Goal: Task Accomplishment & Management: Complete application form

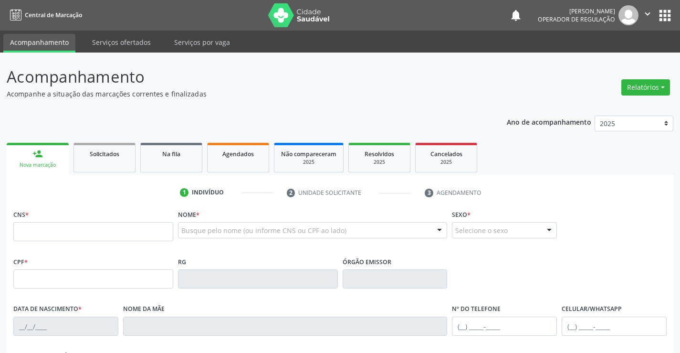
click at [46, 235] on input "text" at bounding box center [93, 231] width 160 height 19
click at [46, 233] on input "text" at bounding box center [93, 231] width 160 height 19
type input "7"
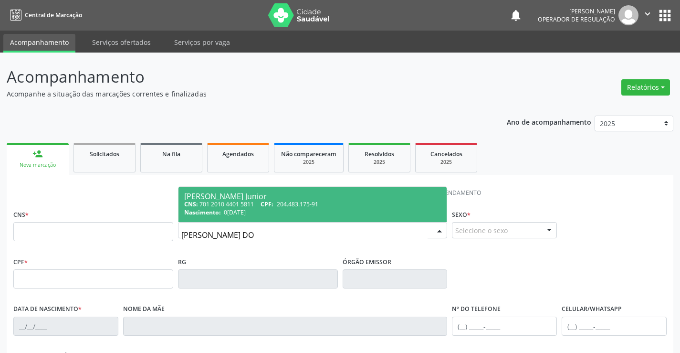
type input "NESTOR CARVALHO DO"
click at [262, 204] on div "CNS: 701 2010 4401 5811 CPF: 204.483.175-91" at bounding box center [312, 204] width 257 height 8
type input "701 2010 4401 5811"
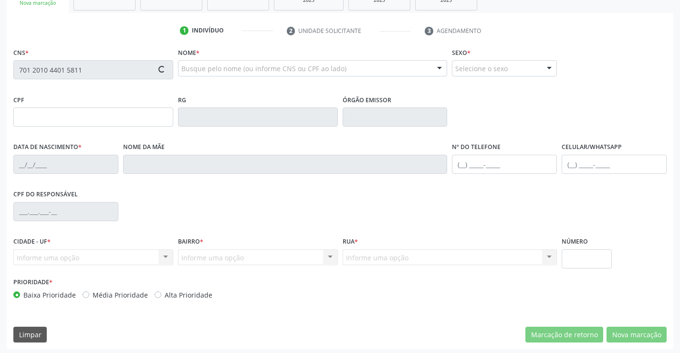
type input "204.483.175-91"
type input "262772477"
type input "05/04/1961"
type input "(74) 99192-9885"
type input "86"
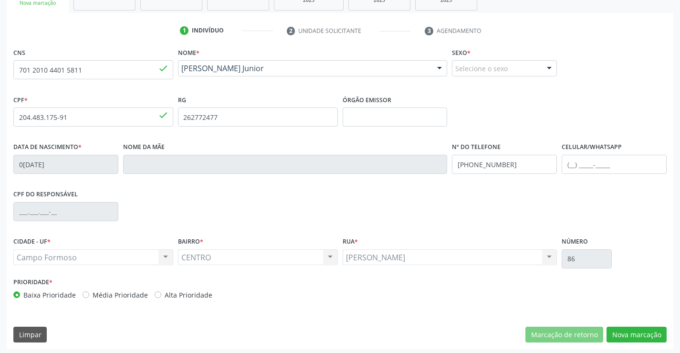
scroll to position [165, 0]
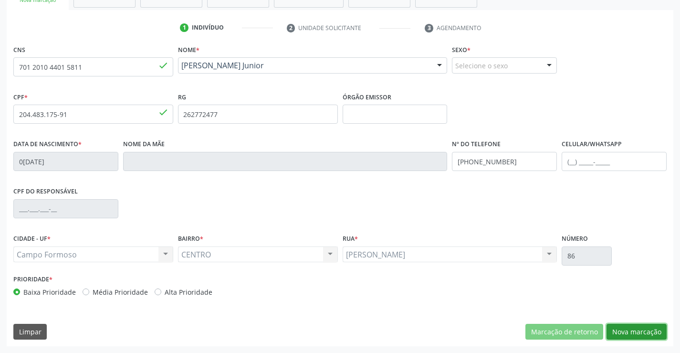
click at [618, 331] on button "Nova marcação" at bounding box center [636, 331] width 60 height 16
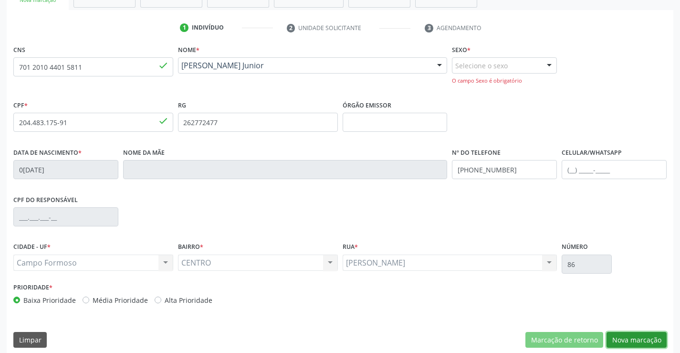
click at [633, 339] on button "Nova marcação" at bounding box center [636, 340] width 60 height 16
click at [531, 62] on div "Selecione o sexo" at bounding box center [504, 65] width 105 height 16
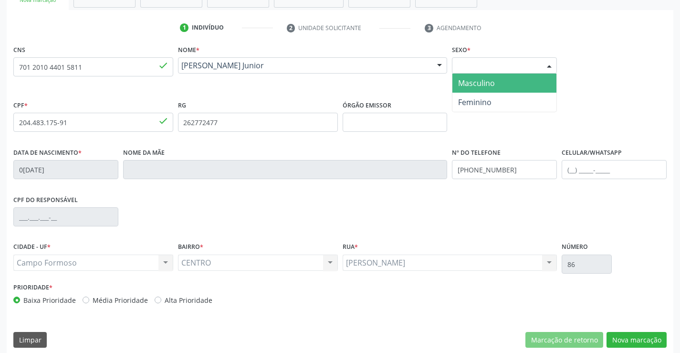
click at [504, 81] on span "Masculino" at bounding box center [504, 82] width 104 height 19
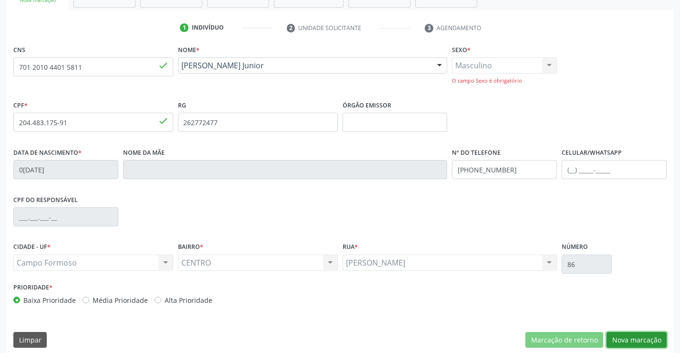
click at [626, 337] on button "Nova marcação" at bounding box center [636, 340] width 60 height 16
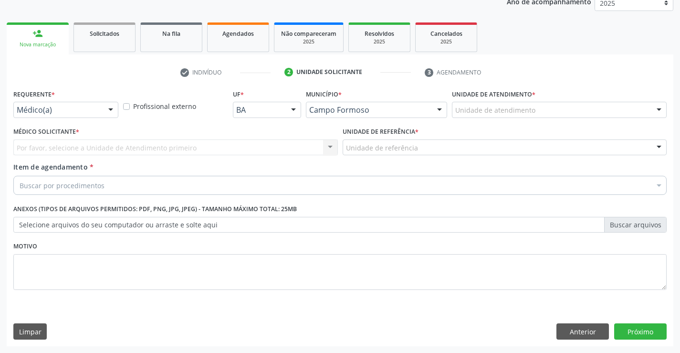
scroll to position [120, 0]
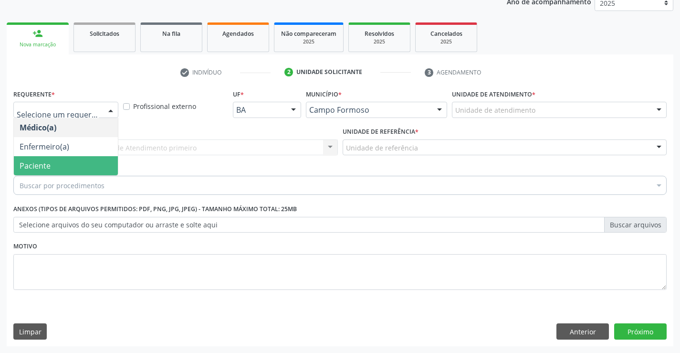
click at [35, 164] on span "Paciente" at bounding box center [35, 165] width 31 height 10
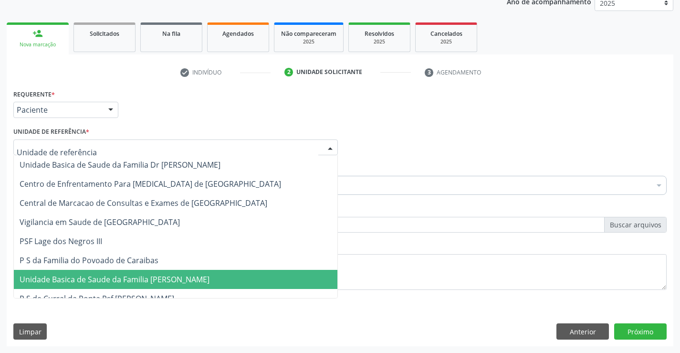
click at [84, 287] on span "Unidade Basica de Saude da Familia [PERSON_NAME]" at bounding box center [175, 279] width 323 height 19
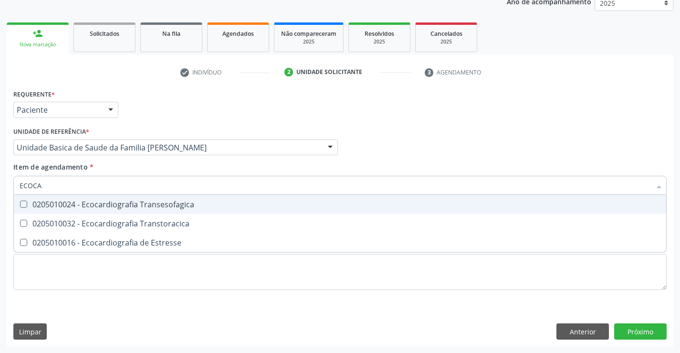
type input "ECOCAR"
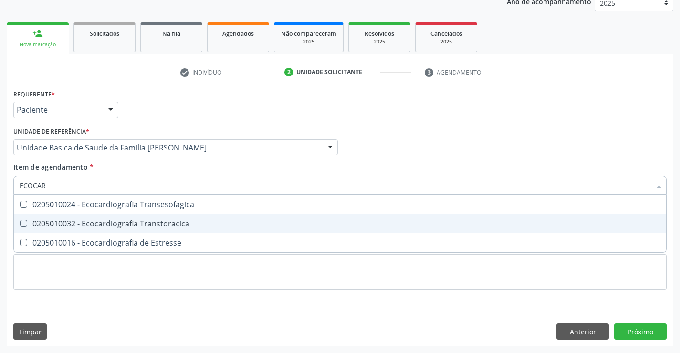
click at [116, 221] on div "0205010032 - Ecocardiografia Transtoracica" at bounding box center [340, 223] width 641 height 8
checkbox Transtoracica "true"
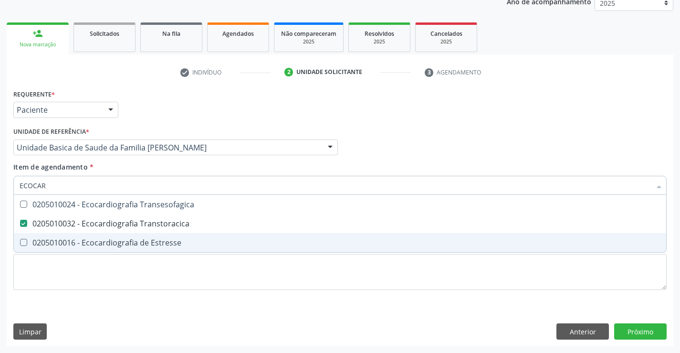
click at [156, 90] on div "Requerente * Paciente Médico(a) Enfermeiro(a) Paciente Nenhum resultado encontr…" at bounding box center [340, 105] width 658 height 37
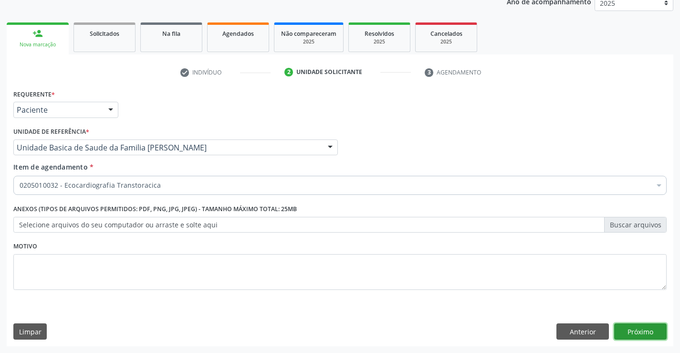
click at [646, 332] on button "Próximo" at bounding box center [640, 331] width 52 height 16
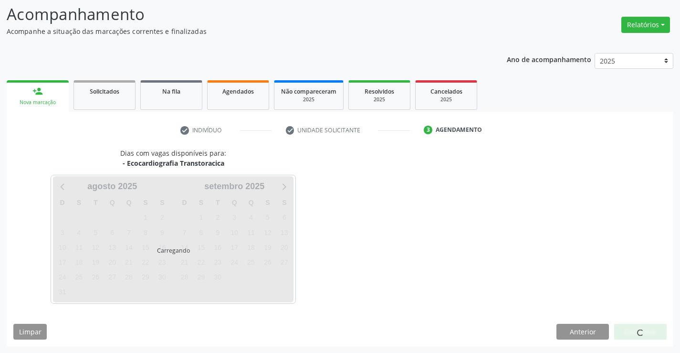
scroll to position [62, 0]
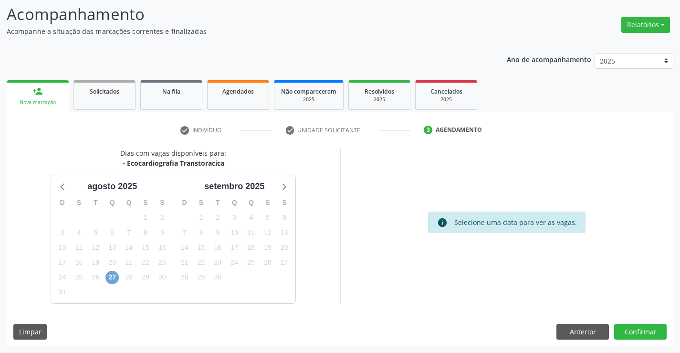
click at [111, 280] on span "27" at bounding box center [111, 276] width 13 height 13
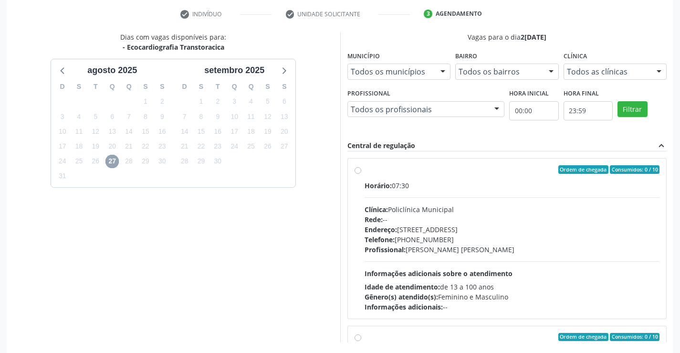
scroll to position [218, 0]
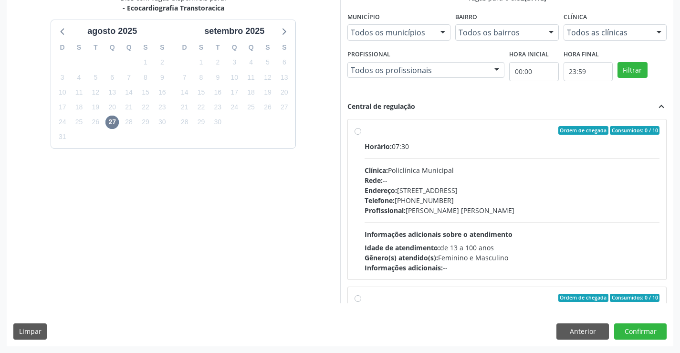
click at [558, 217] on div "Horário: 07:30 Clínica: Policlínica Municipal Rede: -- Endereço: [STREET_ADDRES…" at bounding box center [511, 206] width 295 height 131
click at [361, 135] on input "Ordem de chegada Consumidos: 0 / 10 Horário: 07:30 Clínica: Policlínica Municip…" at bounding box center [357, 130] width 7 height 9
radio input "true"
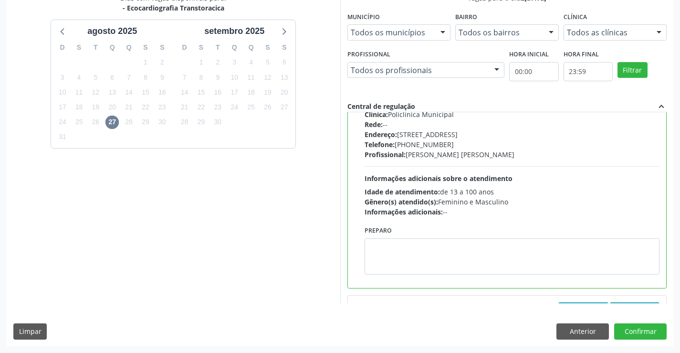
scroll to position [143, 0]
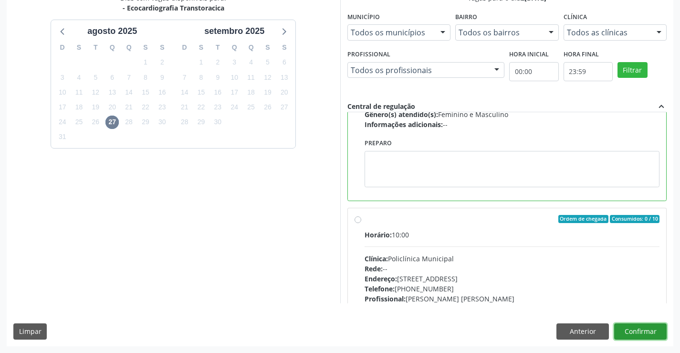
click at [633, 332] on button "Confirmar" at bounding box center [640, 331] width 52 height 16
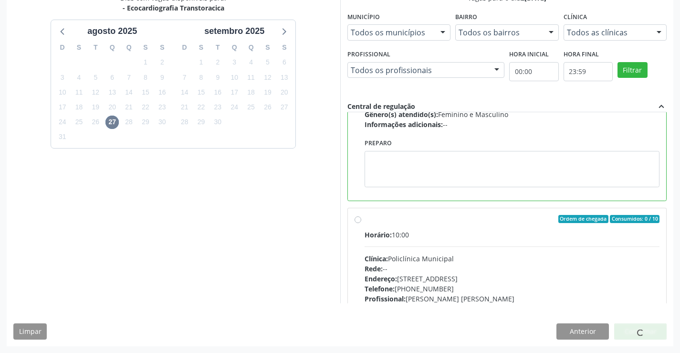
scroll to position [0, 0]
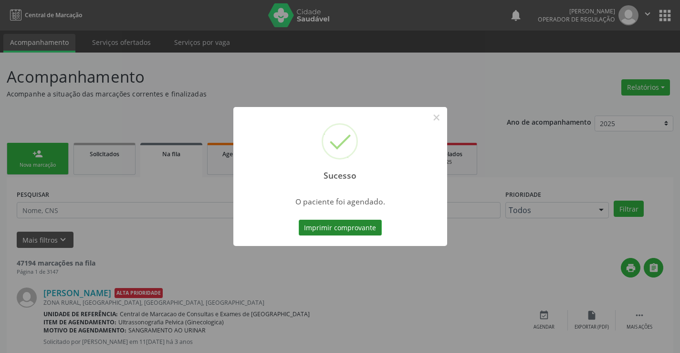
click at [359, 226] on button "Imprimir comprovante" at bounding box center [340, 227] width 83 height 16
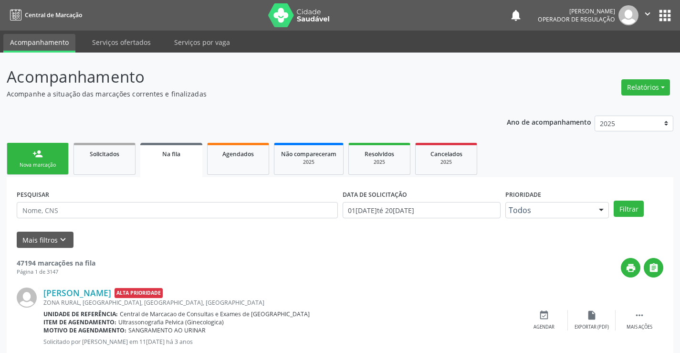
click at [39, 147] on link "person_add Nova marcação" at bounding box center [38, 159] width 62 height 32
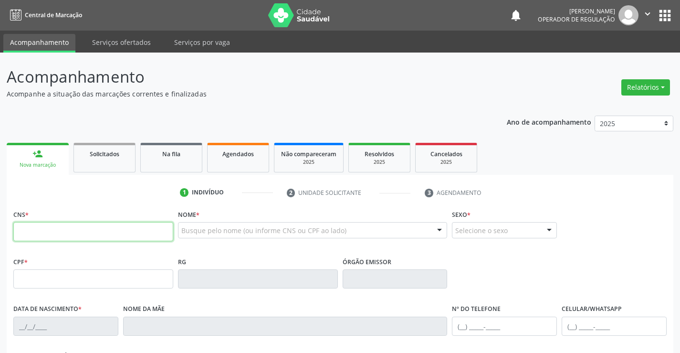
click at [61, 233] on input "text" at bounding box center [93, 231] width 160 height 19
type input "708 0015 6156 1630"
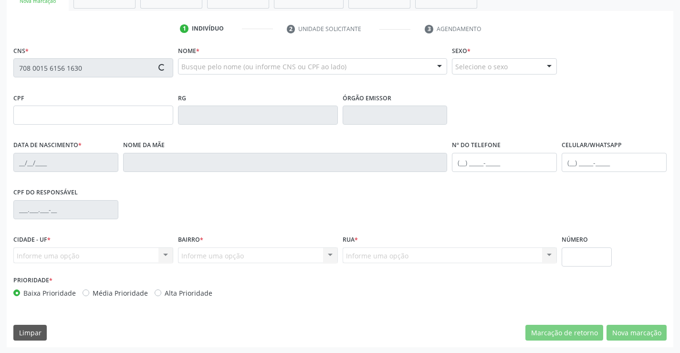
scroll to position [165, 0]
type input "036.793.475-29"
type input "1470386500"
type input "19/01/1988"
type input "(74) 9140-3245"
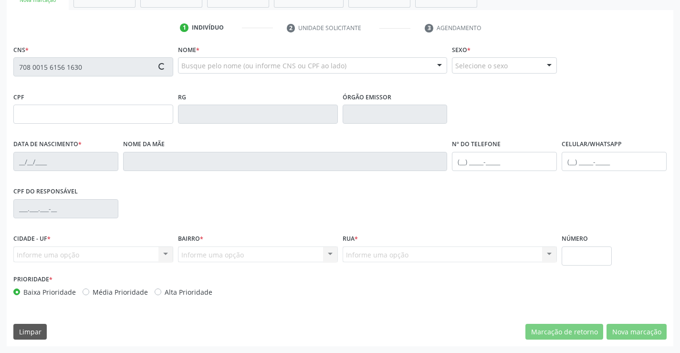
type input "sn"
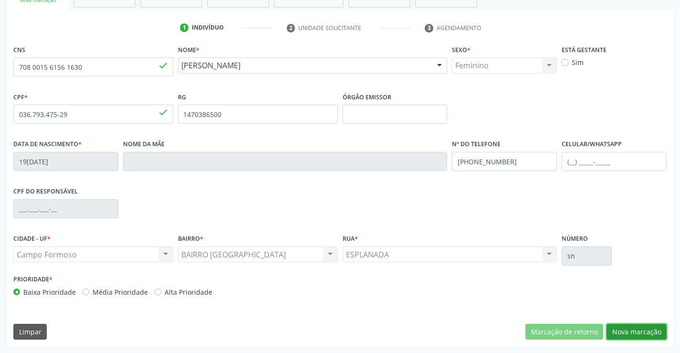
click at [647, 333] on button "Nova marcação" at bounding box center [636, 331] width 60 height 16
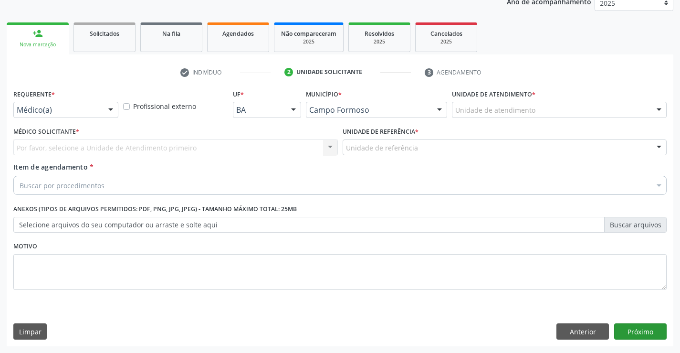
scroll to position [120, 0]
drag, startPoint x: 88, startPoint y: 108, endPoint x: 61, endPoint y: 123, distance: 31.2
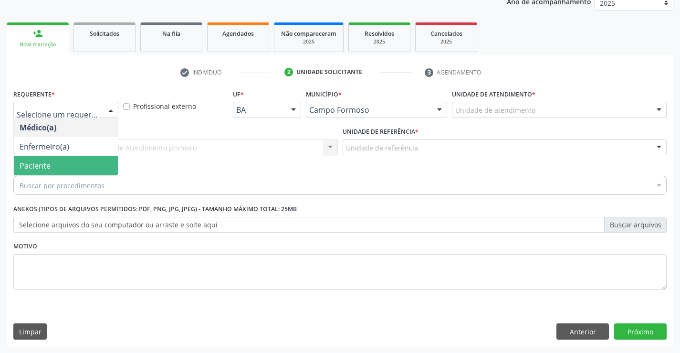
click at [47, 162] on span "Paciente" at bounding box center [35, 165] width 31 height 10
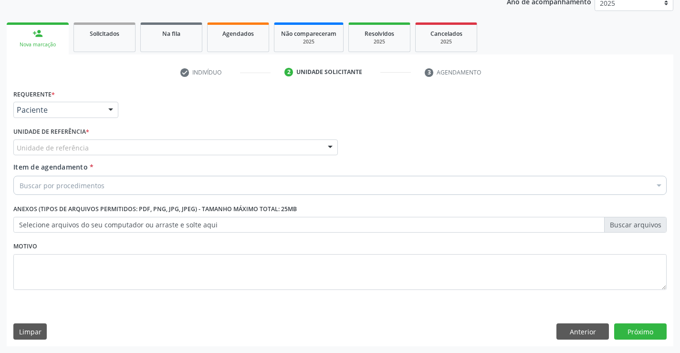
click at [86, 149] on div "Unidade de referência" at bounding box center [175, 147] width 324 height 16
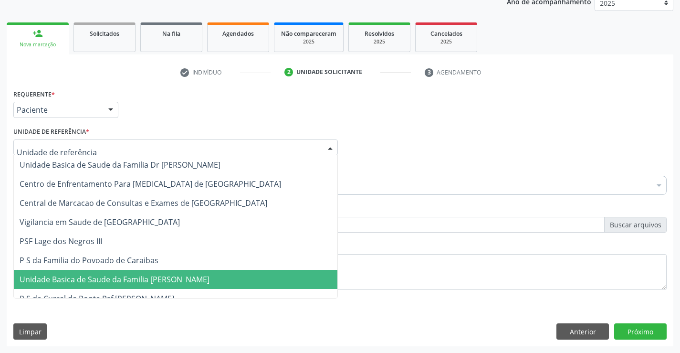
drag, startPoint x: 101, startPoint y: 283, endPoint x: 92, endPoint y: 261, distance: 24.2
click at [101, 283] on span "Unidade Basica de Saude da Familia [PERSON_NAME]" at bounding box center [115, 279] width 190 height 10
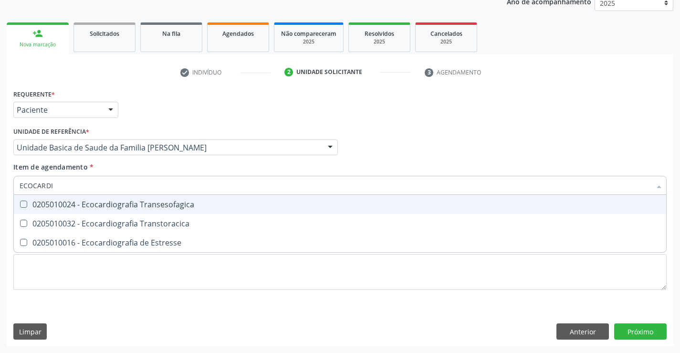
type input "ECOCARDIO"
click at [90, 216] on span "0205010032 - Ecocardiografia Transtoracica" at bounding box center [340, 223] width 652 height 19
checkbox Transtoracica "true"
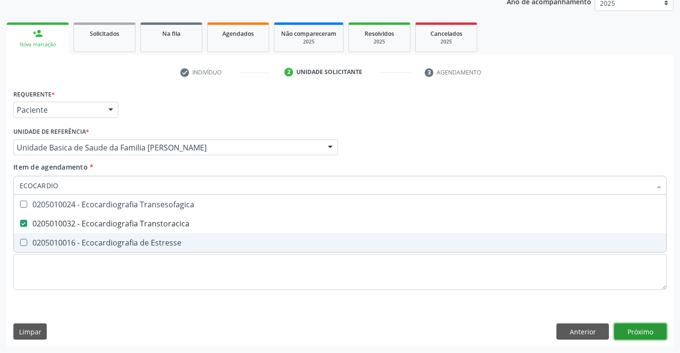
click at [647, 334] on div "Requerente * Paciente Médico(a) Enfermeiro(a) Paciente Nenhum resultado encontr…" at bounding box center [340, 216] width 666 height 259
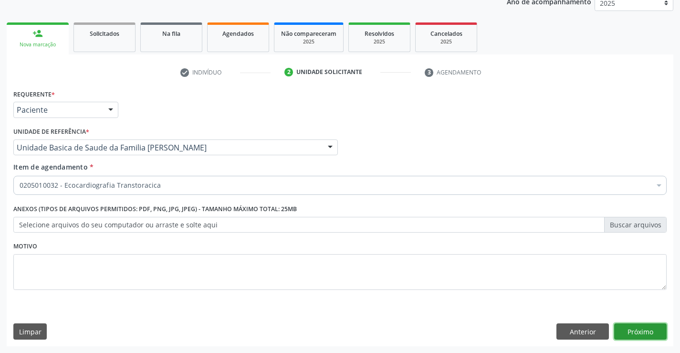
click at [650, 330] on button "Próximo" at bounding box center [640, 331] width 52 height 16
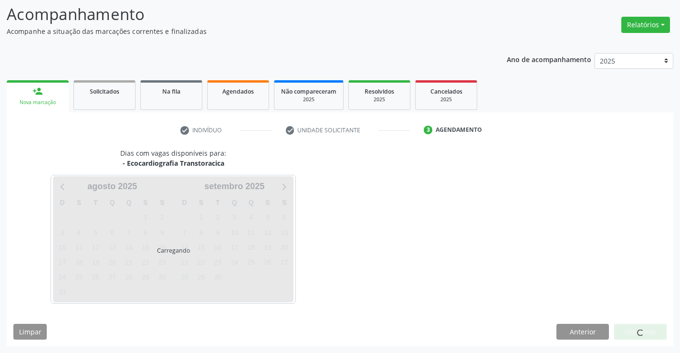
scroll to position [62, 0]
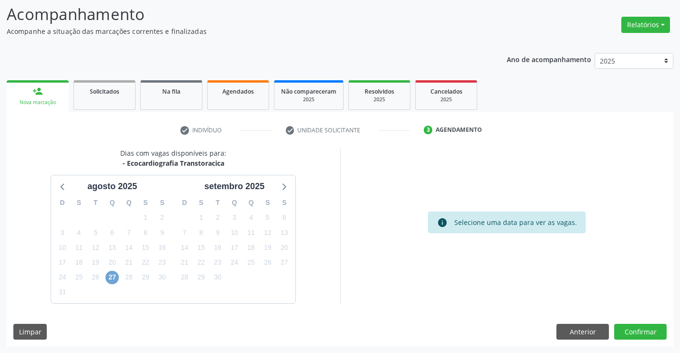
click at [114, 279] on span "27" at bounding box center [111, 276] width 13 height 13
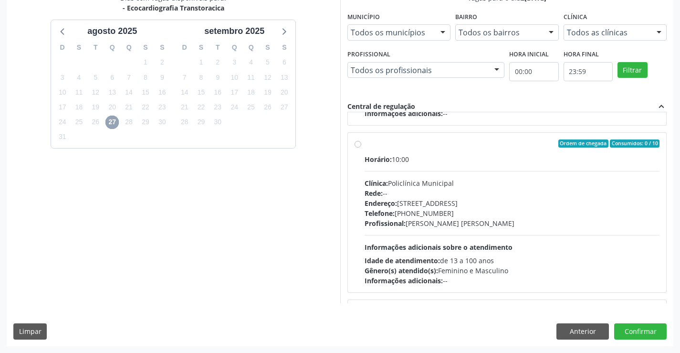
scroll to position [286, 0]
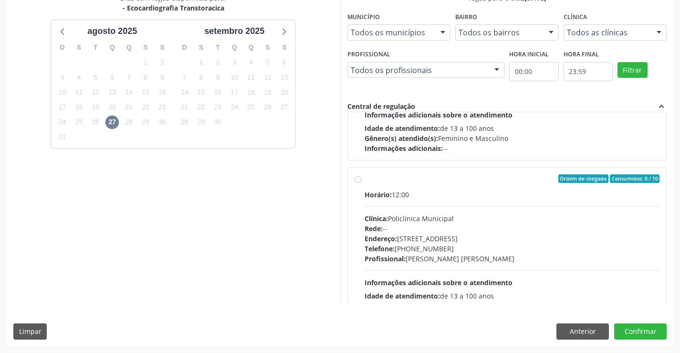
click at [503, 223] on div "Rede: --" at bounding box center [511, 228] width 295 height 10
click at [361, 183] on input "Ordem de chegada Consumidos: 0 / 10 Horário: 12:00 Clínica: Policlínica Municip…" at bounding box center [357, 178] width 7 height 9
radio input "true"
click at [633, 332] on button "Confirmar" at bounding box center [640, 331] width 52 height 16
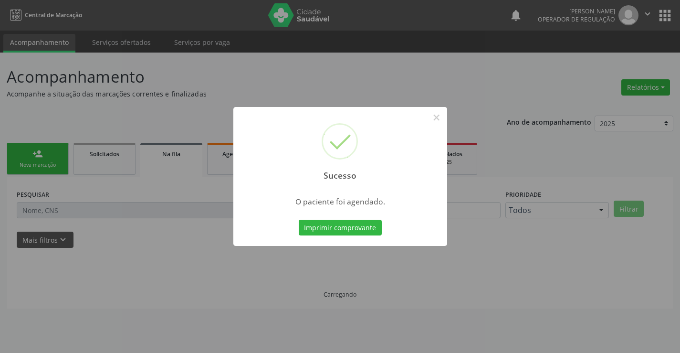
scroll to position [0, 0]
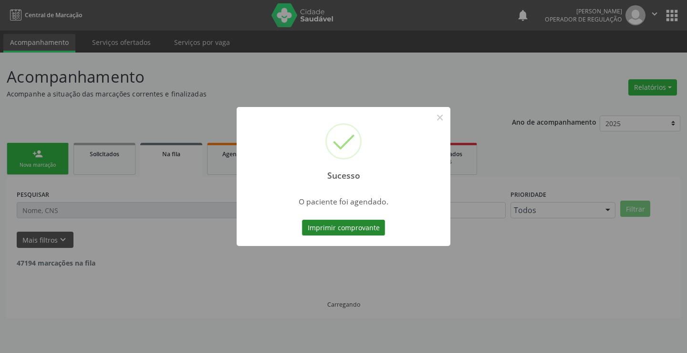
click at [353, 226] on button "Imprimir comprovante" at bounding box center [343, 227] width 83 height 16
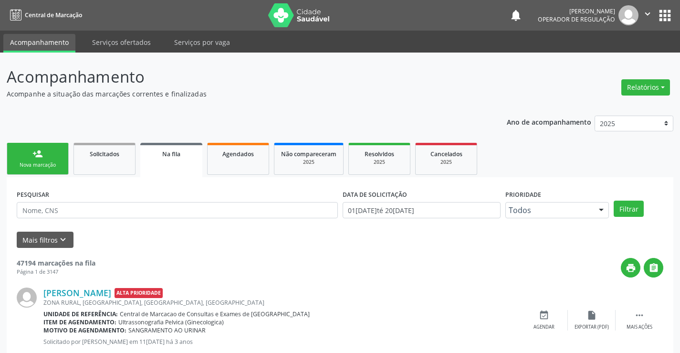
click at [40, 166] on div "Nova marcação" at bounding box center [38, 164] width 48 height 7
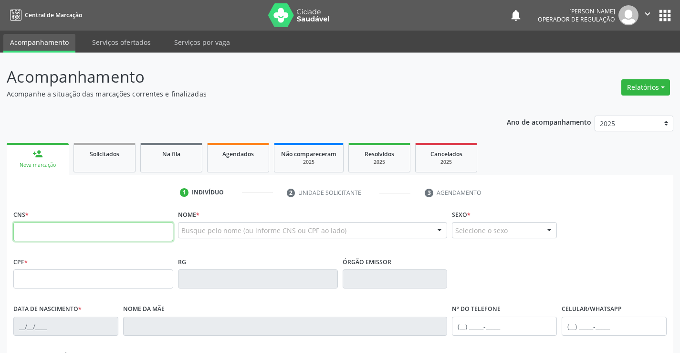
click at [60, 233] on input "text" at bounding box center [93, 231] width 160 height 19
click at [197, 240] on div "Busque pelo nome (ou informe CNS ou CPF ao lado) Nenhum resultado encontrado pa…" at bounding box center [313, 233] width 270 height 23
drag, startPoint x: 203, startPoint y: 230, endPoint x: 195, endPoint y: 232, distance: 7.9
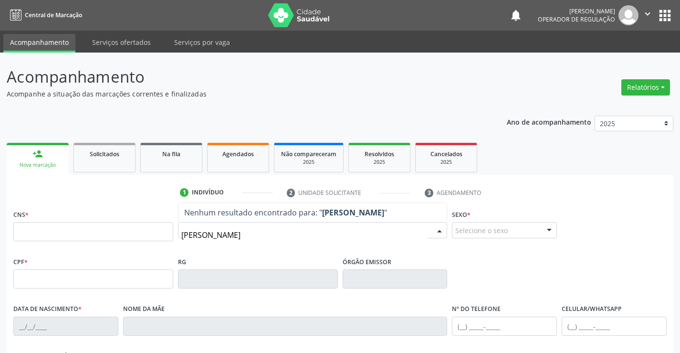
type input "SAMARA ALMEI"
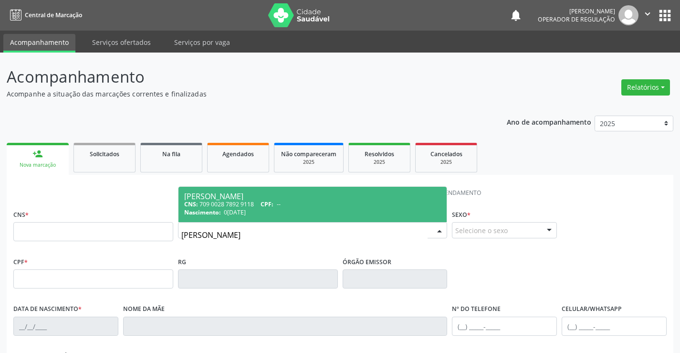
click at [299, 194] on div "Samara Almeida Souza" at bounding box center [312, 196] width 257 height 8
type input "709 0028 7892 9118"
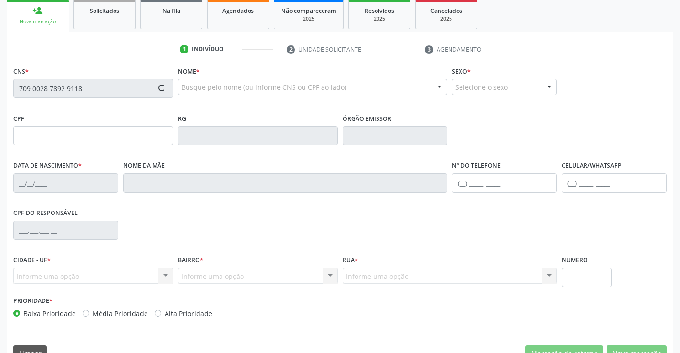
scroll to position [165, 0]
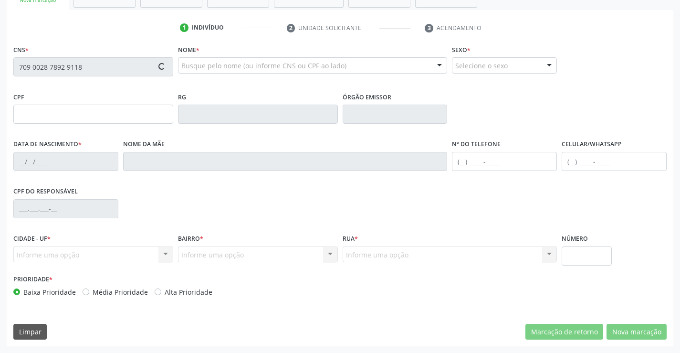
type input "0943896169"
type input "05/01/1982"
type input "(71) 98856-3582"
type input "000.024.915-75"
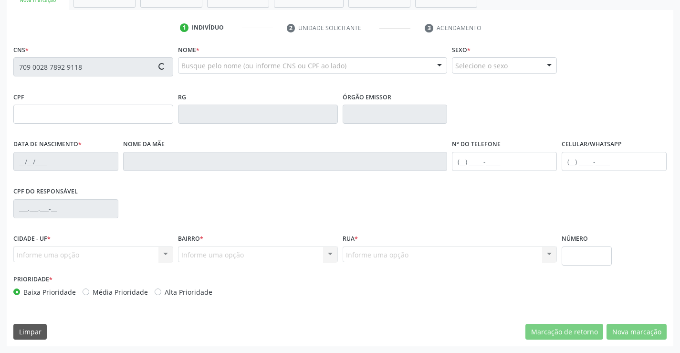
type input "sn"
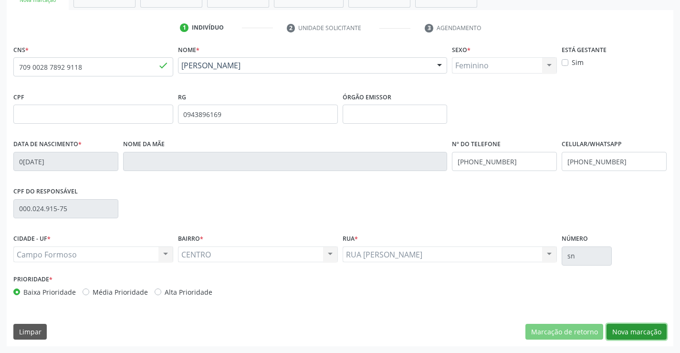
click at [644, 332] on button "Nova marcação" at bounding box center [636, 331] width 60 height 16
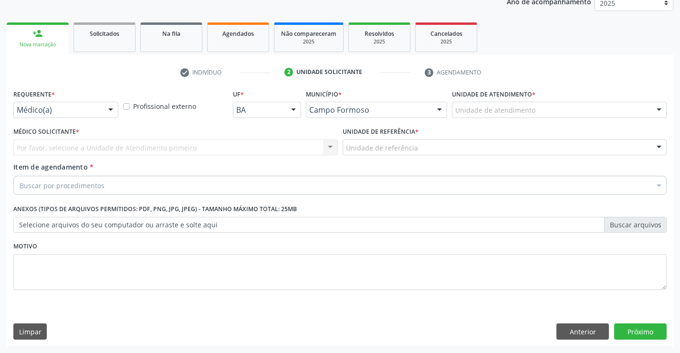
scroll to position [120, 0]
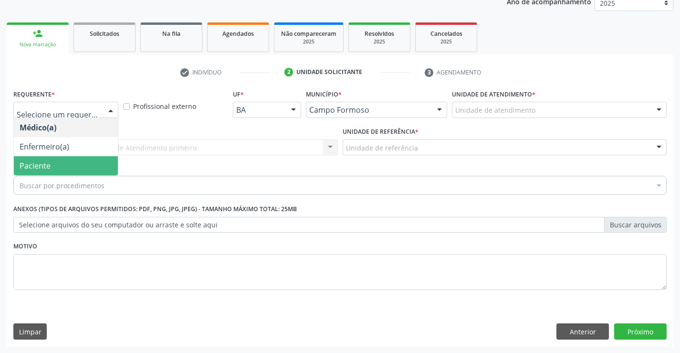
click at [56, 167] on span "Paciente" at bounding box center [66, 165] width 104 height 19
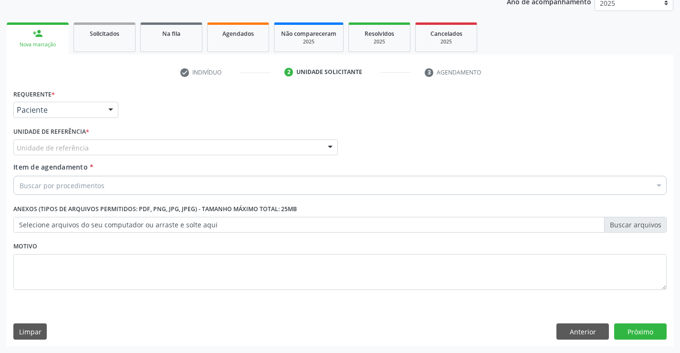
click at [90, 146] on div "Unidade de referência" at bounding box center [175, 147] width 324 height 16
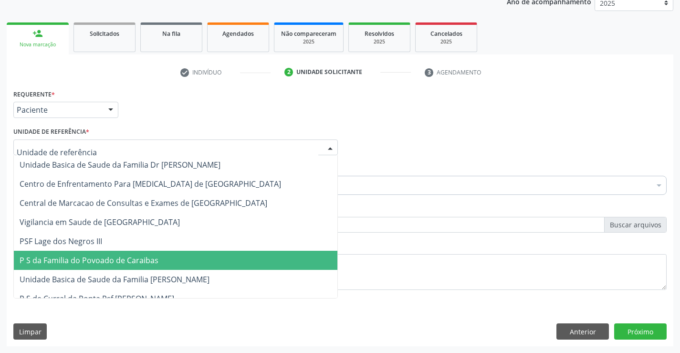
click at [105, 261] on span "P S da Familia do Povoado de Caraibas" at bounding box center [89, 260] width 139 height 10
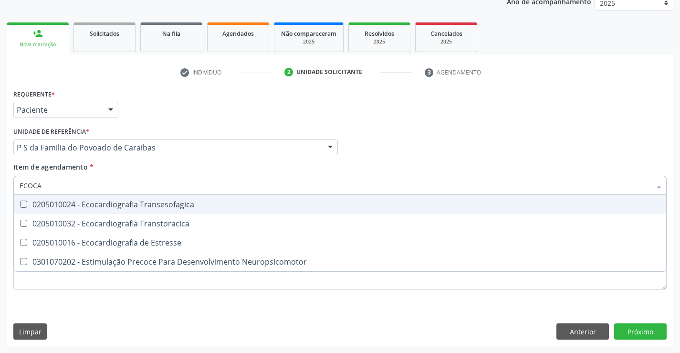
type input "ECOCAR"
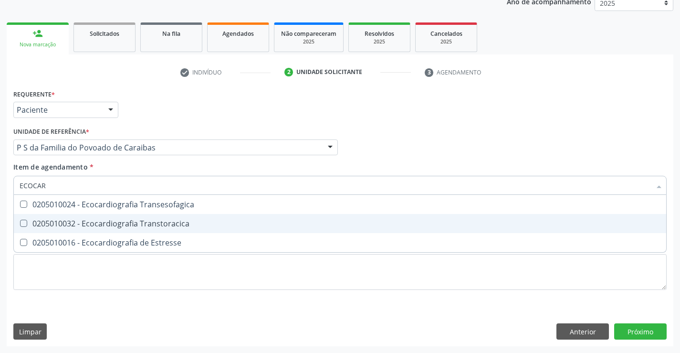
drag, startPoint x: 158, startPoint y: 219, endPoint x: 107, endPoint y: 208, distance: 52.3
click at [154, 219] on div "0205010032 - Ecocardiografia Transtoracica" at bounding box center [340, 223] width 641 height 8
checkbox Transtoracica "true"
click at [631, 331] on div "Requerente * Paciente Médico(a) Enfermeiro(a) Paciente Nenhum resultado encontr…" at bounding box center [340, 216] width 666 height 259
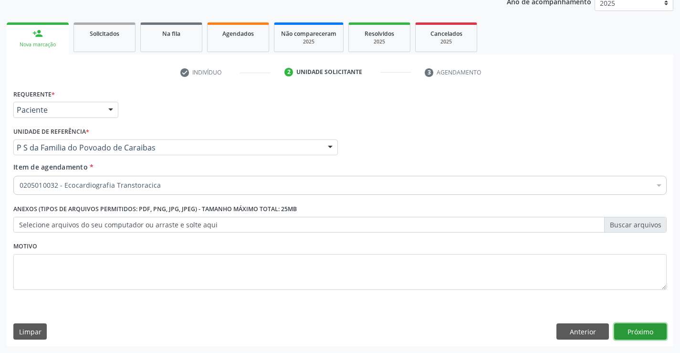
click at [636, 330] on button "Próximo" at bounding box center [640, 331] width 52 height 16
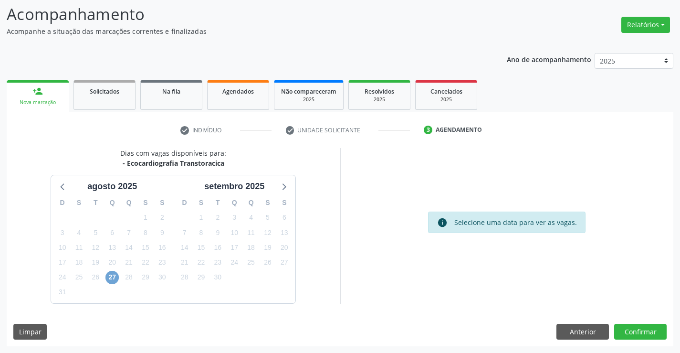
click at [113, 277] on span "27" at bounding box center [111, 276] width 13 height 13
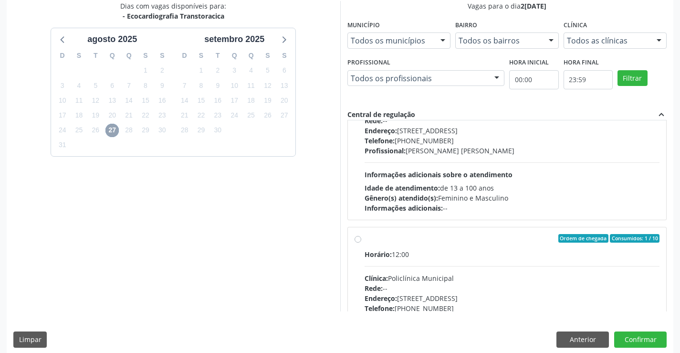
scroll to position [239, 0]
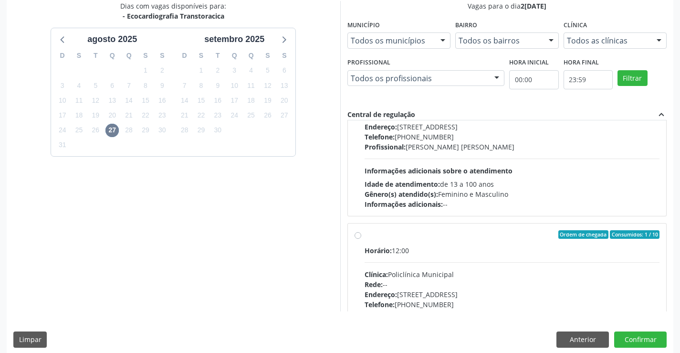
click at [463, 271] on div "Clínica: Policlínica Municipal" at bounding box center [511, 274] width 295 height 10
click at [361, 239] on input "Ordem de chegada Consumidos: 1 / 10 Horário: 12:00 Clínica: Policlínica Municip…" at bounding box center [357, 234] width 7 height 9
radio input "true"
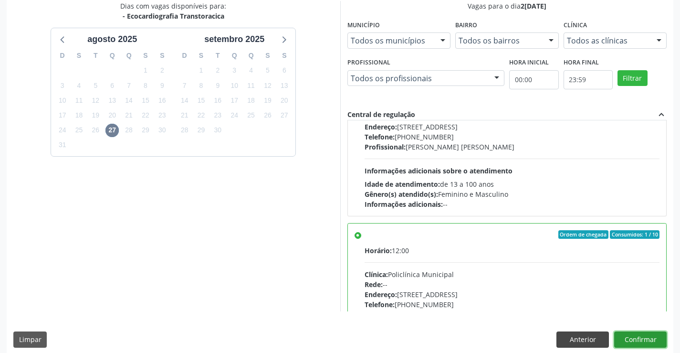
click at [634, 340] on button "Confirmar" at bounding box center [640, 339] width 52 height 16
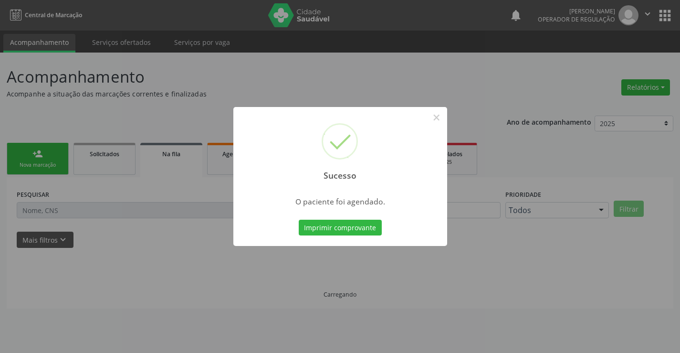
scroll to position [0, 0]
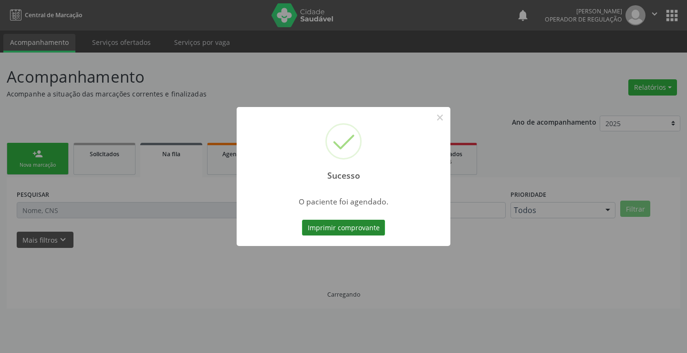
click at [350, 229] on button "Imprimir comprovante" at bounding box center [343, 227] width 83 height 16
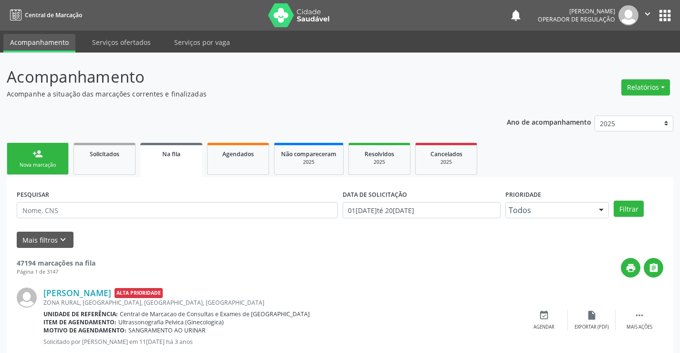
click at [42, 163] on div "Nova marcação" at bounding box center [38, 164] width 48 height 7
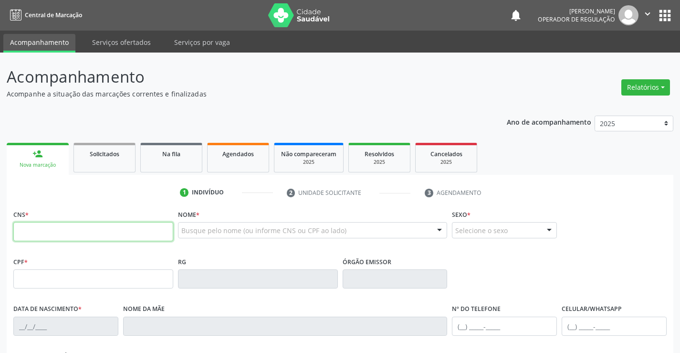
click at [63, 225] on input "text" at bounding box center [93, 231] width 160 height 19
type input "703 4092 6385 4500"
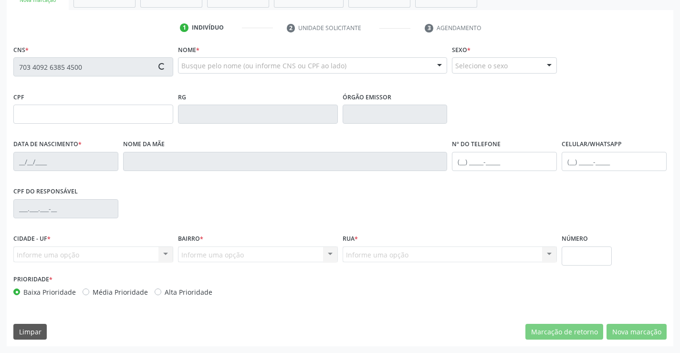
type input "1193680999"
type input "23/06/1977"
type input "(74) 98833-1800"
type input "024.989.985-00"
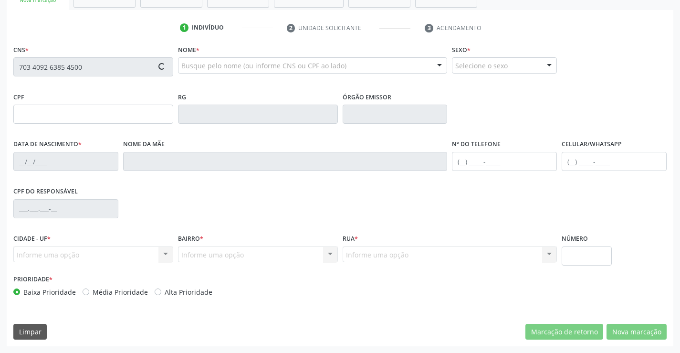
type input "S/N"
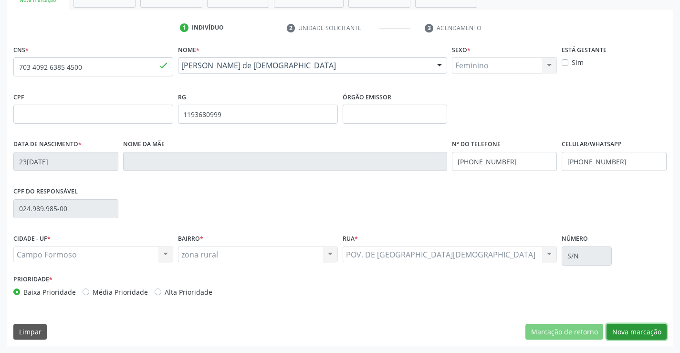
click at [633, 331] on button "Nova marcação" at bounding box center [636, 331] width 60 height 16
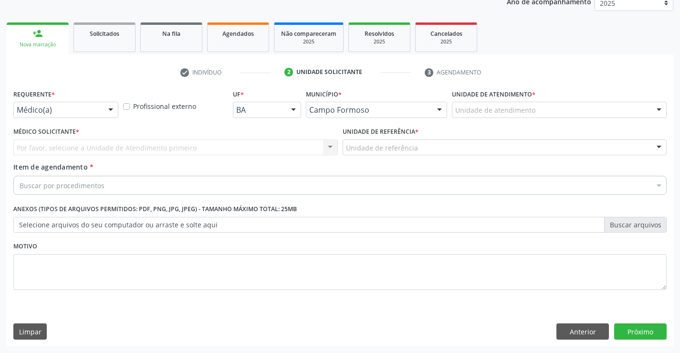
scroll to position [120, 0]
drag, startPoint x: 93, startPoint y: 109, endPoint x: 67, endPoint y: 128, distance: 31.8
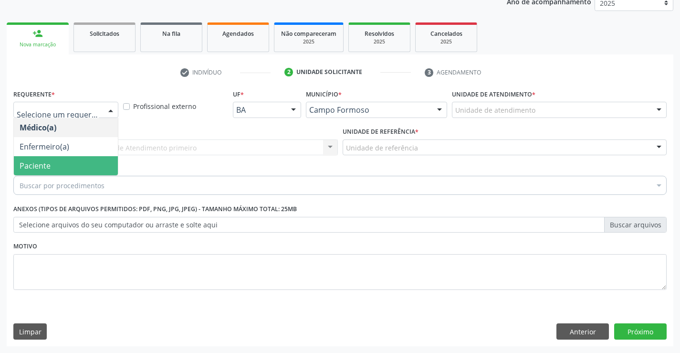
drag, startPoint x: 54, startPoint y: 166, endPoint x: 90, endPoint y: 155, distance: 38.0
click at [54, 166] on span "Paciente" at bounding box center [66, 165] width 104 height 19
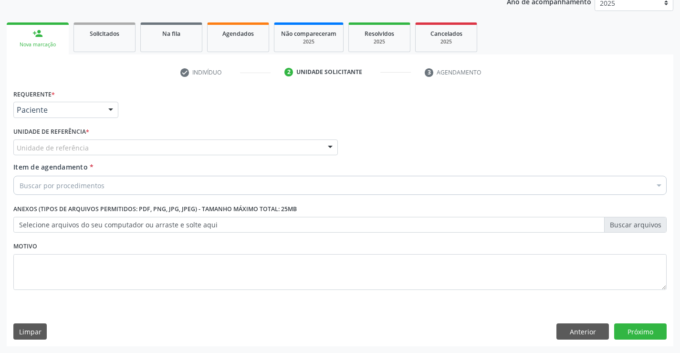
click at [112, 149] on div "Unidade de referência" at bounding box center [175, 147] width 324 height 16
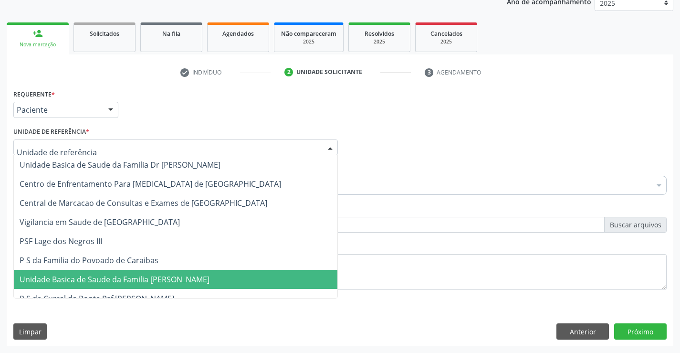
click at [114, 281] on span "Unidade Basica de Saude da Familia [PERSON_NAME]" at bounding box center [115, 279] width 190 height 10
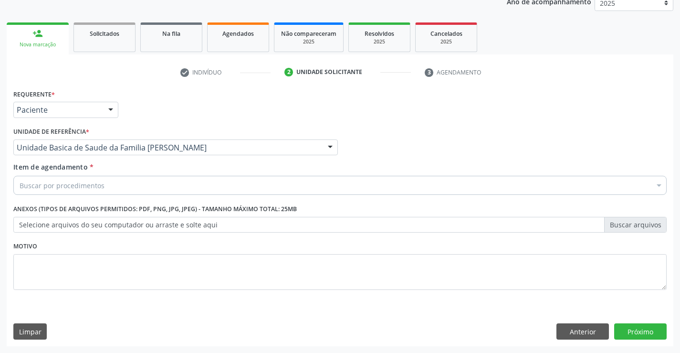
click at [110, 186] on div "Buscar por procedimentos" at bounding box center [339, 185] width 653 height 19
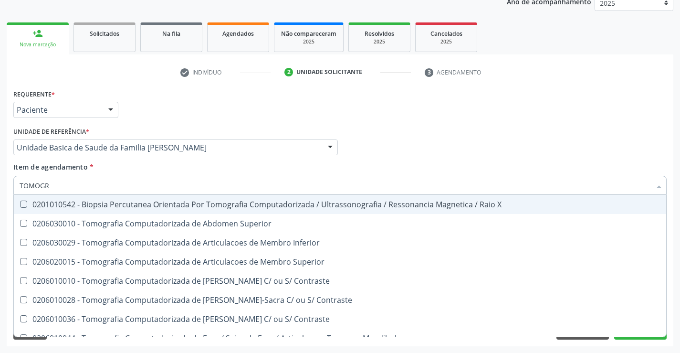
type input "TOMOGRA"
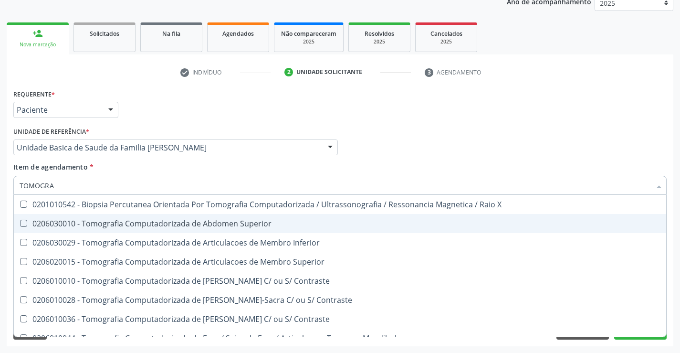
click at [229, 224] on div "0206030010 - Tomografia Computadorizada de Abdomen Superior" at bounding box center [340, 223] width 641 height 8
checkbox Superior "true"
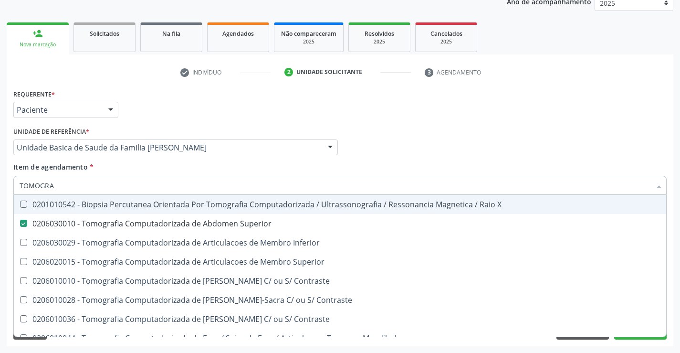
click at [592, 110] on div "Requerente * Paciente Médico(a) Enfermeiro(a) Paciente Nenhum resultado encontr…" at bounding box center [340, 105] width 658 height 37
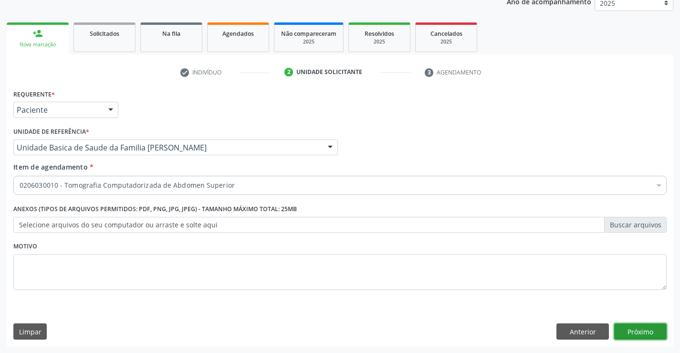
click at [641, 335] on button "Próximo" at bounding box center [640, 331] width 52 height 16
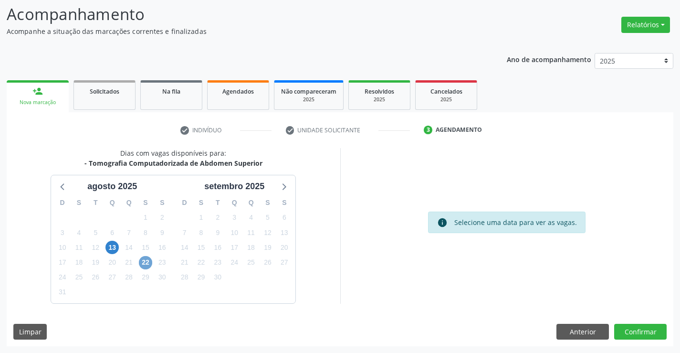
click at [145, 262] on span "22" at bounding box center [145, 262] width 13 height 13
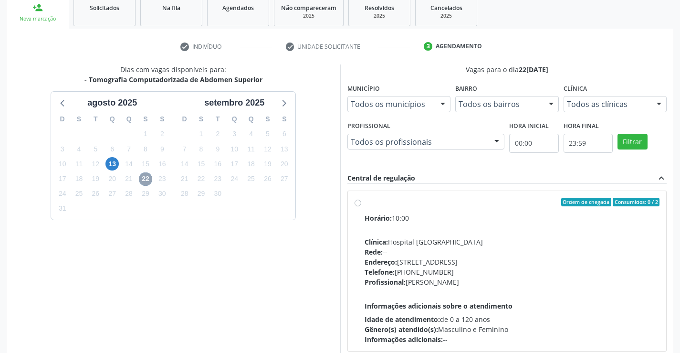
scroll to position [200, 0]
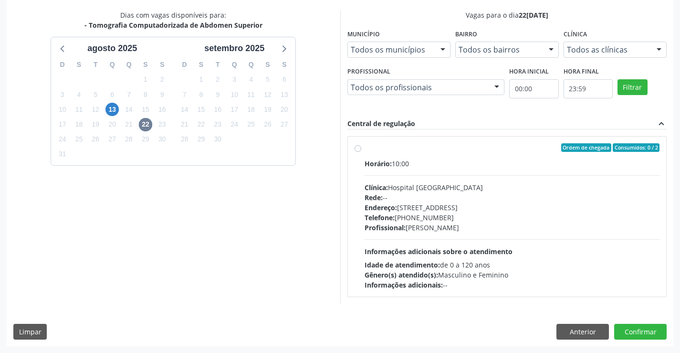
click at [546, 235] on div "Horário: 10:00 Clínica: Hospital Sao Francisco Rede: -- Endereço: Blocos, nº 25…" at bounding box center [511, 223] width 295 height 131
click at [361, 152] on input "Ordem de chegada Consumidos: 0 / 2 Horário: 10:00 Clínica: Hospital Sao Francis…" at bounding box center [357, 147] width 7 height 9
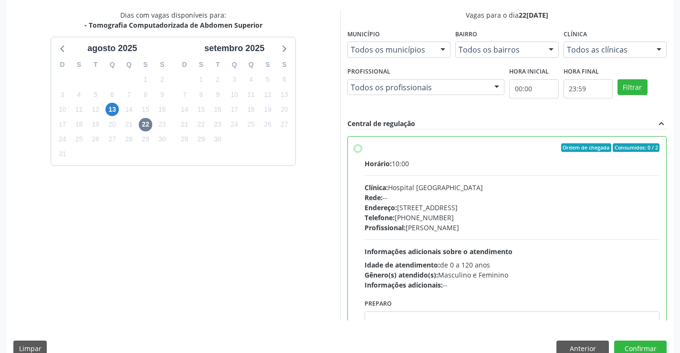
radio input "true"
click at [626, 343] on button "Confirmar" at bounding box center [640, 348] width 52 height 16
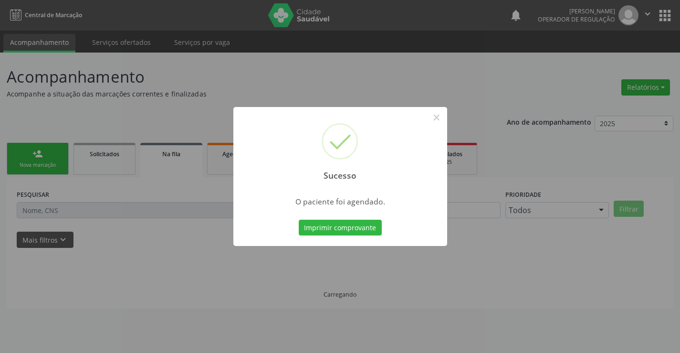
scroll to position [0, 0]
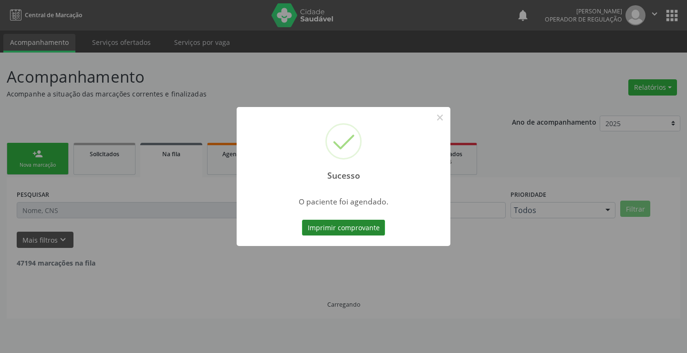
click at [363, 226] on button "Imprimir comprovante" at bounding box center [343, 227] width 83 height 16
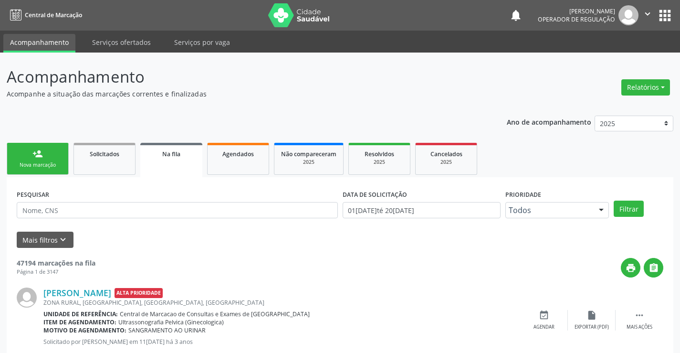
click at [42, 152] on div "person_add" at bounding box center [37, 153] width 10 height 10
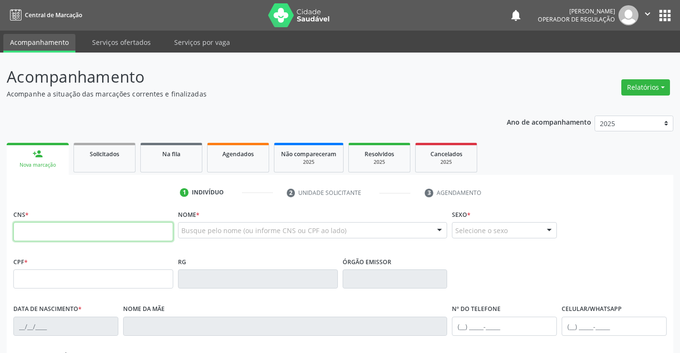
click at [55, 233] on input "text" at bounding box center [93, 231] width 160 height 19
type input "703 4092 6385 4500"
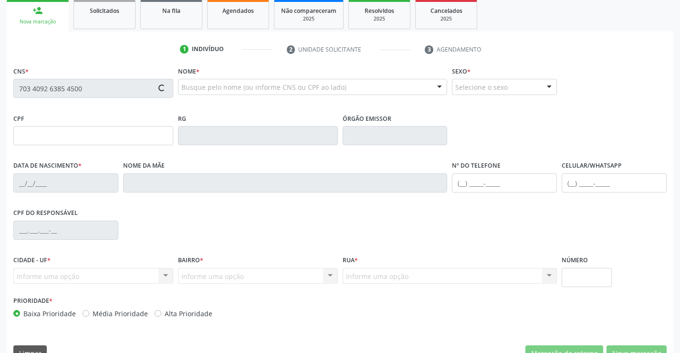
type input "1193680999"
type input "23/06/1977"
type input "(74) 98833-1800"
type input "024.989.985-00"
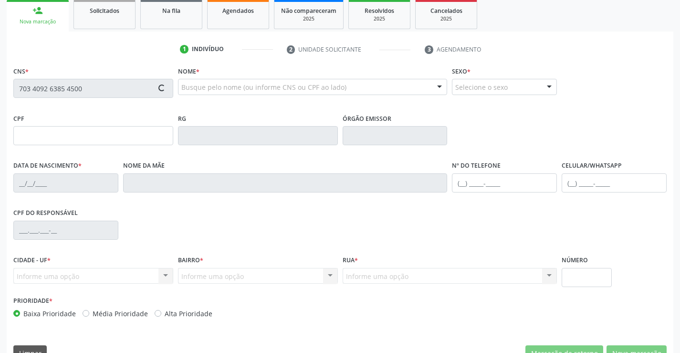
type input "S/N"
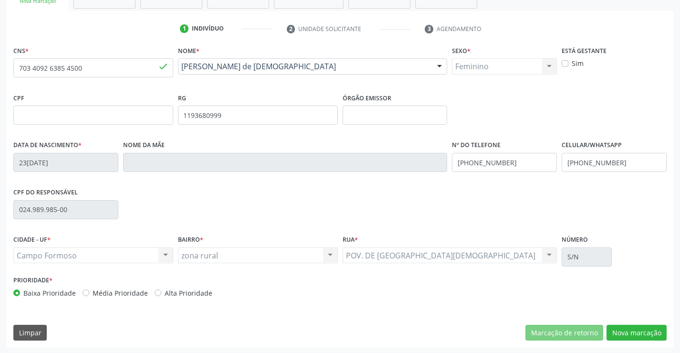
scroll to position [165, 0]
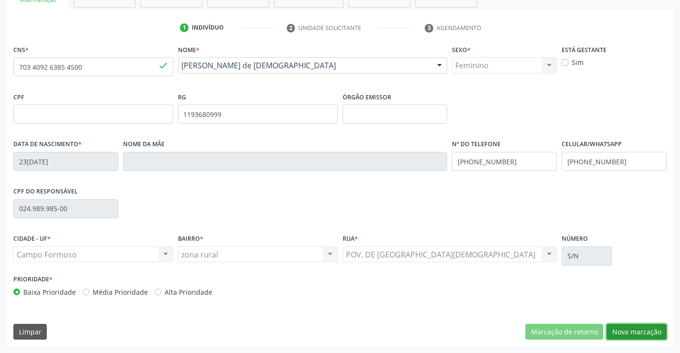
click at [625, 328] on button "Nova marcação" at bounding box center [636, 331] width 60 height 16
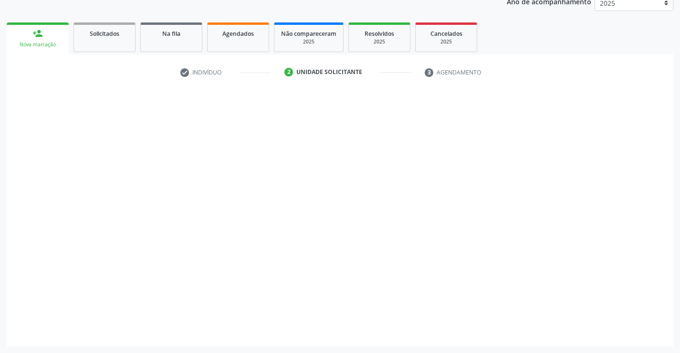
scroll to position [120, 0]
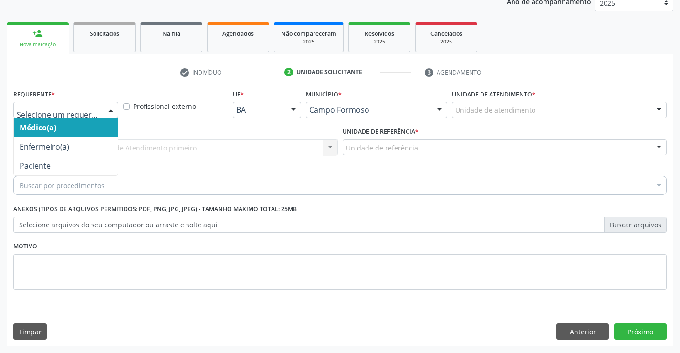
click at [106, 109] on div at bounding box center [111, 110] width 14 height 16
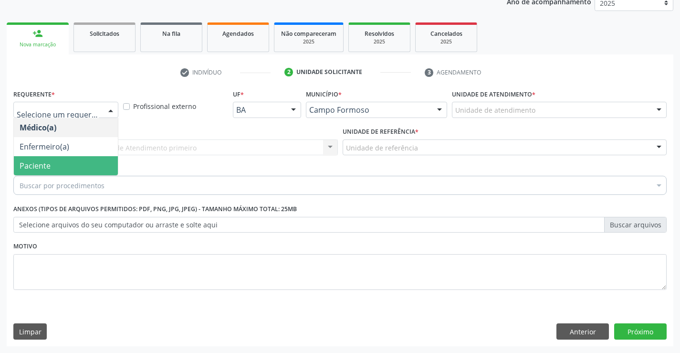
click at [34, 165] on span "Paciente" at bounding box center [35, 165] width 31 height 10
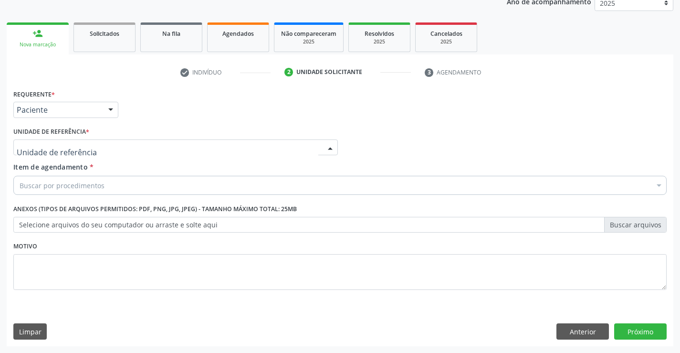
click at [94, 147] on div at bounding box center [175, 147] width 324 height 16
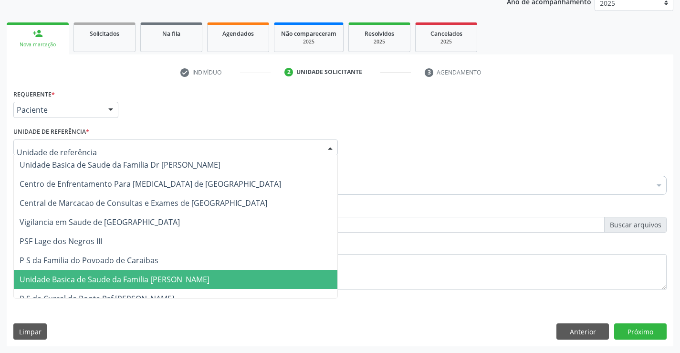
click at [100, 278] on span "Unidade Basica de Saude da Familia [PERSON_NAME]" at bounding box center [115, 279] width 190 height 10
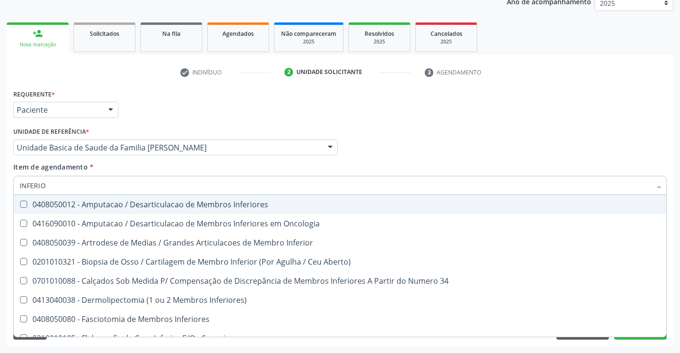
type input "INFERIOR"
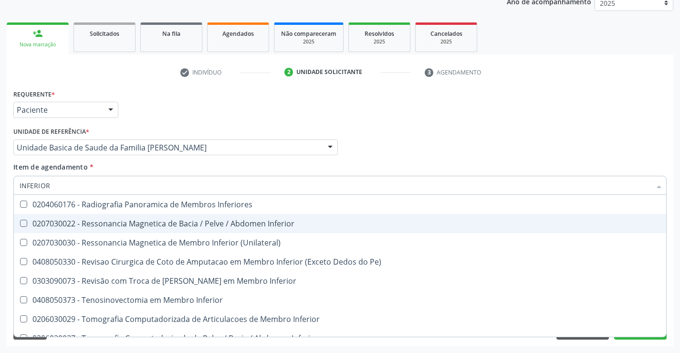
scroll to position [334, 0]
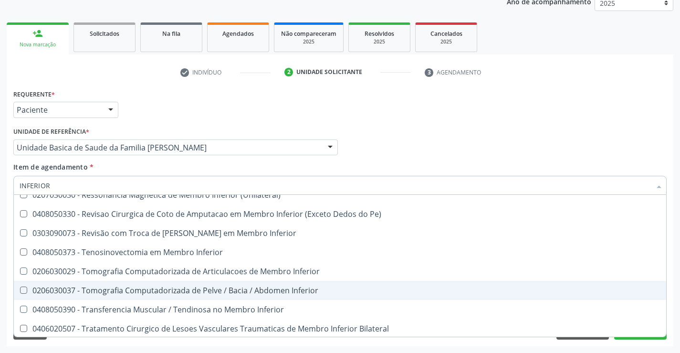
click at [244, 290] on div "0206030037 - Tomografia Computadorizada de Pelve / Bacia / Abdomen Inferior" at bounding box center [348, 290] width 656 height 8
checkbox Inferior "true"
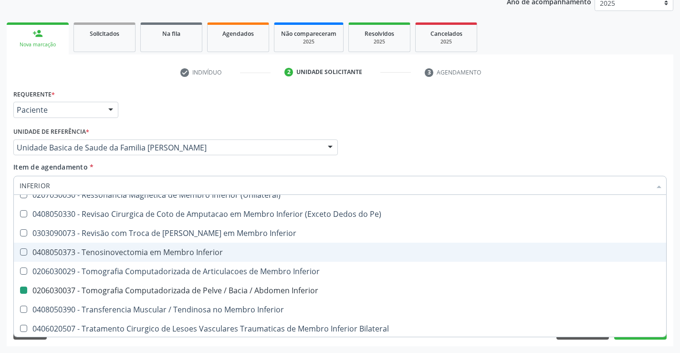
click at [625, 96] on div "Requerente * Paciente Médico(a) Enfermeiro(a) Paciente Nenhum resultado encontr…" at bounding box center [340, 105] width 658 height 37
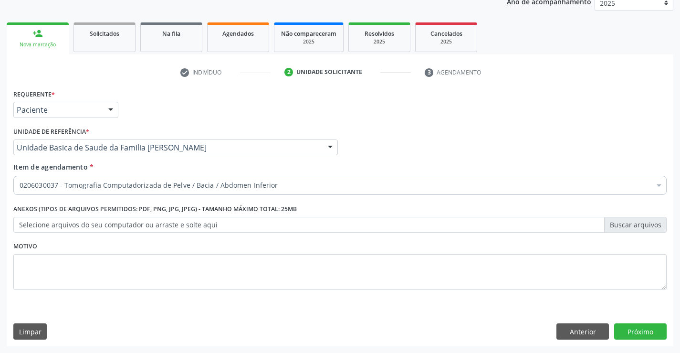
scroll to position [0, 0]
click at [620, 99] on div "Requerente * Paciente Médico(a) Enfermeiro(a) Paciente Nenhum resultado encontr…" at bounding box center [340, 105] width 658 height 37
click at [639, 326] on button "Próximo" at bounding box center [640, 331] width 52 height 16
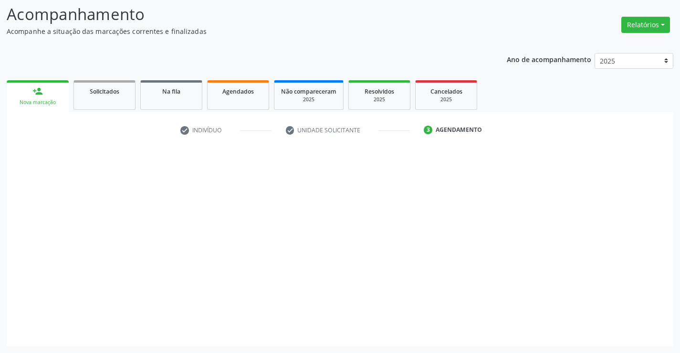
scroll to position [62, 0]
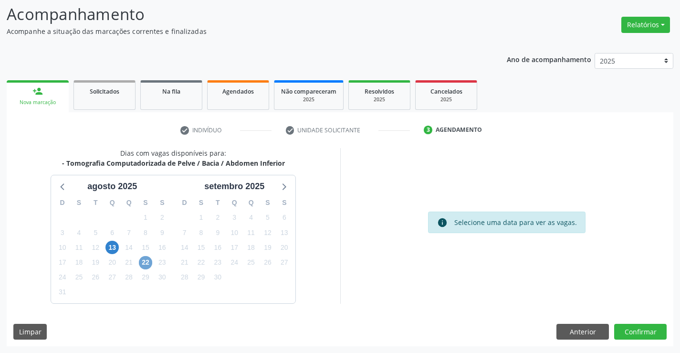
click at [143, 263] on span "22" at bounding box center [145, 262] width 13 height 13
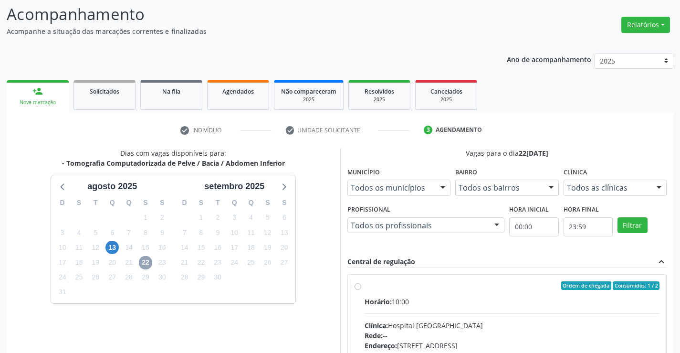
scroll to position [200, 0]
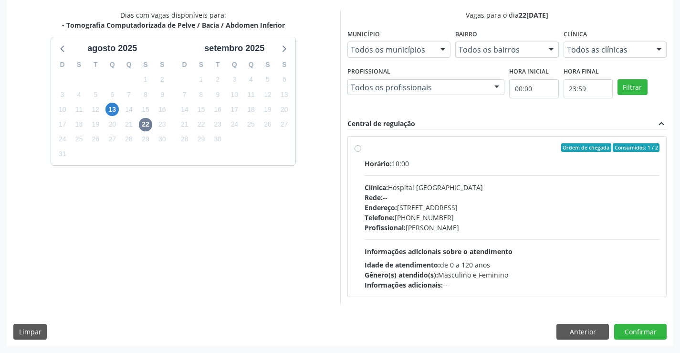
click at [525, 218] on div "Telefone: (74) 36451217" at bounding box center [511, 217] width 295 height 10
click at [361, 152] on input "Ordem de chegada Consumidos: 1 / 2 Horário: 10:00 Clínica: Hospital Sao Francis…" at bounding box center [357, 147] width 7 height 9
radio input "true"
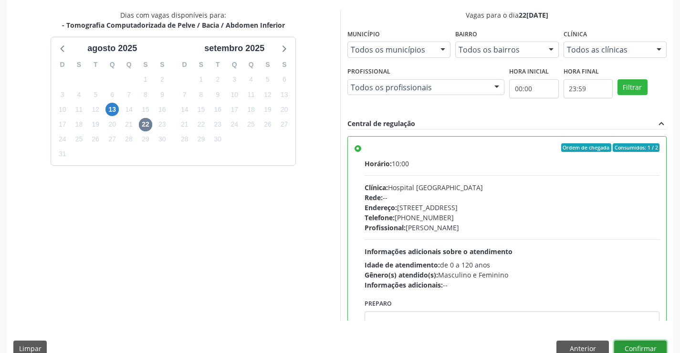
click at [619, 347] on button "Confirmar" at bounding box center [640, 348] width 52 height 16
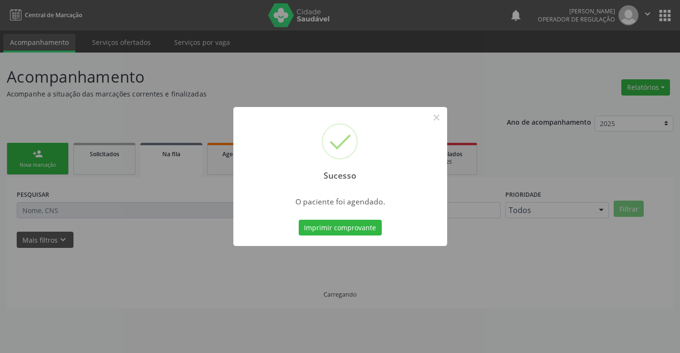
scroll to position [0, 0]
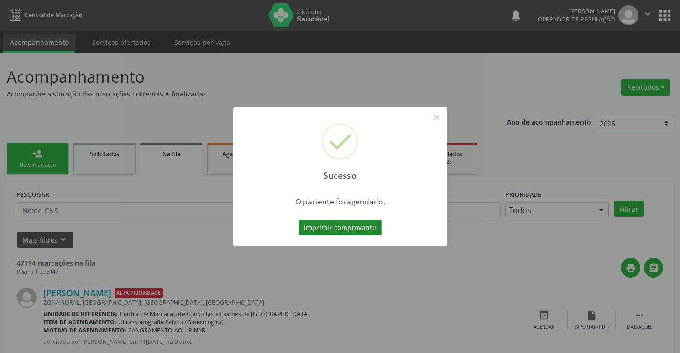
click at [359, 221] on button "Imprimir comprovante" at bounding box center [340, 227] width 83 height 16
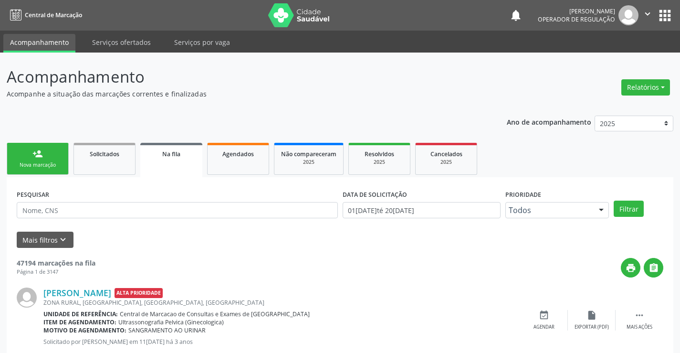
click at [36, 165] on div "Nova marcação" at bounding box center [38, 164] width 48 height 7
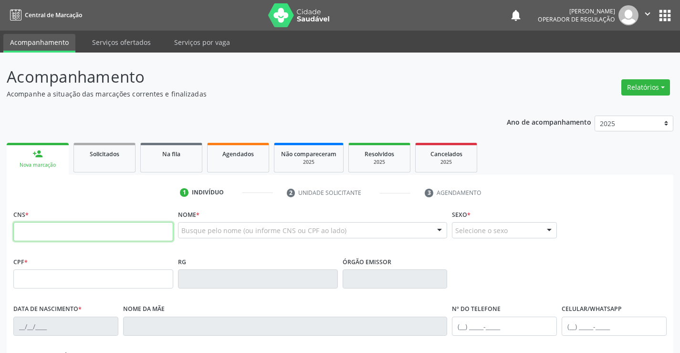
click at [76, 233] on input "text" at bounding box center [93, 231] width 160 height 19
click at [78, 231] on input "text" at bounding box center [93, 231] width 160 height 19
type input "708 6080 7432 2984"
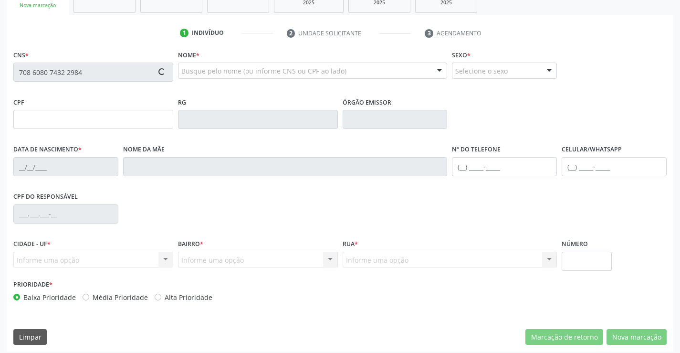
scroll to position [165, 0]
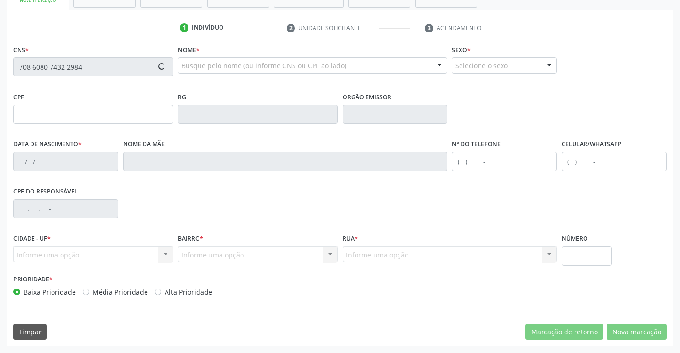
type input "0278434835"
type input "26/03/1955"
type input "Ilda Lopes Silva"
type input "(74) 9913-3138"
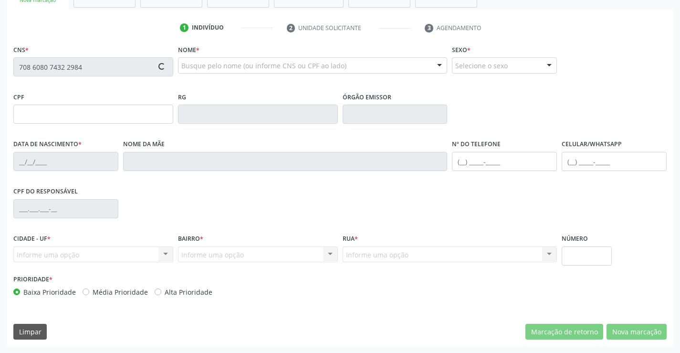
type input "234.331.595-72"
type input "183"
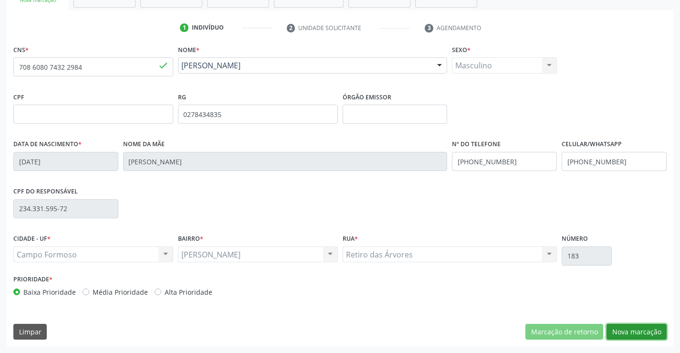
click at [651, 331] on button "Nova marcação" at bounding box center [636, 331] width 60 height 16
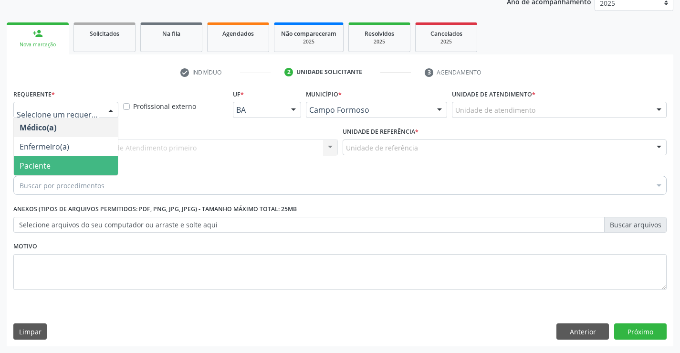
click at [46, 170] on span "Paciente" at bounding box center [35, 165] width 31 height 10
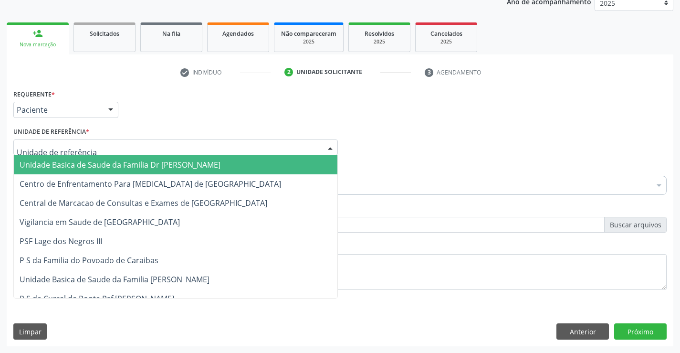
click at [133, 150] on div at bounding box center [175, 147] width 324 height 16
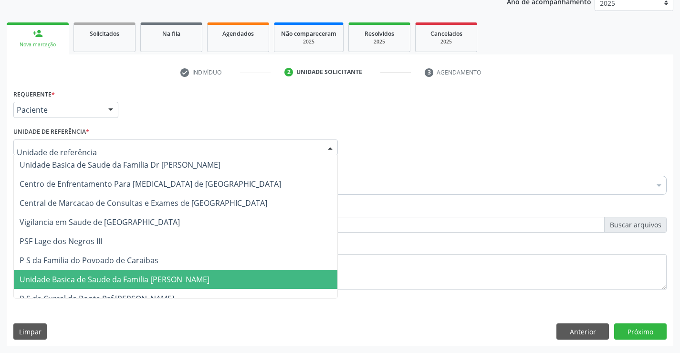
click at [137, 281] on span "Unidade Basica de Saude da Familia [PERSON_NAME]" at bounding box center [115, 279] width 190 height 10
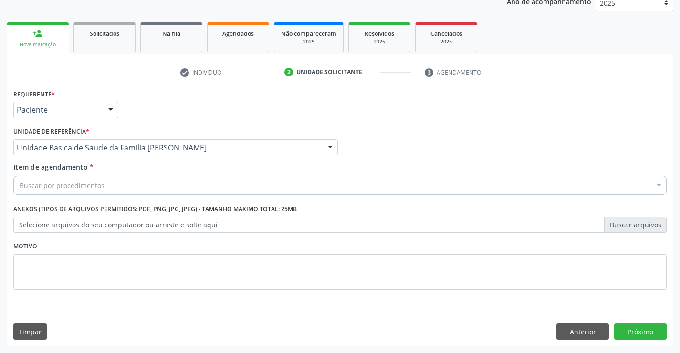
click at [117, 185] on div "Buscar por procedimentos" at bounding box center [339, 185] width 653 height 19
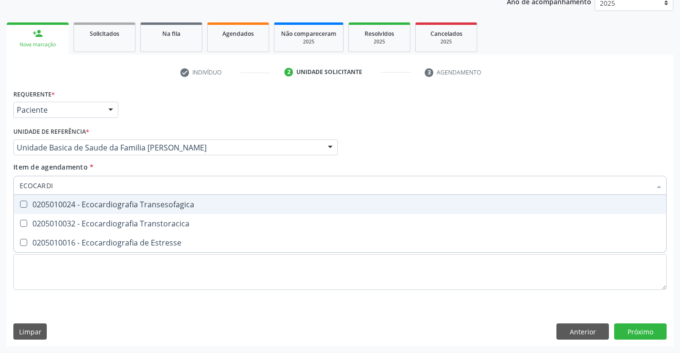
type input "ECOCARDIO"
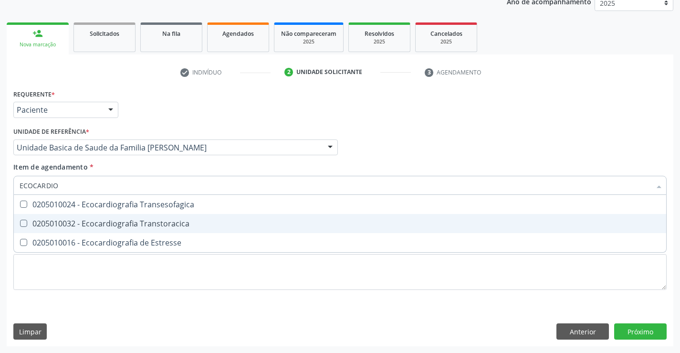
click at [138, 229] on span "0205010032 - Ecocardiografia Transtoracica" at bounding box center [340, 223] width 652 height 19
checkbox Transtoracica "true"
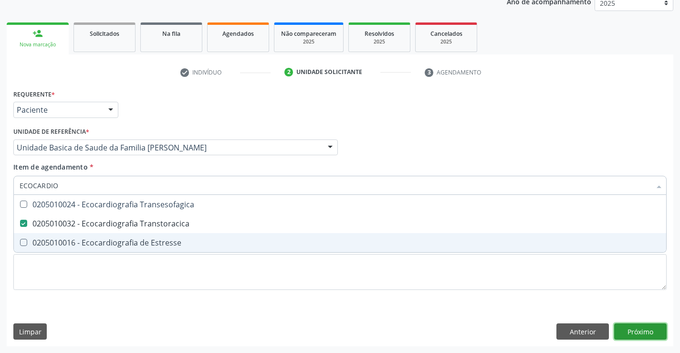
click at [632, 331] on div "Requerente * Paciente Médico(a) Enfermeiro(a) Paciente Nenhum resultado encontr…" at bounding box center [340, 216] width 666 height 259
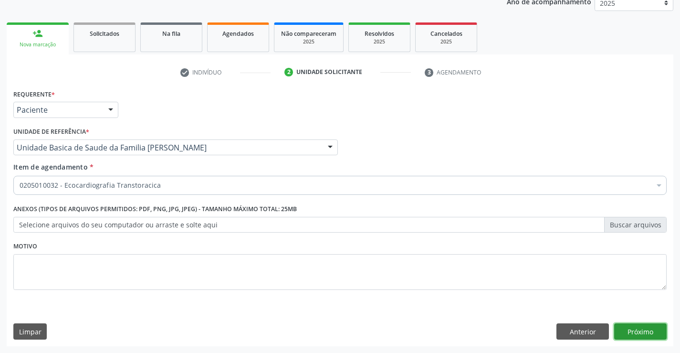
click at [628, 327] on button "Próximo" at bounding box center [640, 331] width 52 height 16
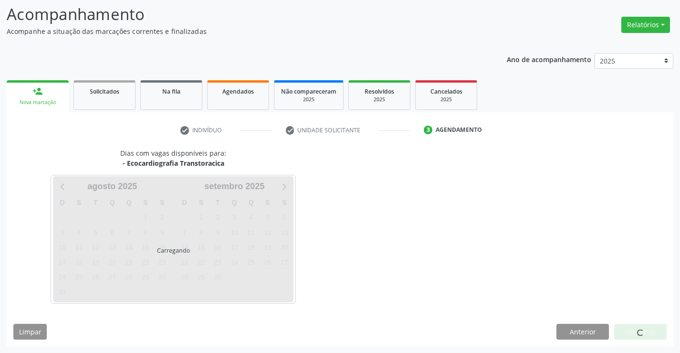
scroll to position [62, 0]
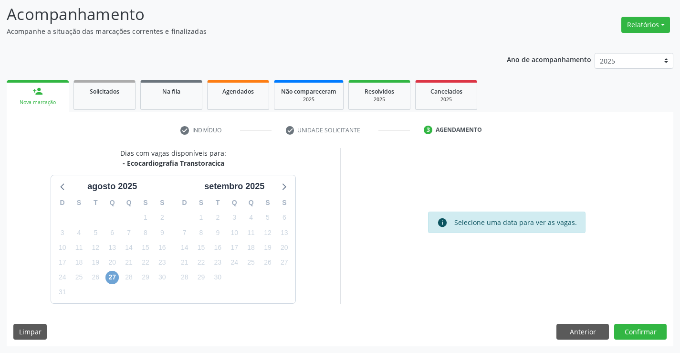
click at [115, 277] on span "27" at bounding box center [111, 276] width 13 height 13
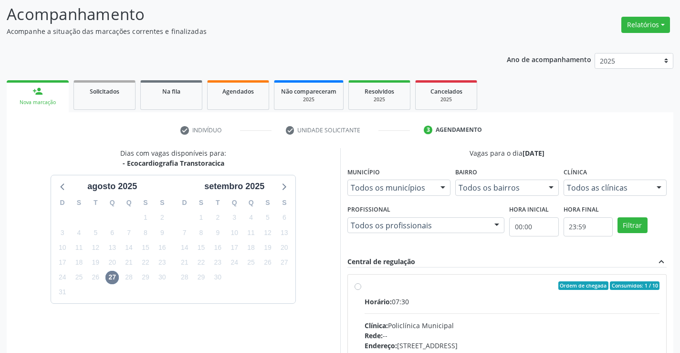
click at [531, 292] on label "Ordem de chegada Consumidos: 1 / 10 Horário: 07:30 Clínica: Policlínica Municip…" at bounding box center [511, 354] width 295 height 146
click at [361, 290] on input "Ordem de chegada Consumidos: 1 / 10 Horário: 07:30 Clínica: Policlínica Municip…" at bounding box center [357, 285] width 7 height 9
radio input "true"
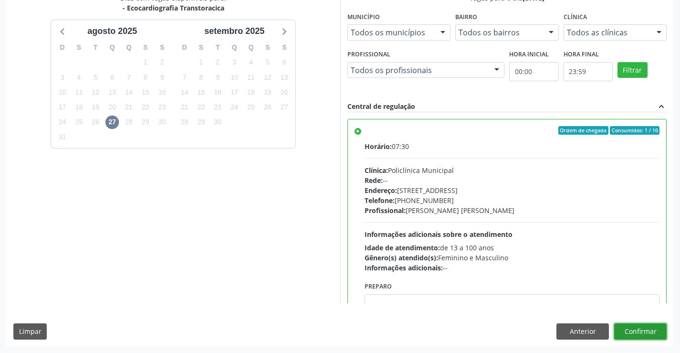
click at [643, 331] on button "Confirmar" at bounding box center [640, 331] width 52 height 16
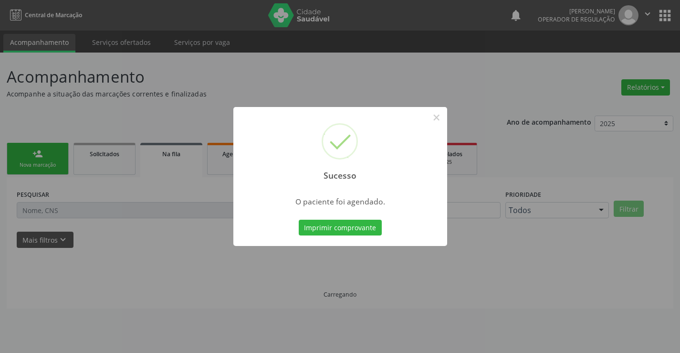
scroll to position [0, 0]
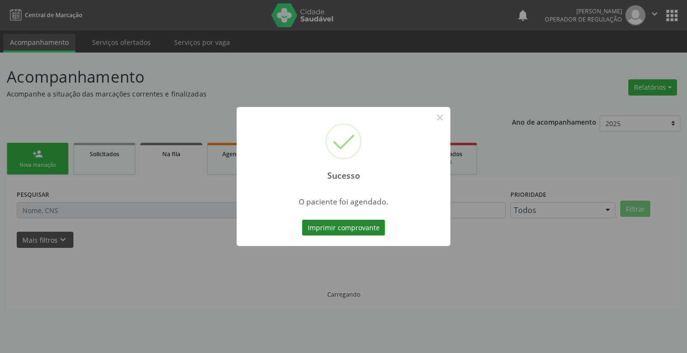
click at [336, 229] on button "Imprimir comprovante" at bounding box center [343, 227] width 83 height 16
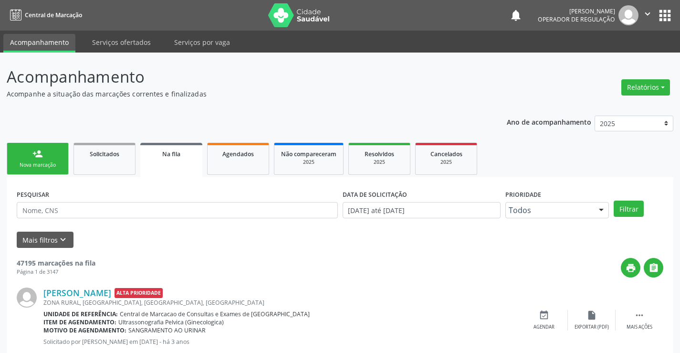
click at [36, 169] on link "person_add Nova marcação" at bounding box center [38, 159] width 62 height 32
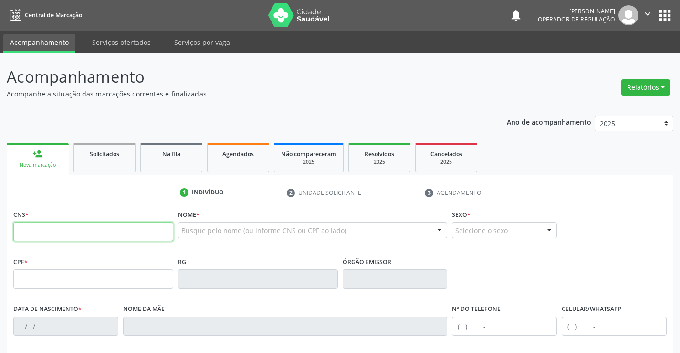
click at [53, 229] on input "text" at bounding box center [93, 231] width 160 height 19
type input "704 1041 7548 4775"
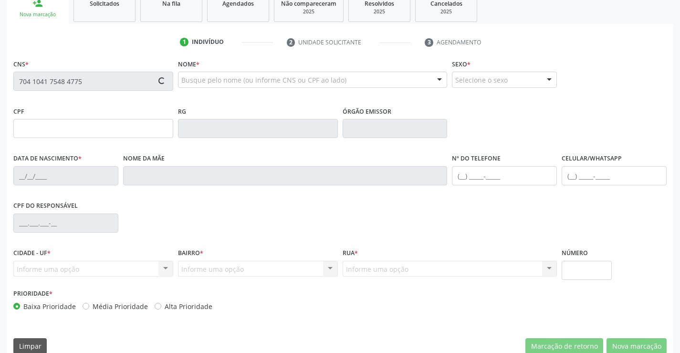
scroll to position [165, 0]
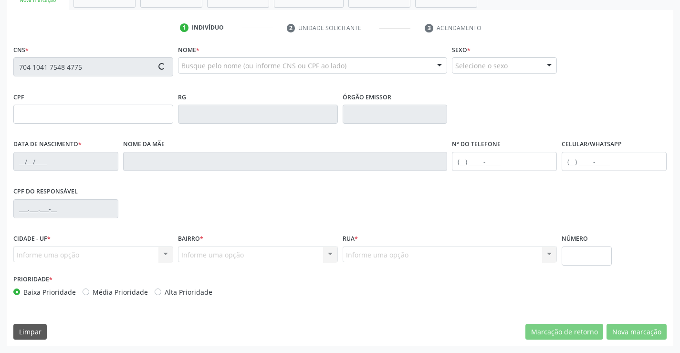
type input "0745351450"
type input "SSPBA"
type input "12/05/1967"
type input "(74) 99193-4045"
type input "S/N"
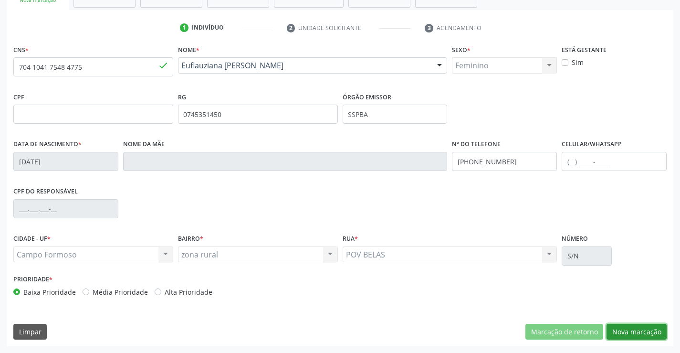
click at [644, 328] on button "Nova marcação" at bounding box center [636, 331] width 60 height 16
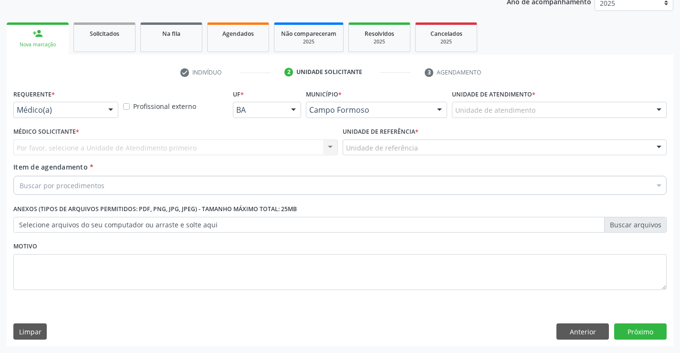
click at [108, 111] on div at bounding box center [111, 110] width 14 height 16
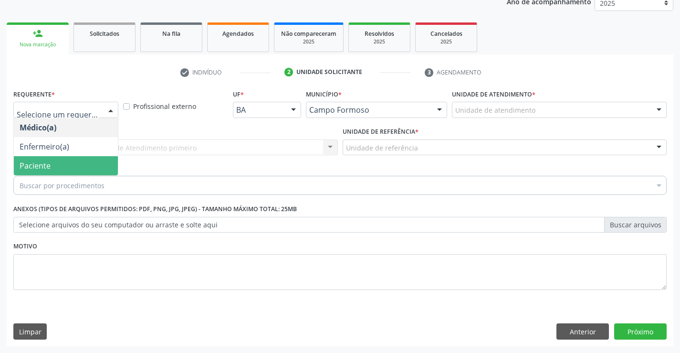
click at [61, 166] on span "Paciente" at bounding box center [66, 165] width 104 height 19
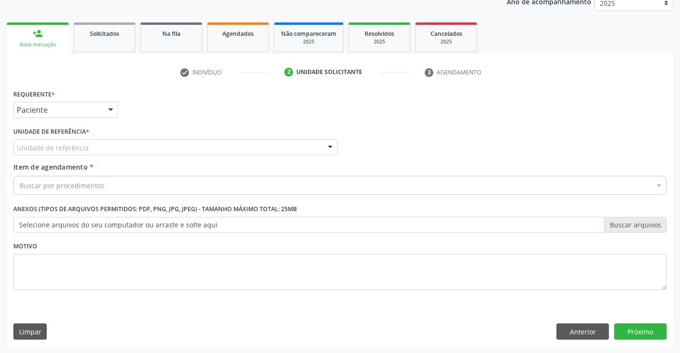
click at [98, 152] on div "Unidade de referência" at bounding box center [175, 147] width 324 height 16
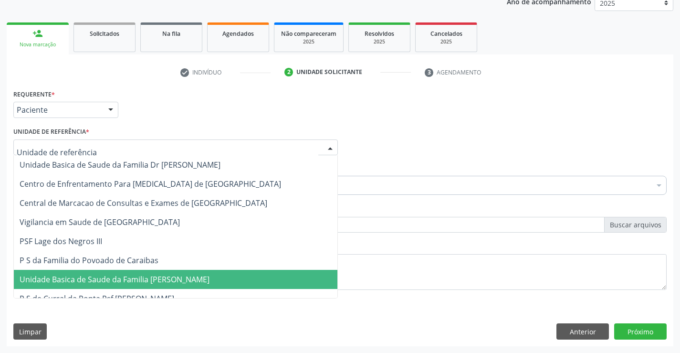
click at [125, 280] on span "Unidade Basica de Saude da Familia [PERSON_NAME]" at bounding box center [115, 279] width 190 height 10
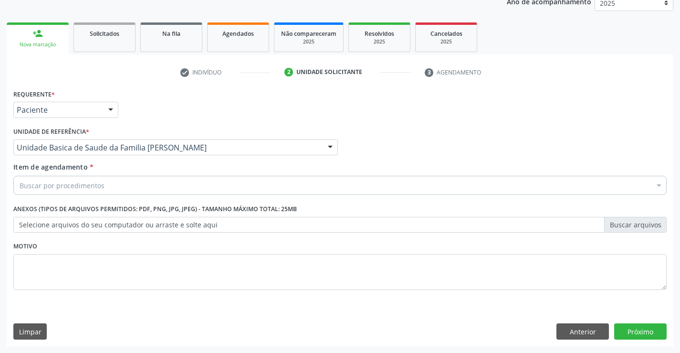
click at [121, 187] on div "Buscar por procedimentos" at bounding box center [339, 185] width 653 height 19
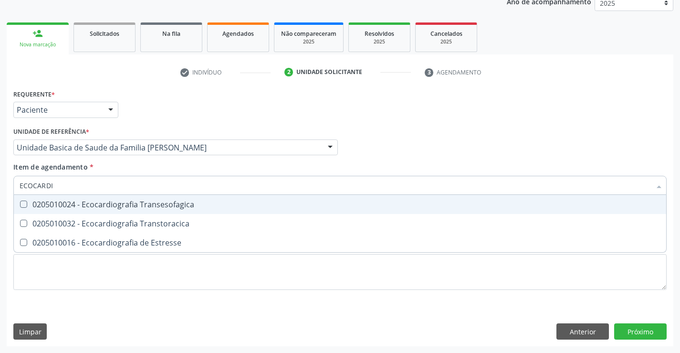
type input "ECOCARDIO"
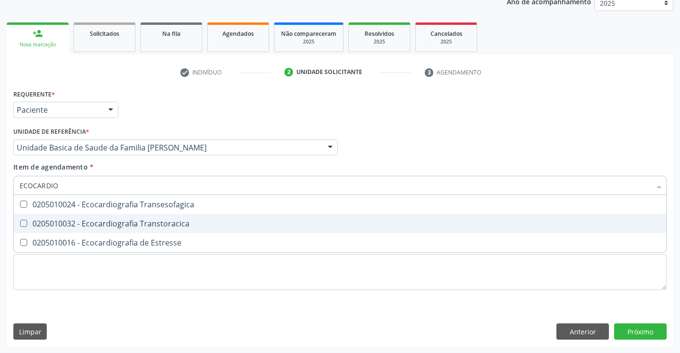
click at [125, 225] on div "0205010032 - Ecocardiografia Transtoracica" at bounding box center [340, 223] width 641 height 8
checkbox Transtoracica "true"
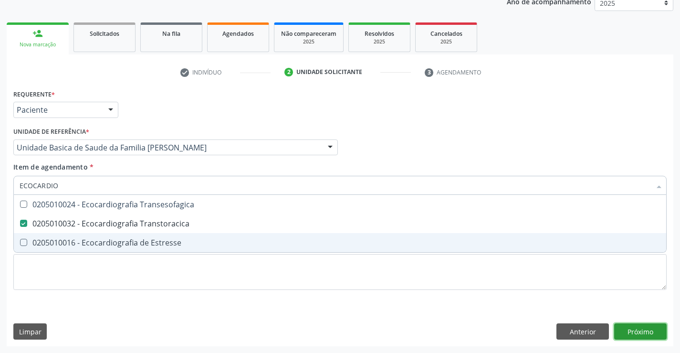
click at [638, 339] on button "Próximo" at bounding box center [640, 331] width 52 height 16
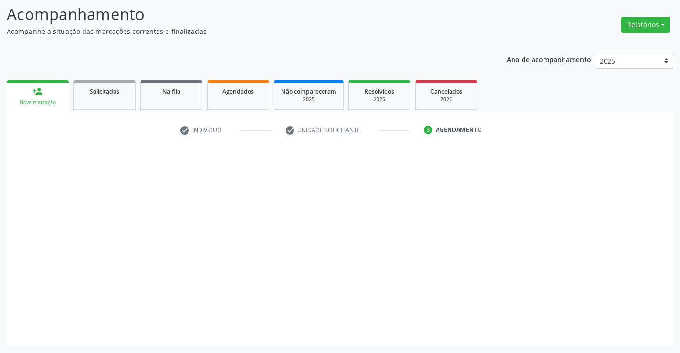
scroll to position [62, 0]
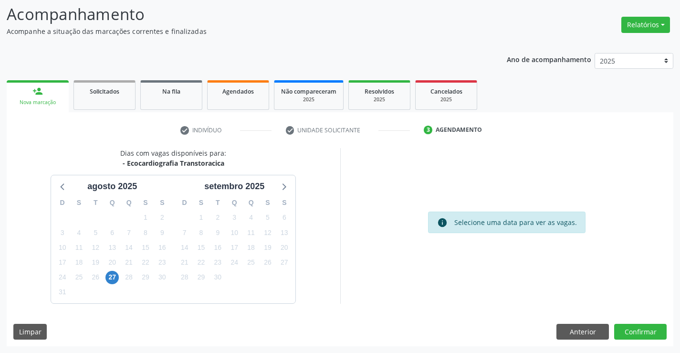
click at [104, 276] on div "27" at bounding box center [112, 277] width 17 height 15
click at [108, 277] on span "27" at bounding box center [111, 276] width 13 height 13
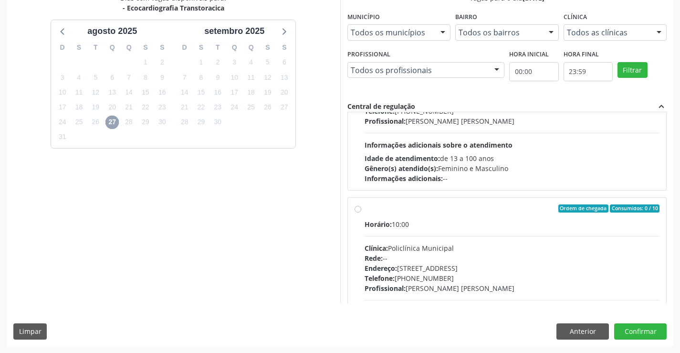
scroll to position [95, 0]
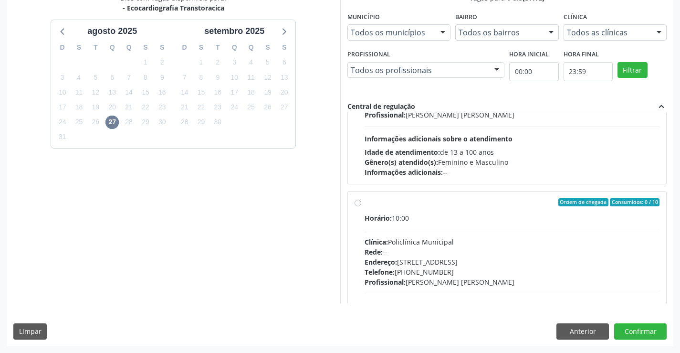
click at [484, 266] on div "Endereço: Predio, nº 386, Centro, Campo Formoso - BA" at bounding box center [511, 262] width 295 height 10
click at [361, 207] on input "Ordem de chegada Consumidos: 0 / 10 Horário: 10:00 Clínica: Policlínica Municip…" at bounding box center [357, 202] width 7 height 9
radio input "true"
click at [630, 325] on button "Confirmar" at bounding box center [640, 331] width 52 height 16
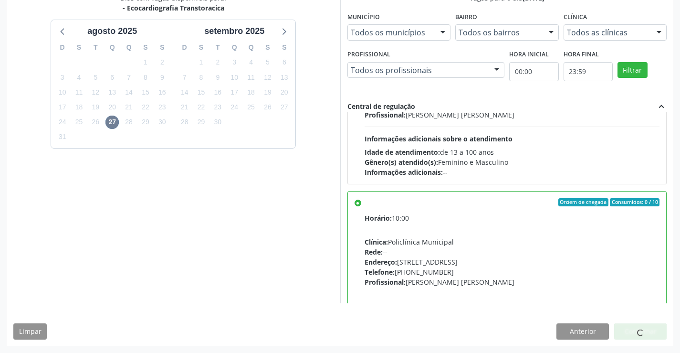
scroll to position [0, 0]
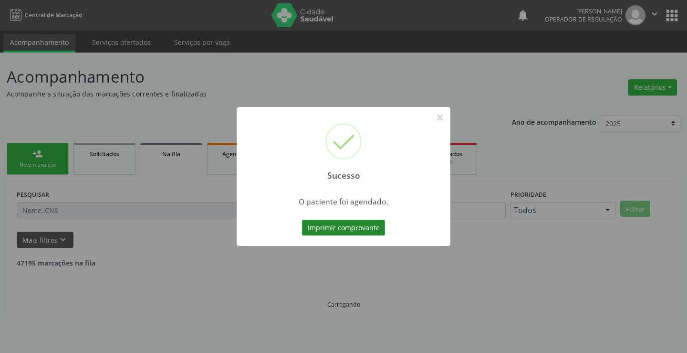
click at [326, 224] on button "Imprimir comprovante" at bounding box center [343, 227] width 83 height 16
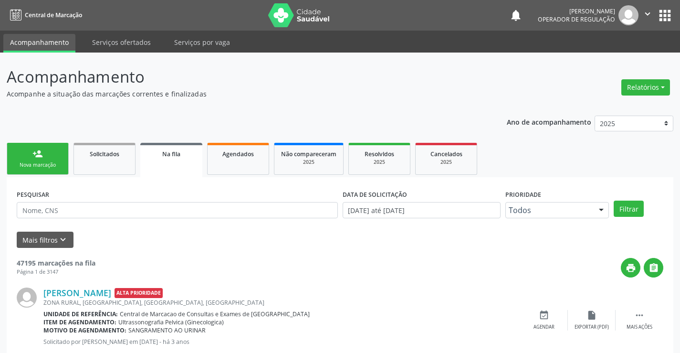
click at [39, 155] on div "person_add" at bounding box center [37, 153] width 10 height 10
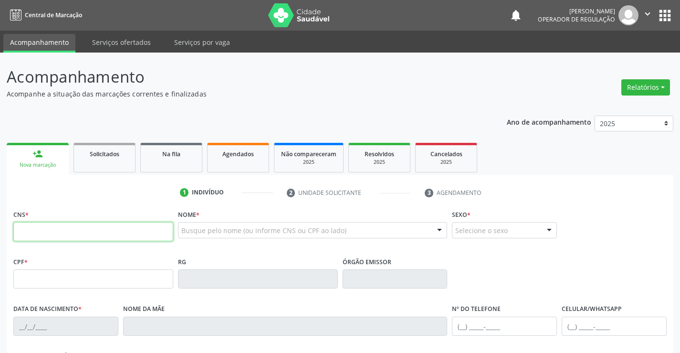
click at [49, 231] on input "text" at bounding box center [93, 231] width 160 height 19
type input "704 8010 5240 3549"
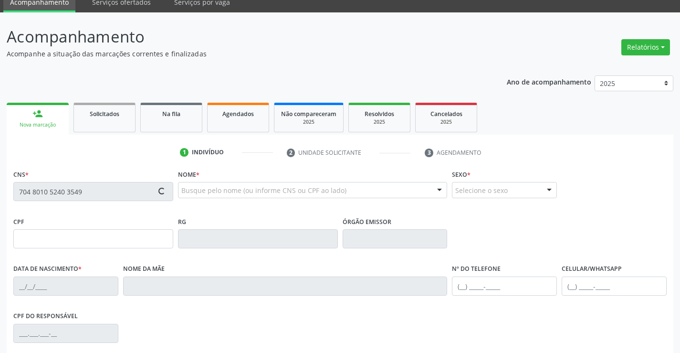
type input "2048340075"
type input "25/04/1991"
type input "(74) 99157-2844"
type input "067.999.585-44"
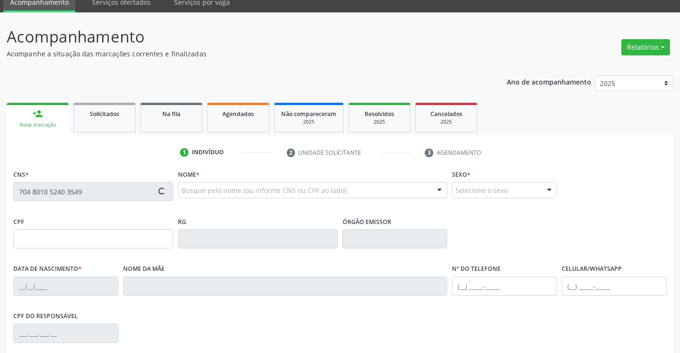
type input "SN"
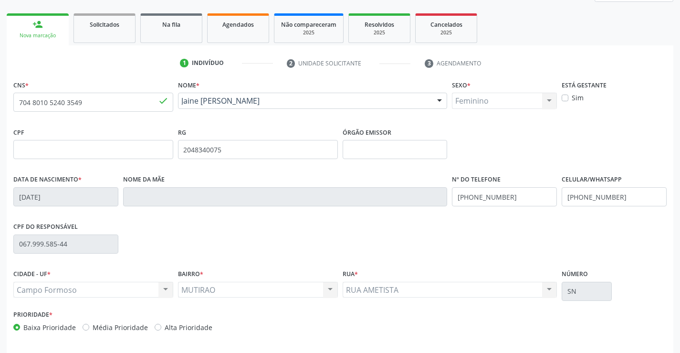
scroll to position [165, 0]
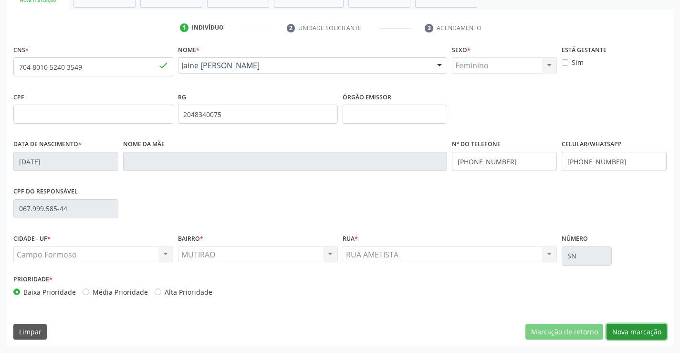
click at [647, 329] on button "Nova marcação" at bounding box center [636, 331] width 60 height 16
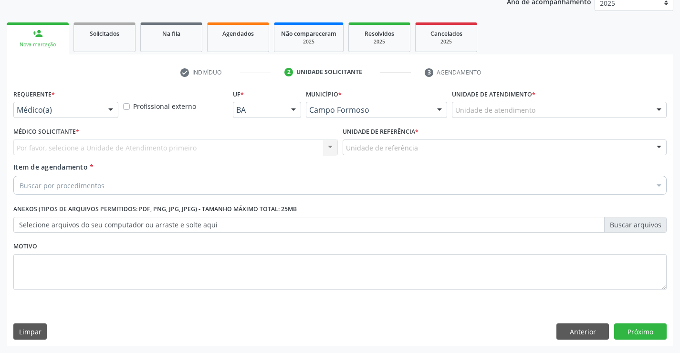
scroll to position [120, 0]
click at [114, 107] on div at bounding box center [111, 110] width 14 height 16
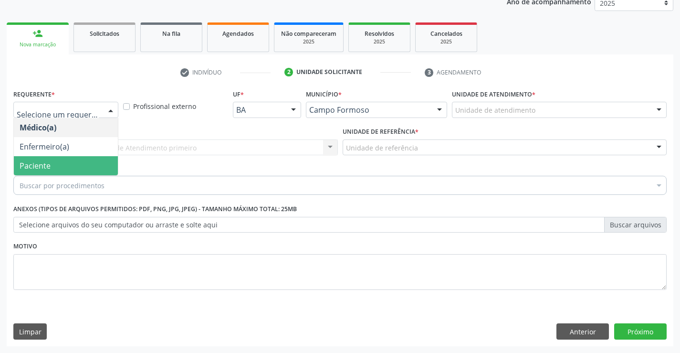
click at [59, 166] on span "Paciente" at bounding box center [66, 165] width 104 height 19
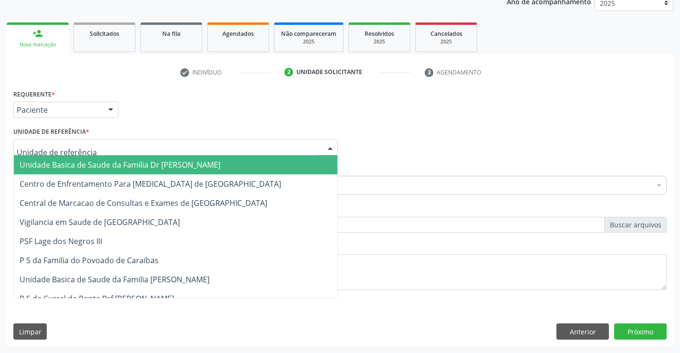
drag, startPoint x: 121, startPoint y: 149, endPoint x: 122, endPoint y: 207, distance: 57.7
click at [121, 149] on div at bounding box center [175, 147] width 324 height 16
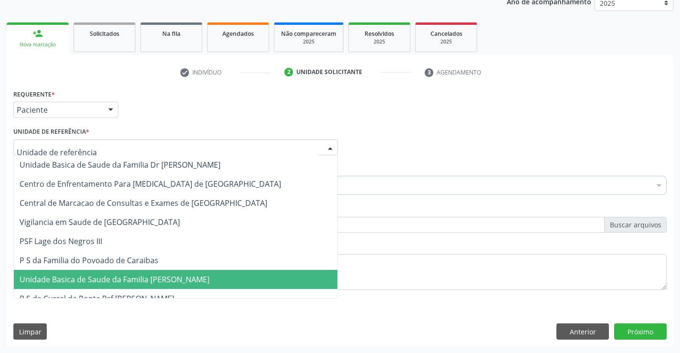
drag, startPoint x: 123, startPoint y: 282, endPoint x: 118, endPoint y: 270, distance: 13.9
click at [123, 282] on span "Unidade Basica de Saude da Familia [PERSON_NAME]" at bounding box center [115, 279] width 190 height 10
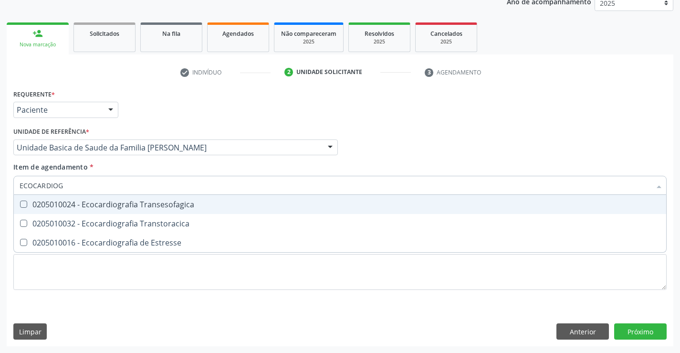
type input "ECOCARDIOGR"
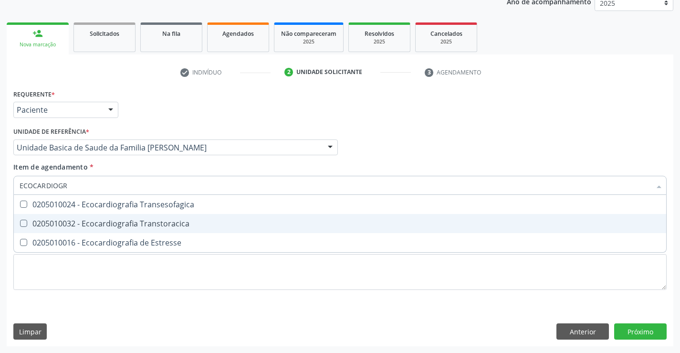
click at [107, 224] on div "0205010032 - Ecocardiografia Transtoracica" at bounding box center [340, 223] width 641 height 8
checkbox Transtoracica "true"
click at [641, 325] on div "Requerente * Paciente Médico(a) Enfermeiro(a) Paciente Nenhum resultado encontr…" at bounding box center [340, 216] width 666 height 259
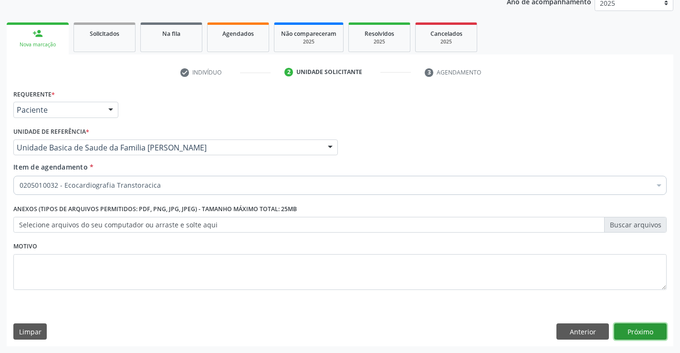
click at [634, 333] on button "Próximo" at bounding box center [640, 331] width 52 height 16
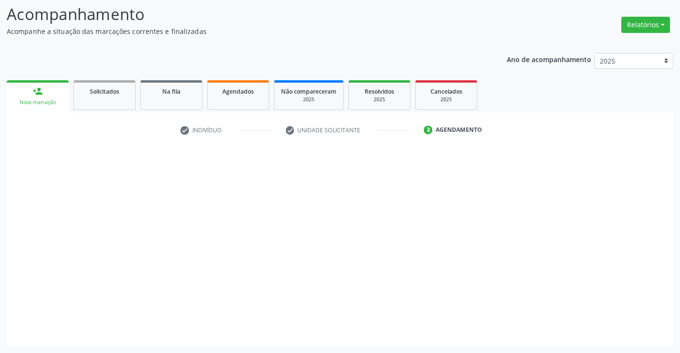
scroll to position [62, 0]
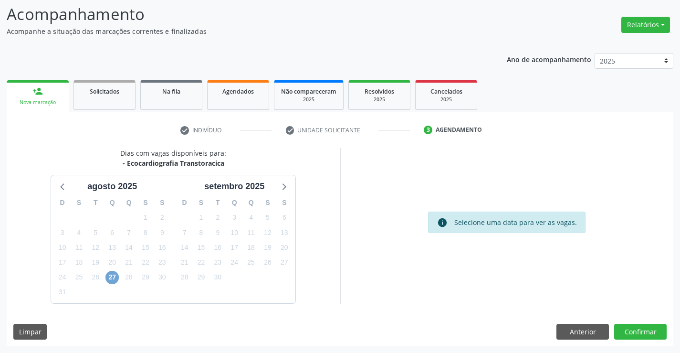
click at [113, 276] on span "27" at bounding box center [111, 276] width 13 height 13
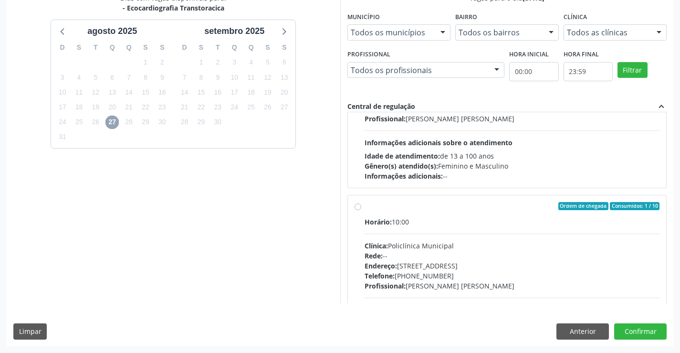
scroll to position [95, 0]
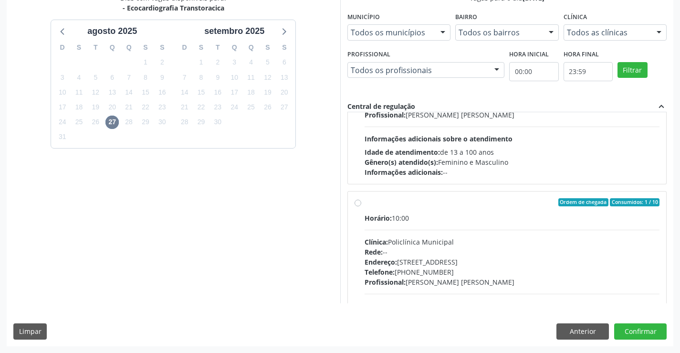
click at [463, 236] on div "Horário: 10:00 Clínica: Policlínica Municipal Rede: -- Endereço: Predio, nº 386…" at bounding box center [511, 278] width 295 height 131
click at [361, 207] on input "Ordem de chegada Consumidos: 1 / 10 Horário: 10:00 Clínica: Policlínica Municip…" at bounding box center [357, 202] width 7 height 9
radio input "true"
click at [630, 333] on button "Confirmar" at bounding box center [640, 331] width 52 height 16
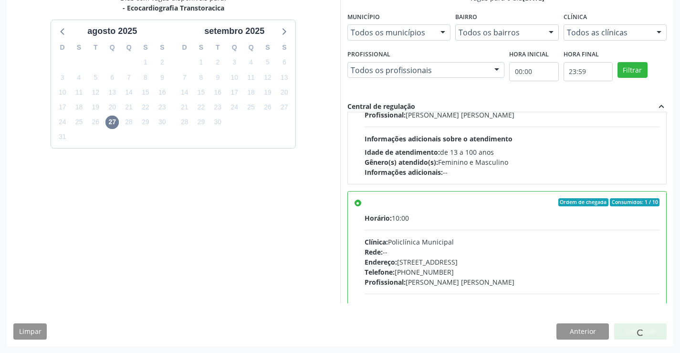
scroll to position [0, 0]
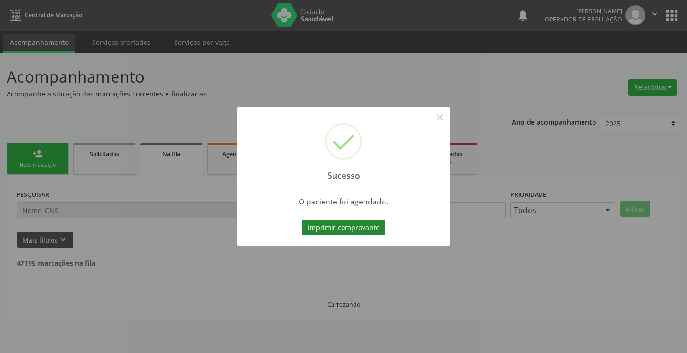
click at [343, 226] on button "Imprimir comprovante" at bounding box center [343, 227] width 83 height 16
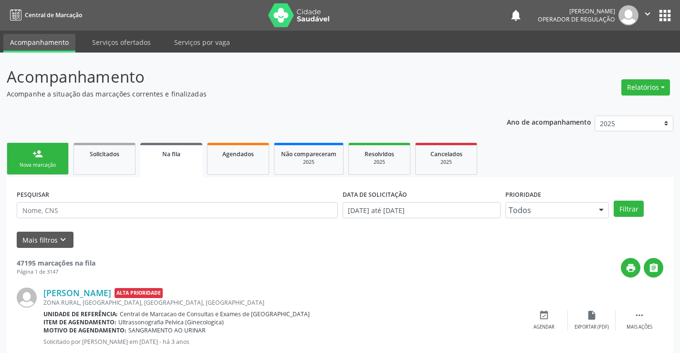
click at [41, 159] on link "person_add Nova marcação" at bounding box center [38, 159] width 62 height 32
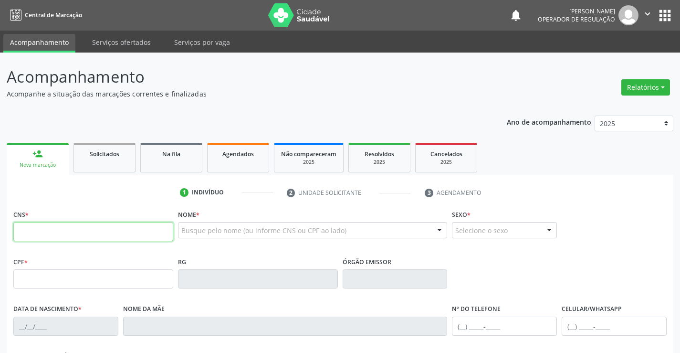
click at [51, 225] on input "text" at bounding box center [93, 231] width 160 height 19
type input "700 0031 1008 5709"
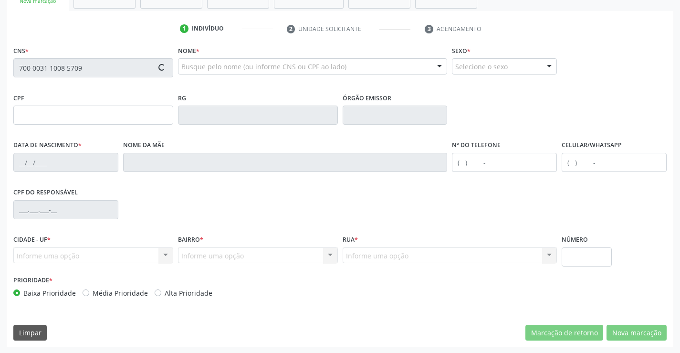
scroll to position [165, 0]
type input "02/10/2018"
type input "(74) 98852-8513"
type input "S/N"
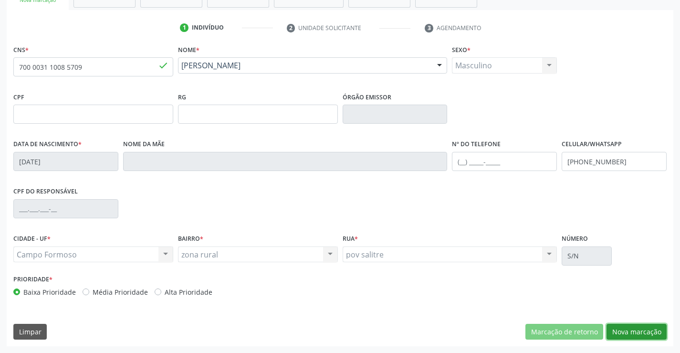
click at [634, 328] on button "Nova marcação" at bounding box center [636, 331] width 60 height 16
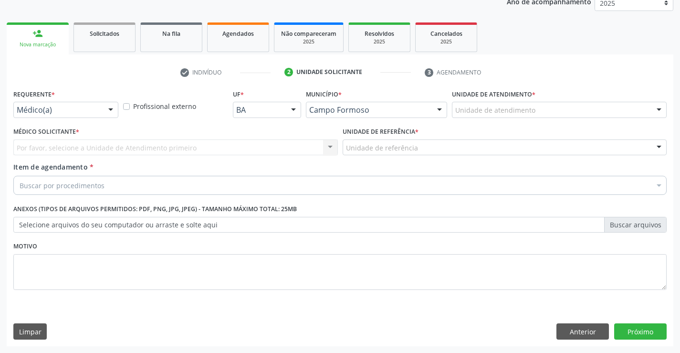
scroll to position [120, 0]
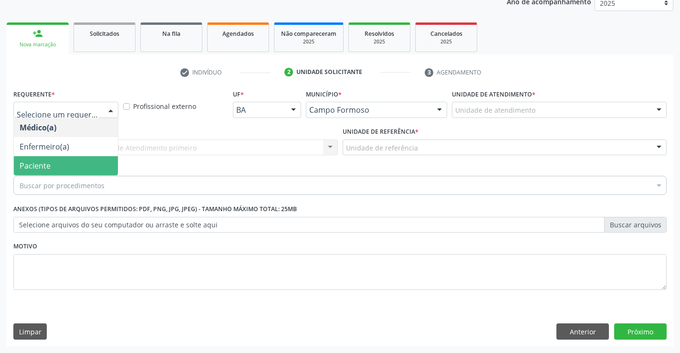
click at [46, 166] on span "Paciente" at bounding box center [35, 165] width 31 height 10
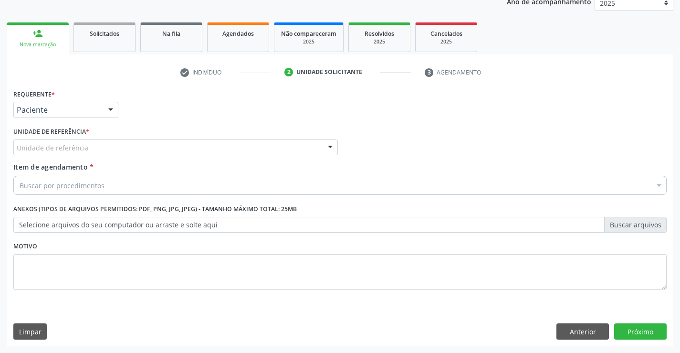
click at [73, 154] on div "Unidade de referência" at bounding box center [175, 147] width 324 height 16
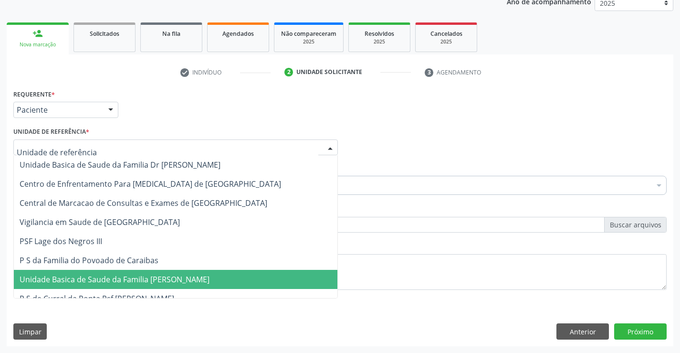
drag, startPoint x: 98, startPoint y: 280, endPoint x: 80, endPoint y: 227, distance: 55.8
click at [98, 278] on span "Unidade Basica de Saude da Familia [PERSON_NAME]" at bounding box center [115, 279] width 190 height 10
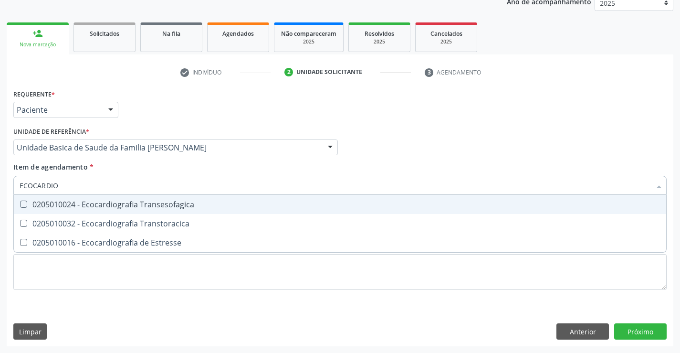
type input "ECOCARDIOG"
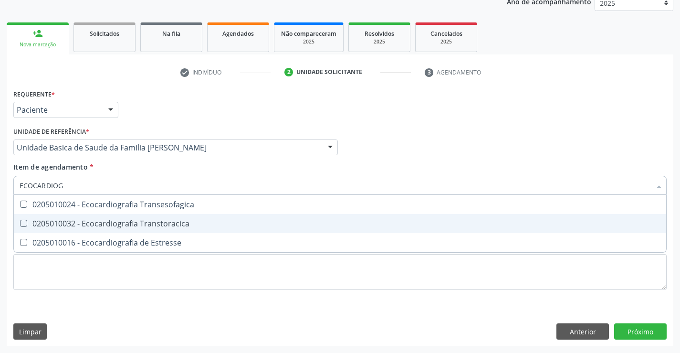
click at [73, 227] on div "0205010032 - Ecocardiografia Transtoracica" at bounding box center [340, 223] width 641 height 8
checkbox Transtoracica "true"
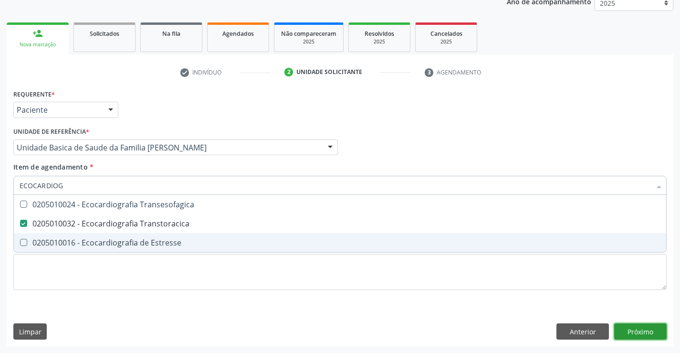
click at [631, 324] on div "Requerente * Paciente Médico(a) Enfermeiro(a) Paciente Nenhum resultado encontr…" at bounding box center [340, 216] width 666 height 259
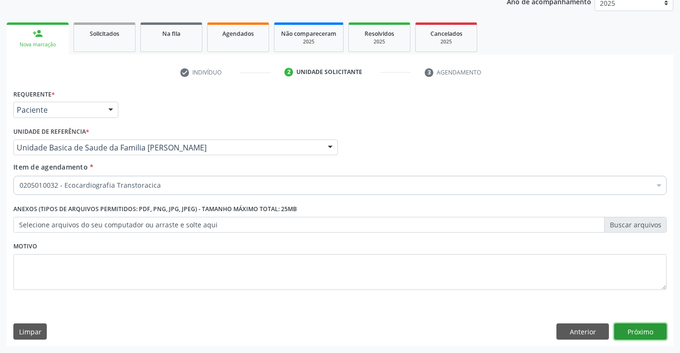
click at [626, 334] on button "Próximo" at bounding box center [640, 331] width 52 height 16
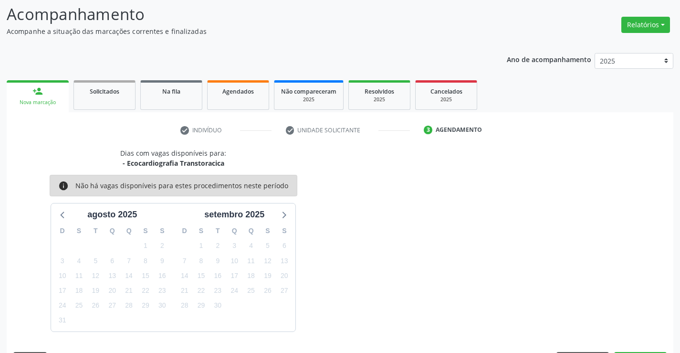
scroll to position [91, 0]
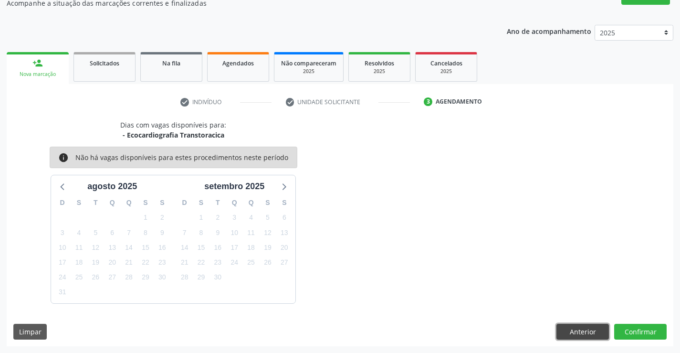
click at [576, 326] on button "Anterior" at bounding box center [582, 331] width 52 height 16
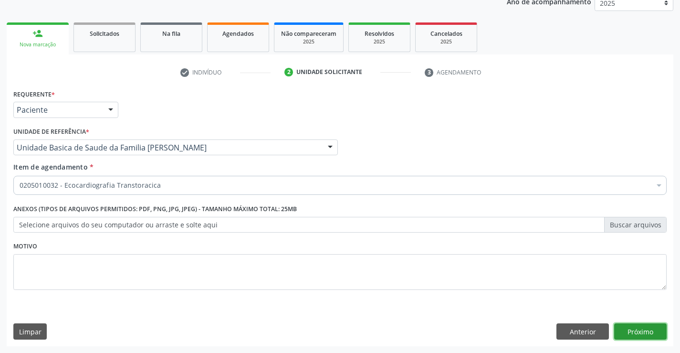
click at [626, 333] on button "Próximo" at bounding box center [640, 331] width 52 height 16
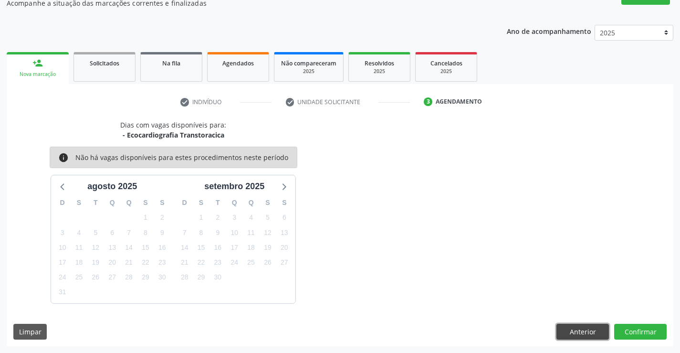
click at [591, 329] on button "Anterior" at bounding box center [582, 331] width 52 height 16
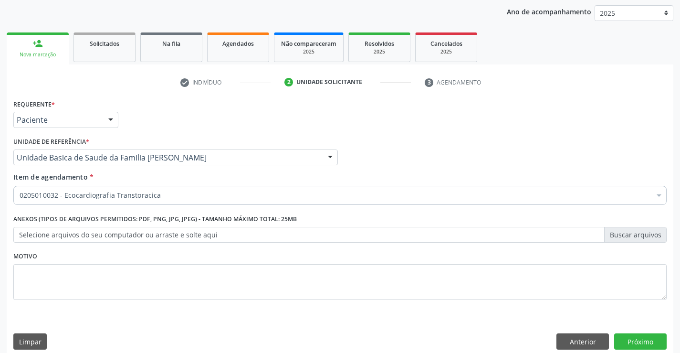
scroll to position [120, 0]
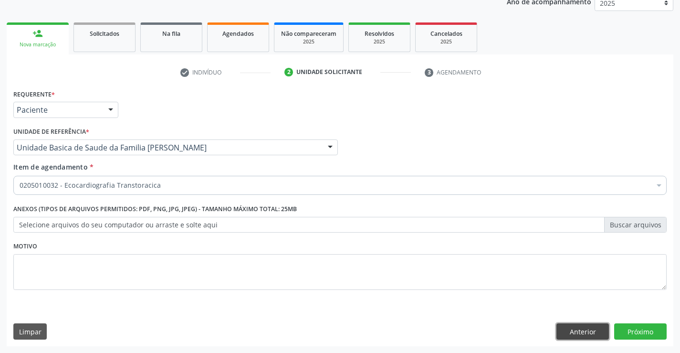
click at [561, 332] on button "Anterior" at bounding box center [582, 331] width 52 height 16
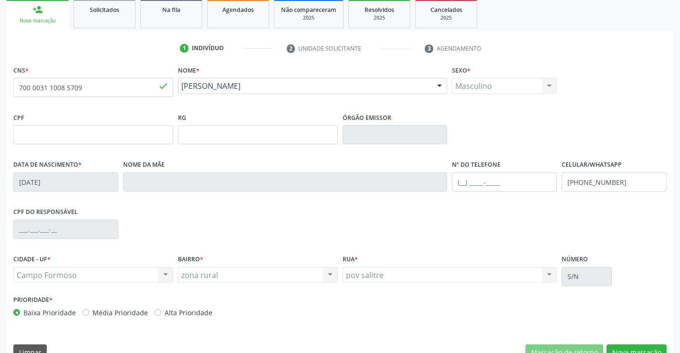
scroll to position [165, 0]
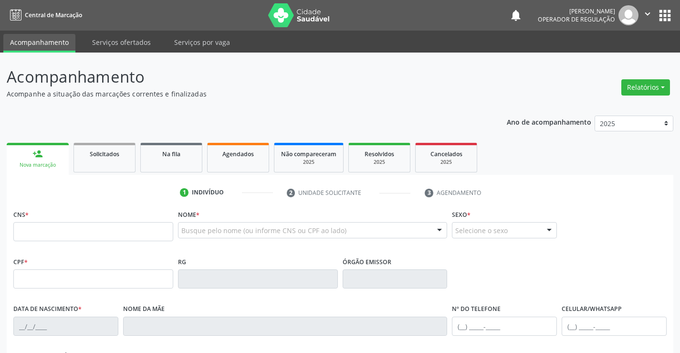
click at [71, 232] on input "text" at bounding box center [93, 231] width 160 height 19
type input "706 9011 1786 6136"
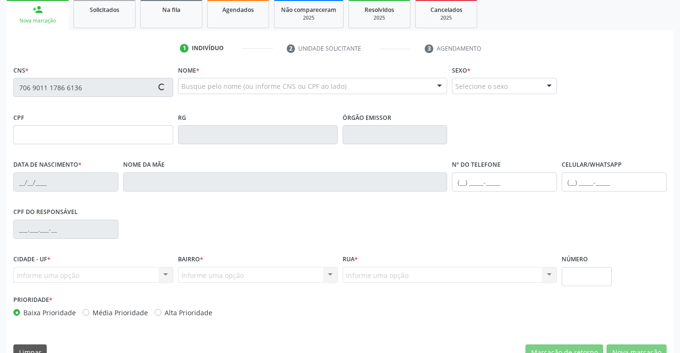
type input "0787973734"
type input "[DATE]"
type input "[PHONE_NUMBER]"
type input "359.930.815-20"
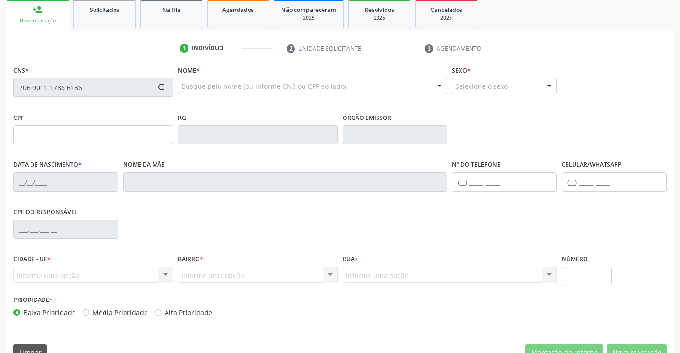
type input "S/N"
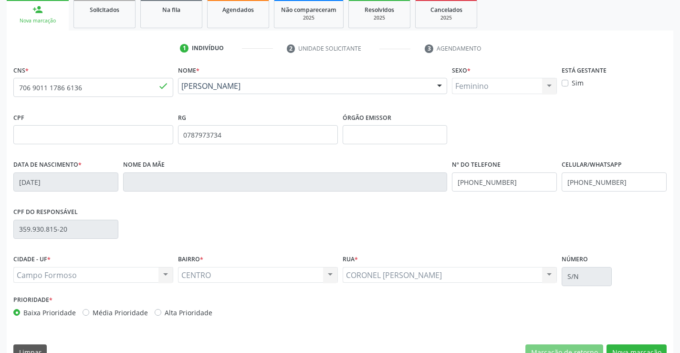
scroll to position [165, 0]
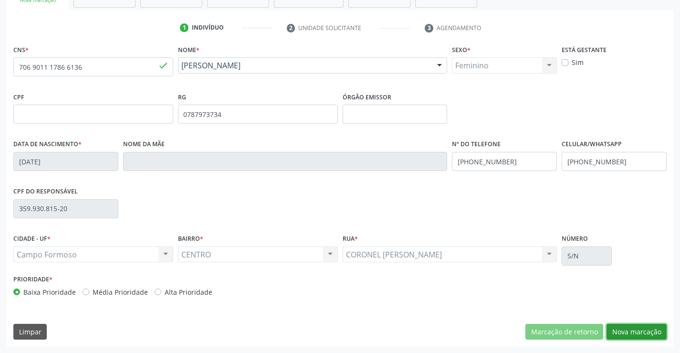
click at [644, 331] on button "Nova marcação" at bounding box center [636, 331] width 60 height 16
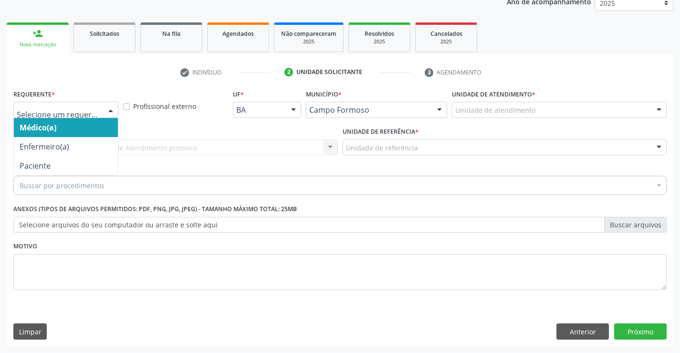
click at [105, 113] on div at bounding box center [111, 110] width 14 height 16
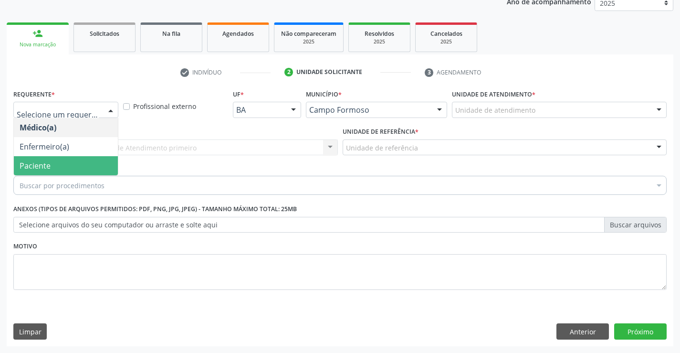
click at [84, 164] on span "Paciente" at bounding box center [66, 165] width 104 height 19
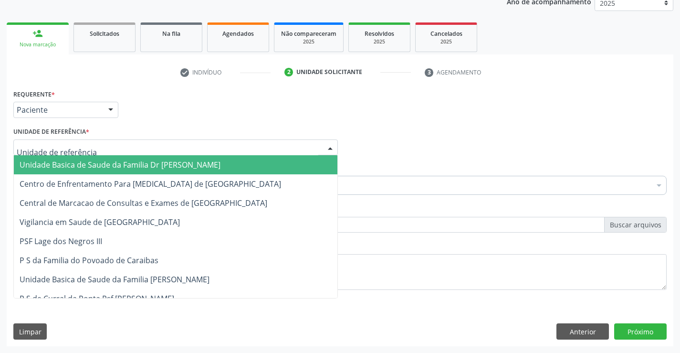
click at [149, 152] on div at bounding box center [175, 147] width 324 height 16
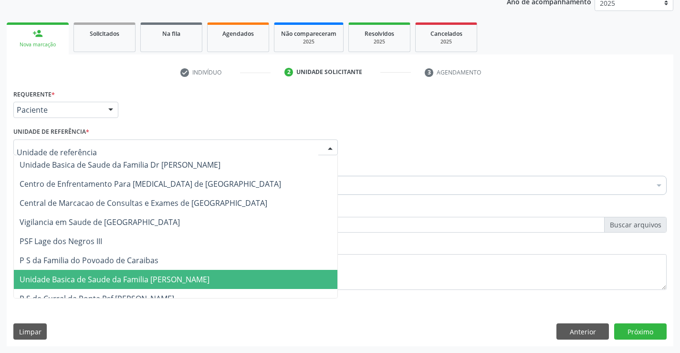
click at [146, 281] on span "Unidade Basica de Saude da Familia [PERSON_NAME]" at bounding box center [115, 279] width 190 height 10
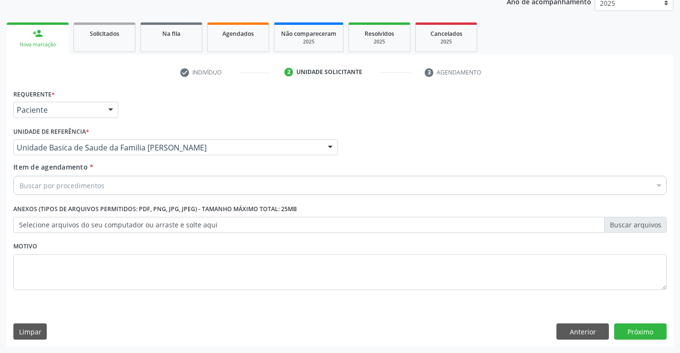
click at [142, 186] on div "Buscar por procedimentos" at bounding box center [339, 185] width 653 height 19
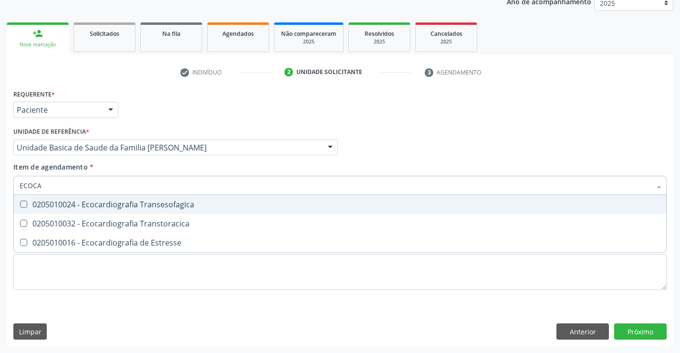
type input "ECOCAR"
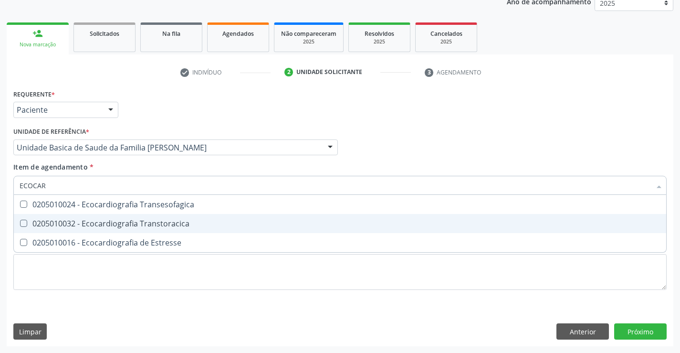
click at [136, 227] on div "0205010032 - Ecocardiografia Transtoracica" at bounding box center [340, 223] width 641 height 8
checkbox Transtoracica "true"
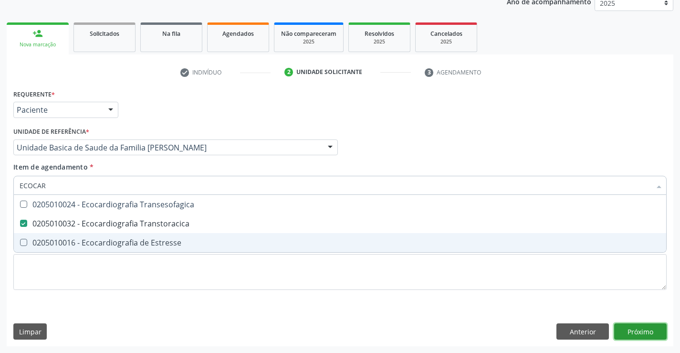
click at [644, 333] on div "Requerente * Paciente Médico(a) Enfermeiro(a) Paciente Nenhum resultado encontr…" at bounding box center [340, 216] width 666 height 259
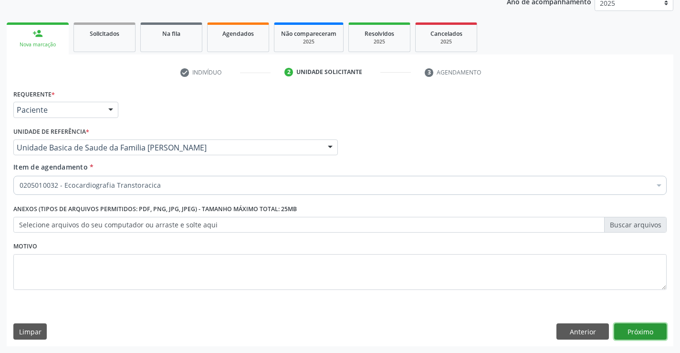
click at [631, 333] on button "Próximo" at bounding box center [640, 331] width 52 height 16
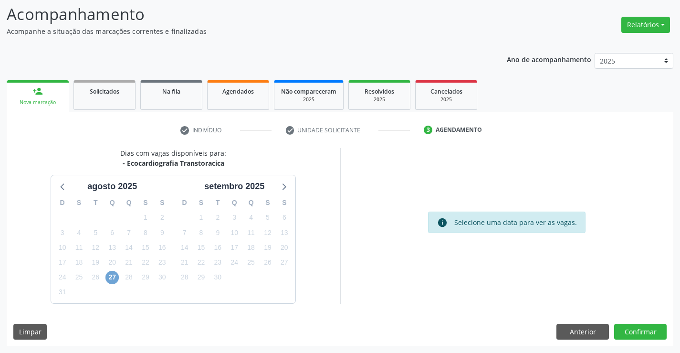
click at [110, 281] on span "27" at bounding box center [111, 276] width 13 height 13
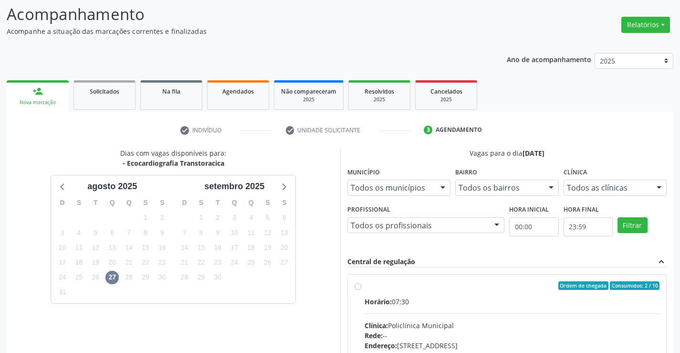
click at [361, 290] on input "Ordem de chegada Consumidos: 2 / 10 Horário: 07:30 Clínica: Policlínica Municip…" at bounding box center [357, 285] width 7 height 9
radio input "true"
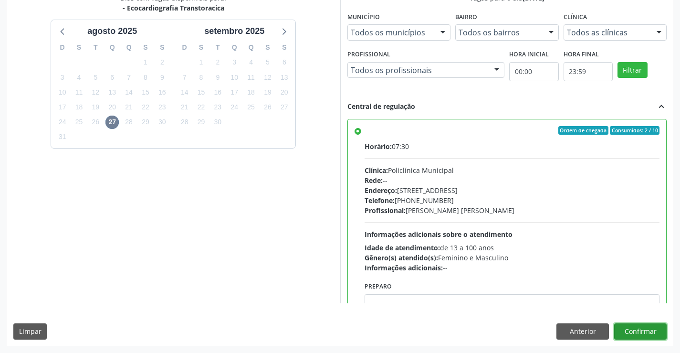
click at [633, 332] on button "Confirmar" at bounding box center [640, 331] width 52 height 16
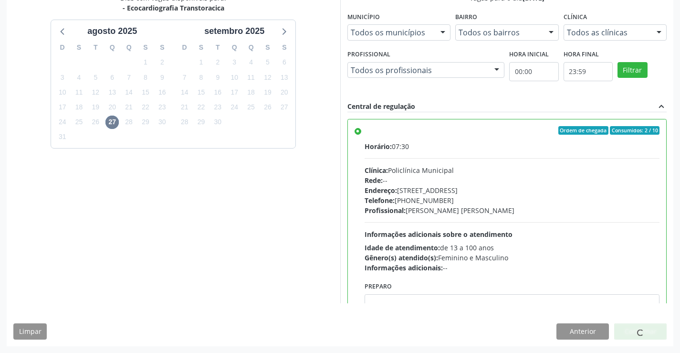
scroll to position [0, 0]
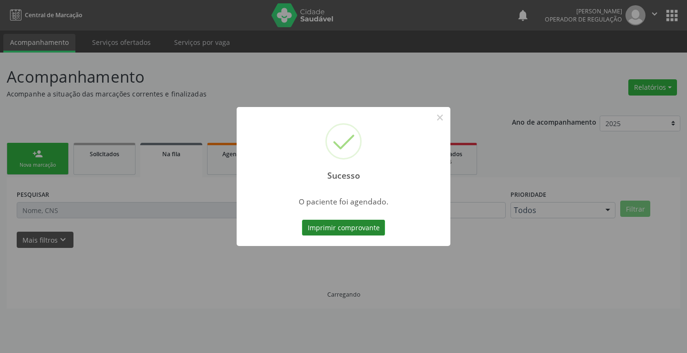
click at [346, 226] on button "Imprimir comprovante" at bounding box center [343, 227] width 83 height 16
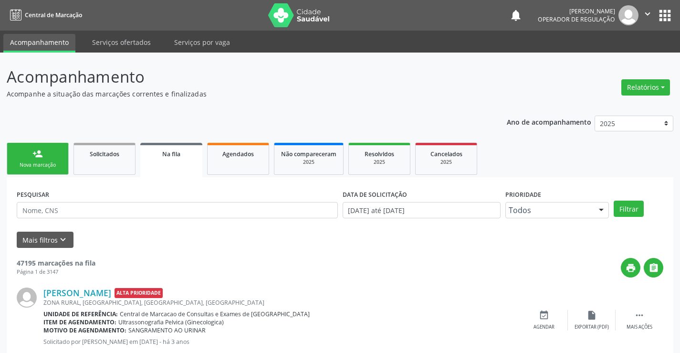
click at [33, 162] on div "Nova marcação" at bounding box center [38, 164] width 48 height 7
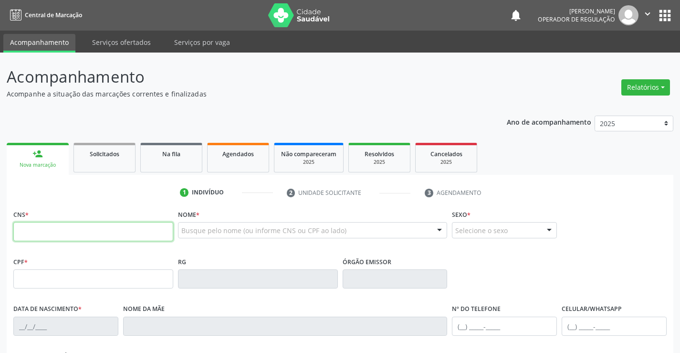
click at [41, 234] on input "text" at bounding box center [93, 231] width 160 height 19
type input "700 0098 8205 8900"
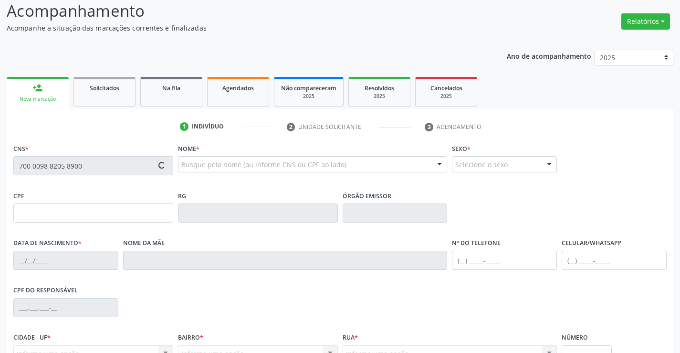
scroll to position [165, 0]
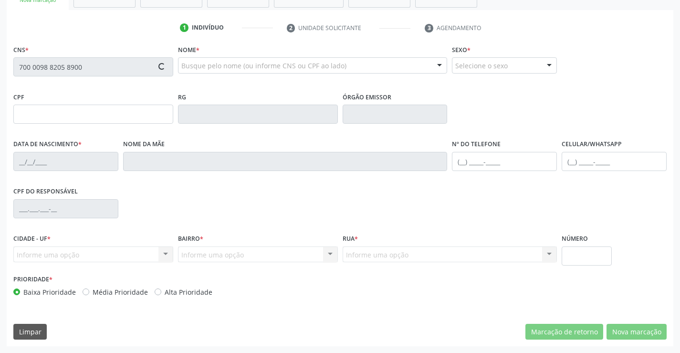
type input "1494247011"
type input "14/06/1970"
type input "(74) 99188-9897"
type input "S/N"
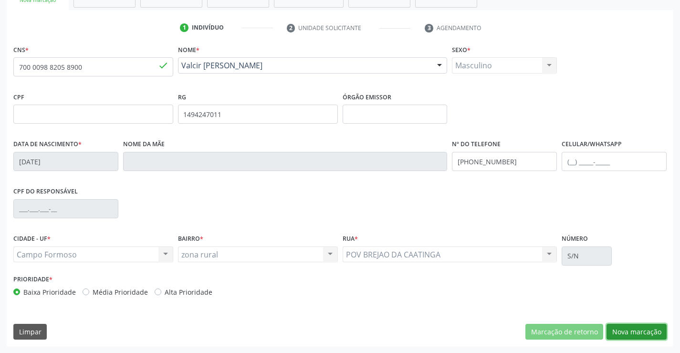
click at [624, 325] on button "Nova marcação" at bounding box center [636, 331] width 60 height 16
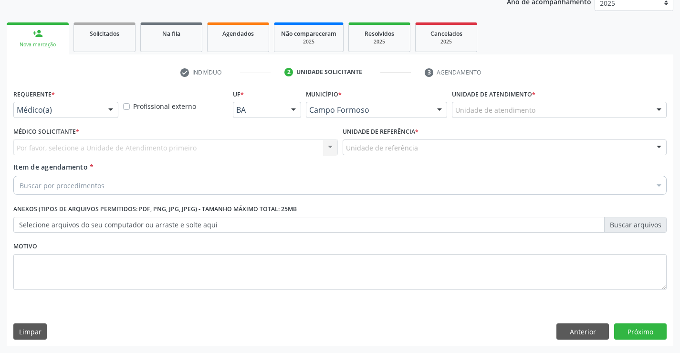
scroll to position [120, 0]
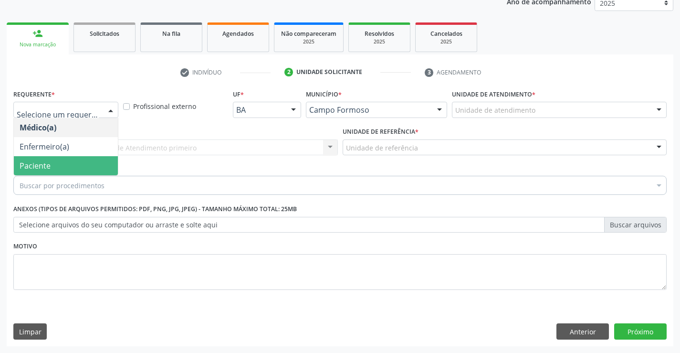
click at [47, 161] on span "Paciente" at bounding box center [35, 165] width 31 height 10
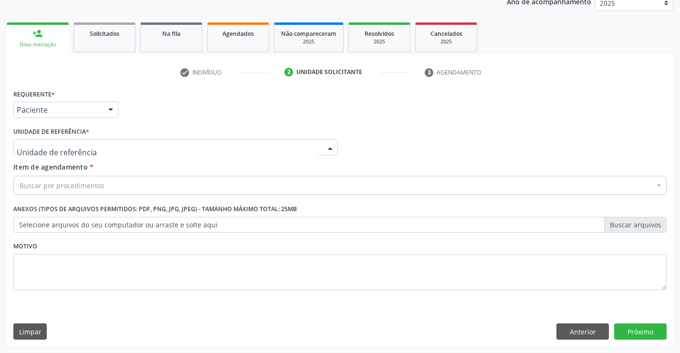
drag, startPoint x: 94, startPoint y: 146, endPoint x: 115, endPoint y: 298, distance: 152.7
click at [94, 148] on div at bounding box center [175, 147] width 324 height 16
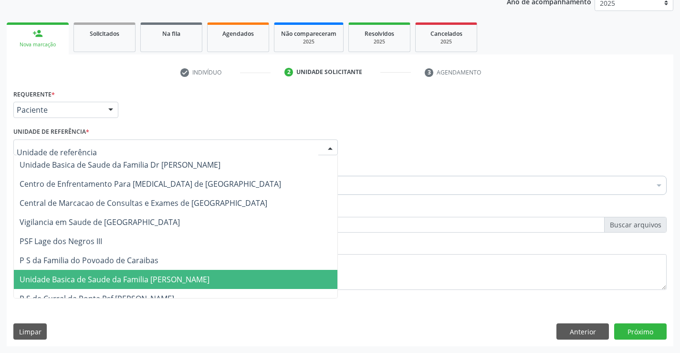
click at [114, 284] on span "Unidade Basica de Saude da Familia [PERSON_NAME]" at bounding box center [115, 279] width 190 height 10
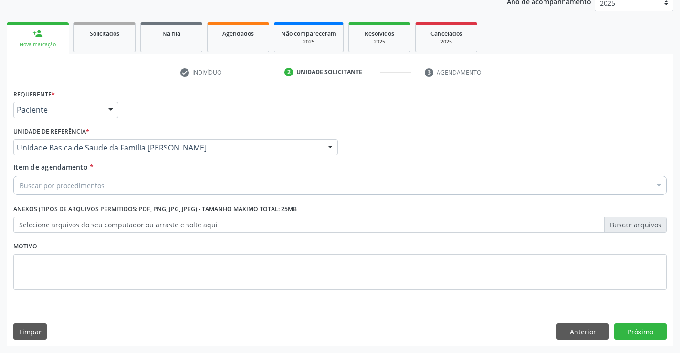
click at [106, 189] on div "Buscar por procedimentos" at bounding box center [339, 185] width 653 height 19
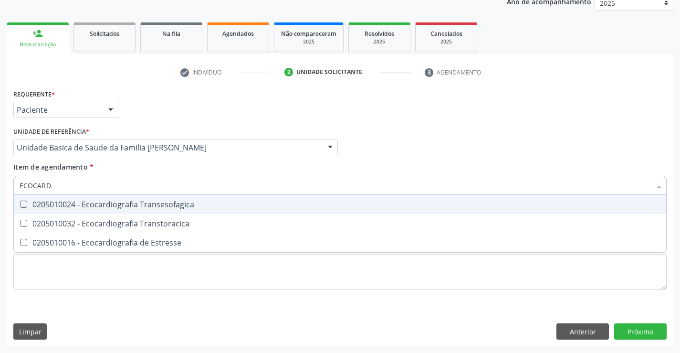
type input "ECOCARDI"
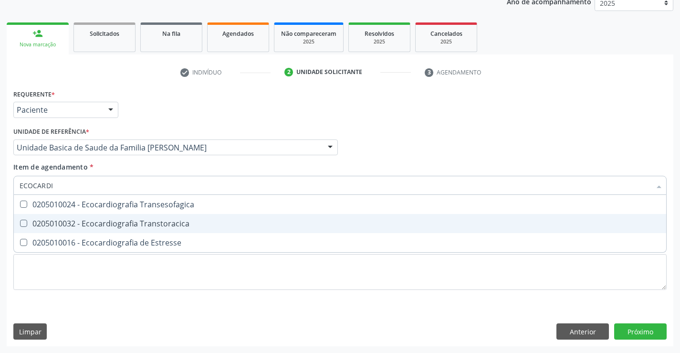
click at [109, 230] on span "0205010032 - Ecocardiografia Transtoracica" at bounding box center [340, 223] width 652 height 19
checkbox Transtoracica "true"
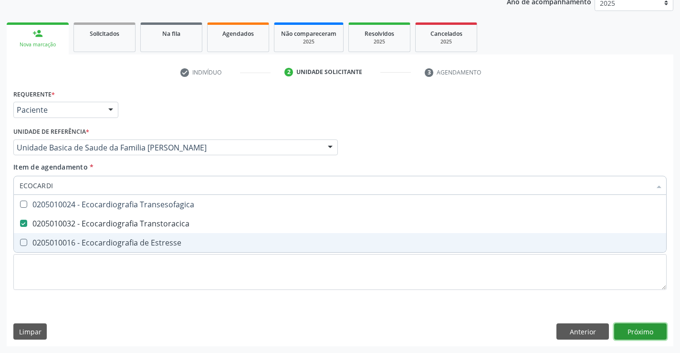
click at [628, 331] on div "Requerente * Paciente Médico(a) Enfermeiro(a) Paciente Nenhum resultado encontr…" at bounding box center [340, 216] width 666 height 259
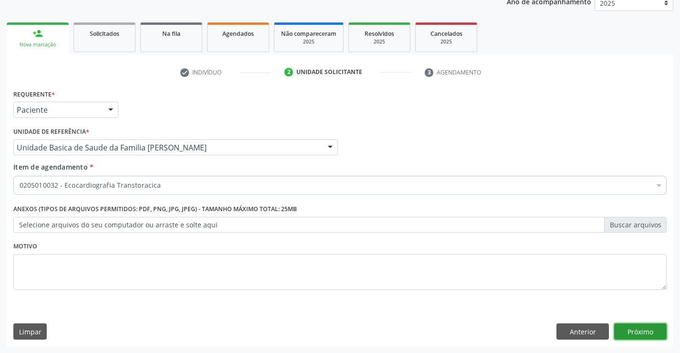
click at [643, 328] on button "Próximo" at bounding box center [640, 331] width 52 height 16
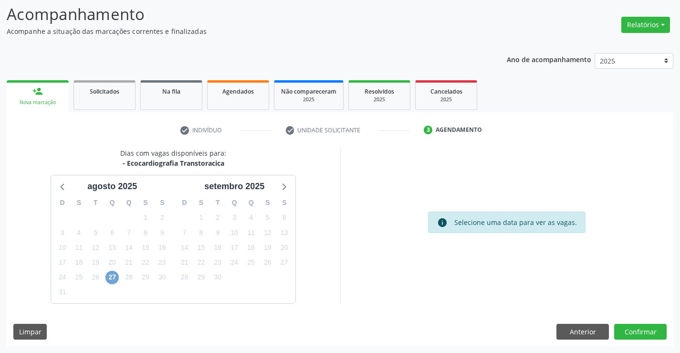
click at [109, 276] on span "27" at bounding box center [111, 276] width 13 height 13
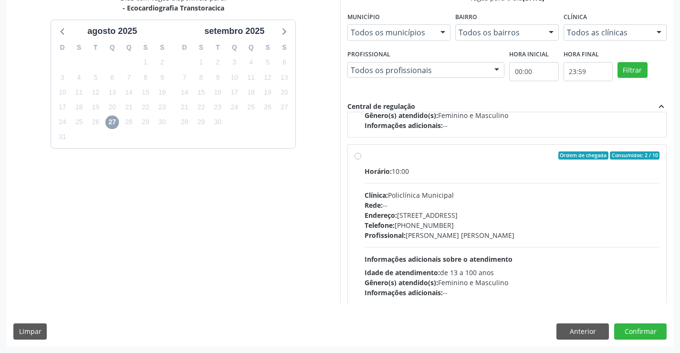
scroll to position [143, 0]
click at [443, 207] on div "Rede: --" at bounding box center [511, 204] width 295 height 10
click at [361, 159] on input "Ordem de chegada Consumidos: 2 / 10 Horário: 10:00 Clínica: Policlínica Municip…" at bounding box center [357, 154] width 7 height 9
radio input "true"
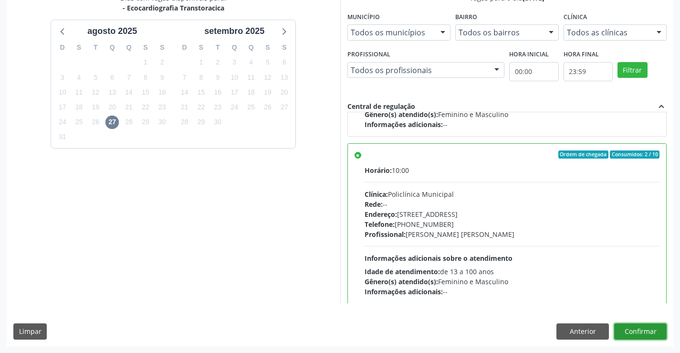
click at [645, 332] on button "Confirmar" at bounding box center [640, 331] width 52 height 16
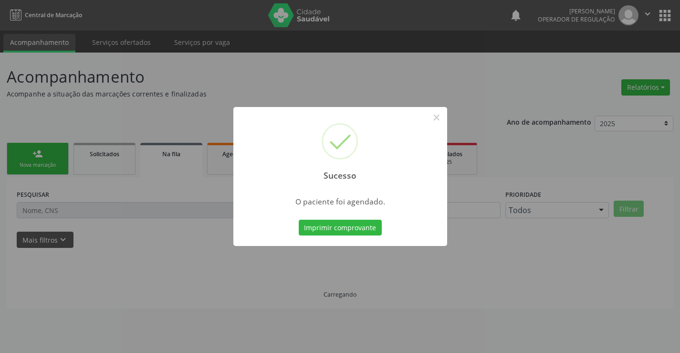
scroll to position [0, 0]
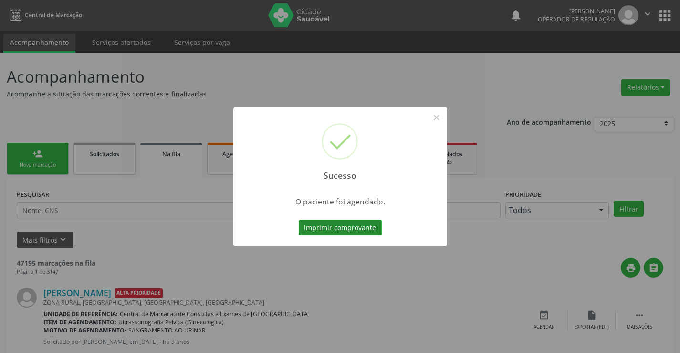
click at [351, 228] on button "Imprimir comprovante" at bounding box center [340, 227] width 83 height 16
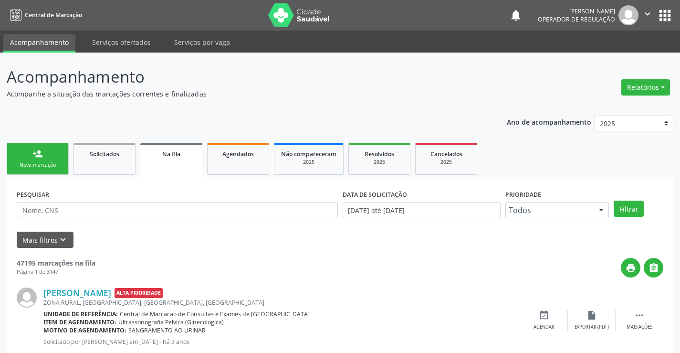
click at [48, 163] on div "Nova marcação" at bounding box center [38, 164] width 48 height 7
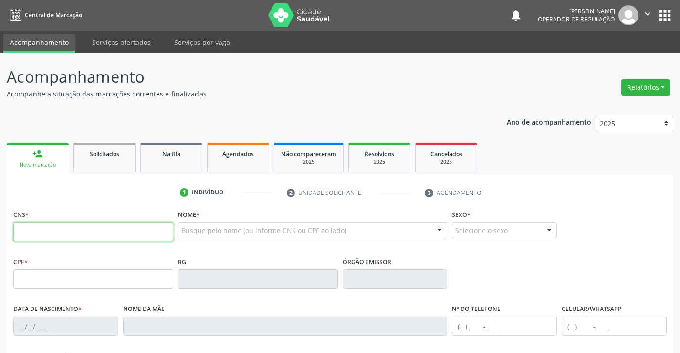
click at [74, 229] on input "text" at bounding box center [93, 231] width 160 height 19
type input "702 8086 3153 9663"
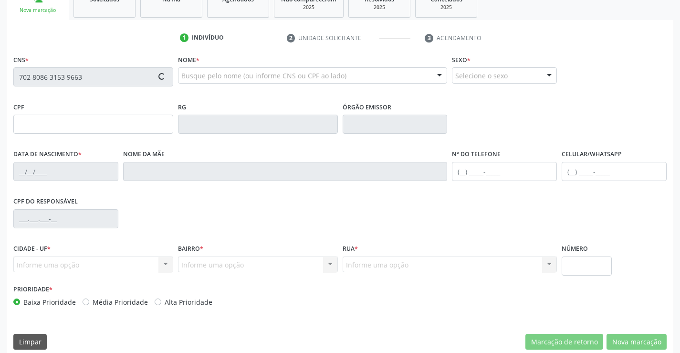
scroll to position [165, 0]
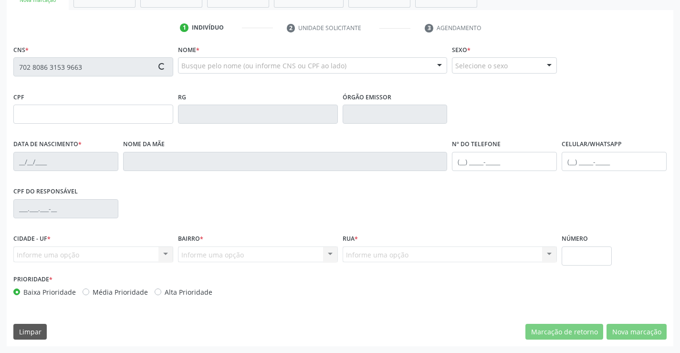
type input "2305852649"
type input "08/04/2016"
type input "(74) 98129-8775"
type input "S/N"
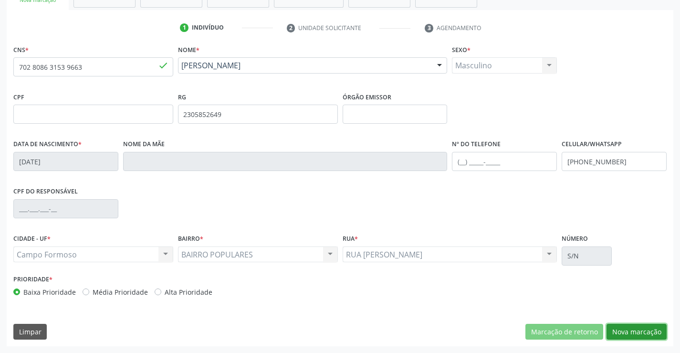
click at [639, 339] on button "Nova marcação" at bounding box center [636, 331] width 60 height 16
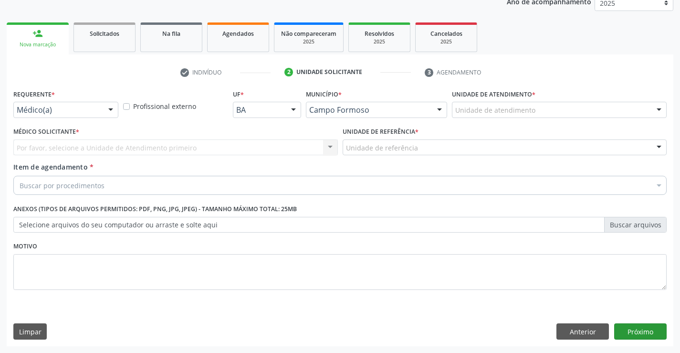
scroll to position [120, 0]
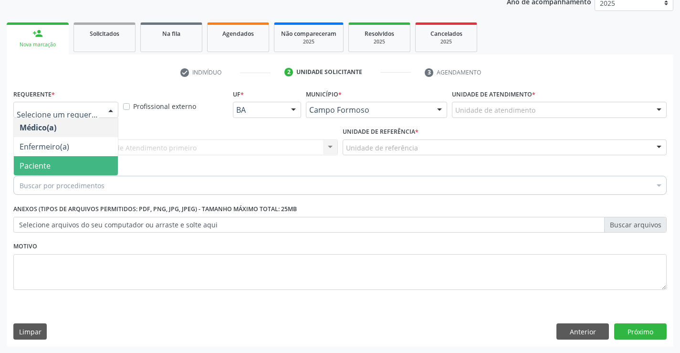
click at [53, 165] on span "Paciente" at bounding box center [66, 165] width 104 height 19
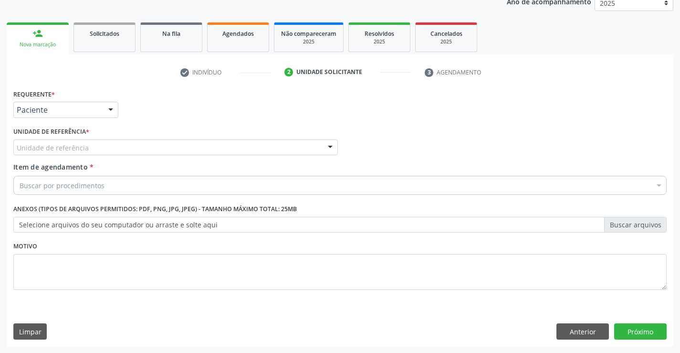
click at [126, 146] on div "Unidade de referência" at bounding box center [175, 147] width 324 height 16
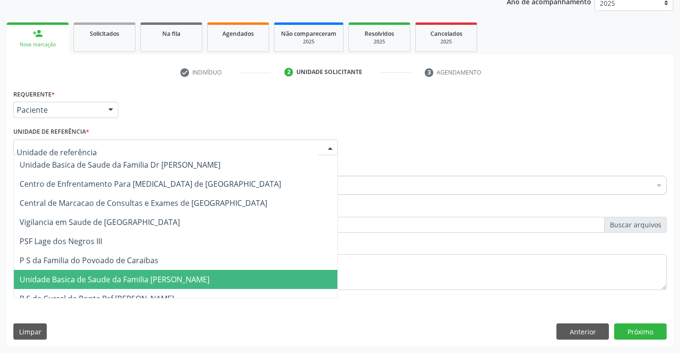
click at [119, 278] on span "Unidade Basica de Saude da Familia [PERSON_NAME]" at bounding box center [115, 279] width 190 height 10
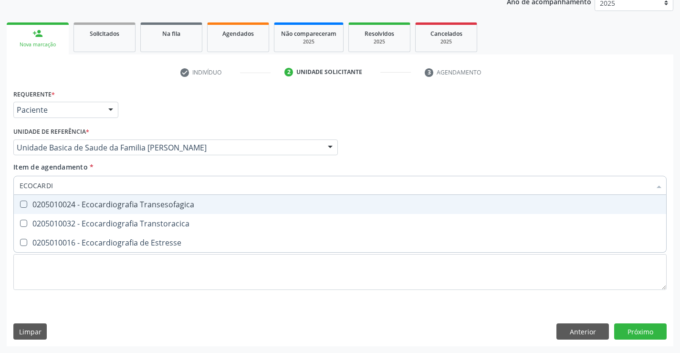
type input "ECOCARDIO"
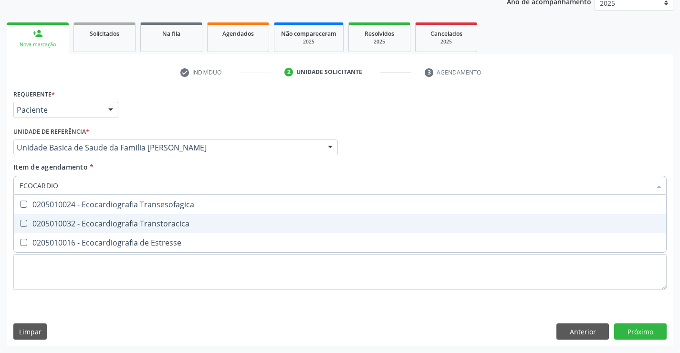
click at [98, 226] on div "0205010032 - Ecocardiografia Transtoracica" at bounding box center [340, 223] width 641 height 8
checkbox Transtoracica "true"
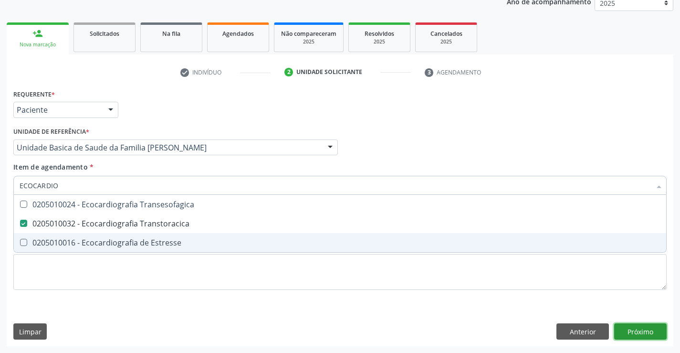
click at [638, 331] on div "Requerente * Paciente Médico(a) Enfermeiro(a) Paciente Nenhum resultado encontr…" at bounding box center [340, 216] width 666 height 259
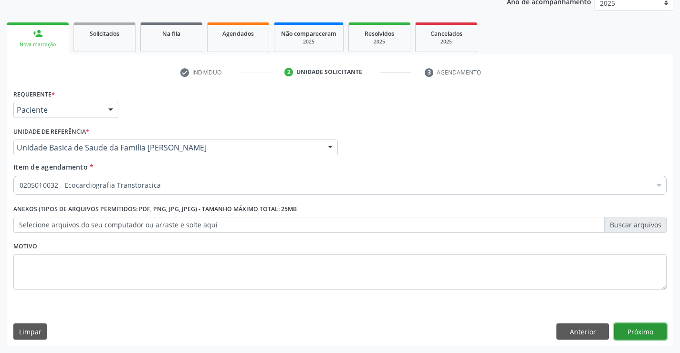
click at [649, 329] on button "Próximo" at bounding box center [640, 331] width 52 height 16
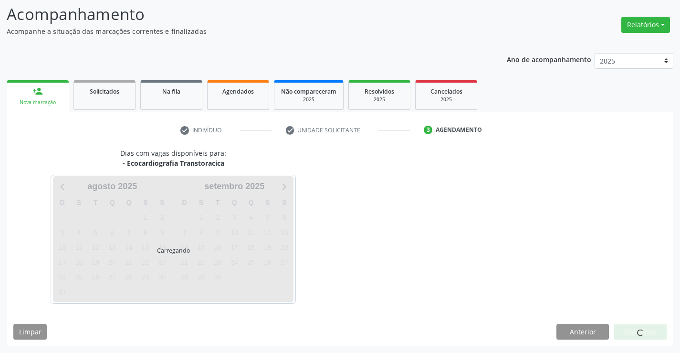
scroll to position [91, 0]
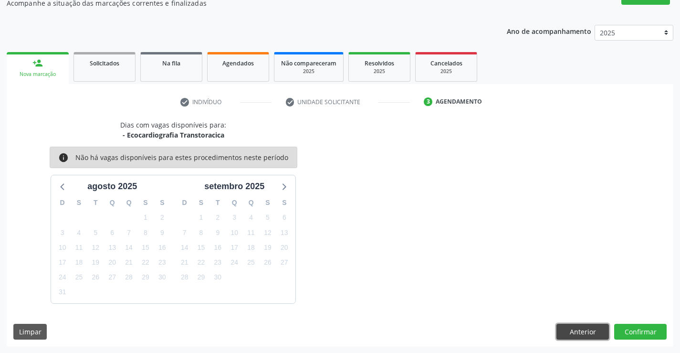
click at [584, 333] on button "Anterior" at bounding box center [582, 331] width 52 height 16
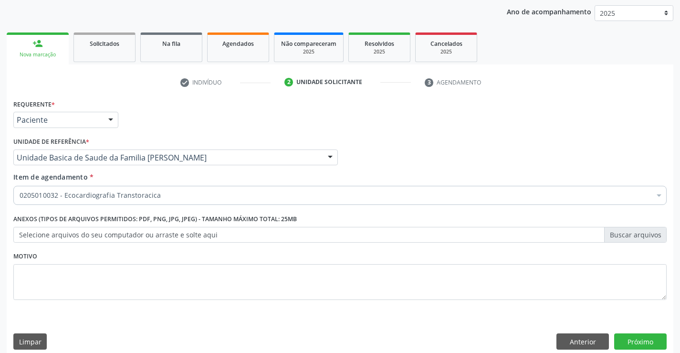
scroll to position [120, 0]
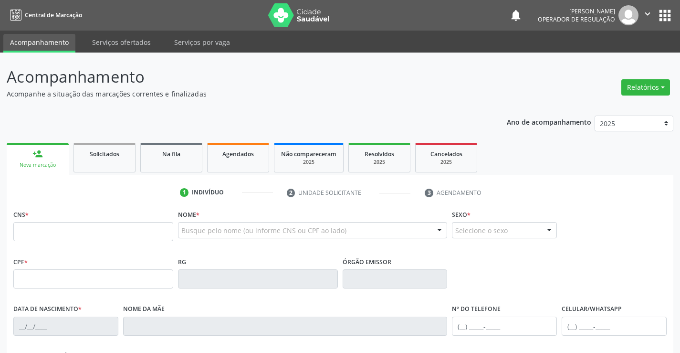
scroll to position [152, 0]
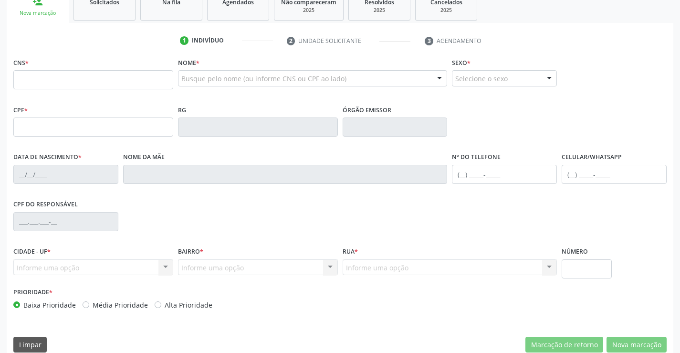
click at [77, 76] on input "text" at bounding box center [93, 79] width 160 height 19
type input "706 2020 0682 4068"
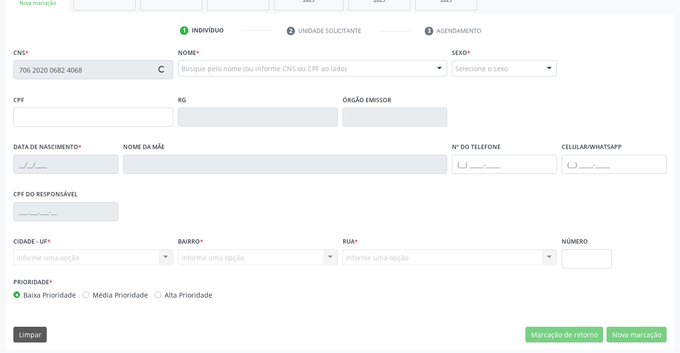
scroll to position [165, 0]
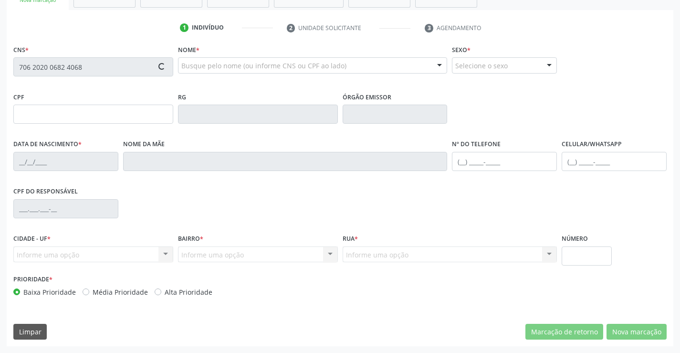
type input "0143924109"
type input "10/01/1951"
type input "(74) 98855-4846"
type input "(74) 98822-6415"
type input "S/N"
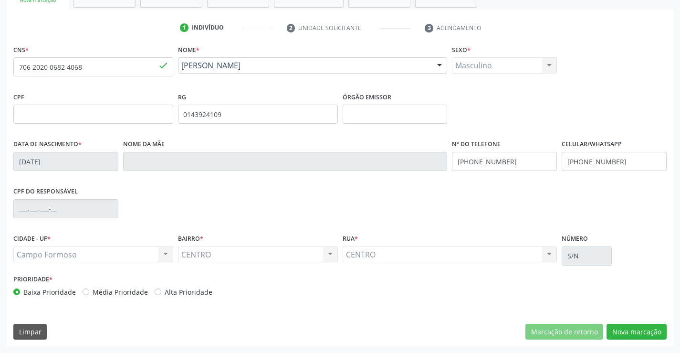
click at [630, 322] on div "CNS * 706 2020 0682 4068 done Nome * Neudes de Almeida Silva Neudes de Almeida …" at bounding box center [340, 193] width 666 height 303
click at [639, 331] on button "Nova marcação" at bounding box center [636, 331] width 60 height 16
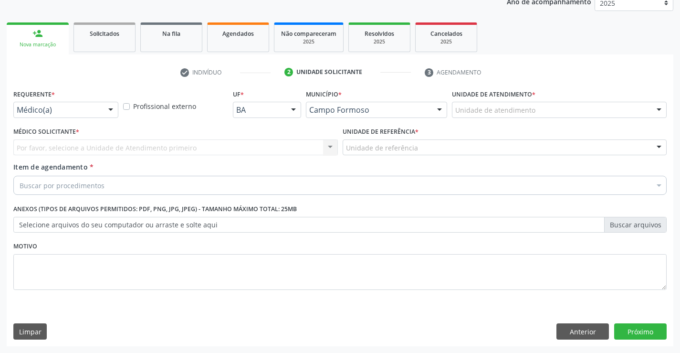
scroll to position [120, 0]
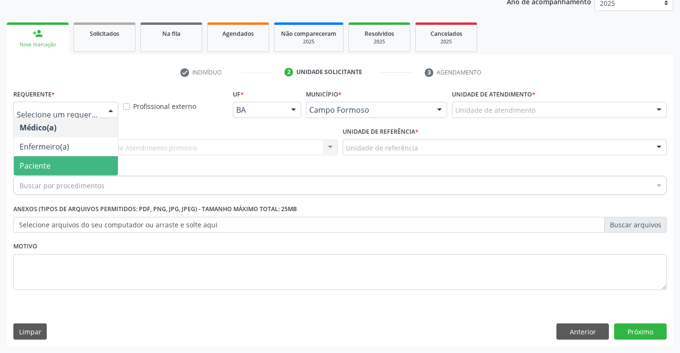
click at [47, 177] on div "Buscar por procedimentos" at bounding box center [339, 185] width 653 height 19
click at [45, 167] on span "Paciente" at bounding box center [35, 165] width 31 height 10
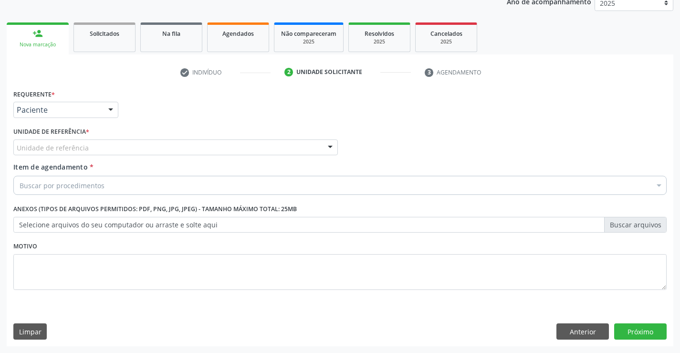
click at [96, 145] on div "Unidade de referência" at bounding box center [175, 147] width 324 height 16
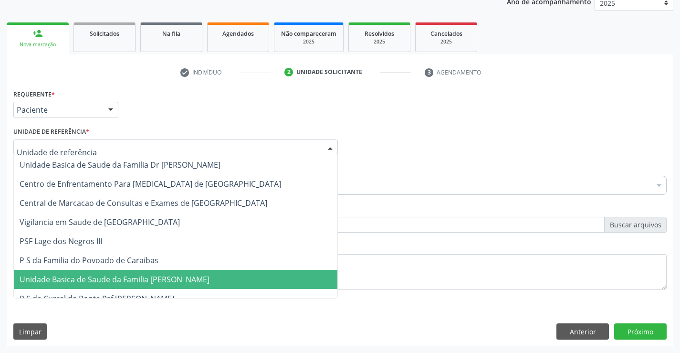
click at [109, 280] on span "Unidade Basica de Saude da Familia [PERSON_NAME]" at bounding box center [115, 279] width 190 height 10
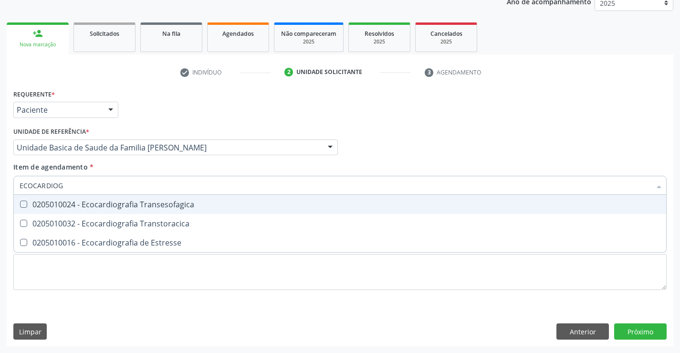
type input "ECOCARDIOGR"
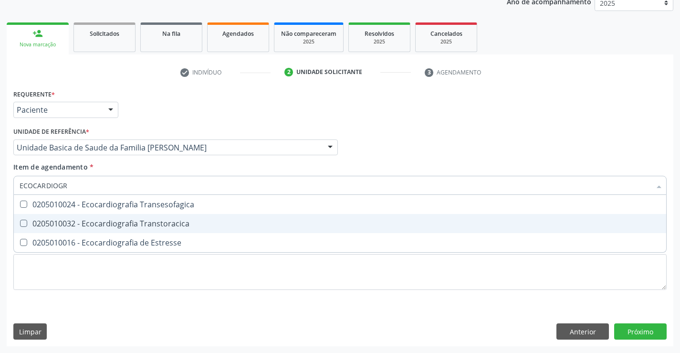
click at [136, 230] on span "0205010032 - Ecocardiografia Transtoracica" at bounding box center [340, 223] width 652 height 19
checkbox Transtoracica "true"
click at [643, 330] on div "Requerente * Paciente Médico(a) Enfermeiro(a) Paciente Nenhum resultado encontr…" at bounding box center [340, 216] width 666 height 259
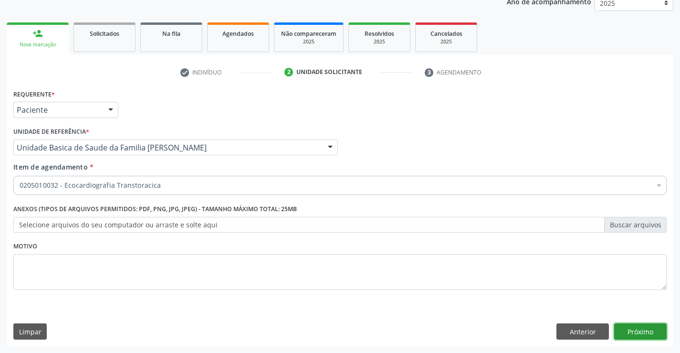
click at [637, 326] on button "Próximo" at bounding box center [640, 331] width 52 height 16
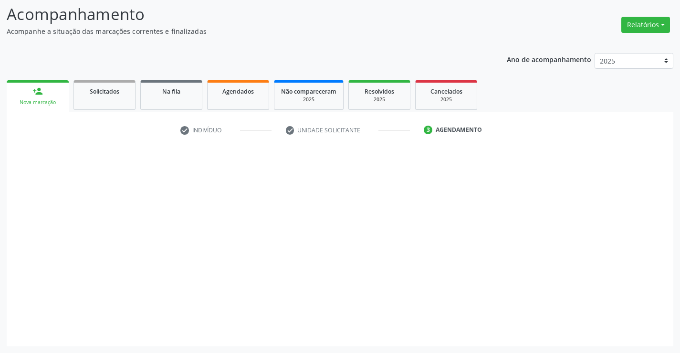
scroll to position [62, 0]
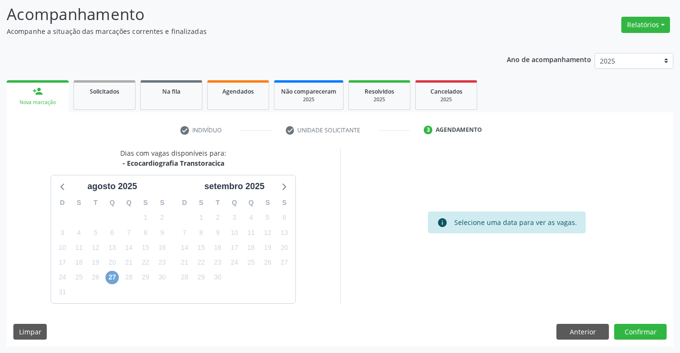
click at [111, 279] on span "27" at bounding box center [111, 276] width 13 height 13
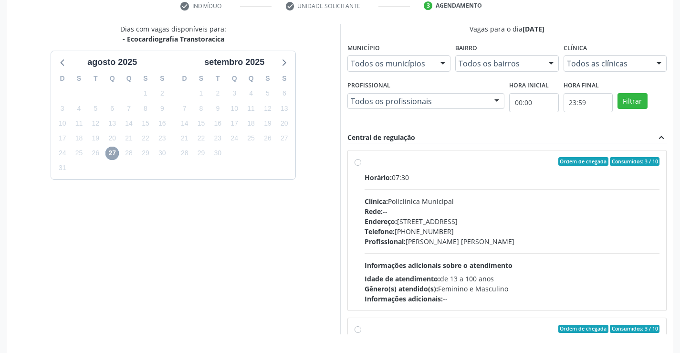
scroll to position [218, 0]
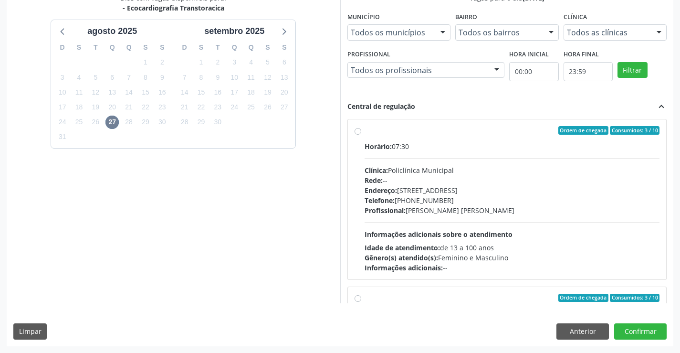
click at [486, 208] on div "Profissional: Vanessa Horta Leite Viana" at bounding box center [511, 210] width 295 height 10
click at [361, 135] on input "Ordem de chegada Consumidos: 3 / 10 Horário: 07:30 Clínica: Policlínica Municip…" at bounding box center [357, 130] width 7 height 9
radio input "true"
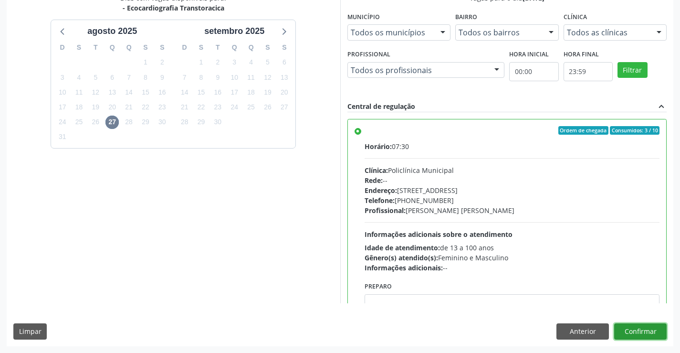
click at [641, 329] on button "Confirmar" at bounding box center [640, 331] width 52 height 16
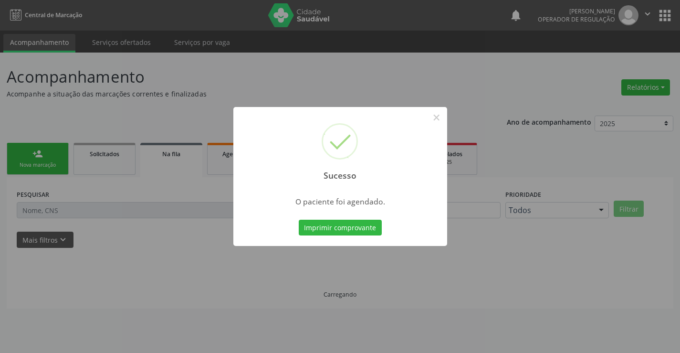
scroll to position [0, 0]
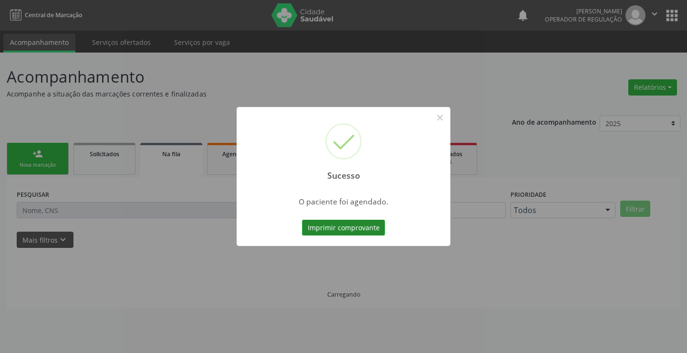
click at [349, 229] on button "Imprimir comprovante" at bounding box center [343, 227] width 83 height 16
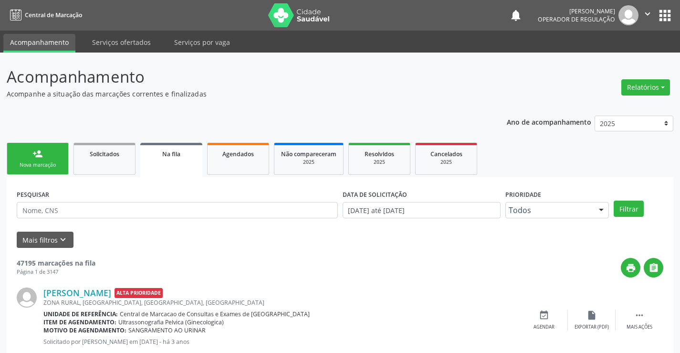
click at [44, 159] on link "person_add Nova marcação" at bounding box center [38, 159] width 62 height 32
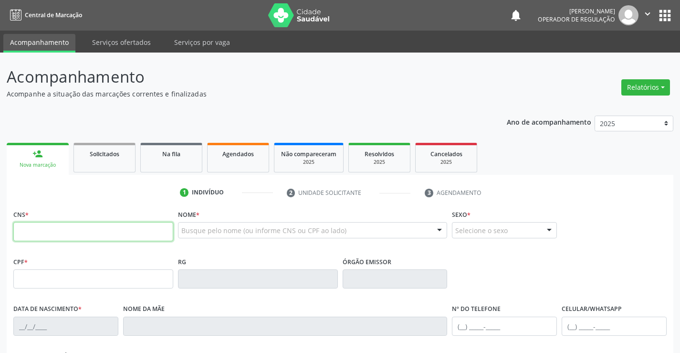
click at [50, 227] on input "text" at bounding box center [93, 231] width 160 height 19
type input "700 0003 9330 2703"
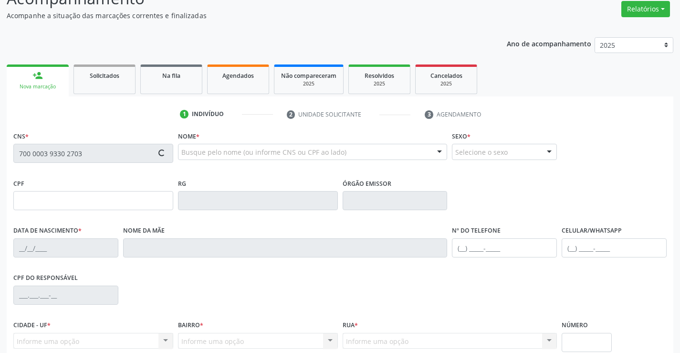
scroll to position [165, 0]
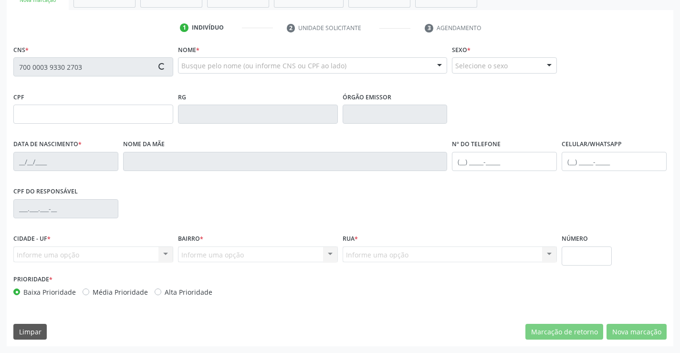
type input "0305164392"
type input "15/01/1962"
type input "(74) 98873-3070"
type input "272.539.615-87"
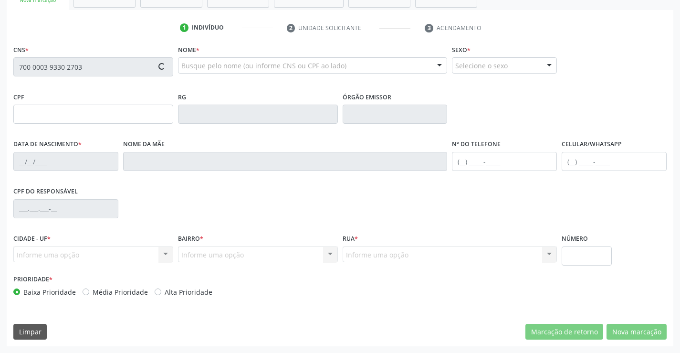
type input "191"
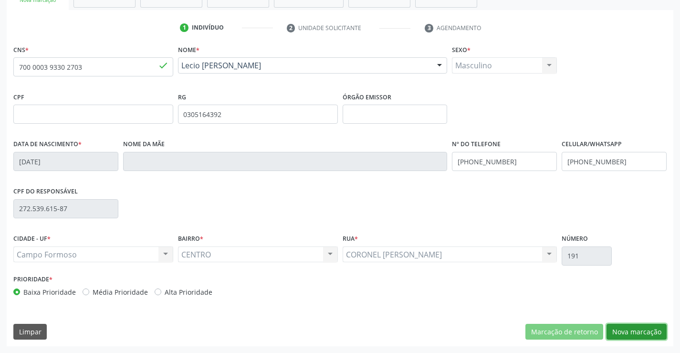
click at [638, 332] on button "Nova marcação" at bounding box center [636, 331] width 60 height 16
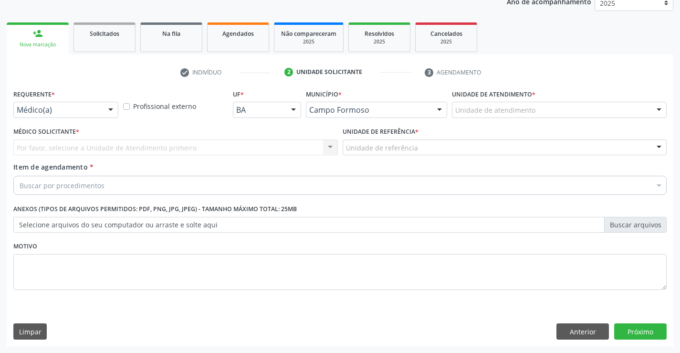
scroll to position [120, 0]
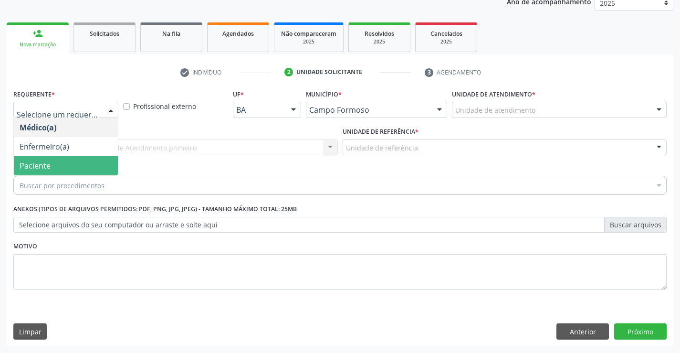
click at [52, 166] on span "Paciente" at bounding box center [66, 165] width 104 height 19
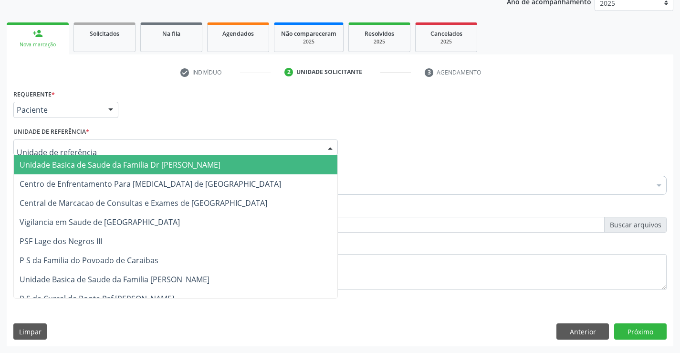
click at [93, 148] on div at bounding box center [175, 147] width 324 height 16
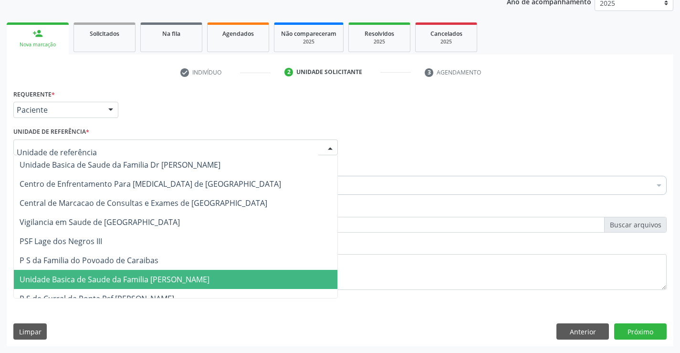
click at [99, 286] on span "Unidade Basica de Saude da Familia [PERSON_NAME]" at bounding box center [175, 279] width 323 height 19
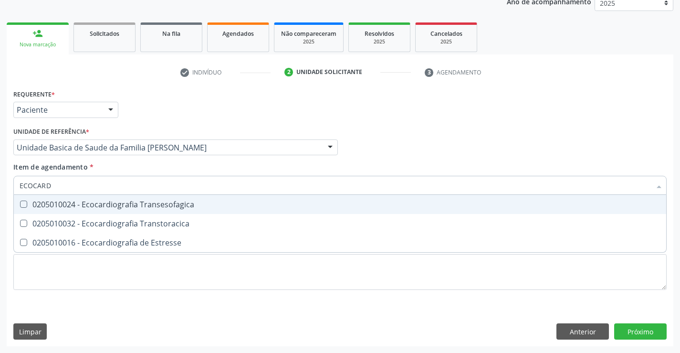
type input "ECOCARDI"
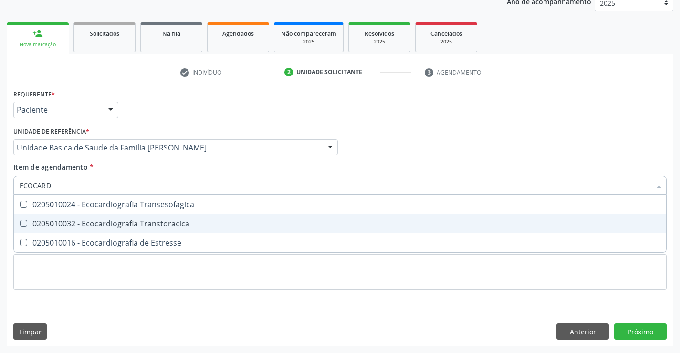
click at [74, 226] on div "0205010032 - Ecocardiografia Transtoracica" at bounding box center [340, 223] width 641 height 8
checkbox Transtoracica "true"
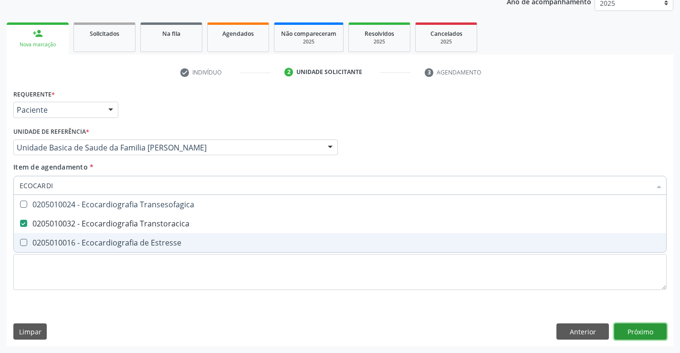
click at [622, 333] on div "Requerente * Paciente Médico(a) Enfermeiro(a) Paciente Nenhum resultado encontr…" at bounding box center [340, 216] width 666 height 259
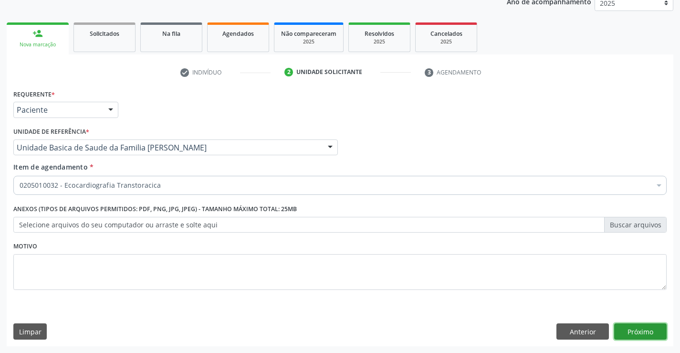
click at [634, 333] on button "Próximo" at bounding box center [640, 331] width 52 height 16
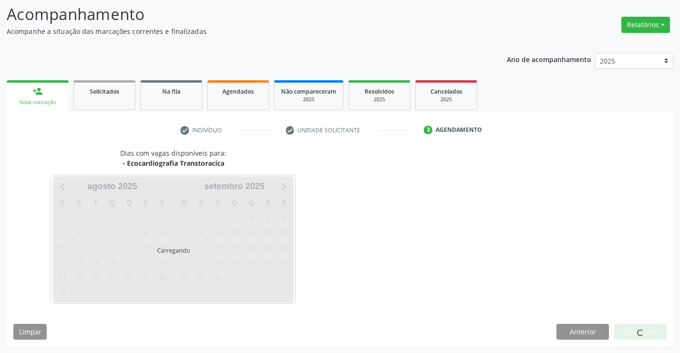
scroll to position [62, 0]
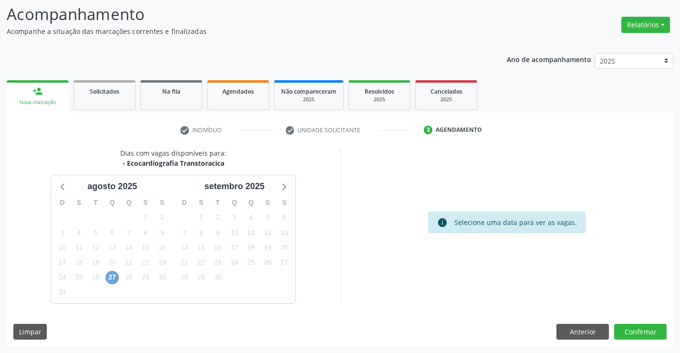
click at [115, 278] on span "27" at bounding box center [111, 276] width 13 height 13
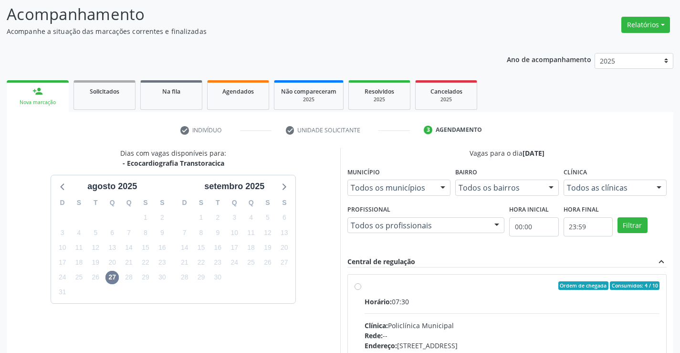
drag, startPoint x: 467, startPoint y: 311, endPoint x: 599, endPoint y: 300, distance: 132.6
click at [361, 290] on input "Ordem de chegada Consumidos: 4 / 10 Horário: 07:30 Clínica: Policlínica Municip…" at bounding box center [357, 285] width 7 height 9
radio input "true"
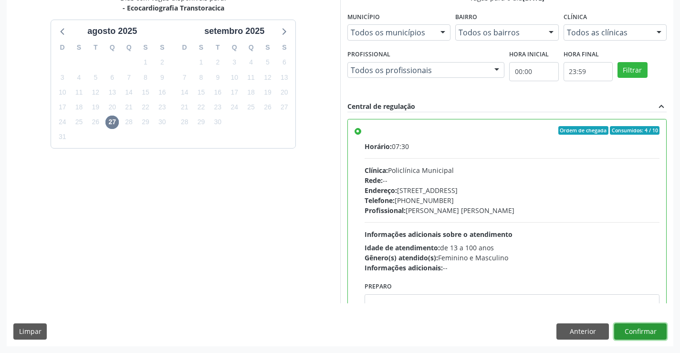
click at [639, 328] on button "Confirmar" at bounding box center [640, 331] width 52 height 16
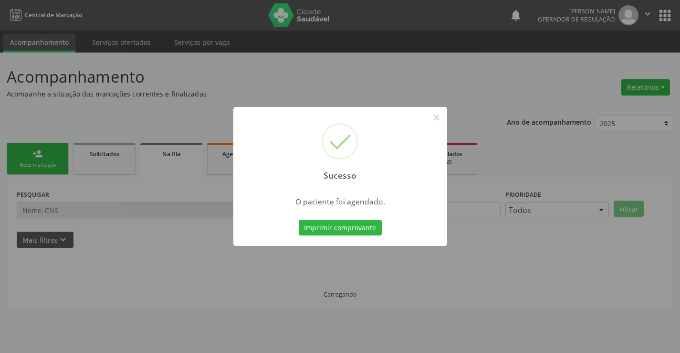
scroll to position [0, 0]
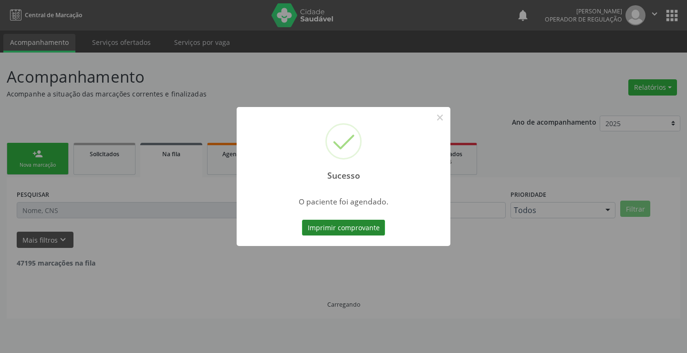
click at [333, 230] on button "Imprimir comprovante" at bounding box center [343, 227] width 83 height 16
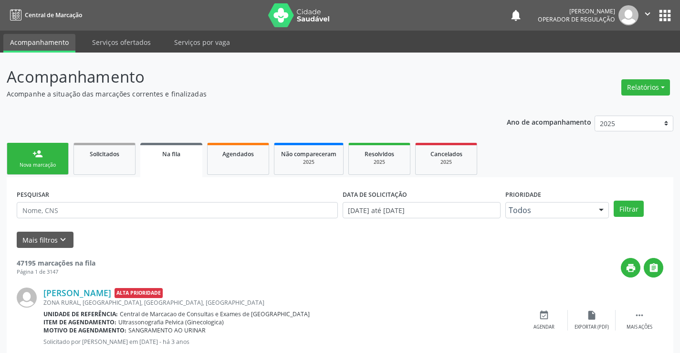
click at [34, 159] on link "person_add Nova marcação" at bounding box center [38, 159] width 62 height 32
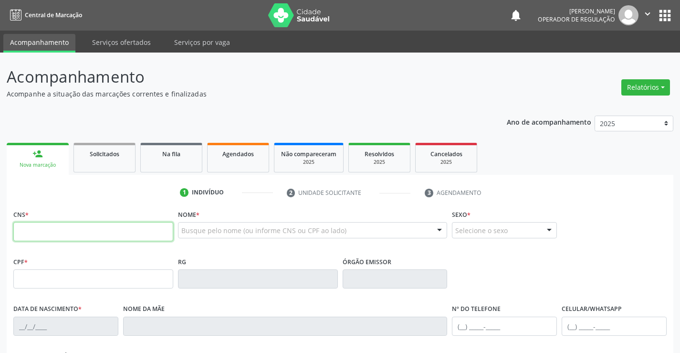
click at [59, 229] on input "text" at bounding box center [93, 231] width 160 height 19
type input "702 5003 1070 1739"
type input "234.328.295-15"
type input "548544311"
type input "15/09/1945"
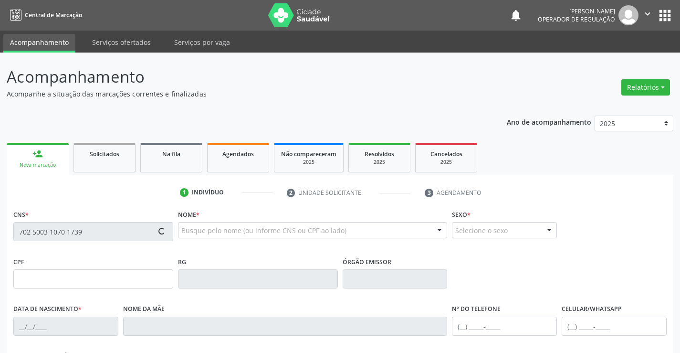
type input "(74) 98862-8037"
type input "234.328.295-15"
type input "SN"
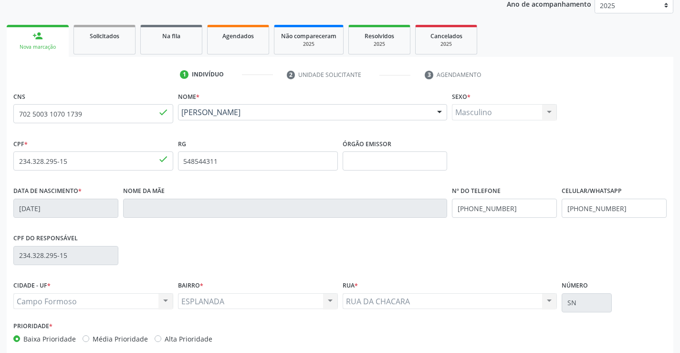
scroll to position [143, 0]
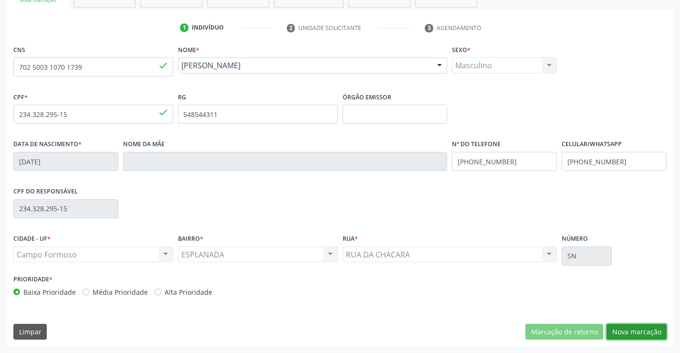
click at [637, 335] on button "Nova marcação" at bounding box center [636, 331] width 60 height 16
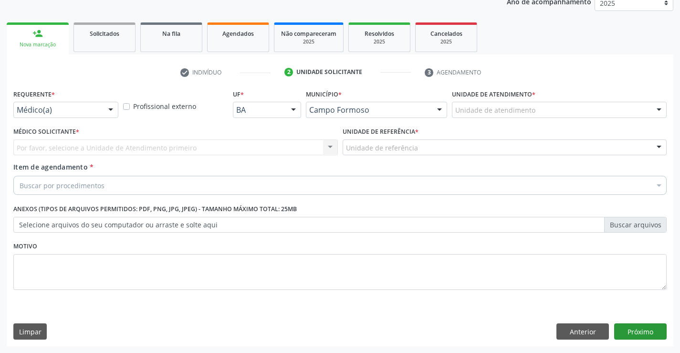
scroll to position [120, 0]
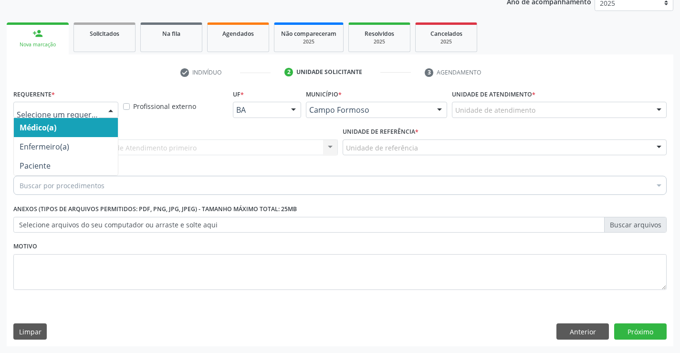
click at [105, 112] on div at bounding box center [111, 110] width 14 height 16
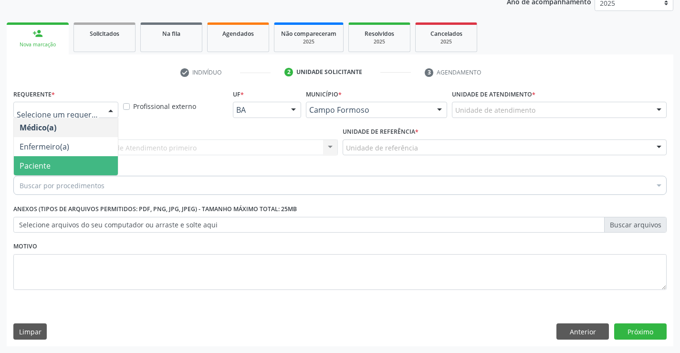
click at [67, 170] on span "Paciente" at bounding box center [66, 165] width 104 height 19
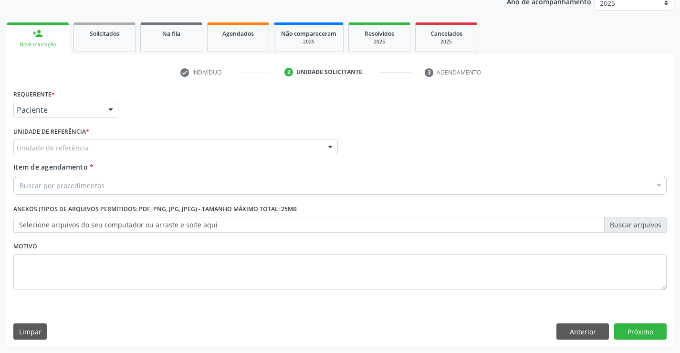
click at [137, 148] on div "Unidade de referência" at bounding box center [175, 147] width 324 height 16
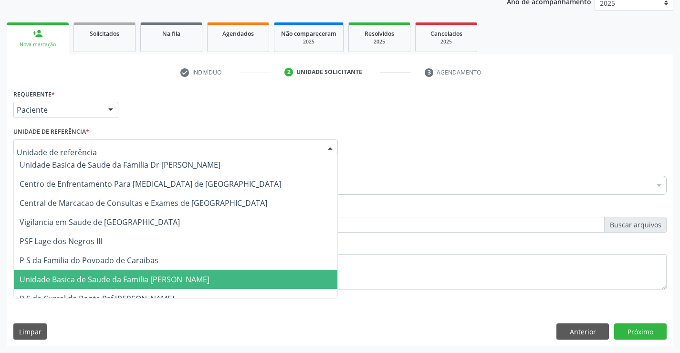
click at [176, 279] on span "Unidade Basica de Saude da Familia [PERSON_NAME]" at bounding box center [115, 279] width 190 height 10
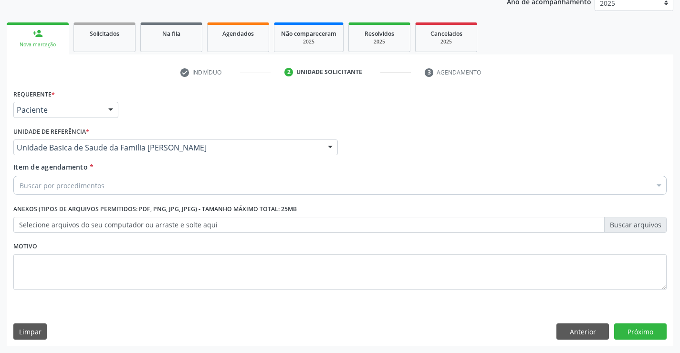
click at [178, 190] on div "Buscar por procedimentos" at bounding box center [339, 185] width 653 height 19
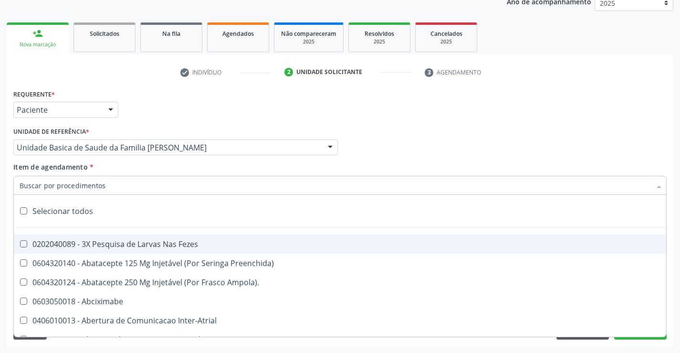
click at [178, 186] on input "Item de agendamento *" at bounding box center [335, 185] width 631 height 19
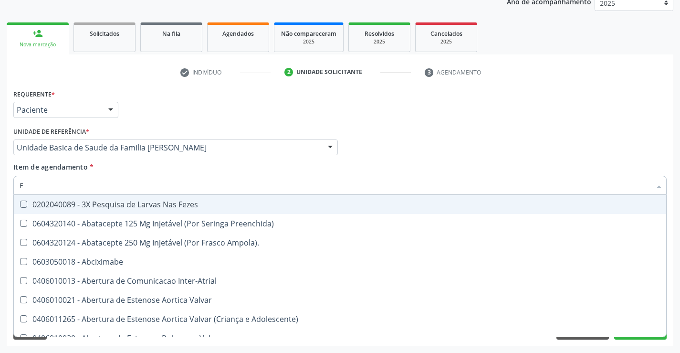
click at [177, 185] on input "E" at bounding box center [335, 185] width 631 height 19
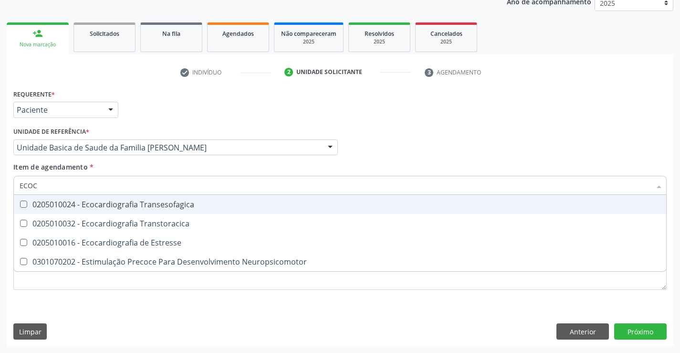
type input "ECOCA"
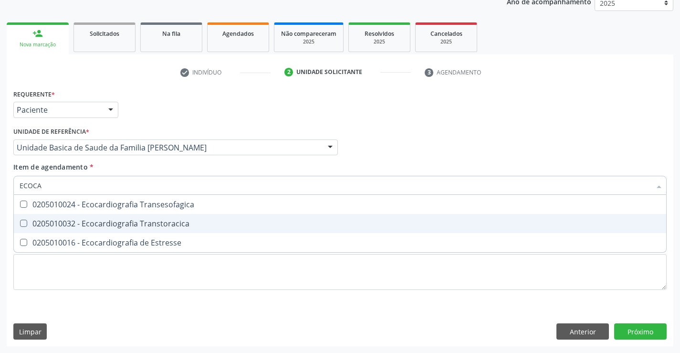
click at [181, 227] on div "0205010032 - Ecocardiografia Transtoracica" at bounding box center [340, 223] width 641 height 8
checkbox Transtoracica "true"
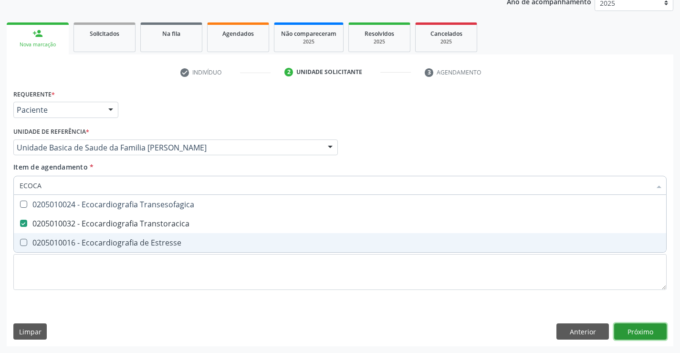
click at [634, 333] on div "Requerente * Paciente Médico(a) Enfermeiro(a) Paciente Nenhum resultado encontr…" at bounding box center [340, 216] width 666 height 259
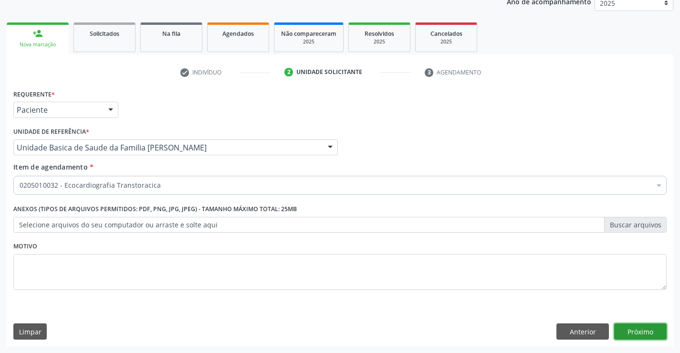
click at [646, 332] on button "Próximo" at bounding box center [640, 331] width 52 height 16
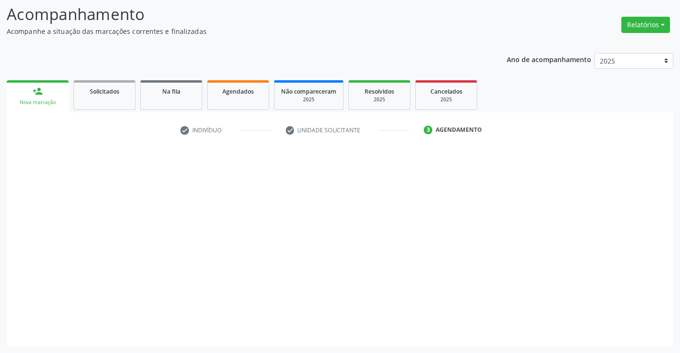
scroll to position [62, 0]
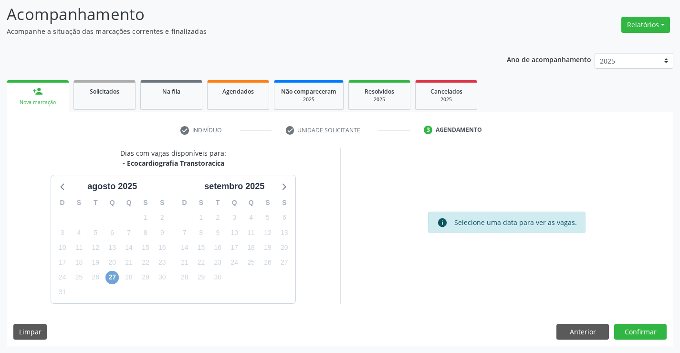
click at [108, 281] on span "27" at bounding box center [111, 276] width 13 height 13
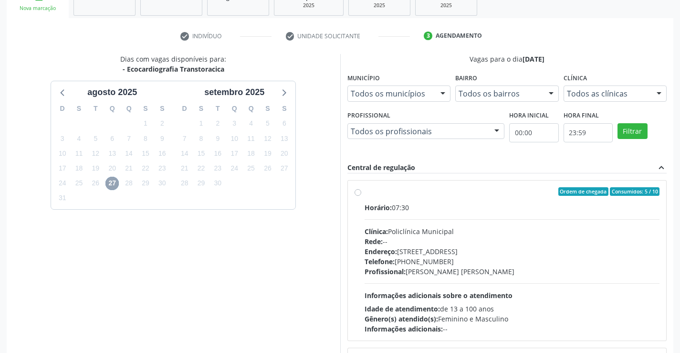
scroll to position [218, 0]
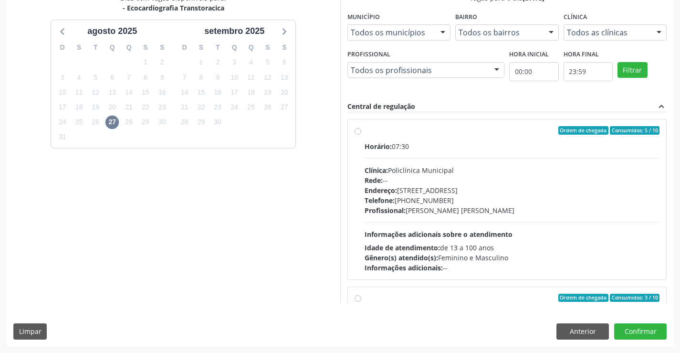
click at [500, 186] on div "Endereço: Predio, nº 386, Centro, Campo Formoso - BA" at bounding box center [511, 190] width 295 height 10
click at [361, 135] on input "Ordem de chegada Consumidos: 5 / 10 Horário: 07:30 Clínica: Policlínica Municip…" at bounding box center [357, 130] width 7 height 9
radio input "true"
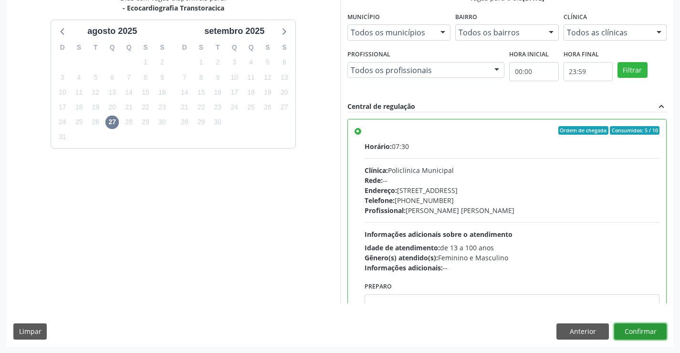
click at [637, 323] on button "Confirmar" at bounding box center [640, 331] width 52 height 16
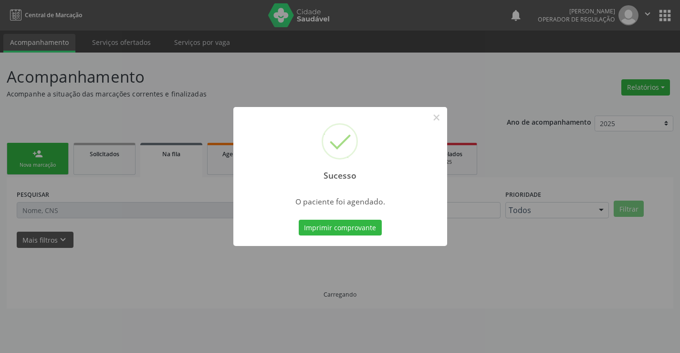
scroll to position [0, 0]
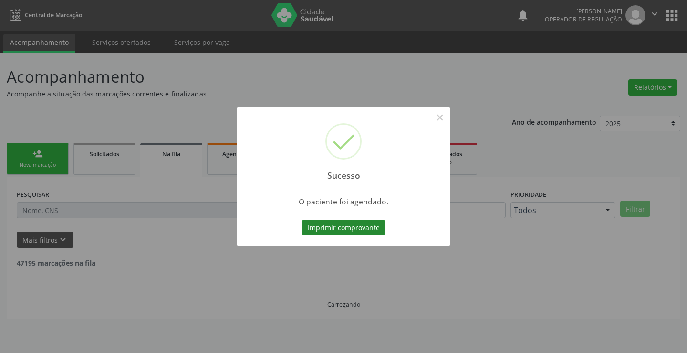
click at [352, 219] on button "Imprimir comprovante" at bounding box center [343, 227] width 83 height 16
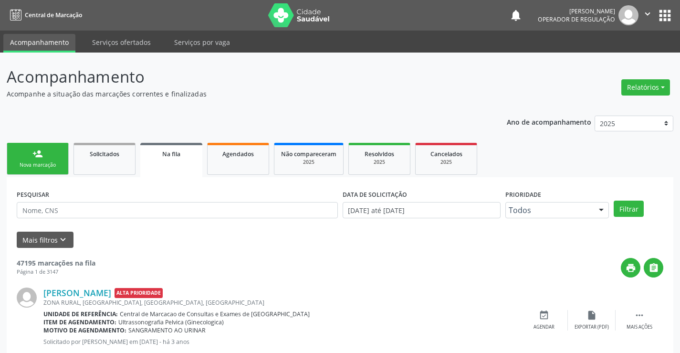
click at [42, 160] on link "person_add Nova marcação" at bounding box center [38, 159] width 62 height 32
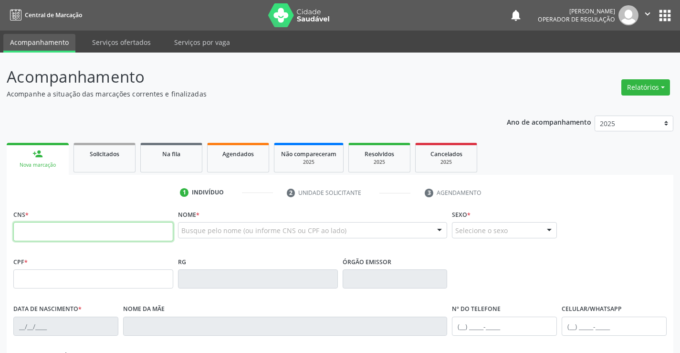
click at [55, 233] on input "text" at bounding box center [93, 231] width 160 height 19
type input "700 4044 4465 0045"
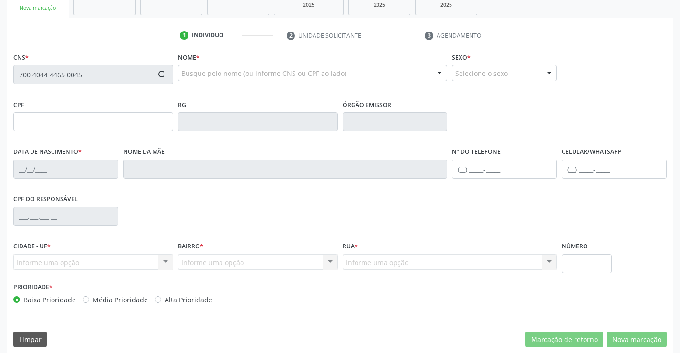
scroll to position [165, 0]
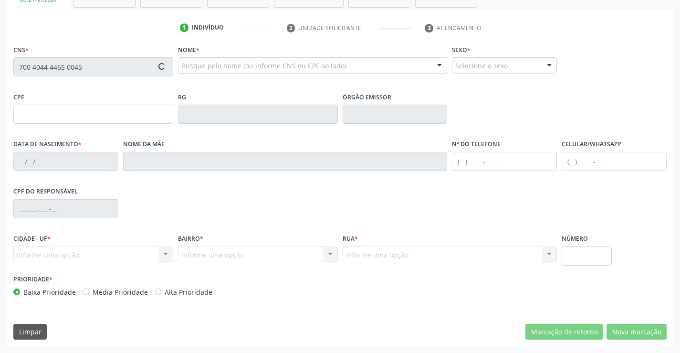
type input "0290283531"
type input "01/10/1960"
type input "(74) 99978-7900"
type input "202.094.605-04"
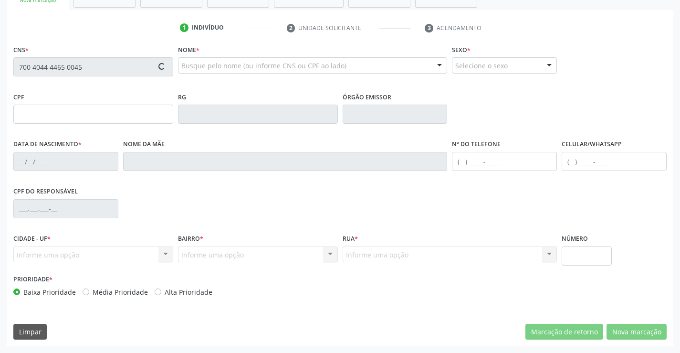
type input "S/N"
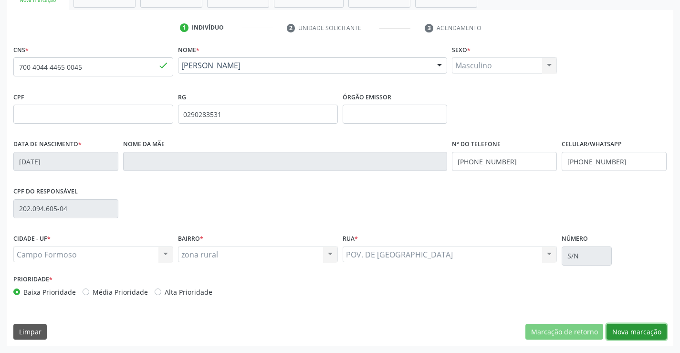
click at [631, 332] on button "Nova marcação" at bounding box center [636, 331] width 60 height 16
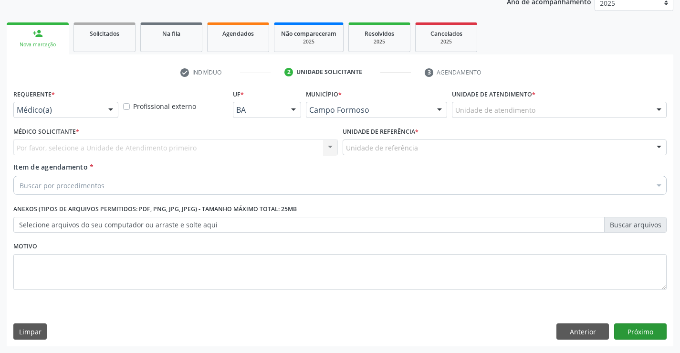
scroll to position [120, 0]
drag, startPoint x: 105, startPoint y: 110, endPoint x: 100, endPoint y: 111, distance: 4.9
click at [104, 110] on div at bounding box center [111, 110] width 14 height 16
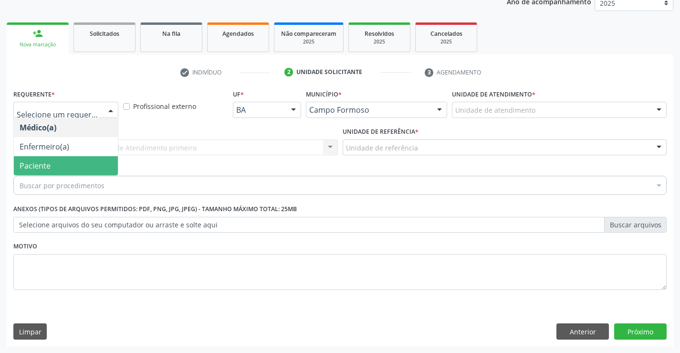
drag, startPoint x: 59, startPoint y: 165, endPoint x: 111, endPoint y: 155, distance: 52.6
click at [60, 165] on span "Paciente" at bounding box center [66, 165] width 104 height 19
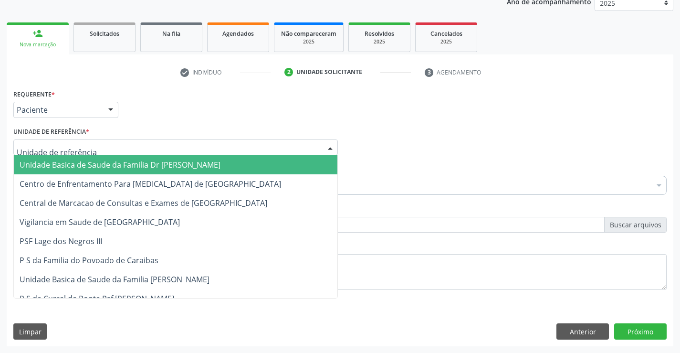
click at [125, 146] on div at bounding box center [175, 147] width 324 height 16
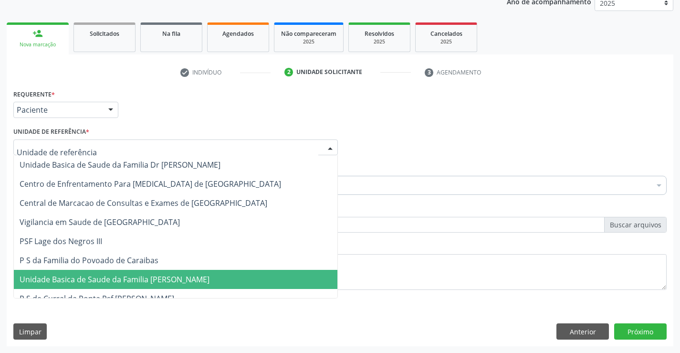
click at [168, 282] on span "Unidade Basica de Saude da Familia [PERSON_NAME]" at bounding box center [115, 279] width 190 height 10
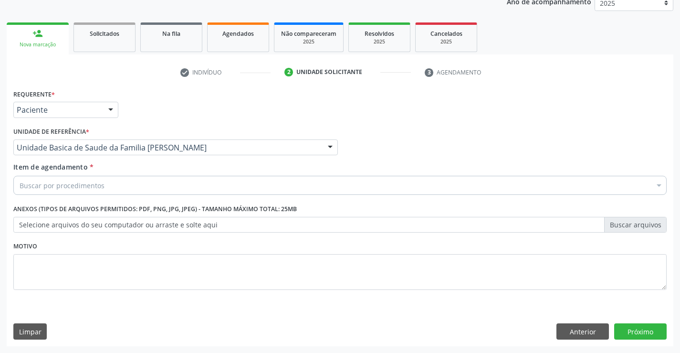
click at [110, 183] on div "Buscar por procedimentos" at bounding box center [339, 185] width 653 height 19
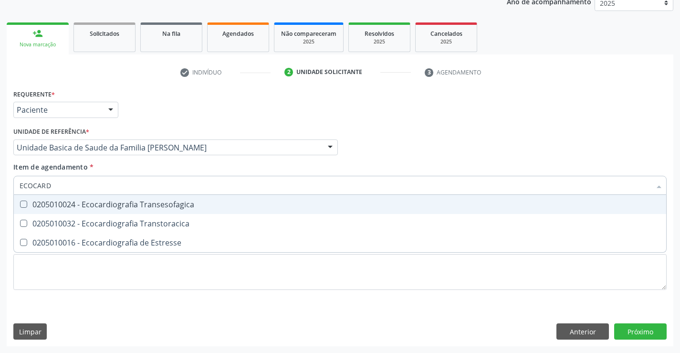
type input "ECOCARDI"
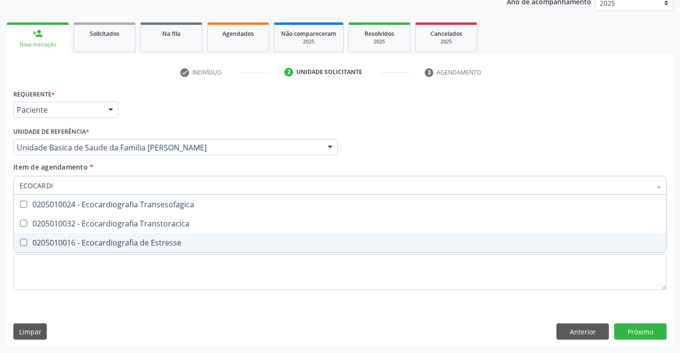
click at [145, 233] on span "0205010016 - Ecocardiografia de Estresse" at bounding box center [340, 242] width 652 height 19
click at [143, 239] on div "0205010016 - Ecocardiografia de Estresse" at bounding box center [340, 243] width 641 height 8
checkbox Estresse "false"
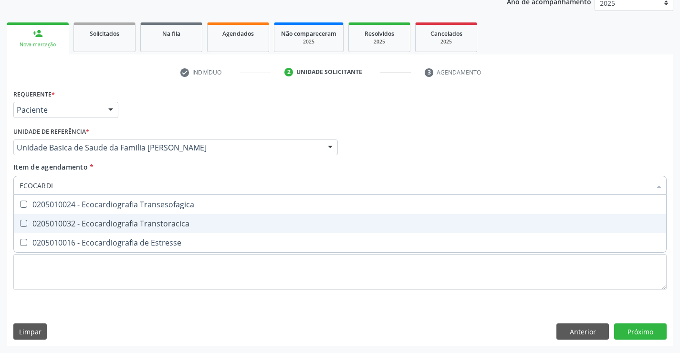
click at [142, 221] on div "0205010032 - Ecocardiografia Transtoracica" at bounding box center [340, 223] width 641 height 8
checkbox Transtoracica "true"
click at [634, 326] on div "Requerente * Paciente Médico(a) Enfermeiro(a) Paciente Nenhum resultado encontr…" at bounding box center [340, 216] width 666 height 259
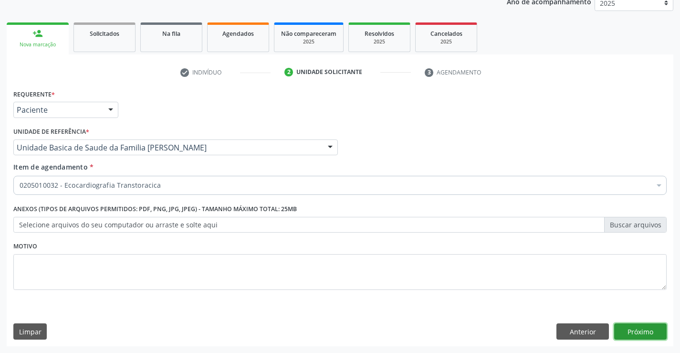
click at [646, 333] on button "Próximo" at bounding box center [640, 331] width 52 height 16
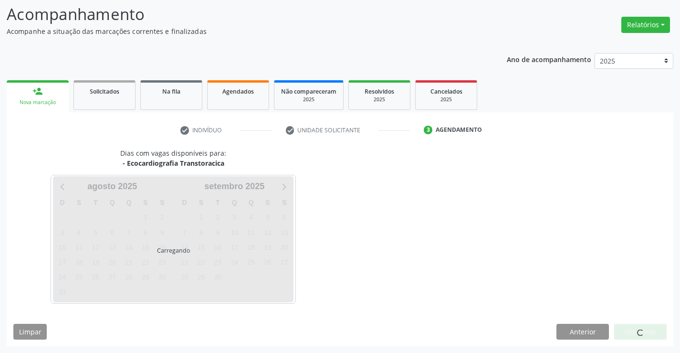
scroll to position [62, 0]
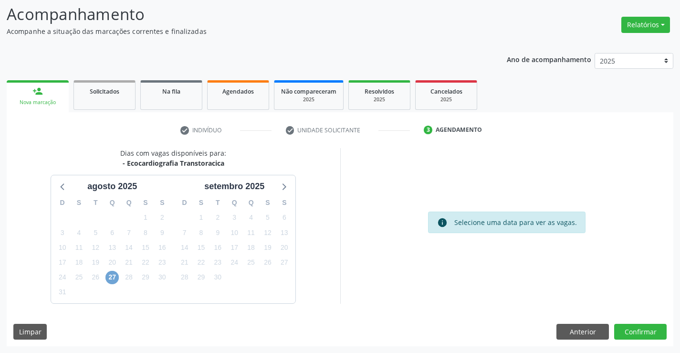
click at [112, 277] on span "27" at bounding box center [111, 276] width 13 height 13
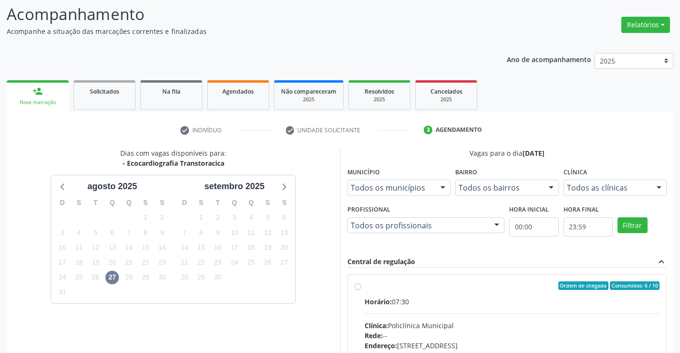
click at [481, 299] on div "Horário: 07:30" at bounding box center [511, 301] width 295 height 10
click at [361, 290] on input "Ordem de chegada Consumidos: 6 / 10 Horário: 07:30 Clínica: Policlínica Municip…" at bounding box center [357, 285] width 7 height 9
radio input "true"
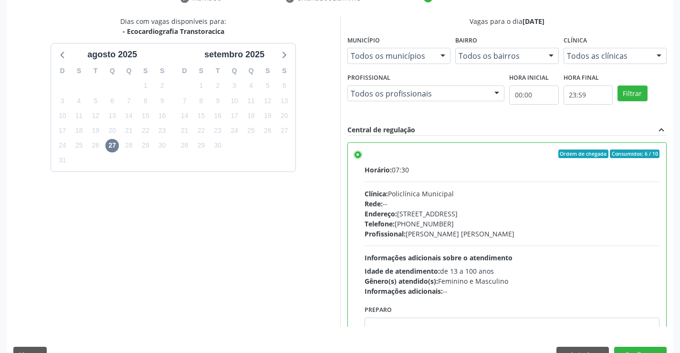
scroll to position [218, 0]
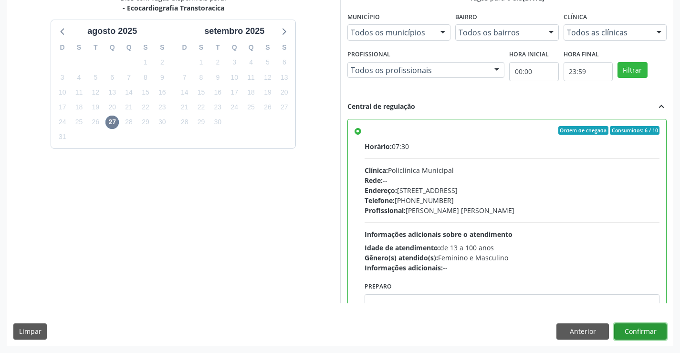
click at [635, 330] on button "Confirmar" at bounding box center [640, 331] width 52 height 16
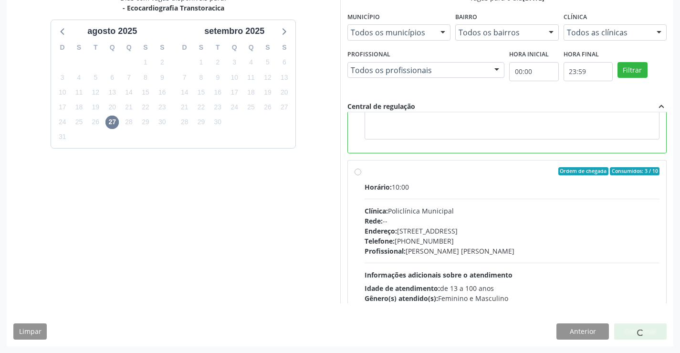
scroll to position [0, 0]
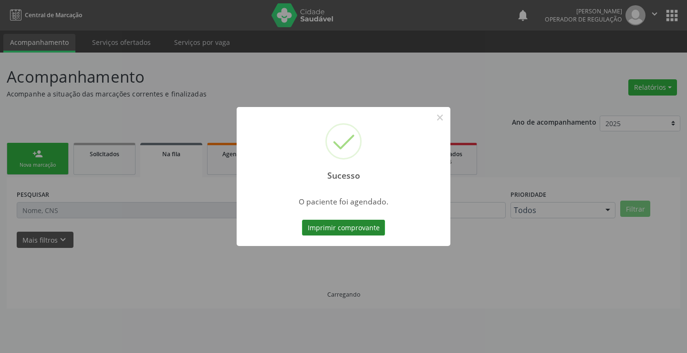
click at [361, 222] on button "Imprimir comprovante" at bounding box center [343, 227] width 83 height 16
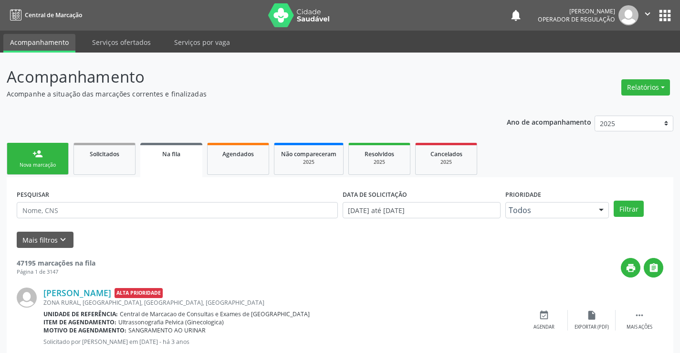
click at [47, 160] on link "person_add Nova marcação" at bounding box center [38, 159] width 62 height 32
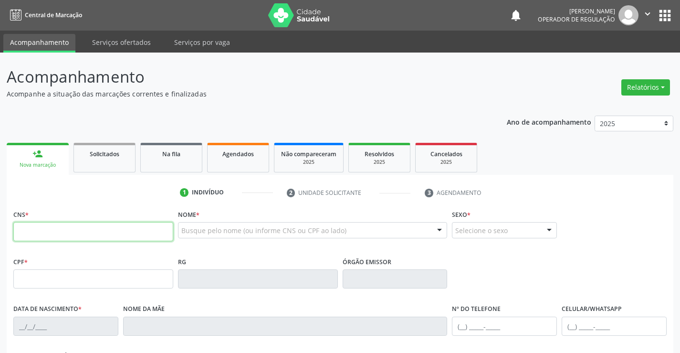
click at [51, 234] on input "text" at bounding box center [93, 231] width 160 height 19
type input "700 8089 6039 4081"
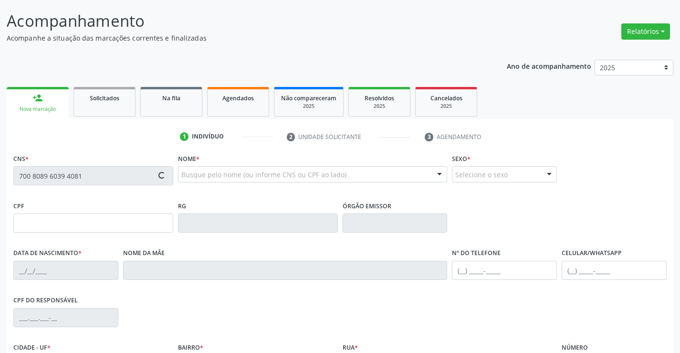
scroll to position [165, 0]
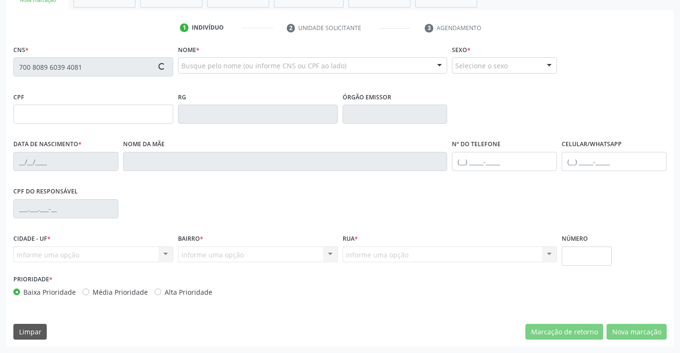
type input "1259572544"
type input "23/04/1985"
type input "(74) 99128-4460"
type input "sn"
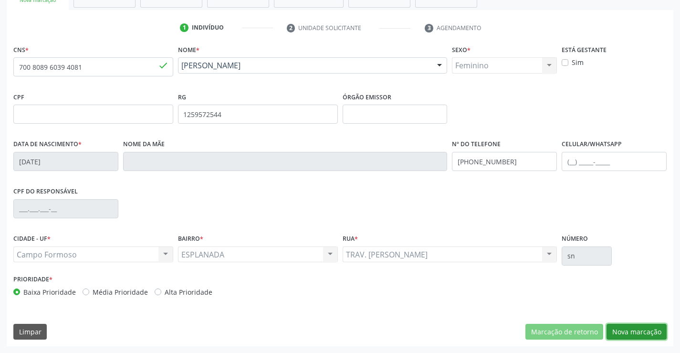
click at [632, 330] on button "Nova marcação" at bounding box center [636, 331] width 60 height 16
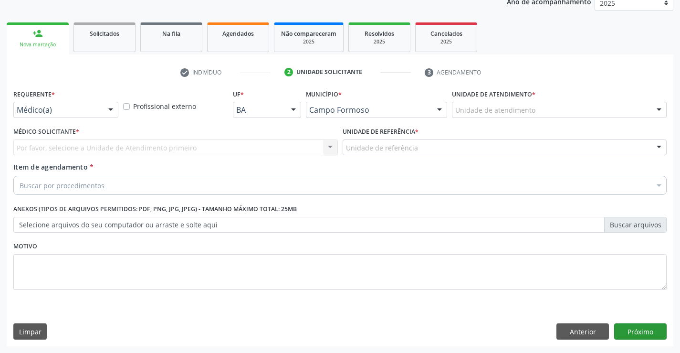
scroll to position [120, 0]
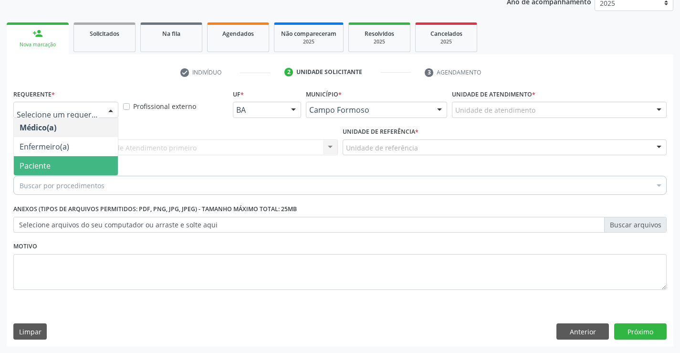
click at [57, 168] on span "Paciente" at bounding box center [66, 165] width 104 height 19
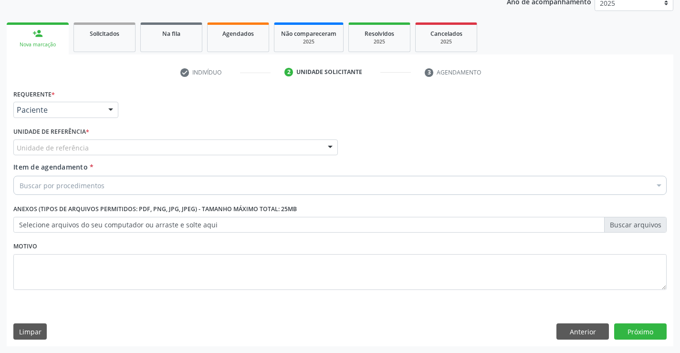
click at [105, 152] on div "Unidade de referência" at bounding box center [175, 147] width 324 height 16
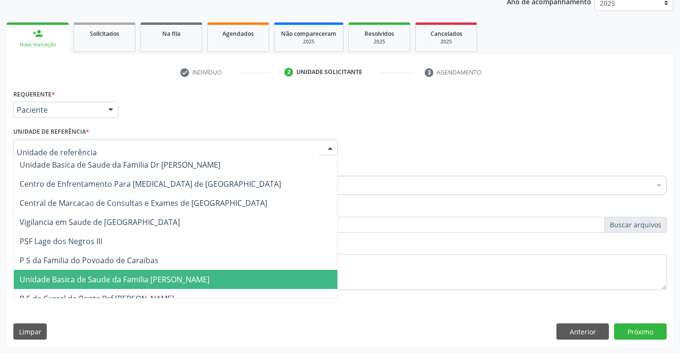
click at [120, 280] on span "Unidade Basica de Saude da Familia [PERSON_NAME]" at bounding box center [115, 279] width 190 height 10
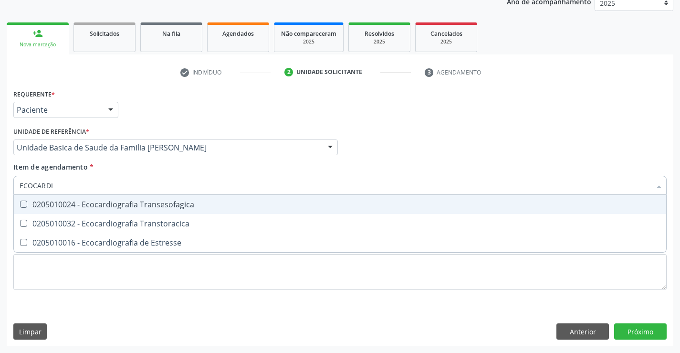
type input "ECOCARDIO"
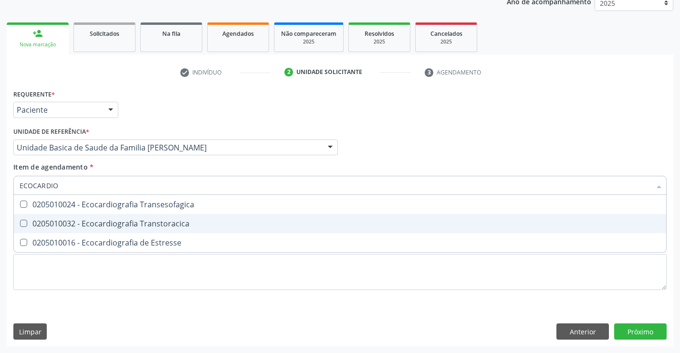
click at [100, 226] on div "0205010032 - Ecocardiografia Transtoracica" at bounding box center [340, 223] width 641 height 8
checkbox Transtoracica "true"
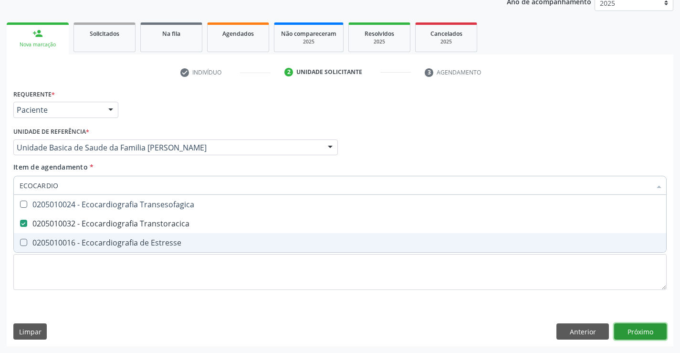
click at [642, 329] on div "Requerente * Paciente Médico(a) Enfermeiro(a) Paciente Nenhum resultado encontr…" at bounding box center [340, 216] width 666 height 259
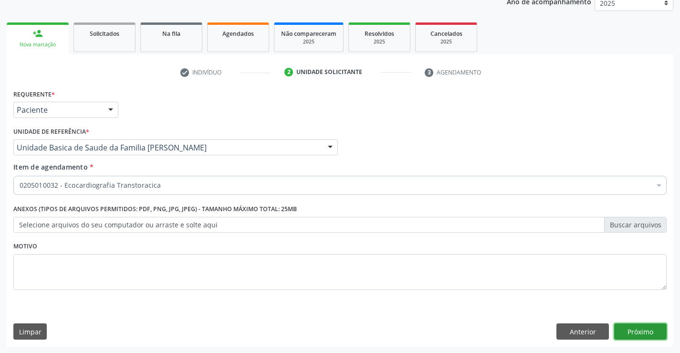
click at [644, 333] on button "Próximo" at bounding box center [640, 331] width 52 height 16
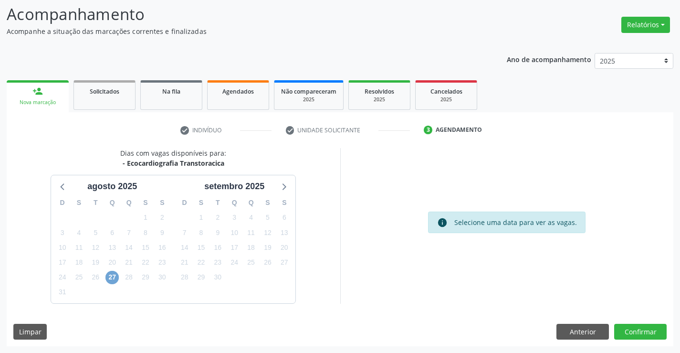
click at [110, 279] on span "27" at bounding box center [111, 276] width 13 height 13
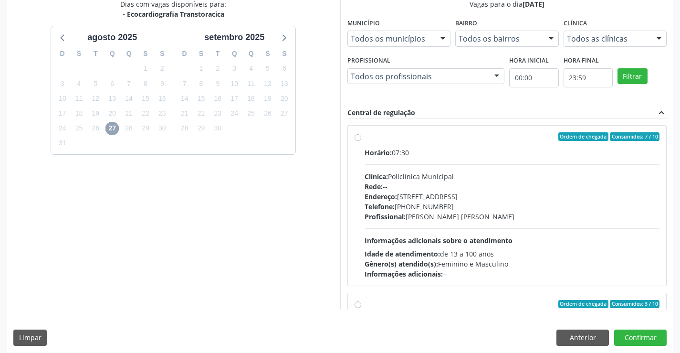
scroll to position [218, 0]
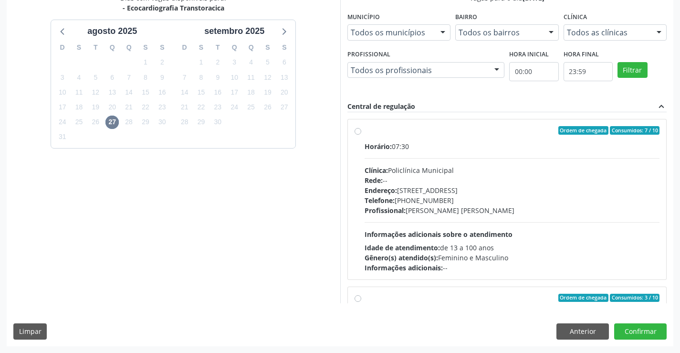
click at [510, 191] on div "Endereço: Predio, nº 386, Centro, Campo Formoso - BA" at bounding box center [511, 190] width 295 height 10
click at [361, 135] on input "Ordem de chegada Consumidos: 7 / 10 Horário: 07:30 Clínica: Policlínica Municip…" at bounding box center [357, 130] width 7 height 9
radio input "true"
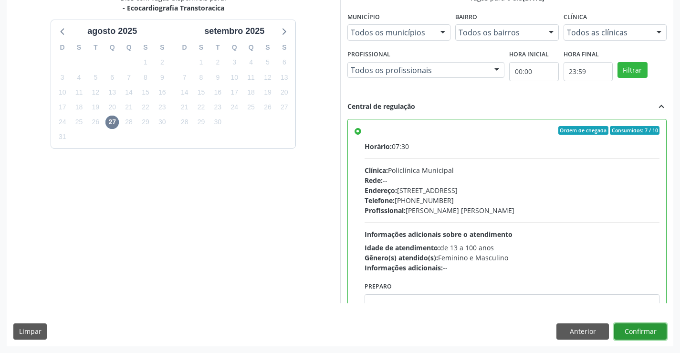
click at [641, 333] on button "Confirmar" at bounding box center [640, 331] width 52 height 16
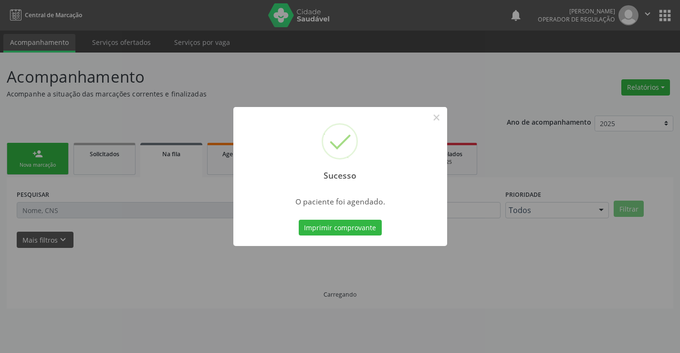
scroll to position [0, 0]
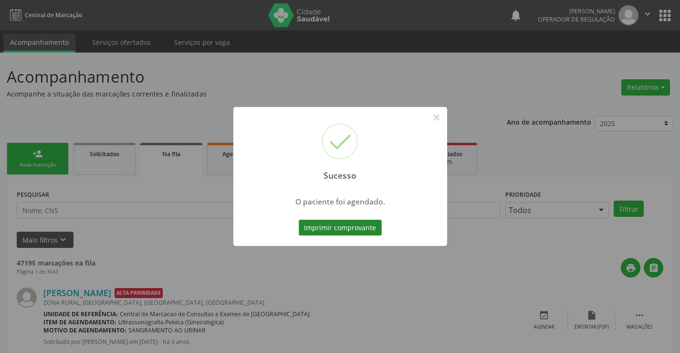
click at [356, 229] on button "Imprimir comprovante" at bounding box center [340, 227] width 83 height 16
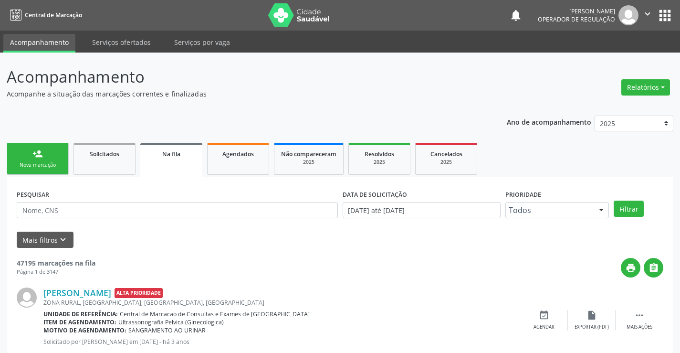
click at [30, 168] on div "Nova marcação" at bounding box center [38, 164] width 48 height 7
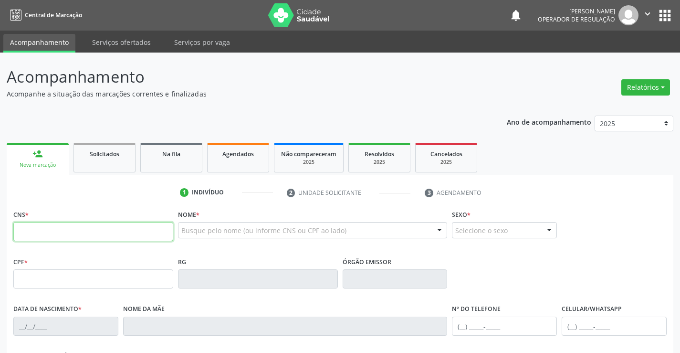
click at [44, 230] on input "text" at bounding box center [93, 231] width 160 height 19
type input "706 7005 7858 5119"
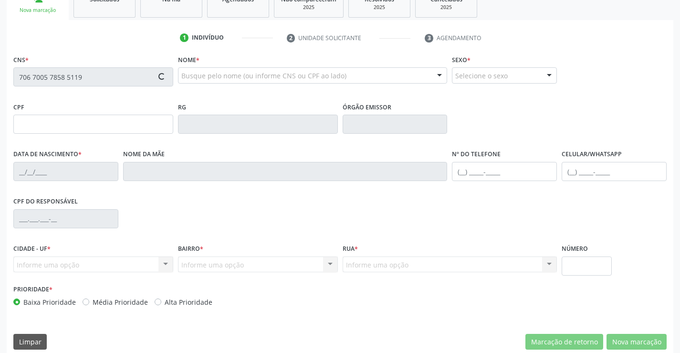
scroll to position [165, 0]
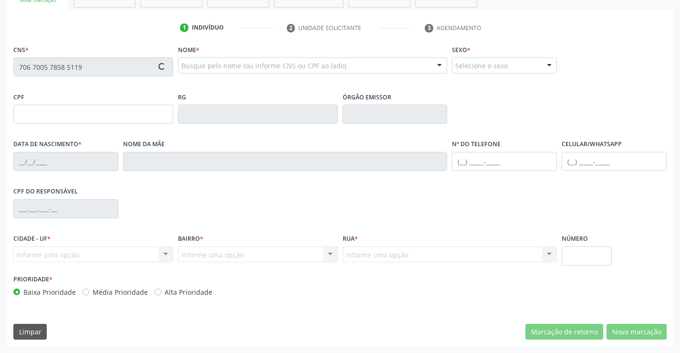
type input "1162328380"
type input "[DATE]"
type input "[PHONE_NUMBER]"
type input "006.517.275-29"
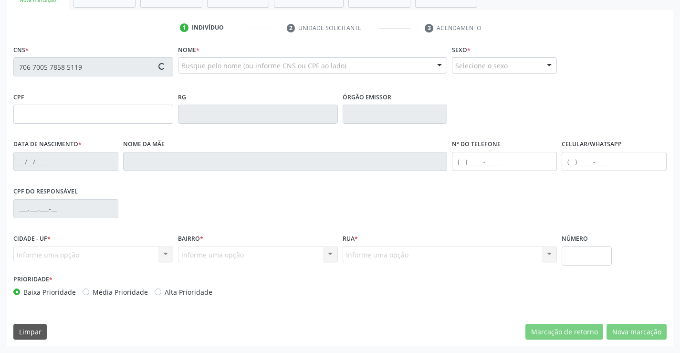
type input "S/N"
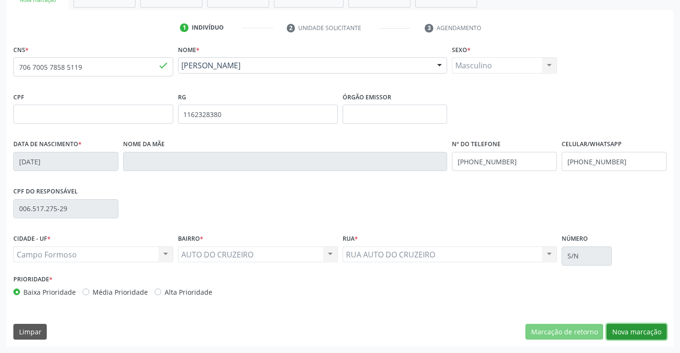
click at [630, 333] on button "Nova marcação" at bounding box center [636, 331] width 60 height 16
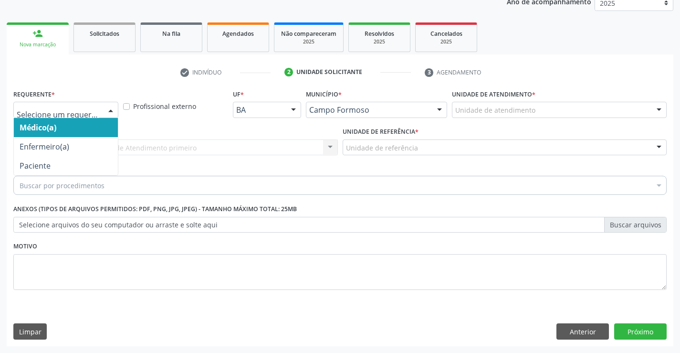
click at [61, 115] on div at bounding box center [65, 110] width 105 height 16
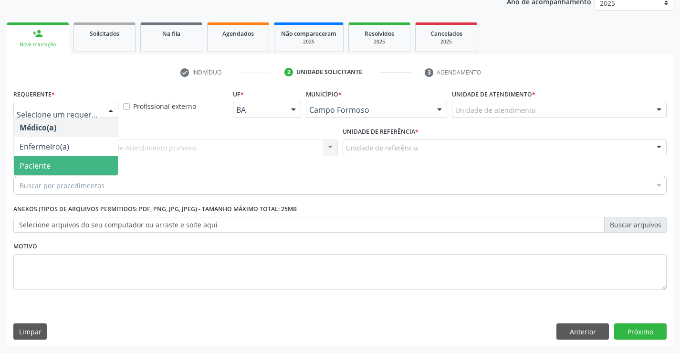
click at [50, 166] on span "Paciente" at bounding box center [66, 165] width 104 height 19
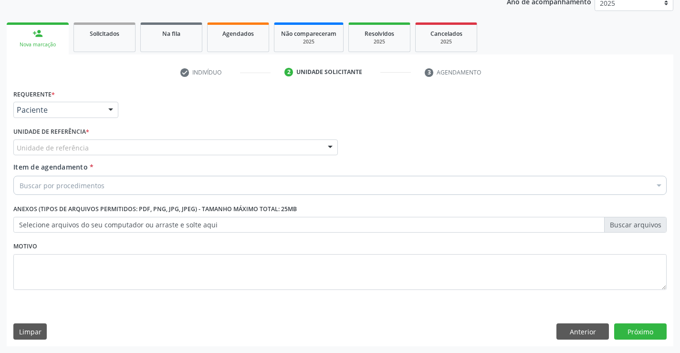
click at [102, 149] on div "Unidade de referência" at bounding box center [175, 147] width 324 height 16
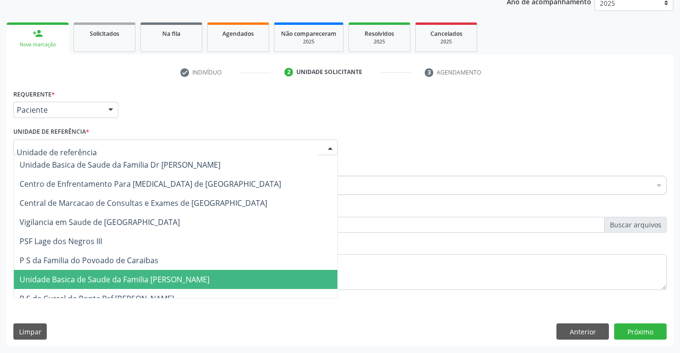
click at [116, 276] on span "Unidade Basica de Saude da Familia [PERSON_NAME]" at bounding box center [115, 279] width 190 height 10
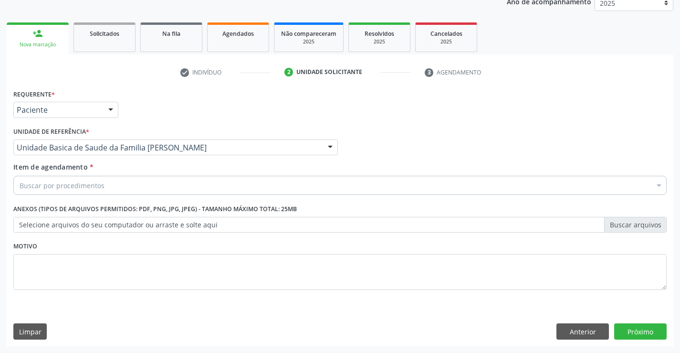
click at [111, 189] on div "Buscar por procedimentos" at bounding box center [339, 185] width 653 height 19
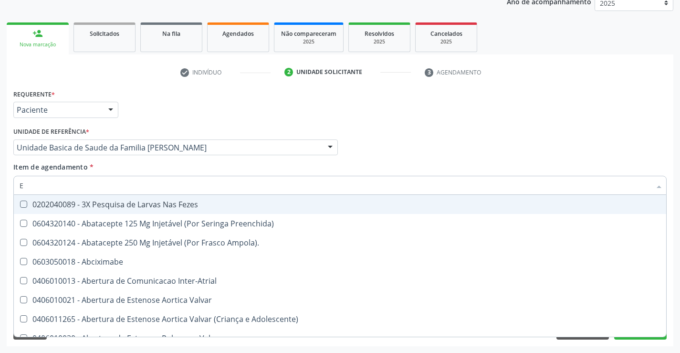
type input "EC"
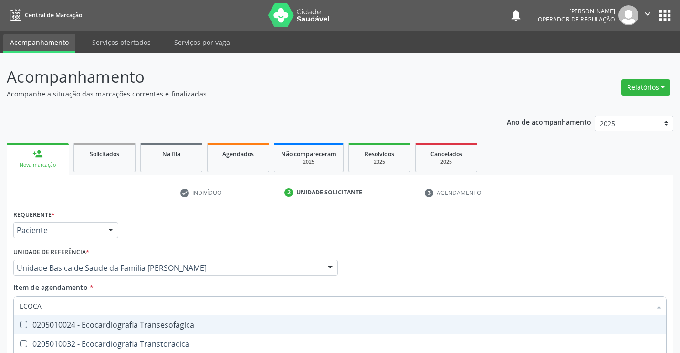
scroll to position [120, 0]
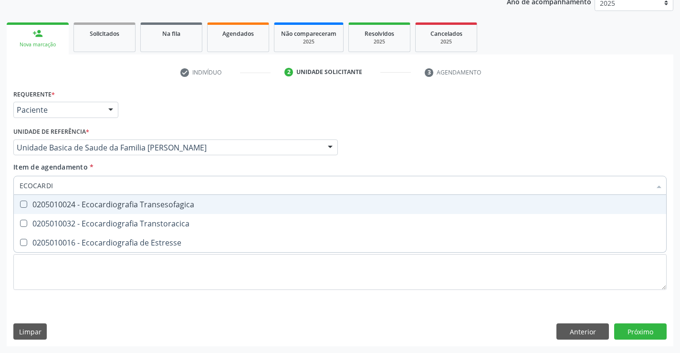
type input "ECOCARDIO"
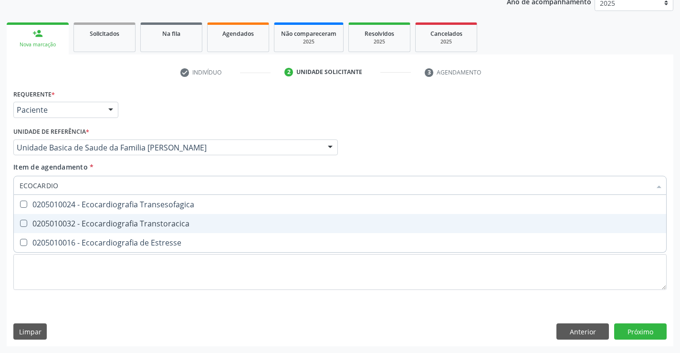
drag, startPoint x: 119, startPoint y: 220, endPoint x: 96, endPoint y: 219, distance: 22.9
click at [115, 220] on div "0205010032 - Ecocardiografia Transtoracica" at bounding box center [340, 223] width 641 height 8
checkbox Transtoracica "true"
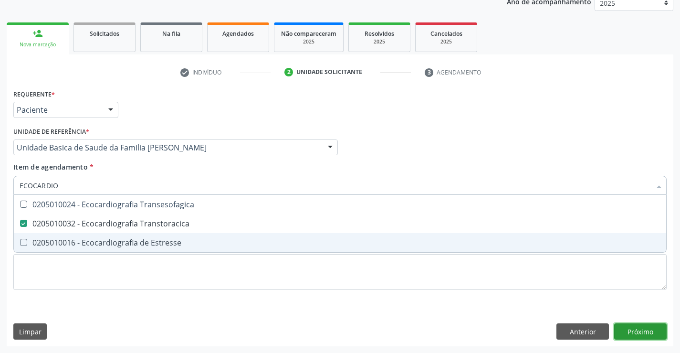
click at [633, 328] on div "Requerente * Paciente Médico(a) Enfermeiro(a) Paciente Nenhum resultado encontr…" at bounding box center [340, 216] width 666 height 259
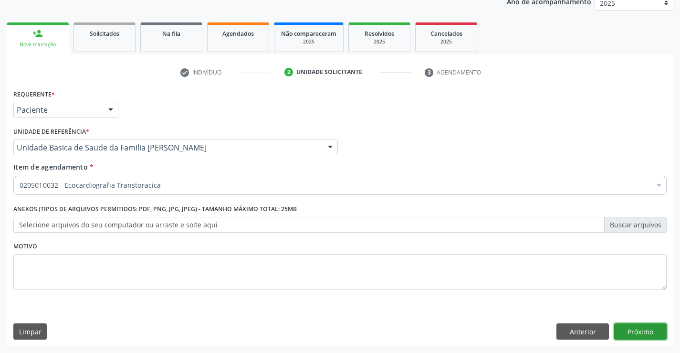
click at [644, 328] on button "Próximo" at bounding box center [640, 331] width 52 height 16
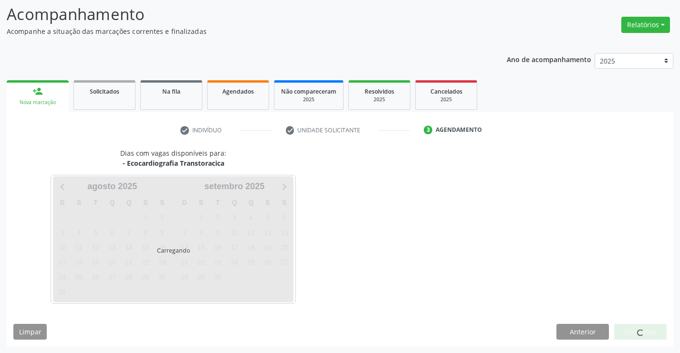
scroll to position [62, 0]
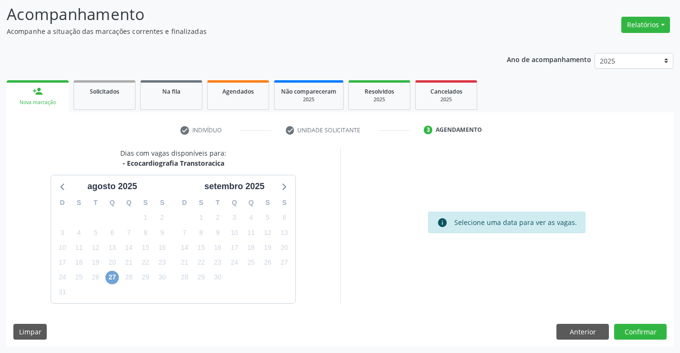
click at [110, 278] on span "27" at bounding box center [111, 276] width 13 height 13
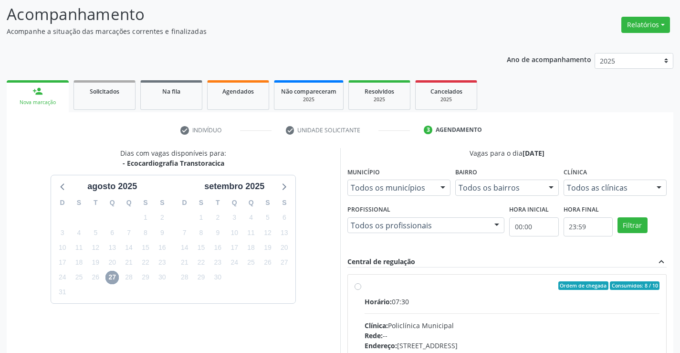
scroll to position [110, 0]
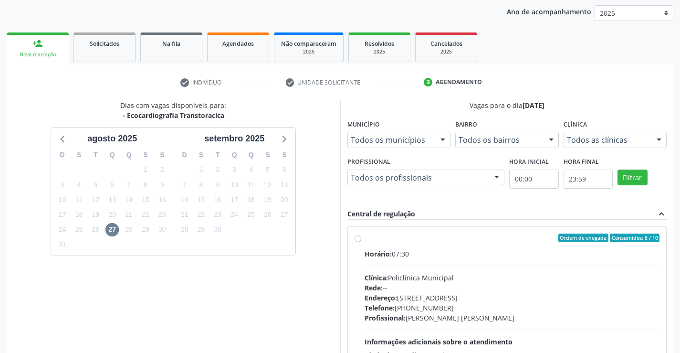
click at [434, 260] on div "Horário: 07:30 Clínica: Policlínica Municipal Rede: -- Endereço: [STREET_ADDRES…" at bounding box center [511, 314] width 295 height 131
click at [361, 242] on input "Ordem de chegada Consumidos: 8 / 10 Horário: 07:30 Clínica: Policlínica Municip…" at bounding box center [357, 237] width 7 height 9
radio input "true"
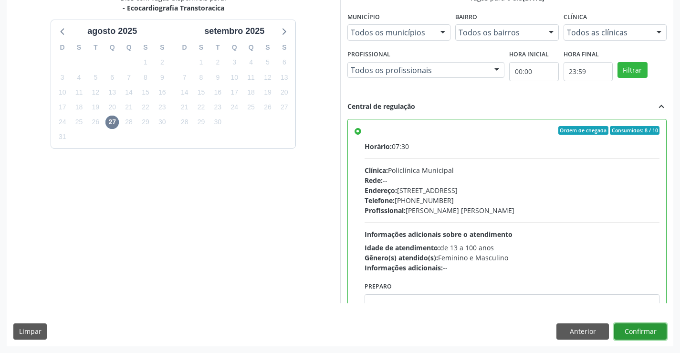
click at [632, 332] on button "Confirmar" at bounding box center [640, 331] width 52 height 16
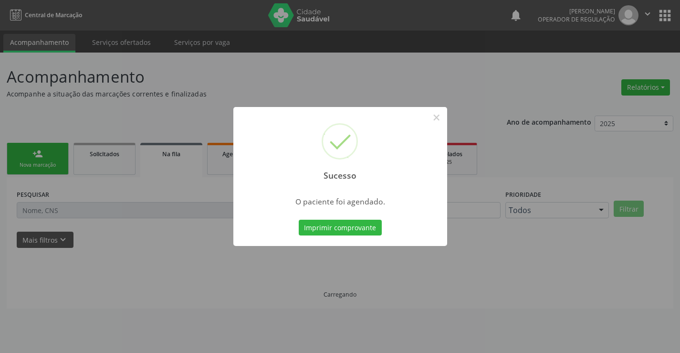
scroll to position [0, 0]
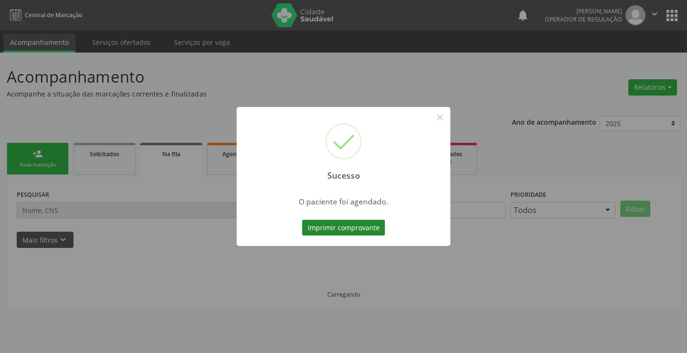
click at [321, 229] on button "Imprimir comprovante" at bounding box center [343, 227] width 83 height 16
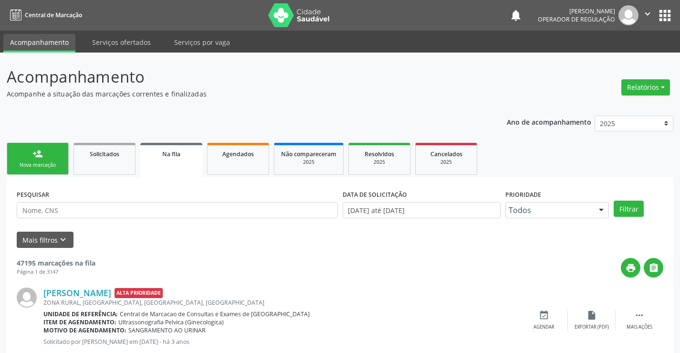
click at [49, 156] on link "person_add Nova marcação" at bounding box center [38, 159] width 62 height 32
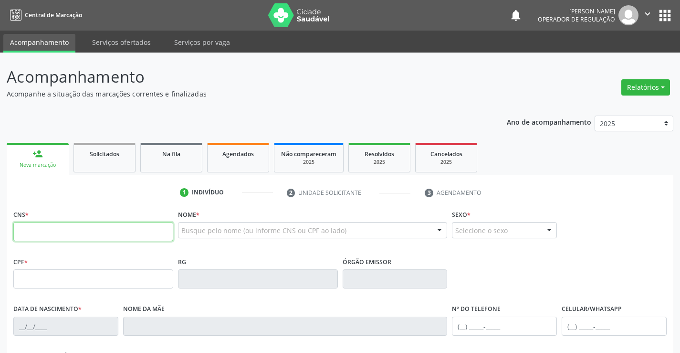
click at [52, 230] on input "text" at bounding box center [93, 231] width 160 height 19
type input "706 8087 1514 5626"
type input "0321808371"
type input "[DATE]"
type input "[PHONE_NUMBER]"
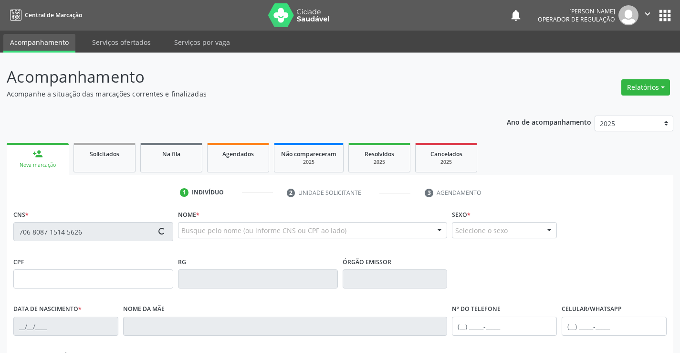
type input "[PHONE_NUMBER]"
type input "810.372.875-68"
type input "S/N"
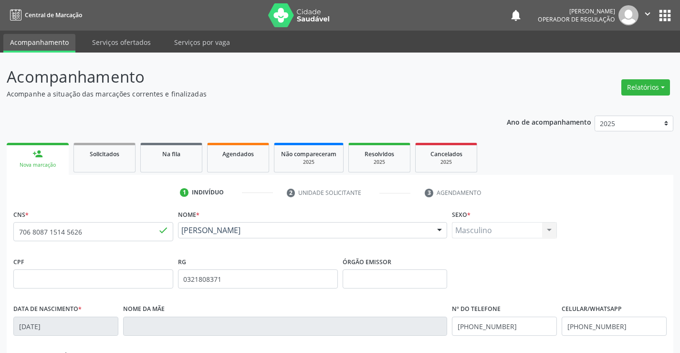
scroll to position [165, 0]
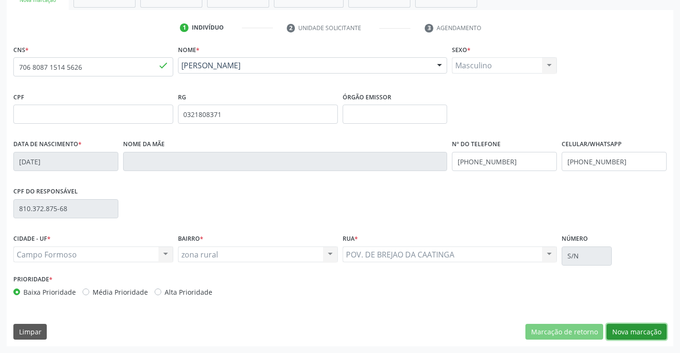
click at [632, 327] on button "Nova marcação" at bounding box center [636, 331] width 60 height 16
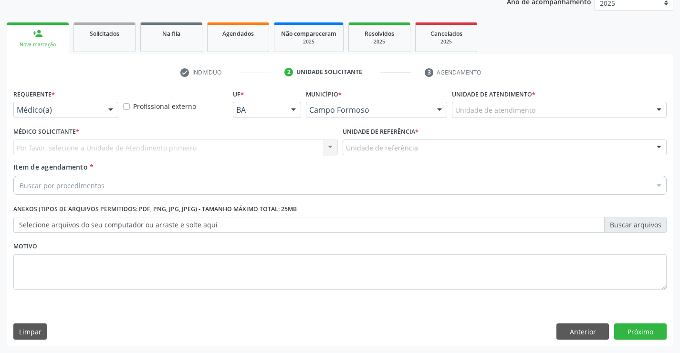
scroll to position [120, 0]
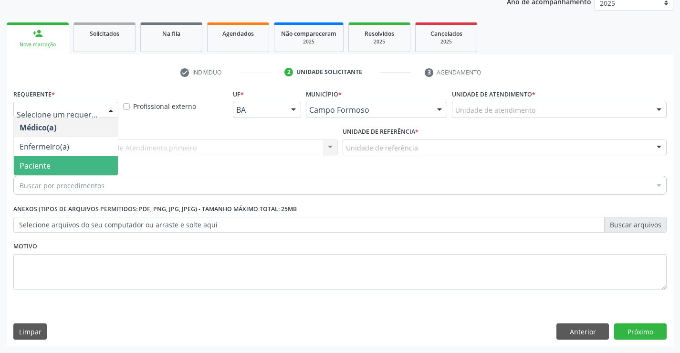
click at [60, 165] on span "Paciente" at bounding box center [66, 165] width 104 height 19
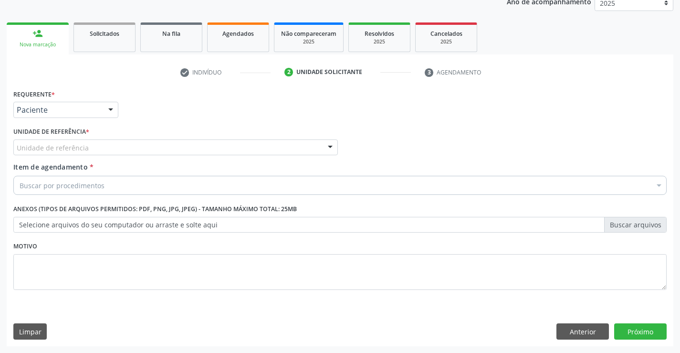
click at [109, 145] on div "Unidade de referência" at bounding box center [175, 147] width 324 height 16
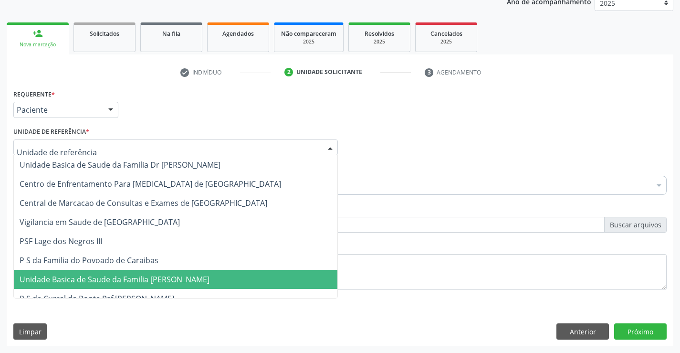
click at [114, 286] on span "Unidade Basica de Saude da Familia [PERSON_NAME]" at bounding box center [175, 279] width 323 height 19
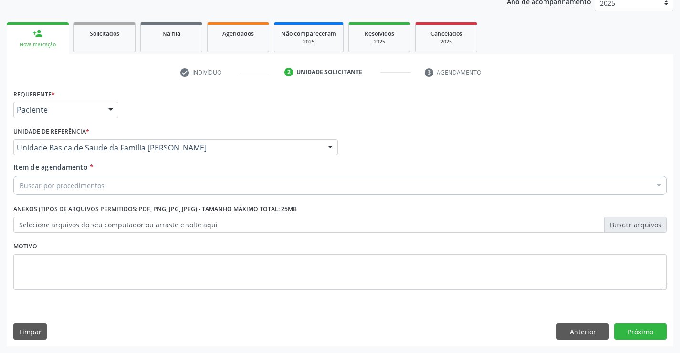
click at [109, 189] on div "Buscar por procedimentos" at bounding box center [339, 185] width 653 height 19
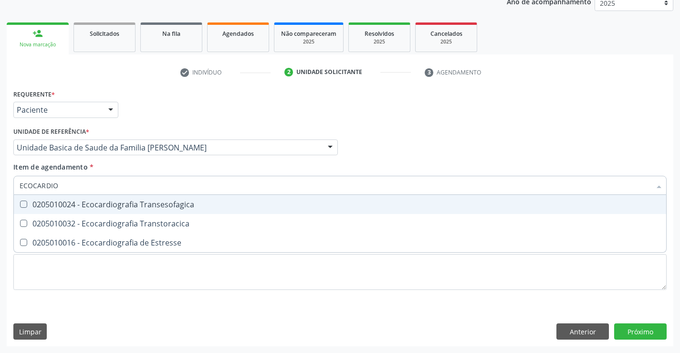
type input "ECOCARDIOG"
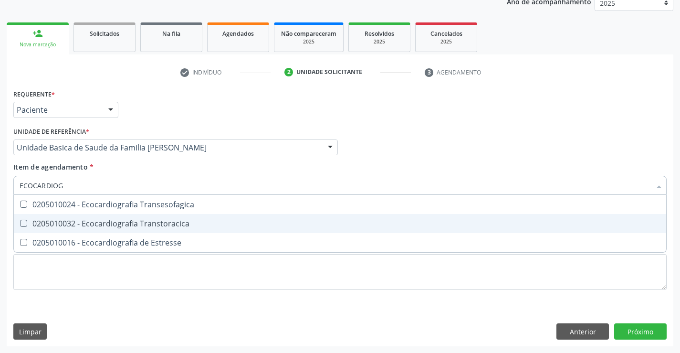
click at [111, 222] on div "0205010032 - Ecocardiografia Transtoracica" at bounding box center [340, 223] width 641 height 8
checkbox Transtoracica "true"
click at [636, 331] on div "Requerente * Paciente Médico(a) Enfermeiro(a) Paciente Nenhum resultado encontr…" at bounding box center [340, 216] width 666 height 259
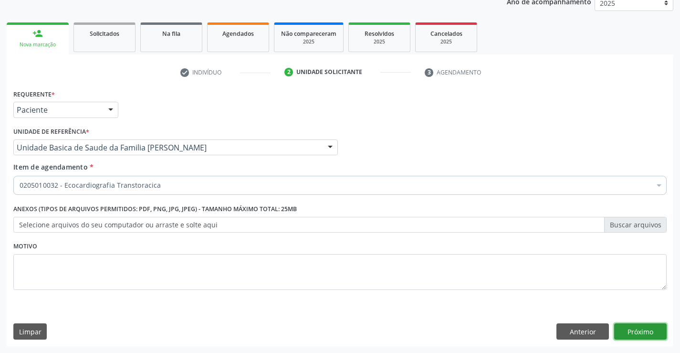
click at [639, 335] on button "Próximo" at bounding box center [640, 331] width 52 height 16
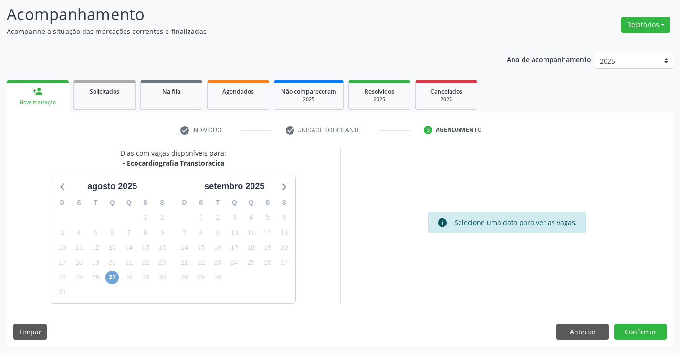
click at [109, 277] on span "27" at bounding box center [111, 276] width 13 height 13
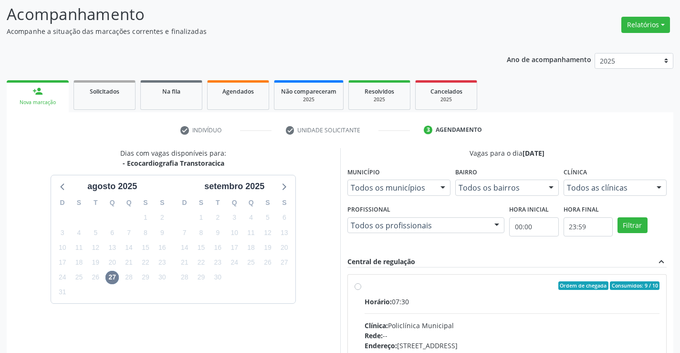
click at [381, 306] on div "Horário: 07:30" at bounding box center [511, 301] width 295 height 10
click at [361, 290] on input "Ordem de chegada Consumidos: 9 / 10 Horário: 07:30 Clínica: Policlínica Municip…" at bounding box center [357, 285] width 7 height 9
radio input "true"
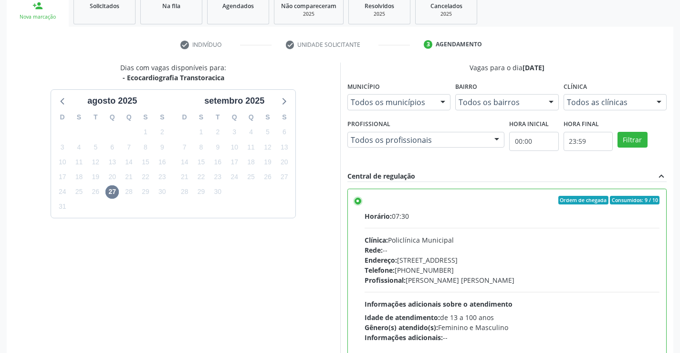
scroll to position [218, 0]
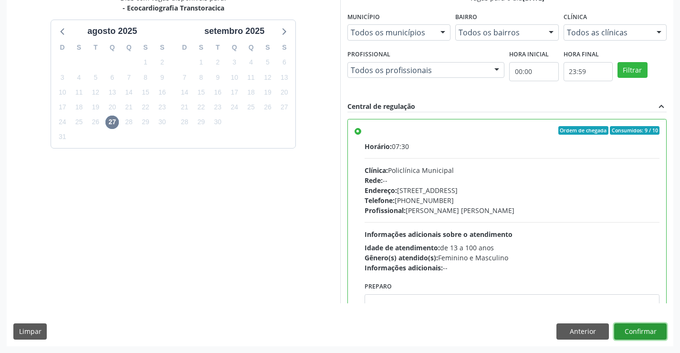
click at [636, 334] on button "Confirmar" at bounding box center [640, 331] width 52 height 16
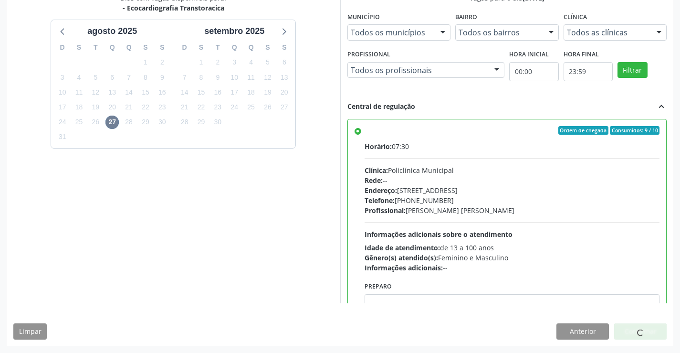
scroll to position [0, 0]
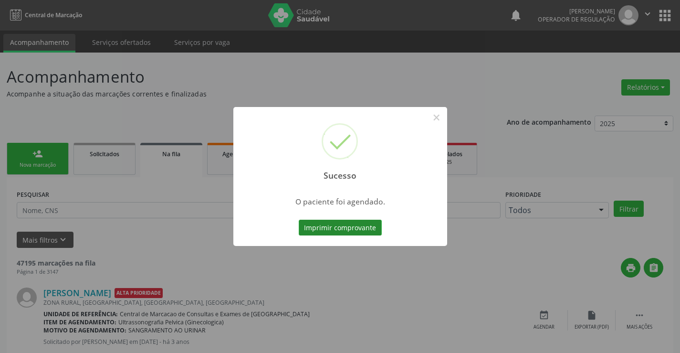
click at [353, 235] on button "Imprimir comprovante" at bounding box center [340, 227] width 83 height 16
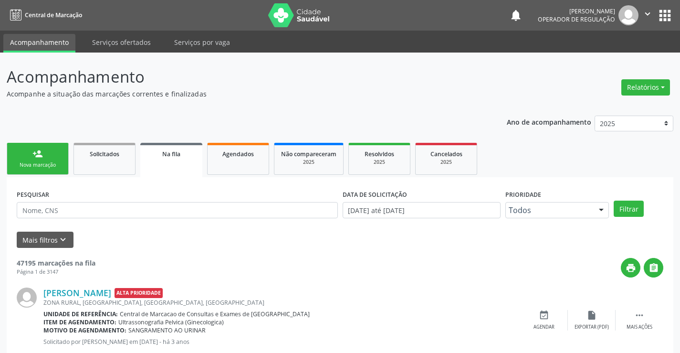
click at [56, 153] on link "person_add Nova marcação" at bounding box center [38, 159] width 62 height 32
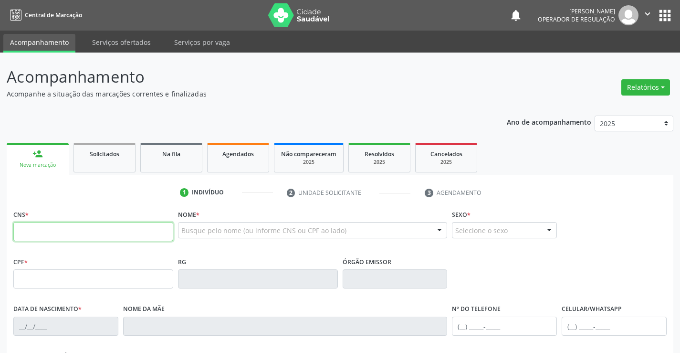
click at [60, 238] on input "text" at bounding box center [93, 231] width 160 height 19
type input "703 0028 2352 3374"
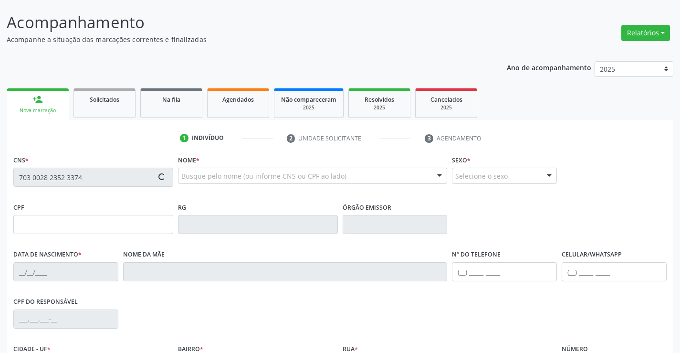
scroll to position [165, 0]
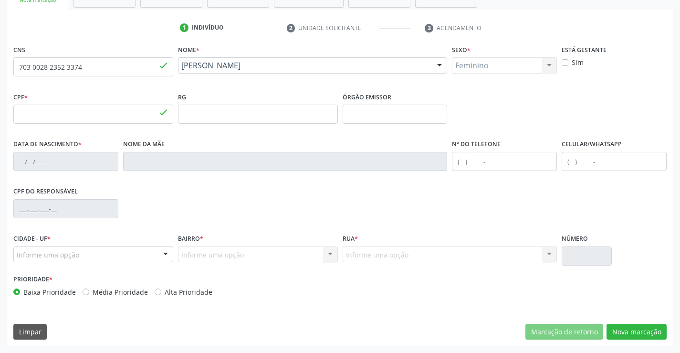
type input "006.438.995-29"
type input "1262173868"
type input "[DATE]"
type input "[PHONE_NUMBER]"
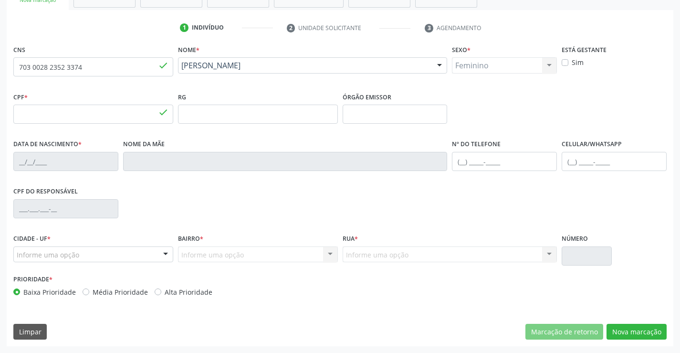
type input "006.438.995-29"
type input "S/N"
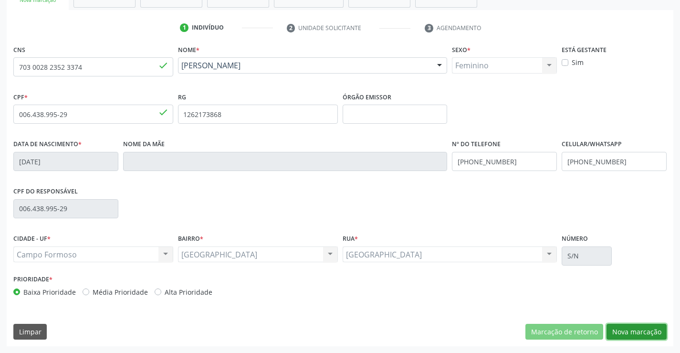
click at [634, 330] on button "Nova marcação" at bounding box center [636, 331] width 60 height 16
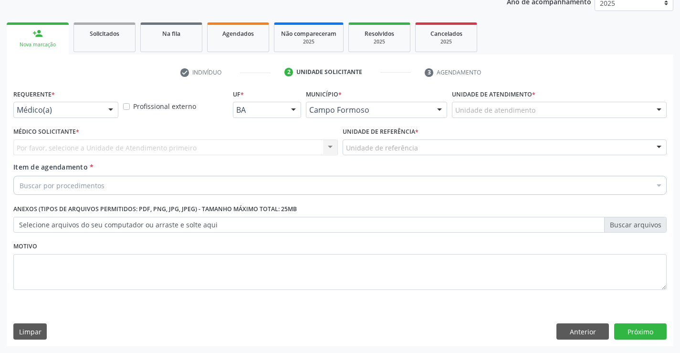
scroll to position [120, 0]
drag, startPoint x: 78, startPoint y: 106, endPoint x: 59, endPoint y: 124, distance: 26.0
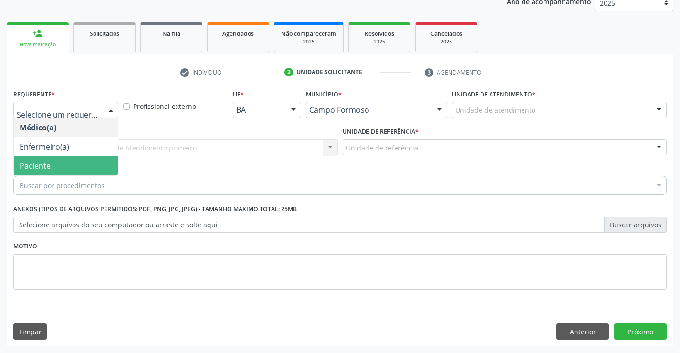
click at [57, 164] on span "Paciente" at bounding box center [66, 165] width 104 height 19
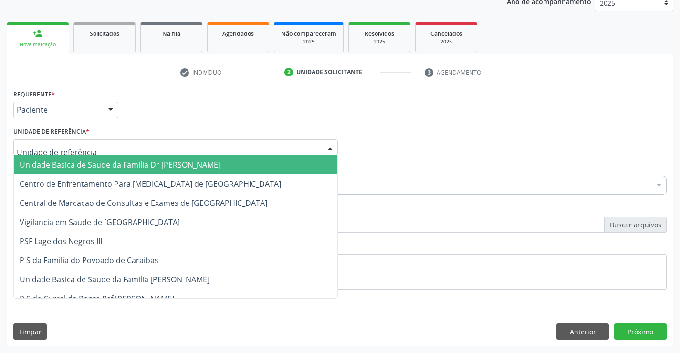
click at [102, 145] on div at bounding box center [175, 147] width 324 height 16
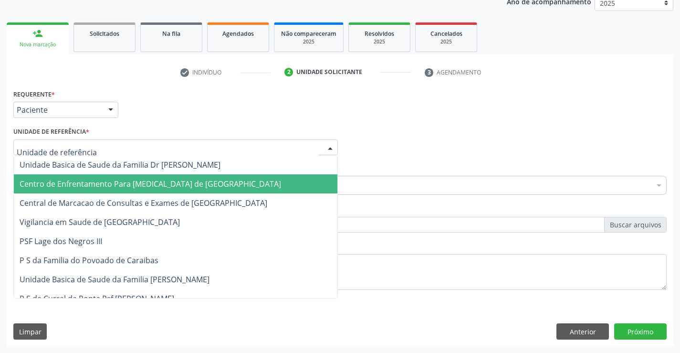
click at [153, 185] on span "Centro de Enfrentamento Para [MEDICAL_DATA] de [GEOGRAPHIC_DATA]" at bounding box center [150, 183] width 261 height 10
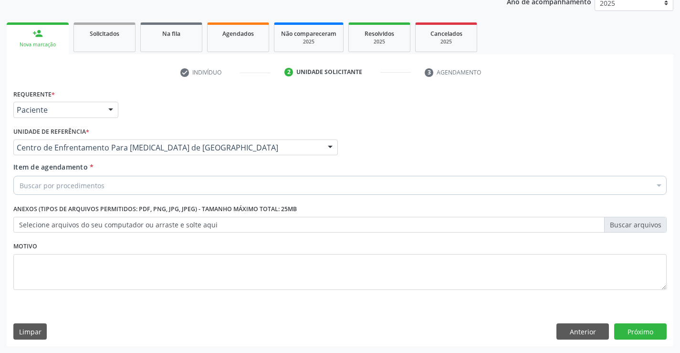
click at [154, 155] on div "Centro de Enfrentamento Para [MEDICAL_DATA] de [GEOGRAPHIC_DATA] Unidade Basica…" at bounding box center [175, 147] width 324 height 16
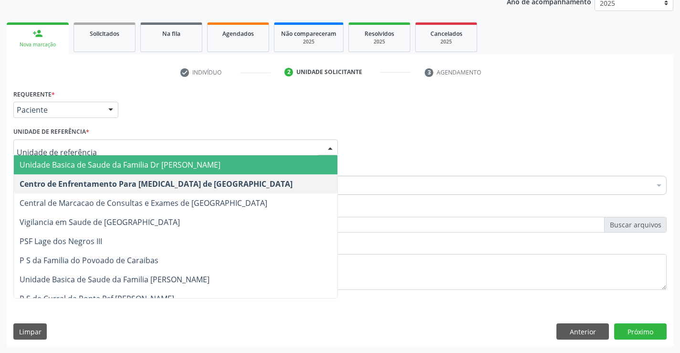
click at [157, 164] on span "Unidade Basica de Saude da Familia Dr [PERSON_NAME]" at bounding box center [120, 164] width 201 height 10
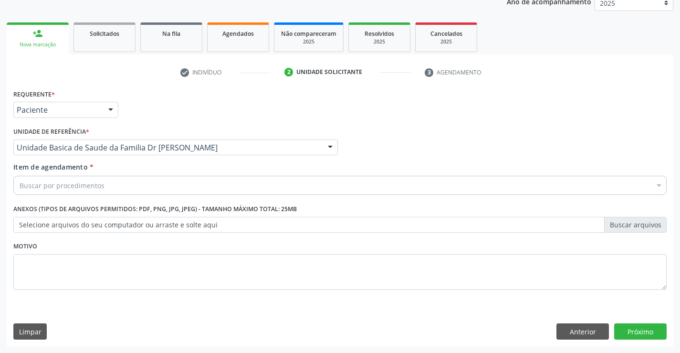
click at [131, 187] on div "Buscar por procedimentos" at bounding box center [339, 185] width 653 height 19
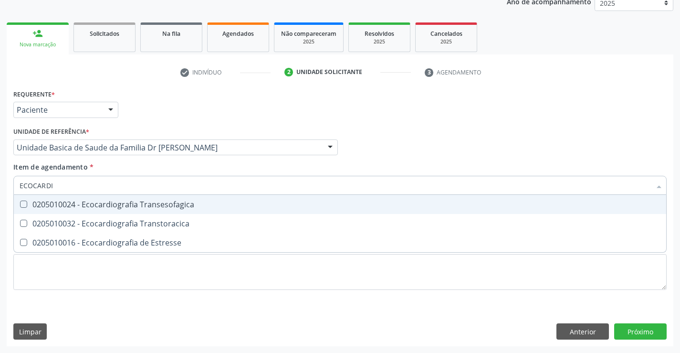
type input "ECOCARDIO"
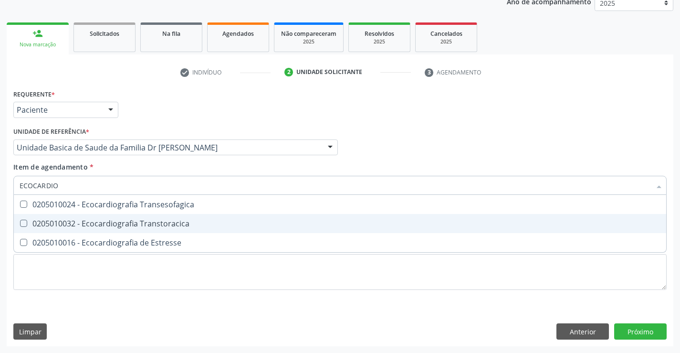
click at [143, 223] on div "0205010032 - Ecocardiografia Transtoracica" at bounding box center [340, 223] width 641 height 8
checkbox Transtoracica "true"
click at [638, 325] on div "Requerente * Paciente Médico(a) Enfermeiro(a) Paciente Nenhum resultado encontr…" at bounding box center [340, 216] width 666 height 259
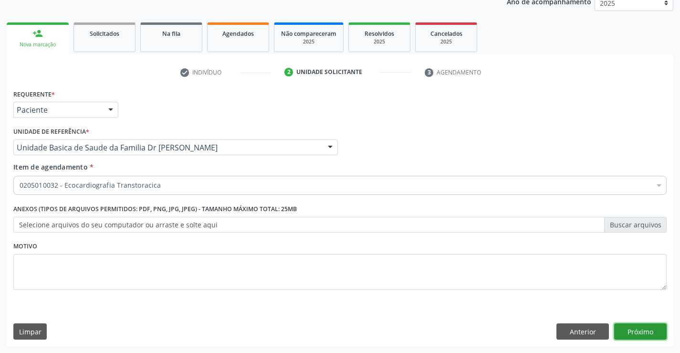
click at [638, 333] on button "Próximo" at bounding box center [640, 331] width 52 height 16
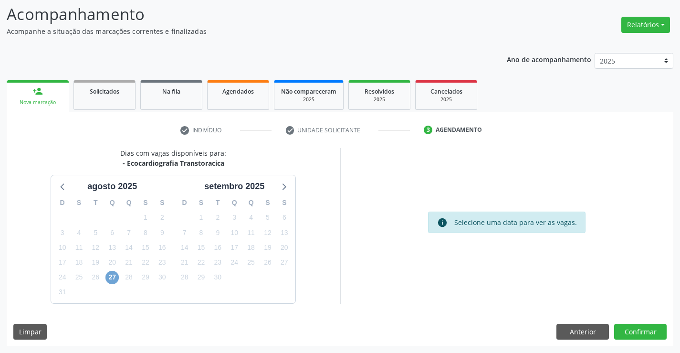
click at [114, 278] on span "27" at bounding box center [111, 276] width 13 height 13
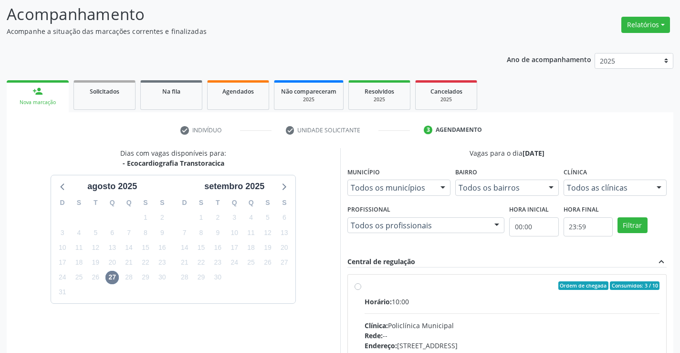
click at [361, 290] on input "Ordem de chegada Consumidos: 3 / 10 Horário: 10:00 Clínica: Policlínica Municip…" at bounding box center [357, 285] width 7 height 9
radio input "true"
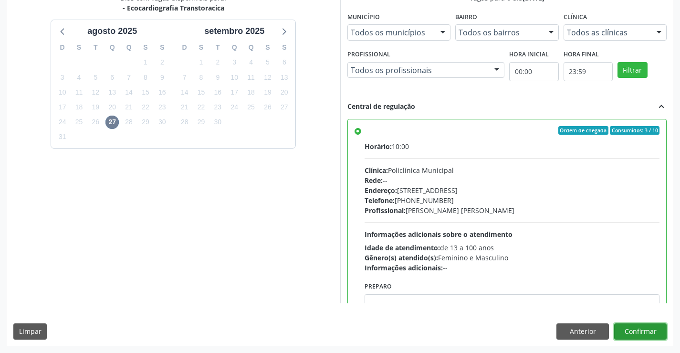
click at [628, 336] on button "Confirmar" at bounding box center [640, 331] width 52 height 16
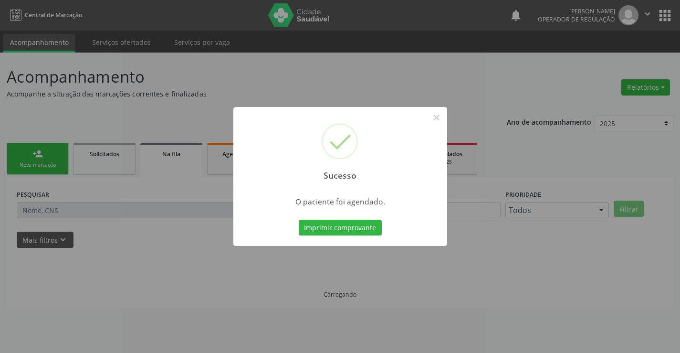
scroll to position [0, 0]
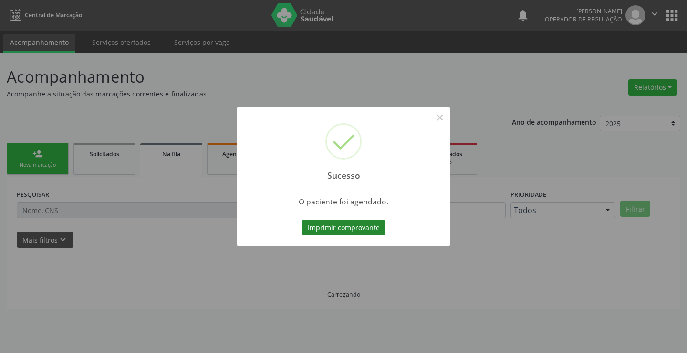
click at [345, 221] on div "Imprimir comprovante Cancel" at bounding box center [343, 228] width 87 height 20
click at [346, 227] on button "Imprimir comprovante" at bounding box center [343, 227] width 83 height 16
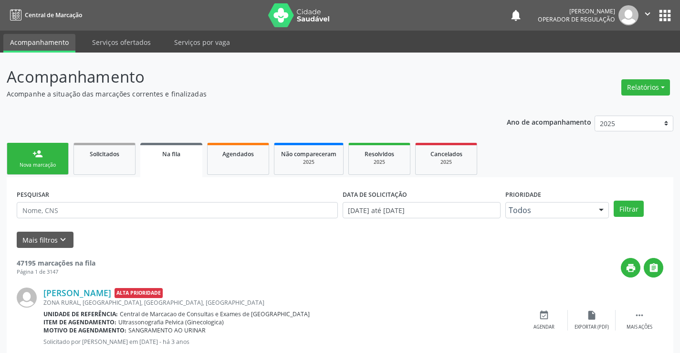
click at [51, 158] on link "person_add Nova marcação" at bounding box center [38, 159] width 62 height 32
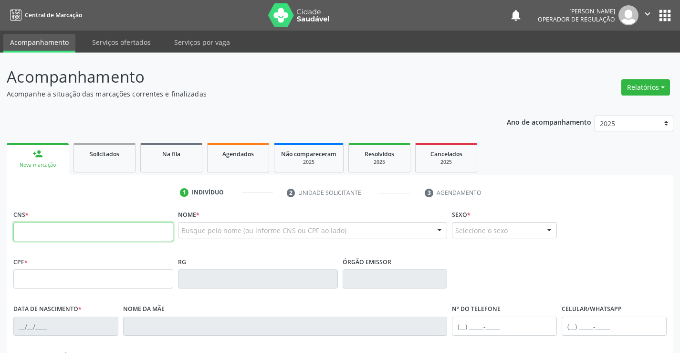
click at [56, 234] on input "text" at bounding box center [93, 231] width 160 height 19
type input "706 3017 8735 7776"
type input "031.426.495-73"
type input "1300382961"
type input "[DATE]"
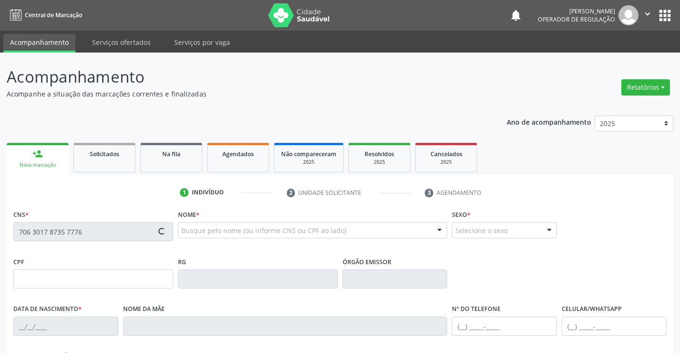
type input "[PHONE_NUMBER]"
type input "S/N"
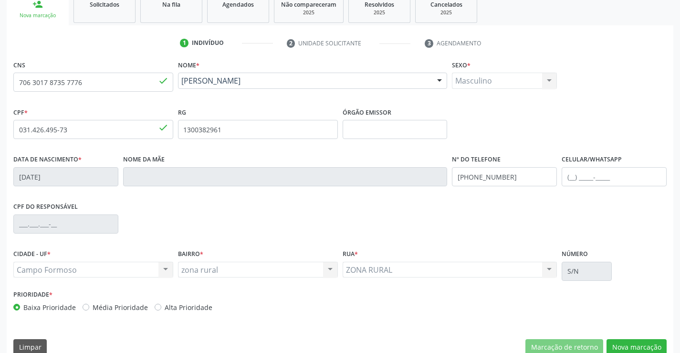
scroll to position [165, 0]
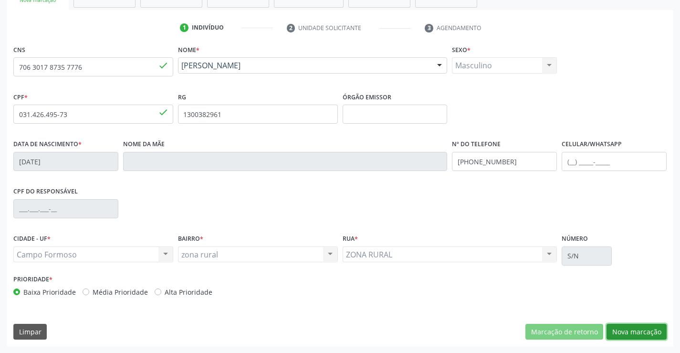
click at [623, 327] on button "Nova marcação" at bounding box center [636, 331] width 60 height 16
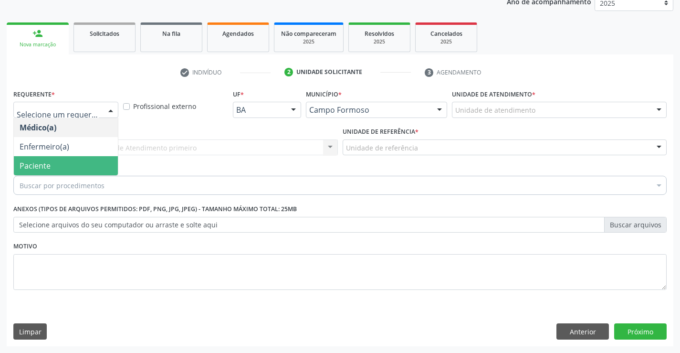
click at [46, 165] on span "Paciente" at bounding box center [35, 165] width 31 height 10
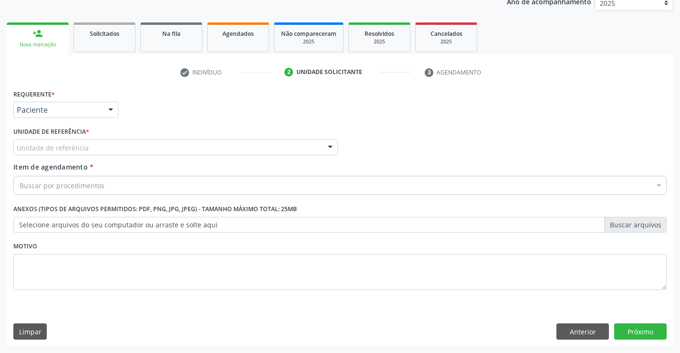
click at [91, 146] on div "Unidade de referência" at bounding box center [175, 147] width 324 height 16
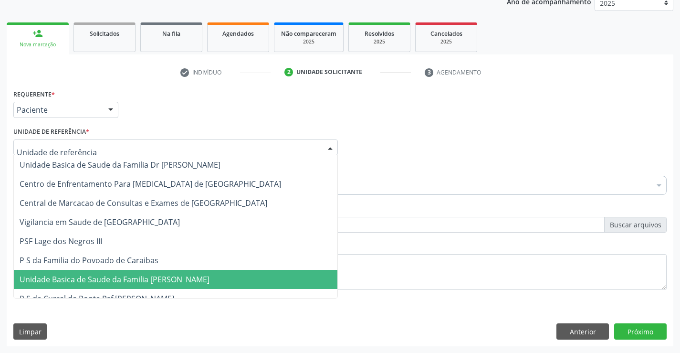
click at [114, 280] on span "Unidade Basica de Saude da Familia [PERSON_NAME]" at bounding box center [115, 279] width 190 height 10
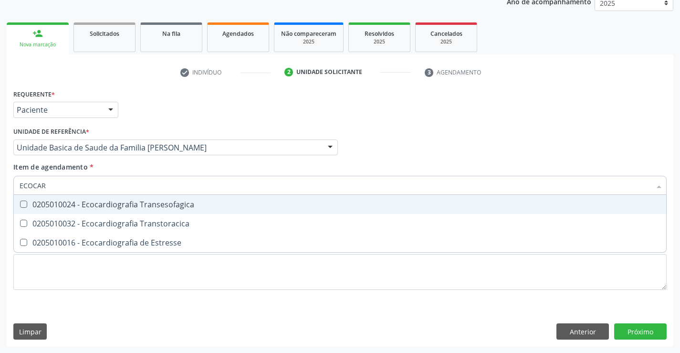
type input "ECOCARD"
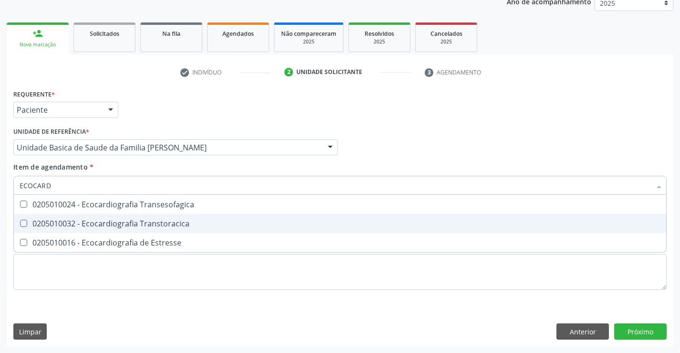
click at [169, 225] on div "0205010032 - Ecocardiografia Transtoracica" at bounding box center [340, 223] width 641 height 8
checkbox Transtoracica "true"
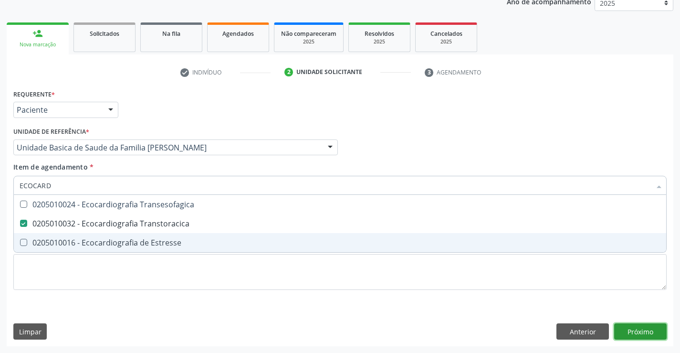
click at [639, 328] on div "Requerente * Paciente Médico(a) Enfermeiro(a) Paciente Nenhum resultado encontr…" at bounding box center [340, 216] width 666 height 259
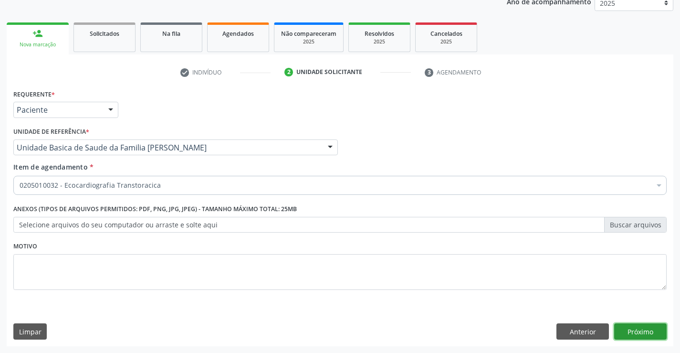
click at [637, 325] on button "Próximo" at bounding box center [640, 331] width 52 height 16
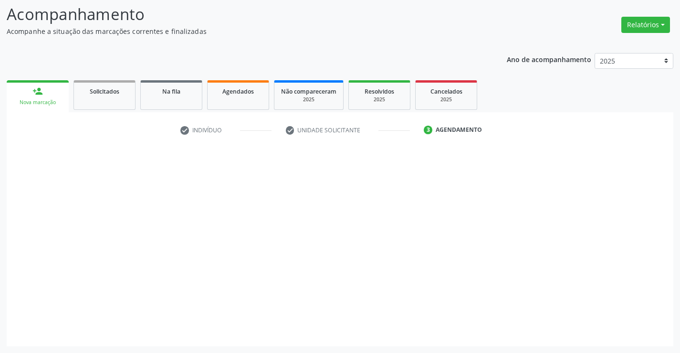
scroll to position [62, 0]
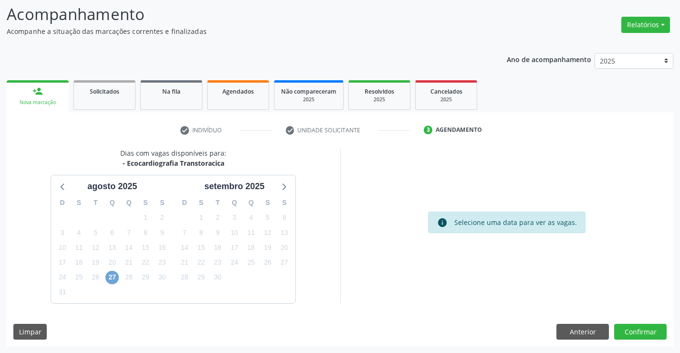
click at [114, 273] on span "27" at bounding box center [111, 276] width 13 height 13
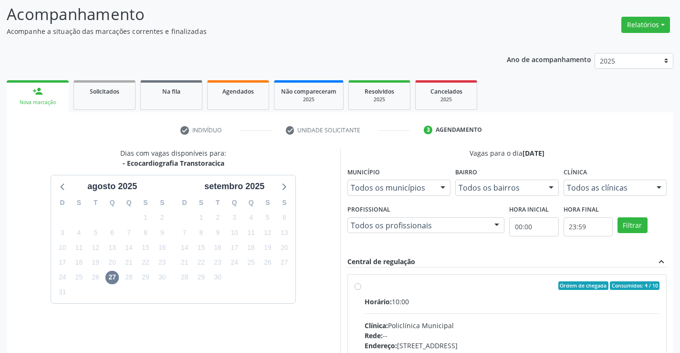
drag, startPoint x: 413, startPoint y: 306, endPoint x: 453, endPoint y: 301, distance: 40.8
click at [414, 303] on div "Horário: 10:00" at bounding box center [511, 301] width 295 height 10
click at [361, 290] on input "Ordem de chegada Consumidos: 4 / 10 Horário: 10:00 Clínica: Policlínica Municip…" at bounding box center [357, 285] width 7 height 9
radio input "true"
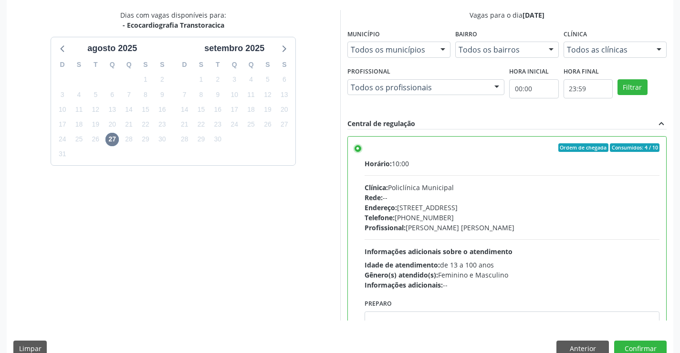
scroll to position [218, 0]
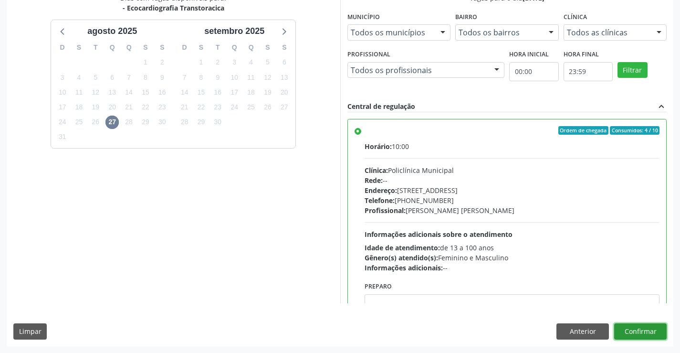
click at [640, 329] on button "Confirmar" at bounding box center [640, 331] width 52 height 16
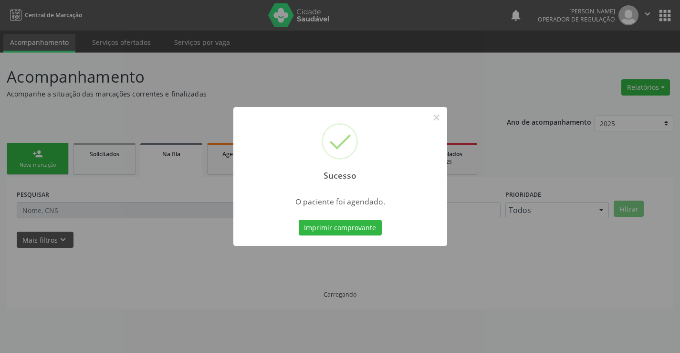
scroll to position [0, 0]
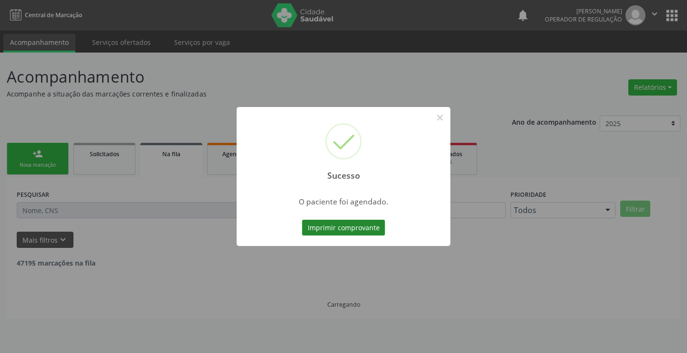
click at [340, 227] on button "Imprimir comprovante" at bounding box center [343, 227] width 83 height 16
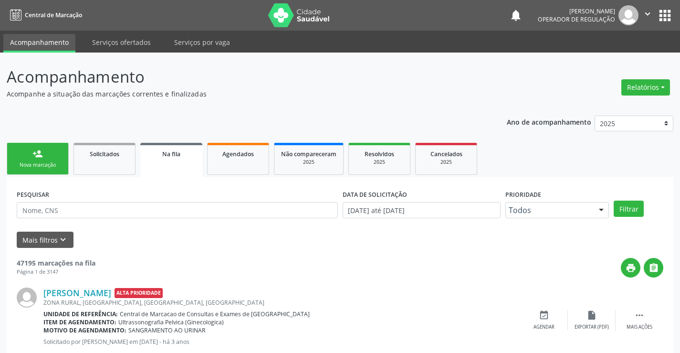
click at [45, 162] on div "Nova marcação" at bounding box center [38, 164] width 48 height 7
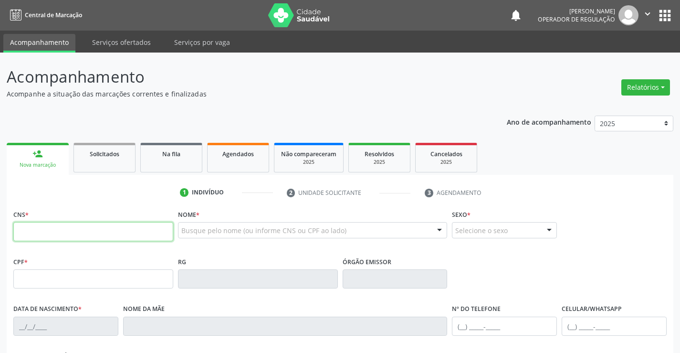
click at [51, 233] on input "text" at bounding box center [93, 231] width 160 height 19
type input "700 7059 6084 3674"
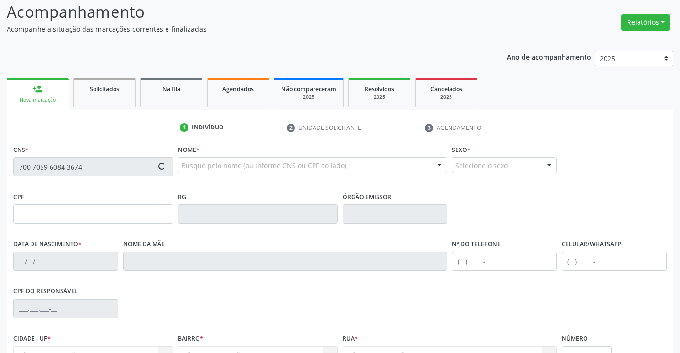
scroll to position [165, 0]
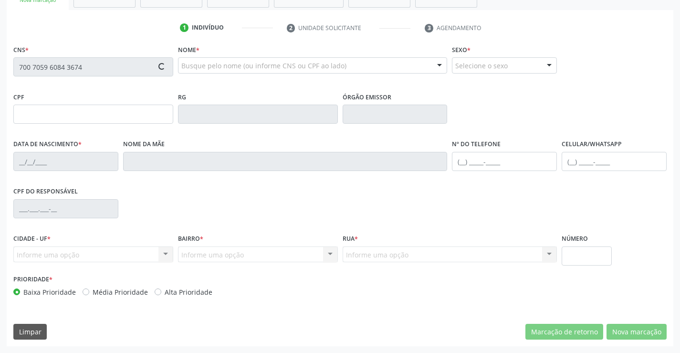
type input "[DATE]"
type input "SN"
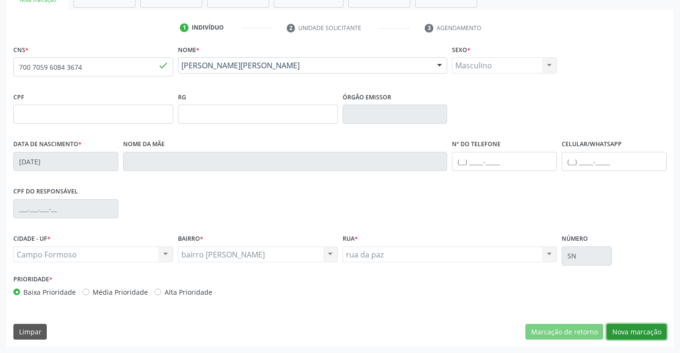
click at [630, 331] on button "Nova marcação" at bounding box center [636, 331] width 60 height 16
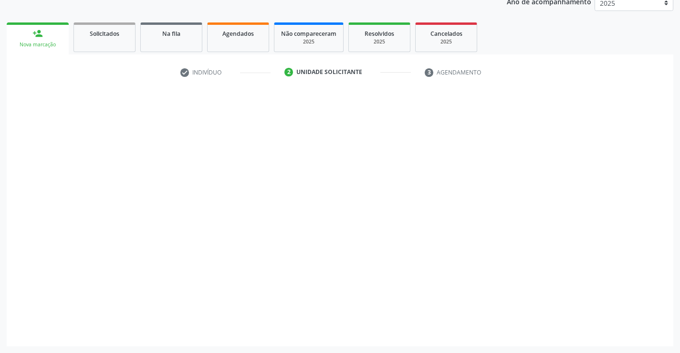
scroll to position [120, 0]
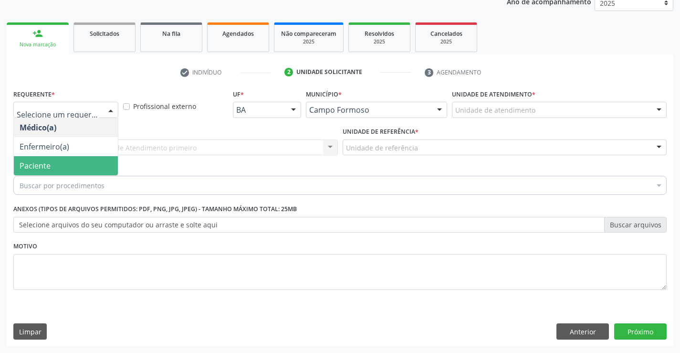
click at [57, 166] on span "Paciente" at bounding box center [66, 165] width 104 height 19
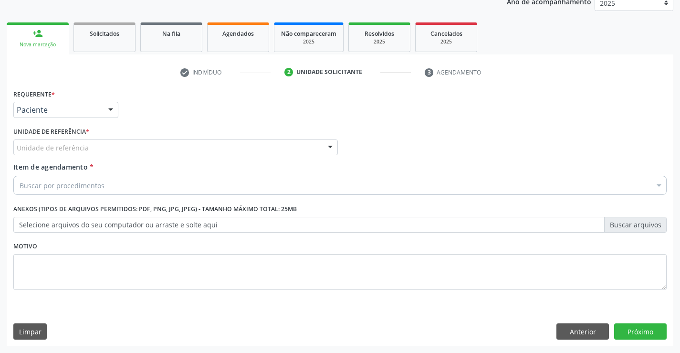
click at [104, 145] on div "Unidade de referência" at bounding box center [175, 147] width 324 height 16
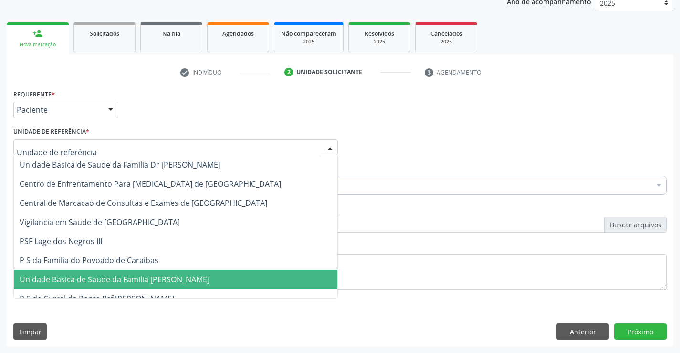
click at [113, 283] on span "Unidade Basica de Saude da Familia [PERSON_NAME]" at bounding box center [115, 279] width 190 height 10
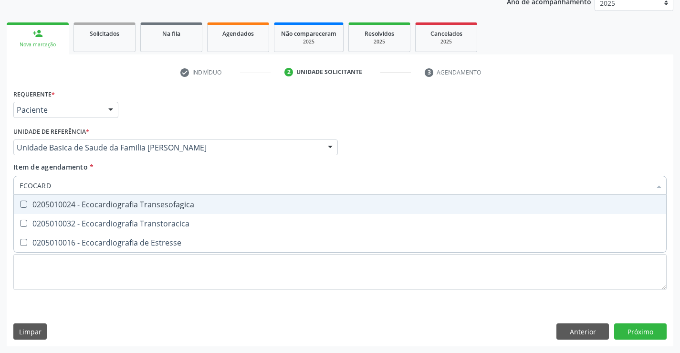
type input "ECOCARDI"
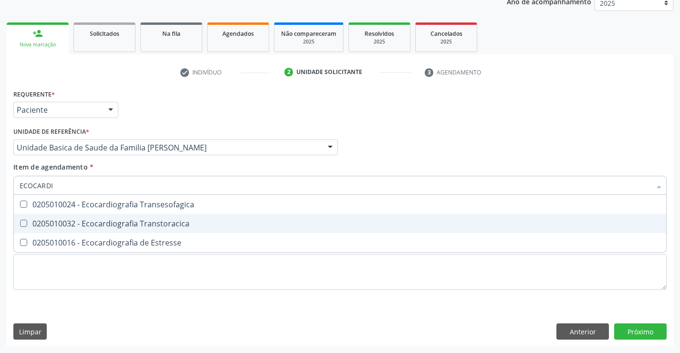
drag, startPoint x: 86, startPoint y: 226, endPoint x: 0, endPoint y: 168, distance: 103.9
click at [86, 227] on div "0205010032 - Ecocardiografia Transtoracica" at bounding box center [340, 223] width 641 height 8
checkbox Transtoracica "true"
click at [641, 333] on div "Requerente * Paciente Médico(a) Enfermeiro(a) Paciente Nenhum resultado encontr…" at bounding box center [340, 216] width 666 height 259
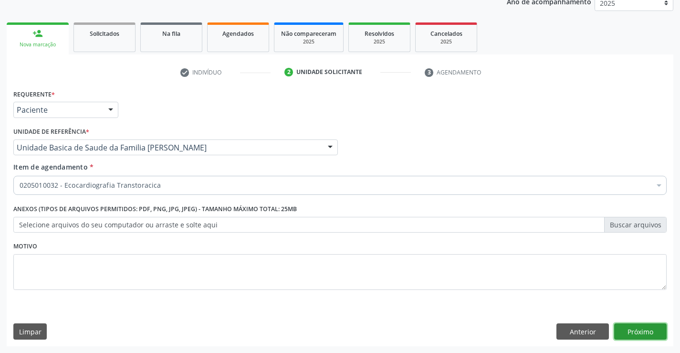
click at [647, 324] on button "Próximo" at bounding box center [640, 331] width 52 height 16
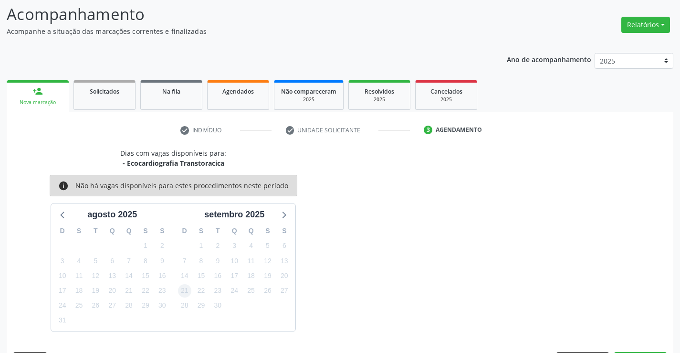
scroll to position [91, 0]
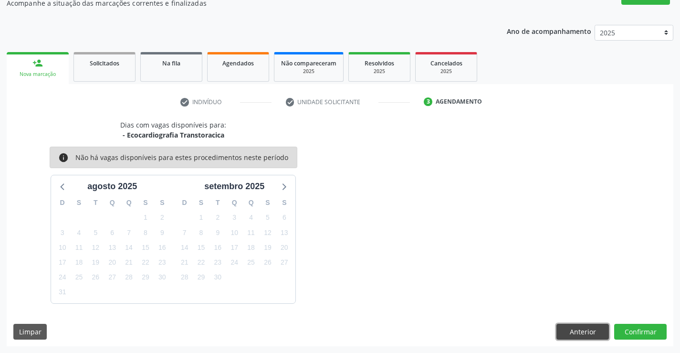
click at [592, 327] on button "Anterior" at bounding box center [582, 331] width 52 height 16
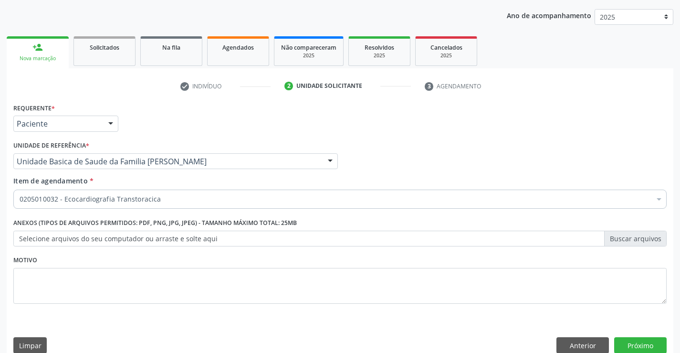
scroll to position [120, 0]
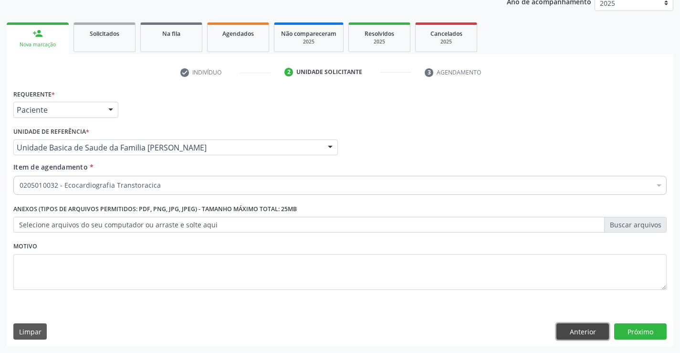
click at [577, 332] on button "Anterior" at bounding box center [582, 331] width 52 height 16
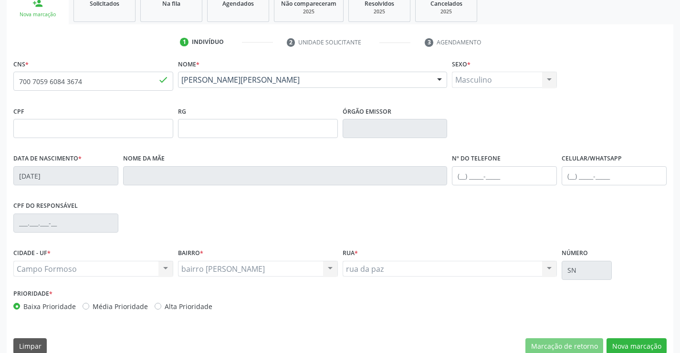
scroll to position [165, 0]
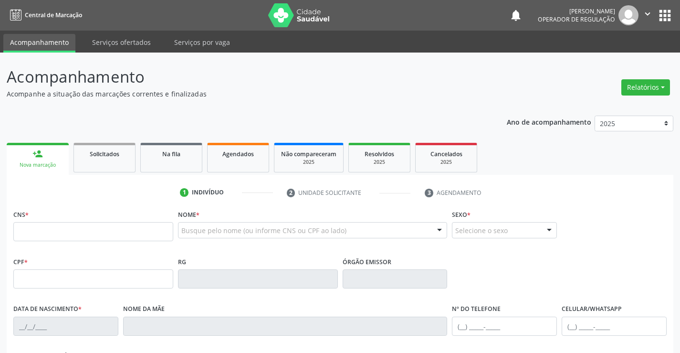
click at [58, 231] on input "text" at bounding box center [93, 231] width 160 height 19
type input "700 3029 7168 8935"
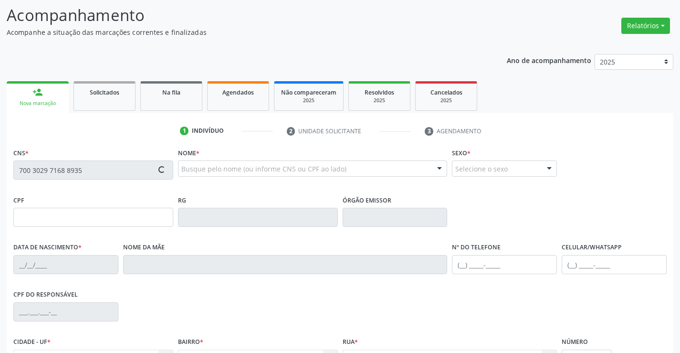
type input "2305827962"
type input "01/02/2010"
type input "(74) 9115-2444"
type input "S/N"
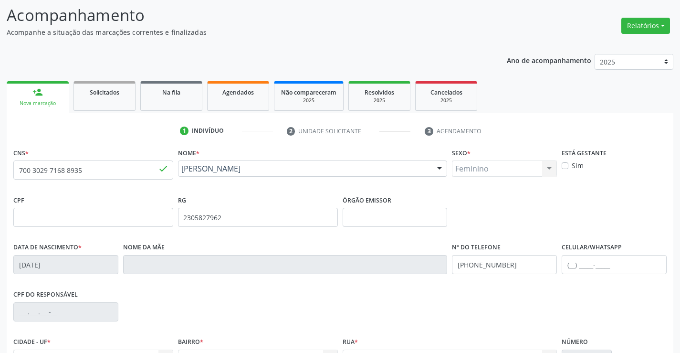
scroll to position [165, 0]
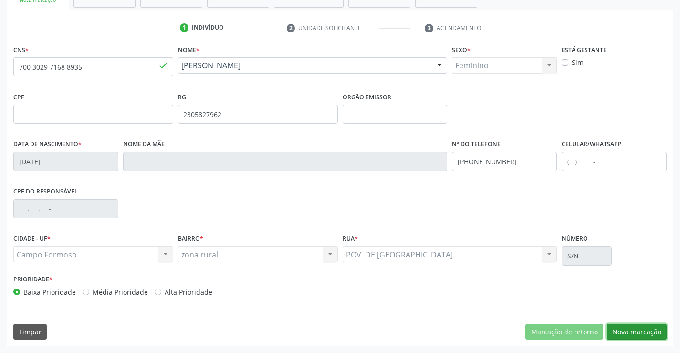
click at [635, 333] on button "Nova marcação" at bounding box center [636, 331] width 60 height 16
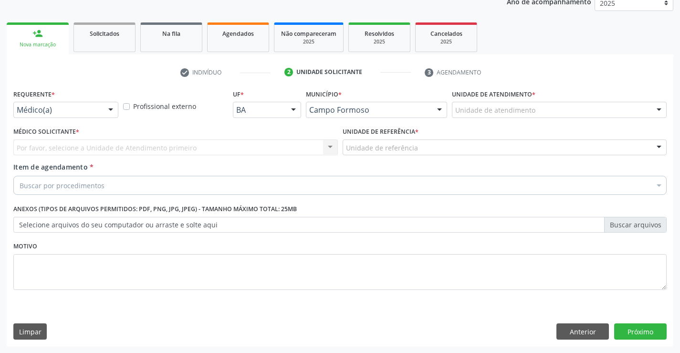
scroll to position [120, 0]
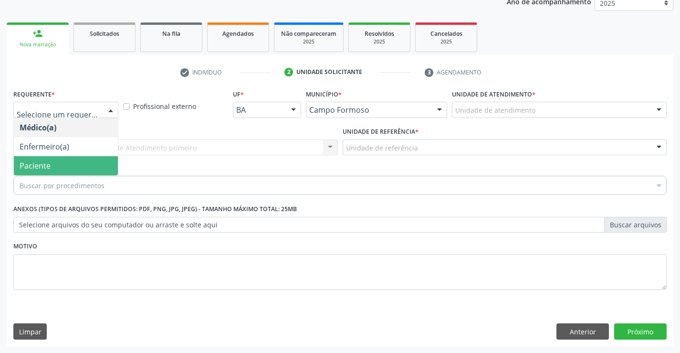
drag, startPoint x: 55, startPoint y: 171, endPoint x: 108, endPoint y: 152, distance: 56.7
click at [55, 171] on span "Paciente" at bounding box center [66, 165] width 104 height 19
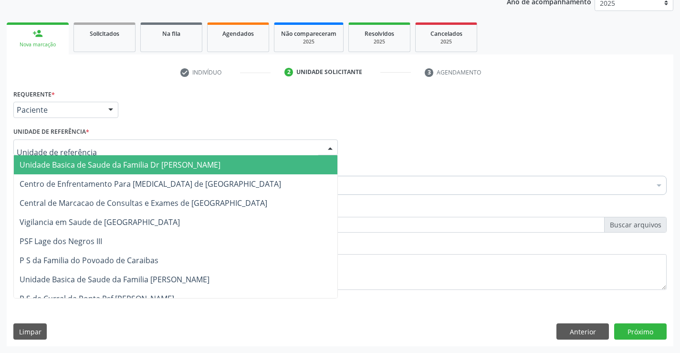
click at [114, 148] on div at bounding box center [175, 147] width 324 height 16
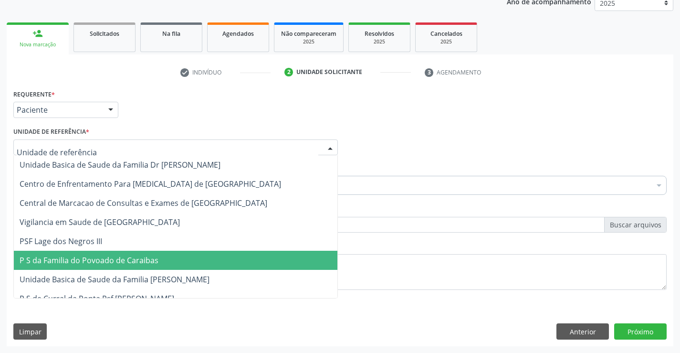
drag, startPoint x: 110, startPoint y: 264, endPoint x: 105, endPoint y: 220, distance: 43.7
click at [110, 263] on span "P S da Familia do Povoado de Caraibas" at bounding box center [89, 260] width 139 height 10
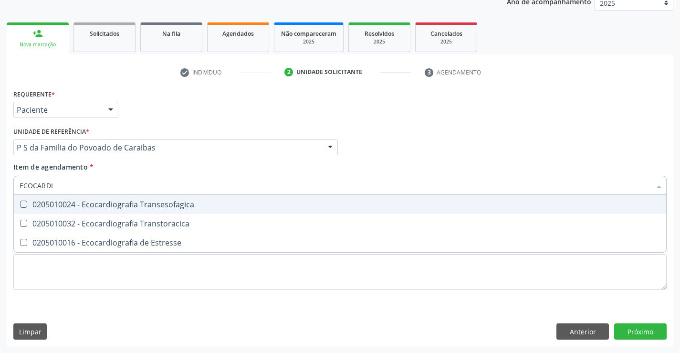
type input "ECOCARDIO"
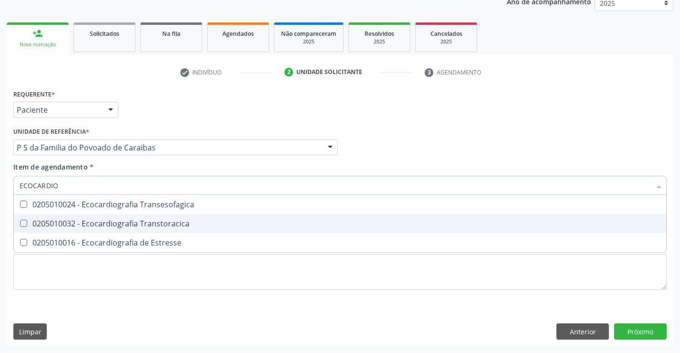
click at [94, 220] on div "0205010032 - Ecocardiografia Transtoracica" at bounding box center [340, 223] width 641 height 8
checkbox Transtoracica "true"
click at [635, 328] on div "Requerente * Paciente Médico(a) Enfermeiro(a) Paciente Nenhum resultado encontr…" at bounding box center [340, 216] width 666 height 259
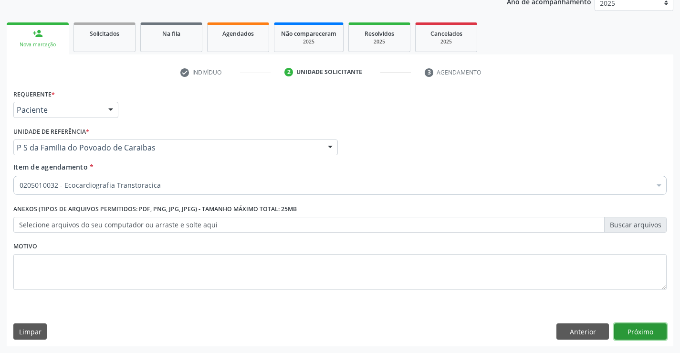
scroll to position [0, 0]
click at [630, 325] on button "Próximo" at bounding box center [640, 331] width 52 height 16
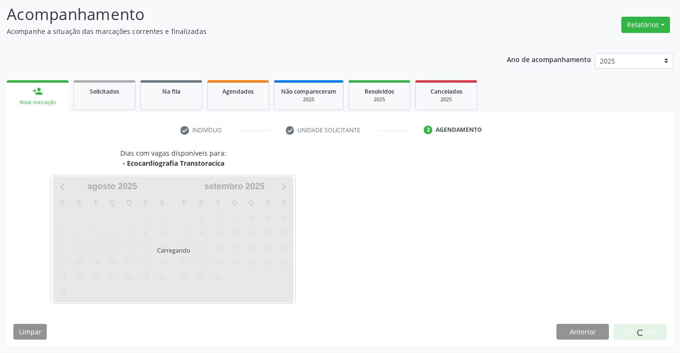
scroll to position [62, 0]
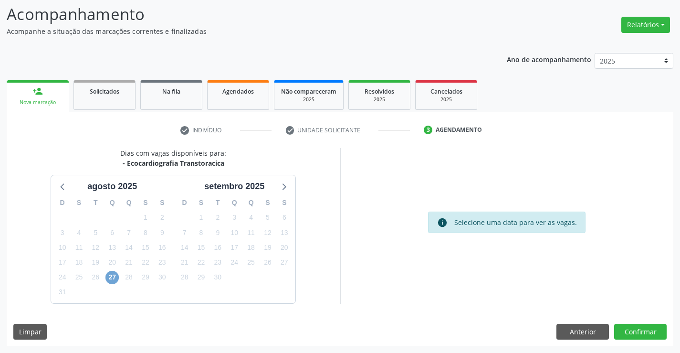
click at [111, 279] on span "27" at bounding box center [111, 276] width 13 height 13
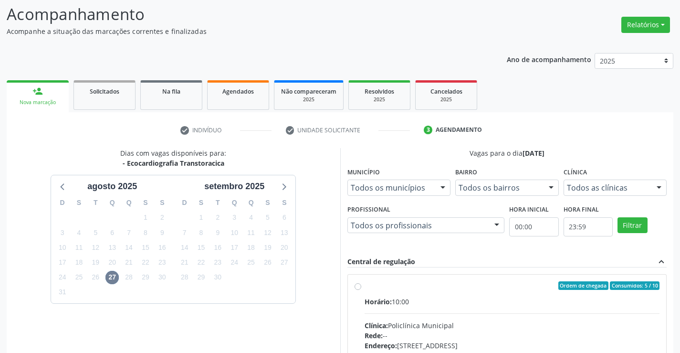
click at [361, 290] on input "Ordem de chegada Consumidos: 5 / 10 Horário: 10:00 Clínica: Policlínica Municip…" at bounding box center [357, 285] width 7 height 9
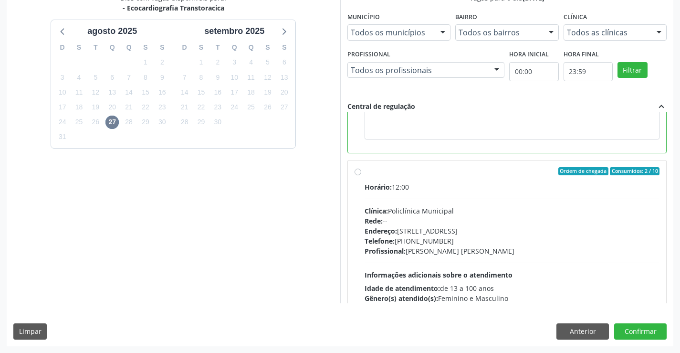
scroll to position [215, 0]
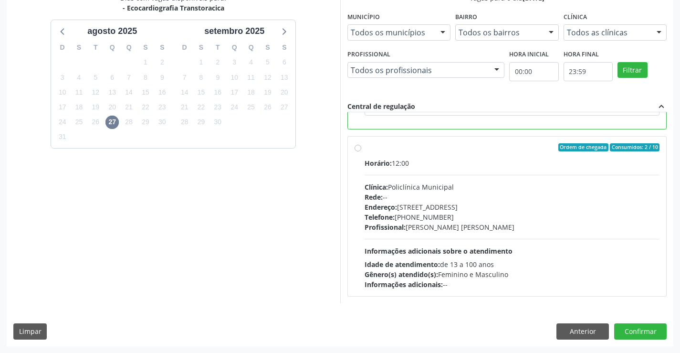
click at [473, 222] on div "Profissional: Vanessa Horta Leite Viana" at bounding box center [511, 227] width 295 height 10
click at [361, 152] on input "Ordem de chegada Consumidos: 2 / 10 Horário: 12:00 Clínica: Policlínica Municip…" at bounding box center [357, 147] width 7 height 9
radio input "false"
radio input "true"
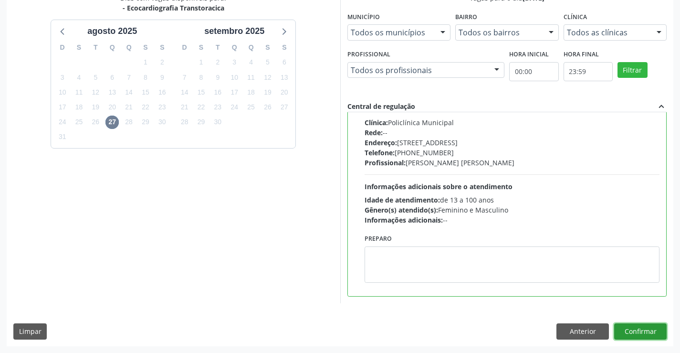
click at [635, 327] on button "Confirmar" at bounding box center [640, 331] width 52 height 16
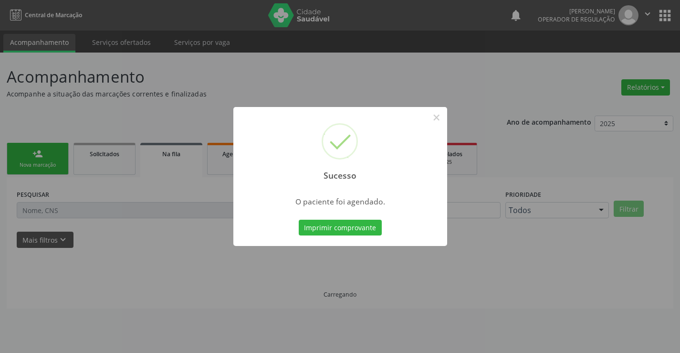
scroll to position [0, 0]
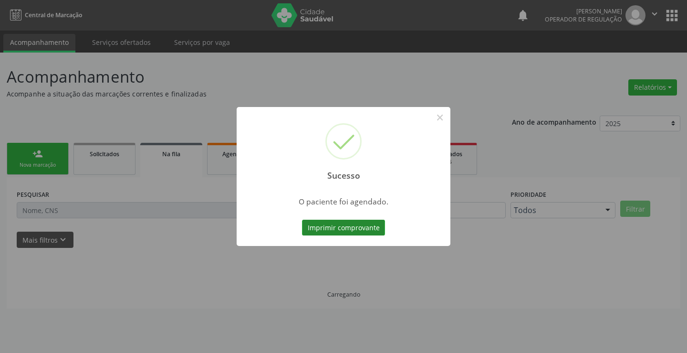
click at [343, 225] on button "Imprimir comprovante" at bounding box center [343, 227] width 83 height 16
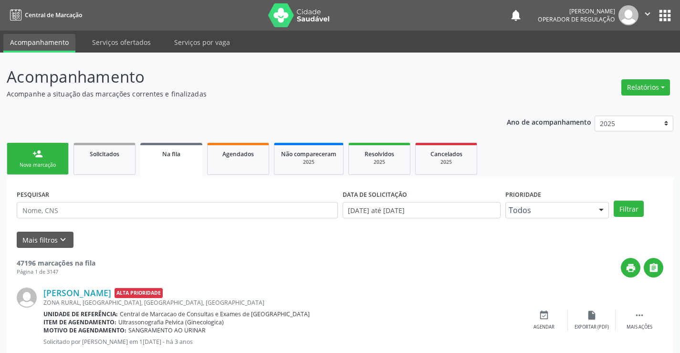
click at [63, 162] on link "person_add Nova marcação" at bounding box center [38, 159] width 62 height 32
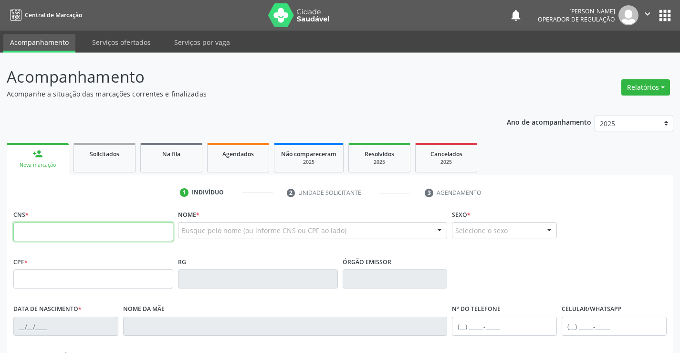
click at [43, 233] on input "text" at bounding box center [93, 231] width 160 height 19
type input "700 5087 4108 0556"
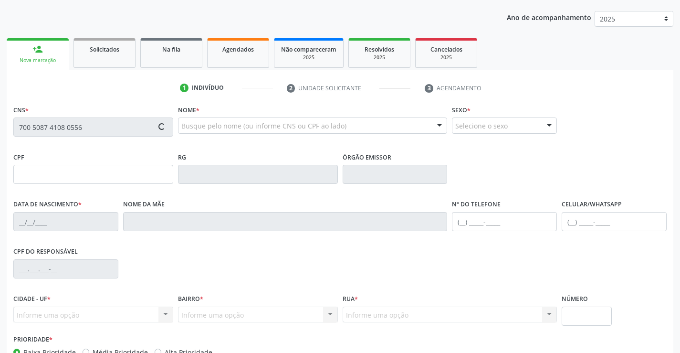
scroll to position [165, 0]
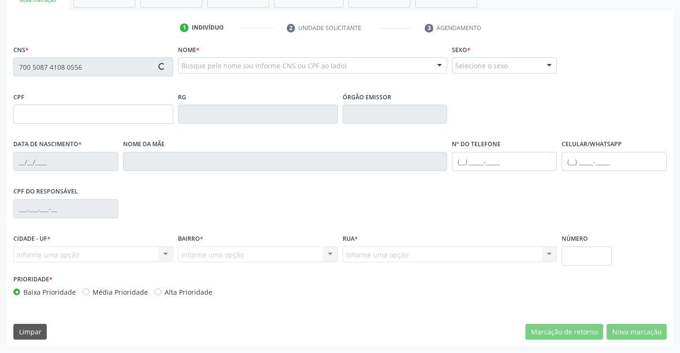
type input "0882731645"
type input "25/02/1969"
type input "(74) 98815-4883"
type input "016.248.345-74"
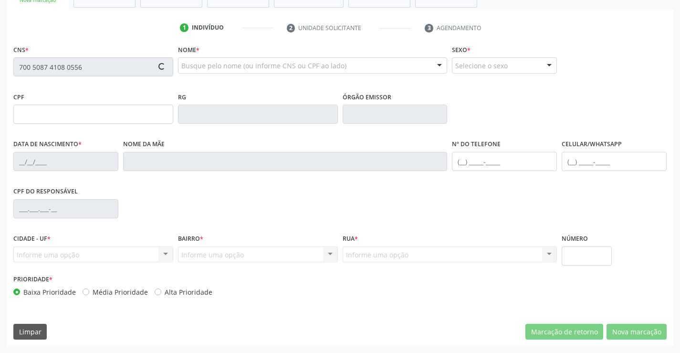
type input "S/N"
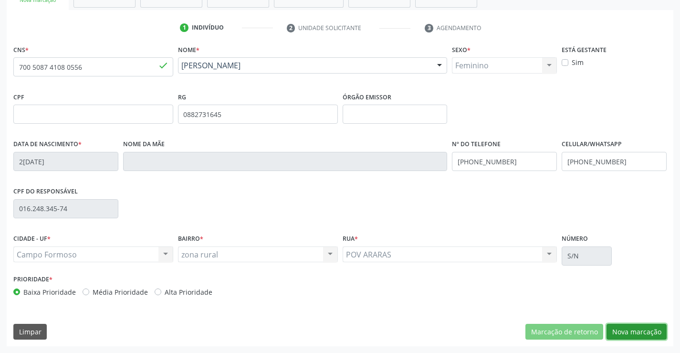
drag, startPoint x: 636, startPoint y: 332, endPoint x: 686, endPoint y: 286, distance: 67.9
click at [641, 332] on button "Nova marcação" at bounding box center [636, 331] width 60 height 16
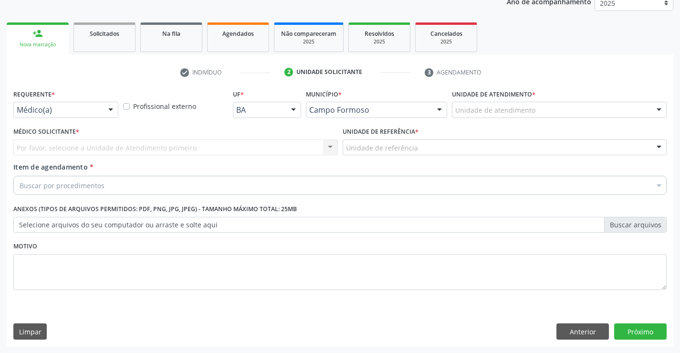
scroll to position [120, 0]
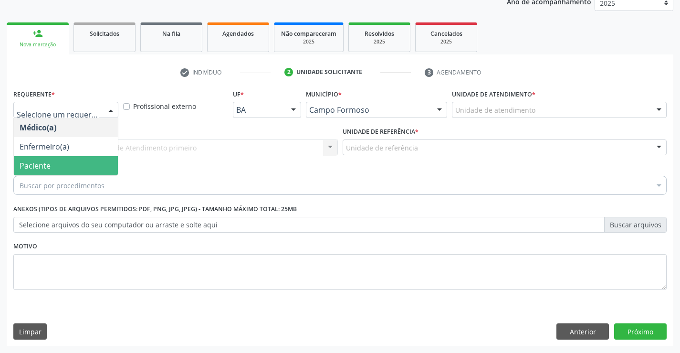
drag, startPoint x: 60, startPoint y: 164, endPoint x: 83, endPoint y: 157, distance: 24.8
click at [59, 164] on span "Paciente" at bounding box center [66, 165] width 104 height 19
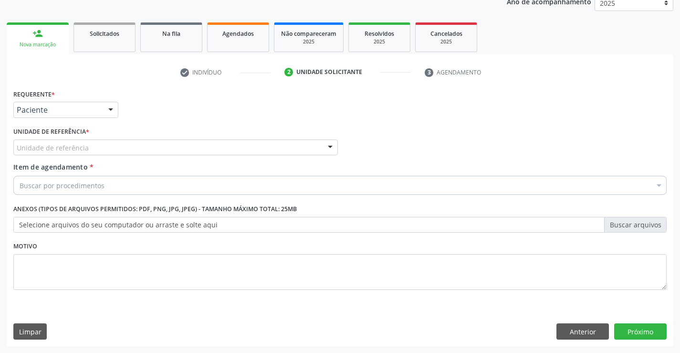
click at [104, 148] on div "Unidade de referência" at bounding box center [175, 147] width 324 height 16
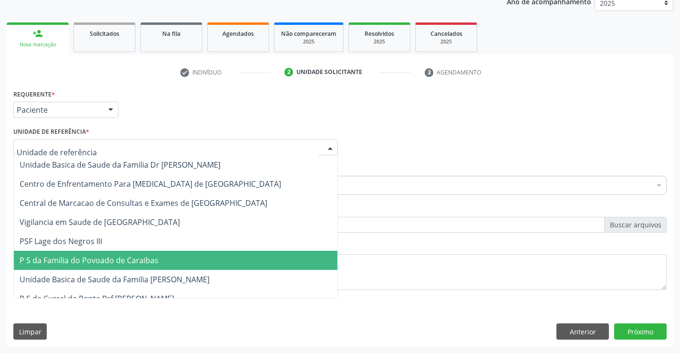
drag, startPoint x: 111, startPoint y: 265, endPoint x: 107, endPoint y: 260, distance: 5.8
click at [110, 265] on span "P S da Familia do Povoado de Caraibas" at bounding box center [89, 260] width 139 height 10
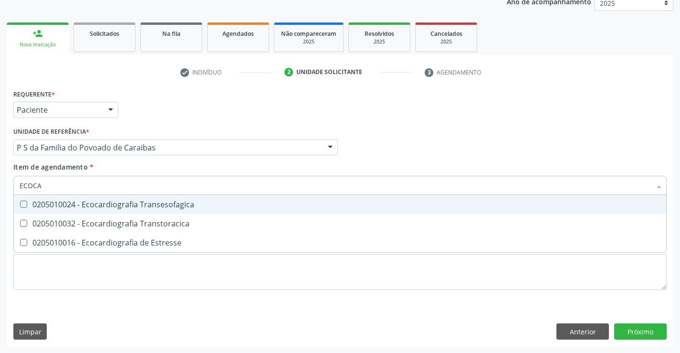
type input "ECOCAR"
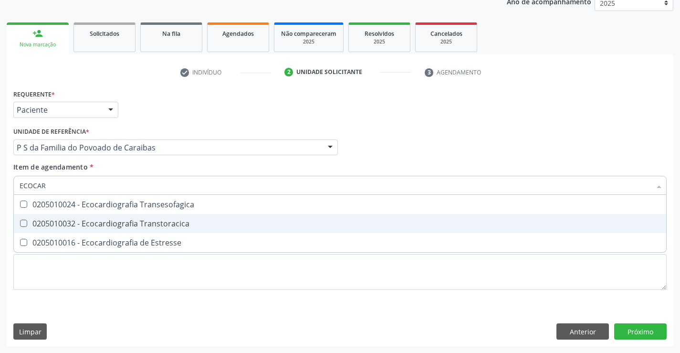
click at [99, 224] on div "0205010032 - Ecocardiografia Transtoracica" at bounding box center [340, 223] width 641 height 8
checkbox Transtoracica "true"
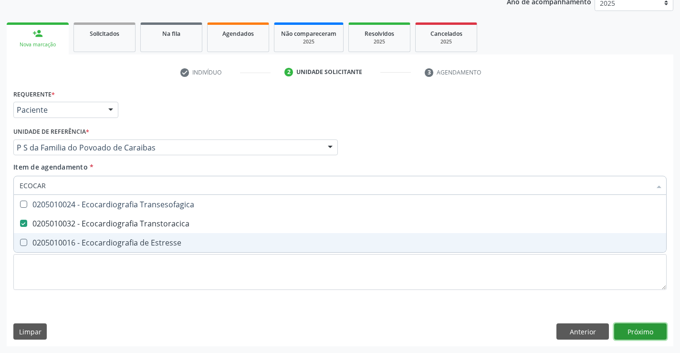
click at [643, 330] on div "Requerente * Paciente Médico(a) Enfermeiro(a) Paciente Nenhum resultado encontr…" at bounding box center [340, 216] width 666 height 259
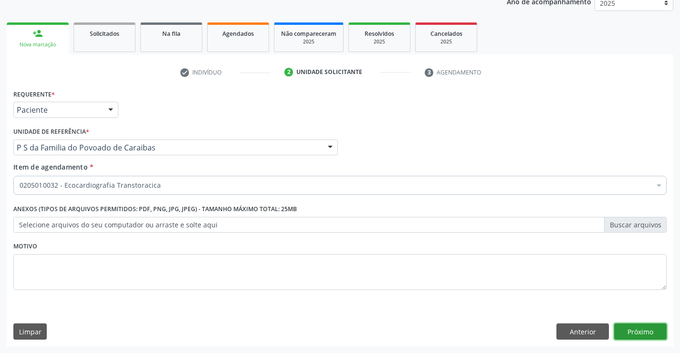
click at [637, 326] on button "Próximo" at bounding box center [640, 331] width 52 height 16
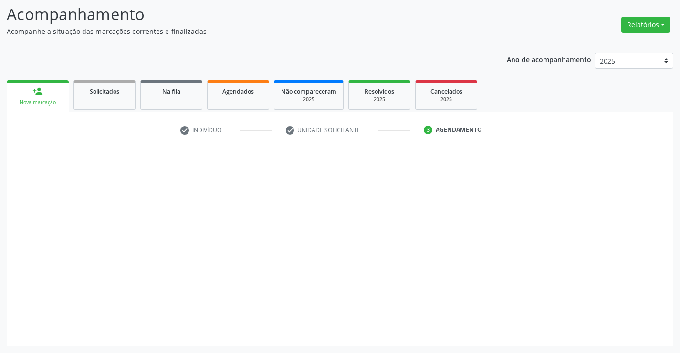
scroll to position [62, 0]
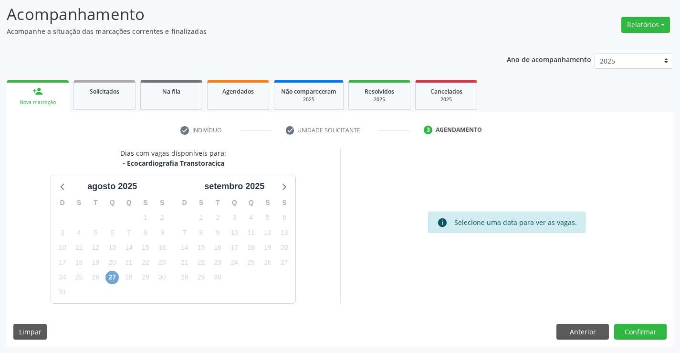
click at [112, 275] on span "27" at bounding box center [111, 276] width 13 height 13
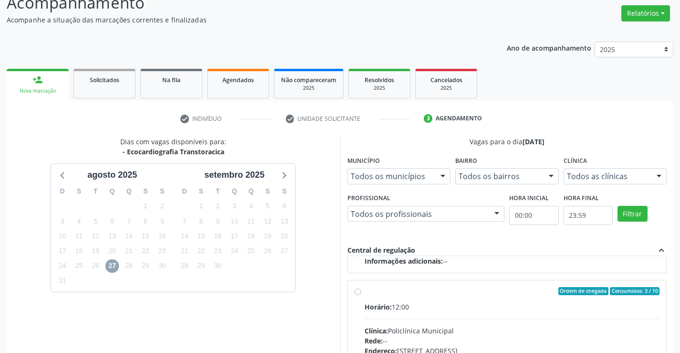
scroll to position [110, 0]
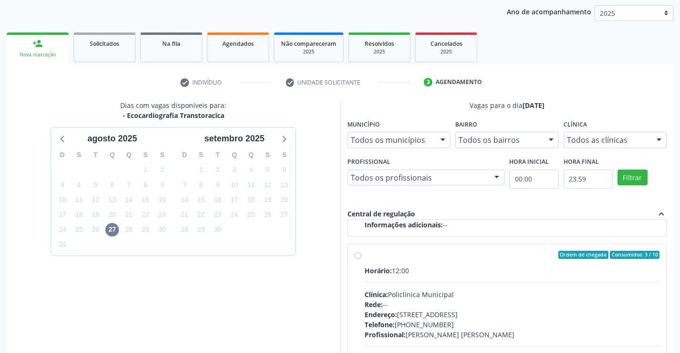
click at [501, 300] on div "Rede: --" at bounding box center [511, 304] width 295 height 10
click at [361, 259] on input "Ordem de chegada Consumidos: 3 / 10 Horário: 12:00 Clínica: Policlínica Municip…" at bounding box center [357, 254] width 7 height 9
radio input "true"
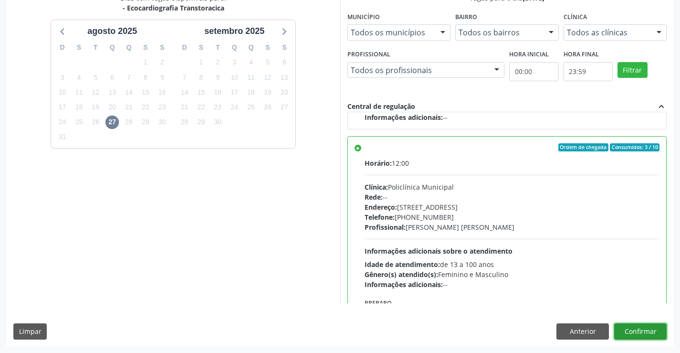
click at [631, 329] on button "Confirmar" at bounding box center [640, 331] width 52 height 16
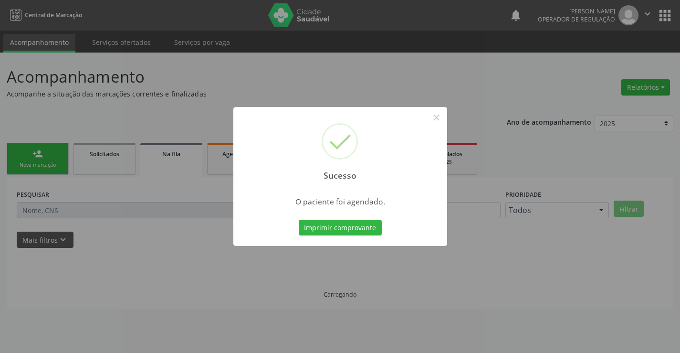
scroll to position [0, 0]
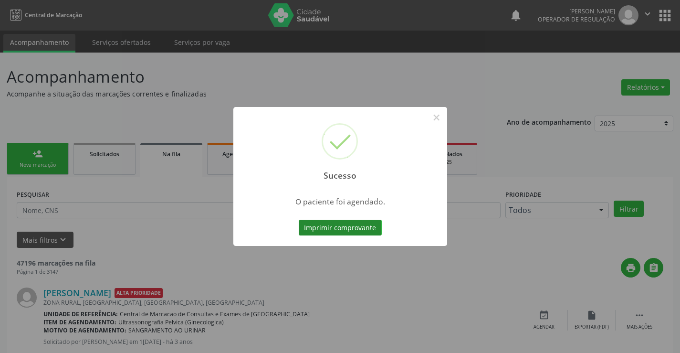
click at [334, 220] on button "Imprimir comprovante" at bounding box center [340, 227] width 83 height 16
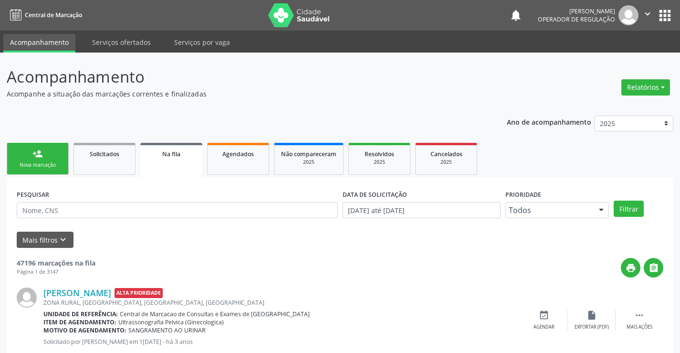
click at [41, 160] on link "person_add Nova marcação" at bounding box center [38, 159] width 62 height 32
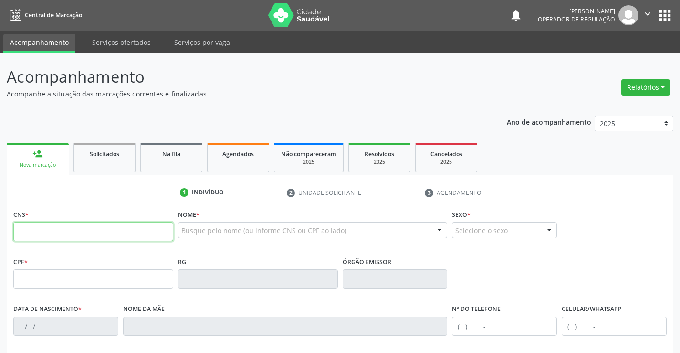
click at [50, 231] on input "text" at bounding box center [93, 231] width 160 height 19
type input "704 0048 3823 7364"
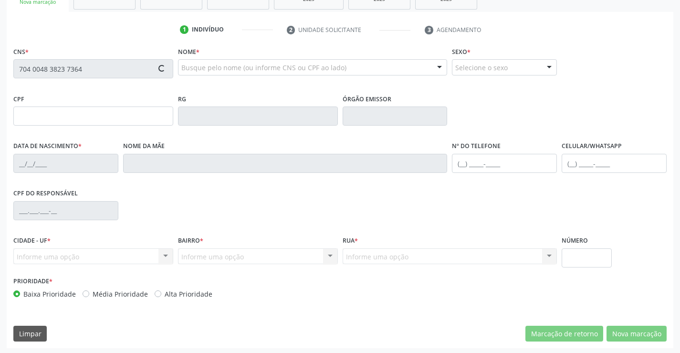
scroll to position [165, 0]
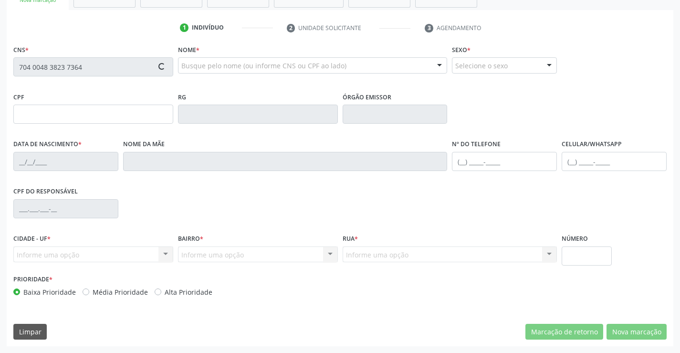
type input "0277223920"
type input "09/01/1943"
type input "(74) 99965-4236"
type input "SN"
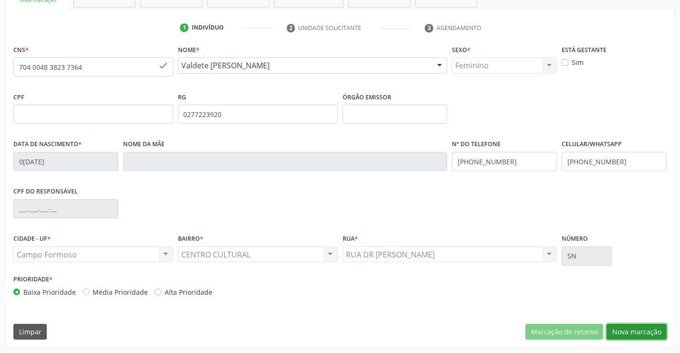
click at [630, 334] on button "Nova marcação" at bounding box center [636, 331] width 60 height 16
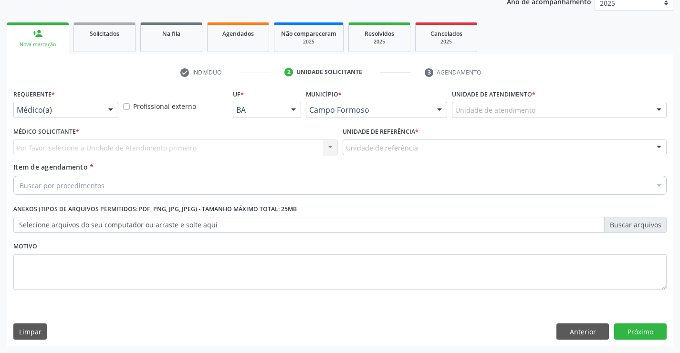
drag, startPoint x: 79, startPoint y: 105, endPoint x: 50, endPoint y: 157, distance: 60.0
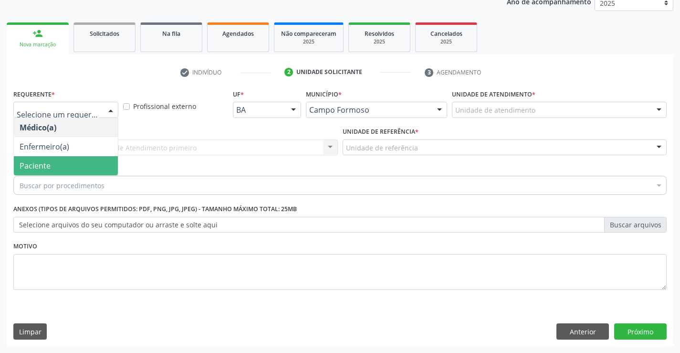
click at [48, 167] on span "Paciente" at bounding box center [35, 165] width 31 height 10
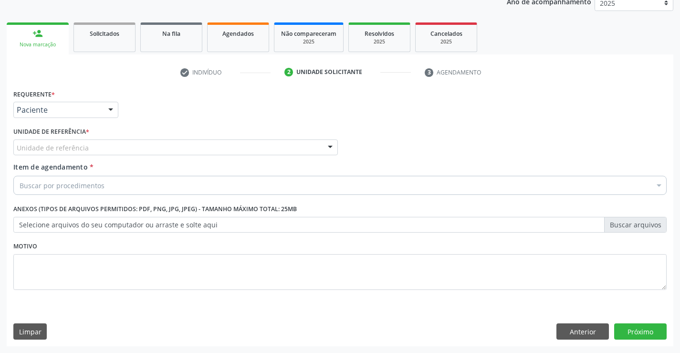
click at [102, 148] on div "Unidade de referência" at bounding box center [175, 147] width 324 height 16
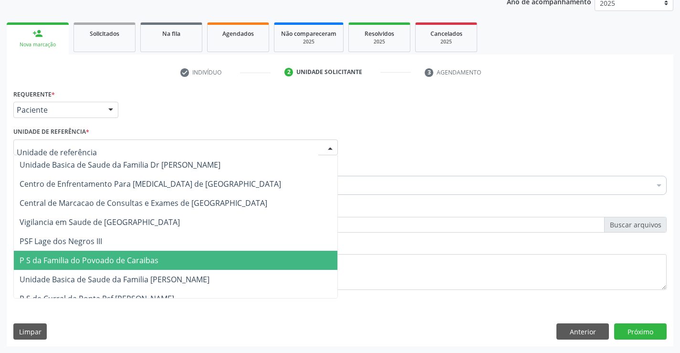
click at [103, 263] on span "P S da Familia do Povoado de Caraibas" at bounding box center [89, 260] width 139 height 10
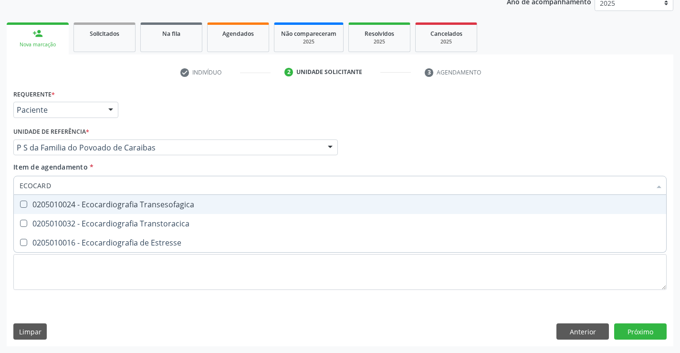
type input "ECOCARDI"
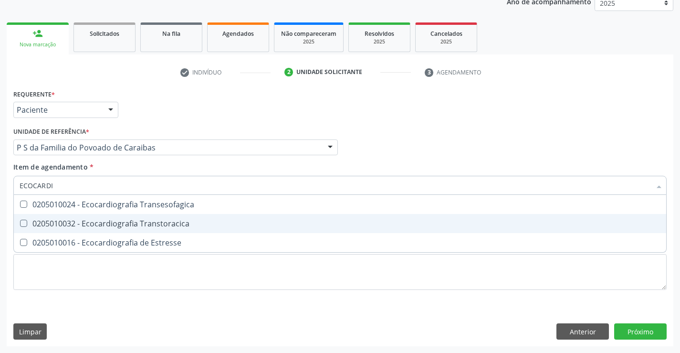
drag, startPoint x: 130, startPoint y: 223, endPoint x: 0, endPoint y: 223, distance: 130.2
click at [128, 223] on div "0205010032 - Ecocardiografia Transtoracica" at bounding box center [340, 223] width 641 height 8
checkbox Transtoracica "true"
click at [636, 329] on div "Requerente * Paciente Médico(a) Enfermeiro(a) Paciente Nenhum resultado encontr…" at bounding box center [340, 216] width 666 height 259
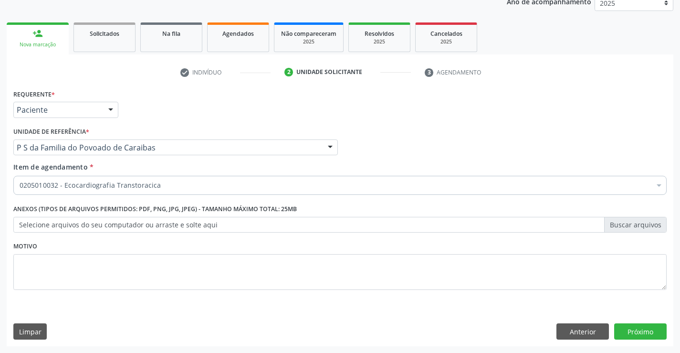
click at [630, 339] on div "Requerente * Paciente Médico(a) Enfermeiro(a) Paciente Nenhum resultado encontr…" at bounding box center [340, 216] width 666 height 259
click at [635, 334] on button "Próximo" at bounding box center [640, 331] width 52 height 16
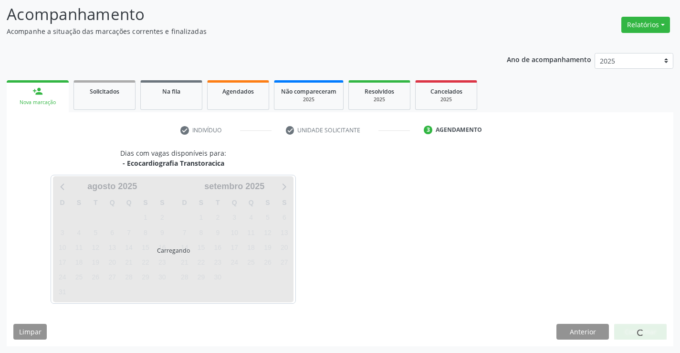
scroll to position [62, 0]
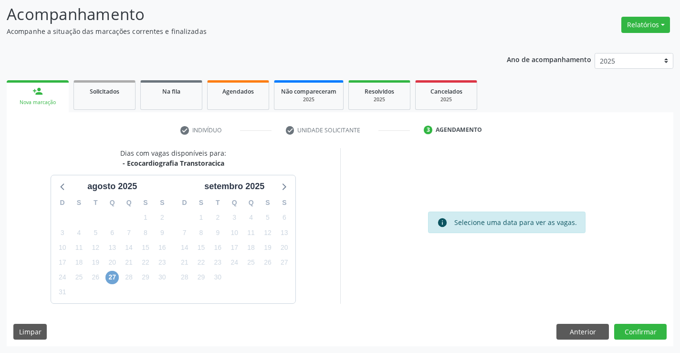
click at [117, 277] on span "27" at bounding box center [111, 276] width 13 height 13
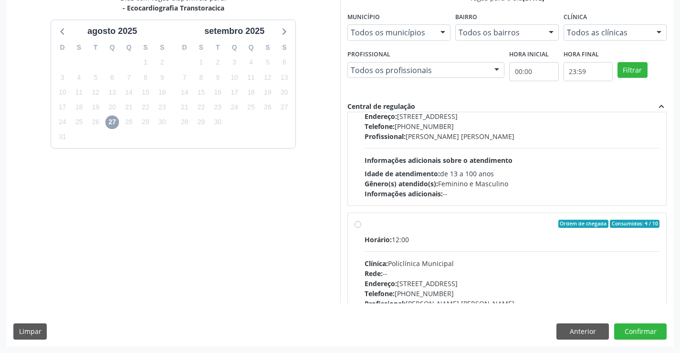
scroll to position [150, 0]
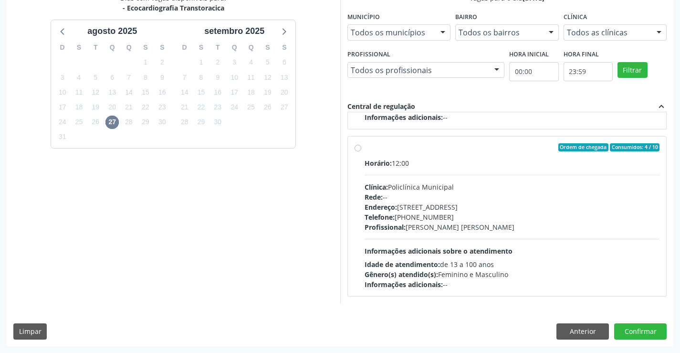
click at [445, 209] on div "Endereço: Predio, nº 386, Centro, Campo Formoso - BA" at bounding box center [511, 207] width 295 height 10
click at [361, 152] on input "Ordem de chegada Consumidos: 4 / 10 Horário: 12:00 Clínica: Policlínica Municip…" at bounding box center [357, 147] width 7 height 9
radio input "true"
click at [645, 328] on button "Confirmar" at bounding box center [640, 331] width 52 height 16
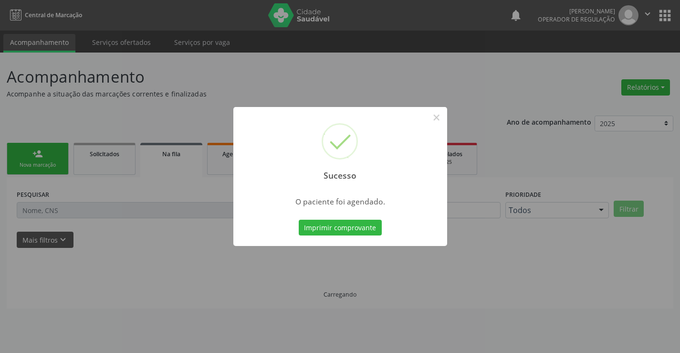
scroll to position [0, 0]
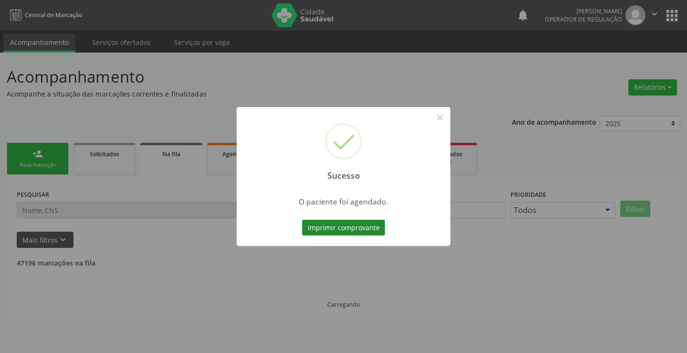
click at [364, 230] on button "Imprimir comprovante" at bounding box center [343, 227] width 83 height 16
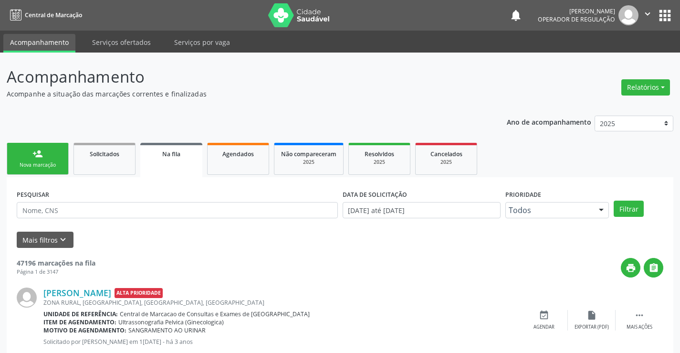
click at [48, 154] on link "person_add Nova marcação" at bounding box center [38, 159] width 62 height 32
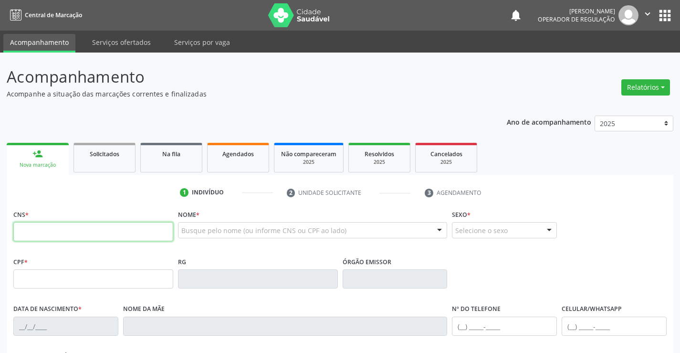
drag, startPoint x: 52, startPoint y: 231, endPoint x: 56, endPoint y: 227, distance: 5.4
click at [52, 231] on input "text" at bounding box center [93, 231] width 160 height 19
type input "700 2024 6047 6623"
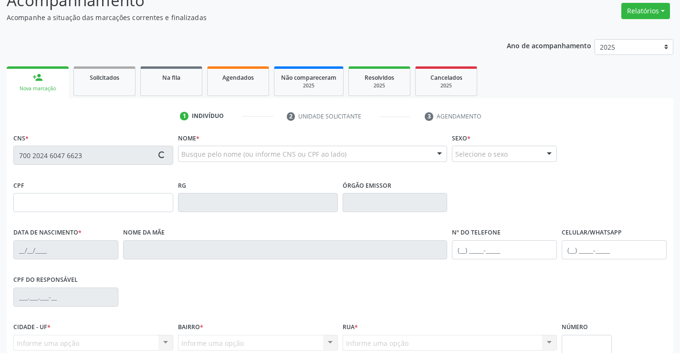
scroll to position [165, 0]
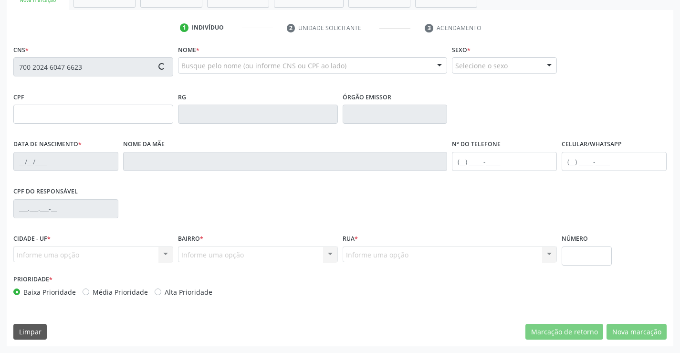
type input "2222869978"
type input "06/12/2000"
type input "(74) 99988-2088"
type input "S/N"
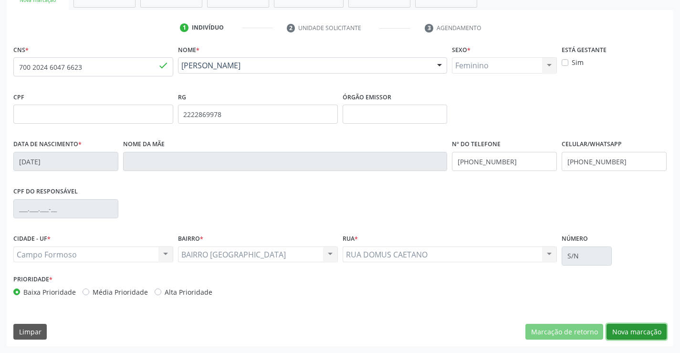
click at [636, 339] on button "Nova marcação" at bounding box center [636, 331] width 60 height 16
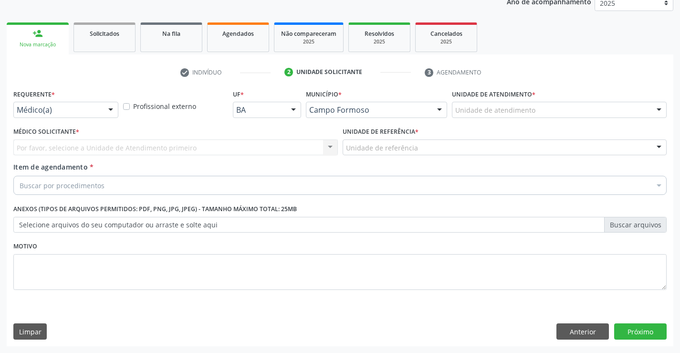
scroll to position [120, 0]
drag, startPoint x: 58, startPoint y: 109, endPoint x: 52, endPoint y: 125, distance: 16.3
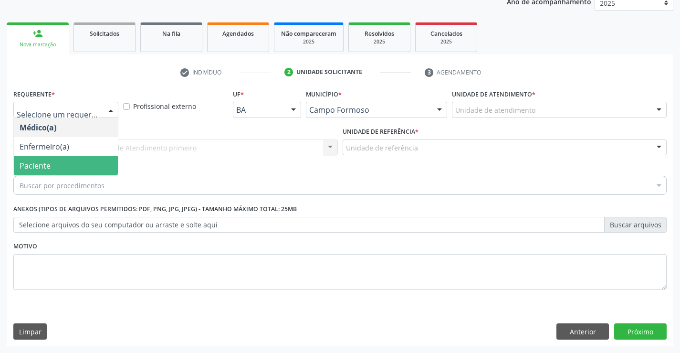
click at [51, 164] on span "Paciente" at bounding box center [66, 165] width 104 height 19
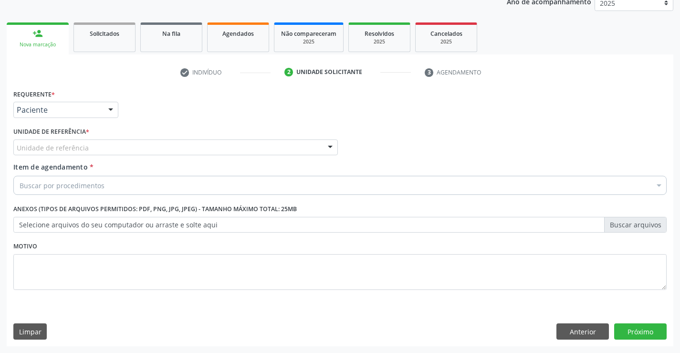
click at [88, 150] on div "Unidade de referência" at bounding box center [175, 147] width 324 height 16
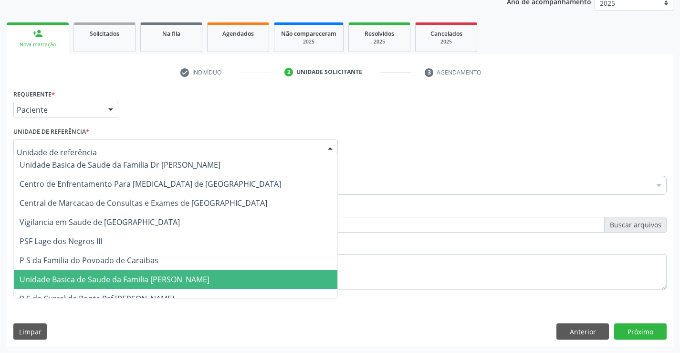
click at [112, 281] on span "Unidade Basica de Saude da Familia [PERSON_NAME]" at bounding box center [115, 279] width 190 height 10
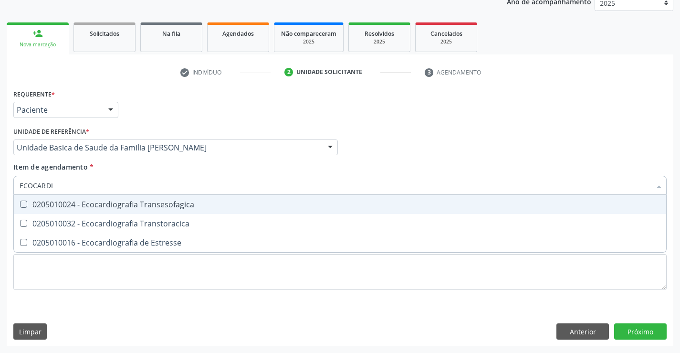
type input "ECOCARDIO"
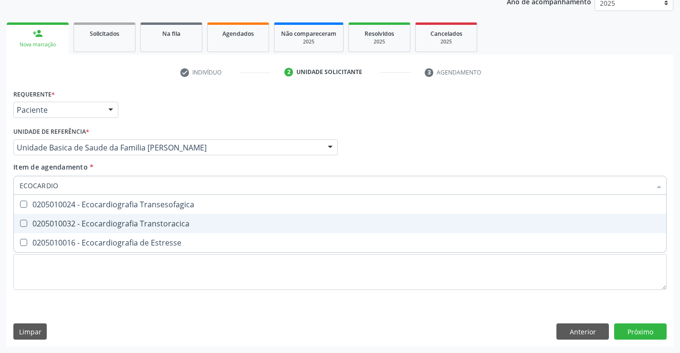
drag, startPoint x: 96, startPoint y: 222, endPoint x: 0, endPoint y: 187, distance: 102.3
click at [96, 221] on div "0205010032 - Ecocardiografia Transtoracica" at bounding box center [340, 223] width 641 height 8
checkbox Transtoracica "true"
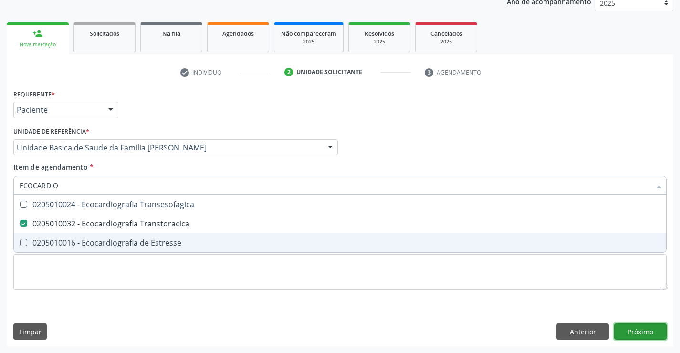
click at [633, 329] on div "Requerente * Paciente Médico(a) Enfermeiro(a) Paciente Nenhum resultado encontr…" at bounding box center [340, 216] width 666 height 259
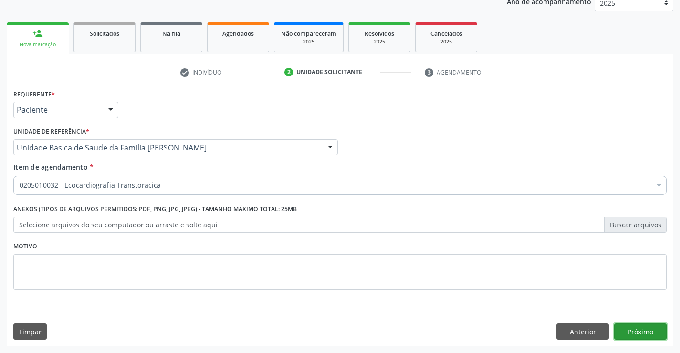
click at [641, 332] on button "Próximo" at bounding box center [640, 331] width 52 height 16
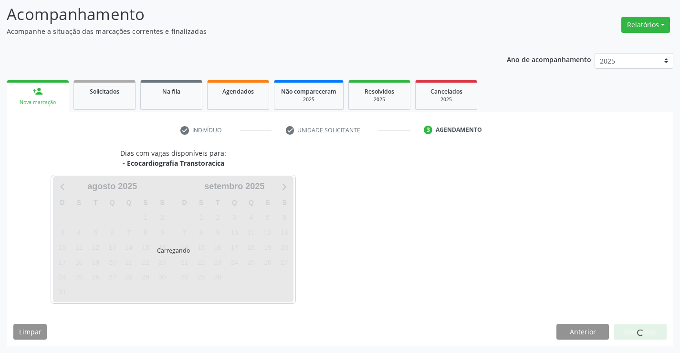
scroll to position [62, 0]
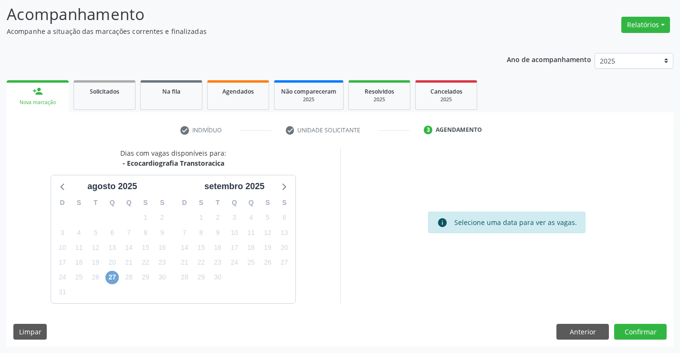
drag, startPoint x: 114, startPoint y: 278, endPoint x: 106, endPoint y: 279, distance: 8.2
click at [112, 278] on span "27" at bounding box center [111, 276] width 13 height 13
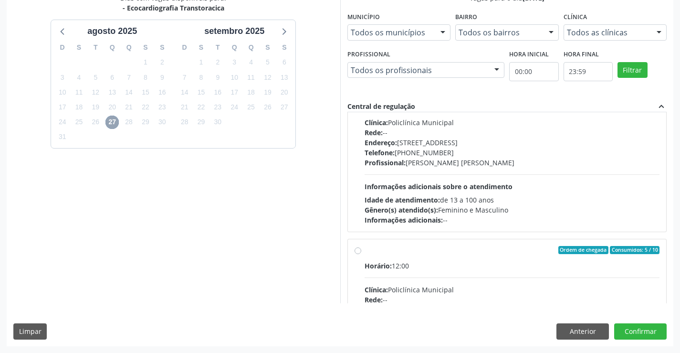
scroll to position [143, 0]
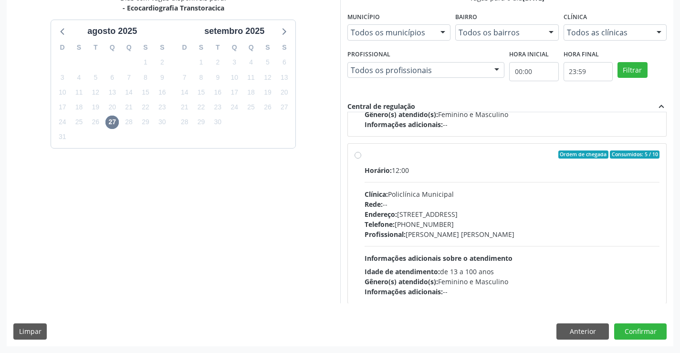
click at [443, 235] on div "Profissional: Vanessa Horta Leite Viana" at bounding box center [511, 234] width 295 height 10
click at [361, 159] on input "Ordem de chegada Consumidos: 5 / 10 Horário: 12:00 Clínica: Policlínica Municip…" at bounding box center [357, 154] width 7 height 9
radio input "true"
click at [637, 330] on button "Confirmar" at bounding box center [640, 331] width 52 height 16
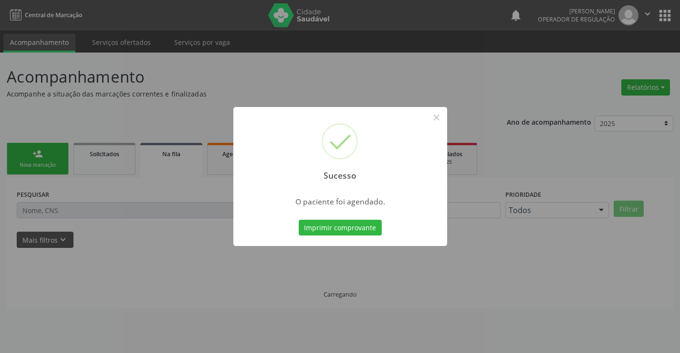
scroll to position [0, 0]
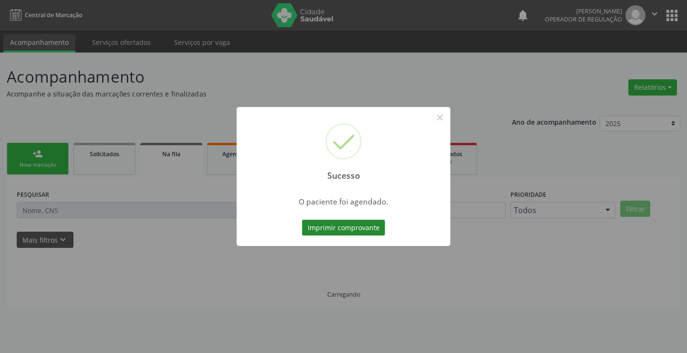
click at [359, 230] on button "Imprimir comprovante" at bounding box center [343, 227] width 83 height 16
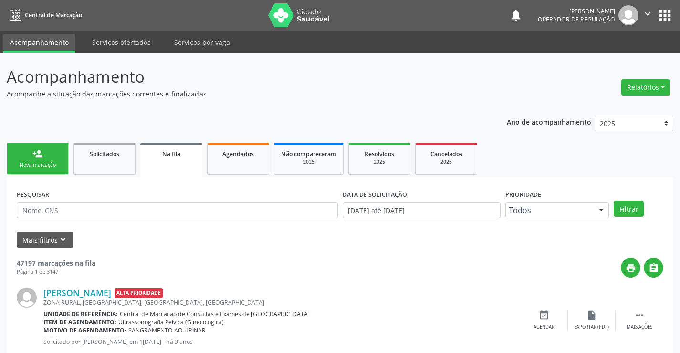
click at [35, 149] on div "person_add" at bounding box center [37, 153] width 10 height 10
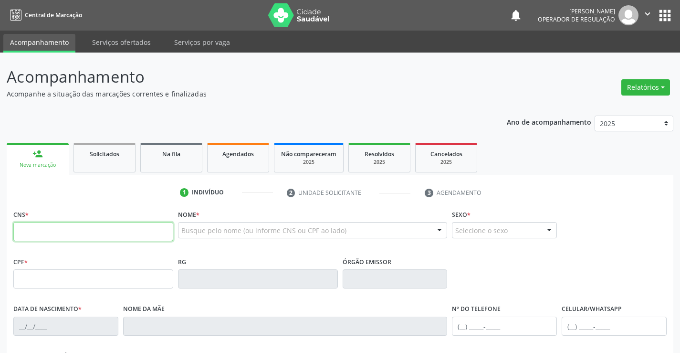
click at [41, 233] on input "text" at bounding box center [93, 231] width 160 height 19
type input "702 6067 6245 6648"
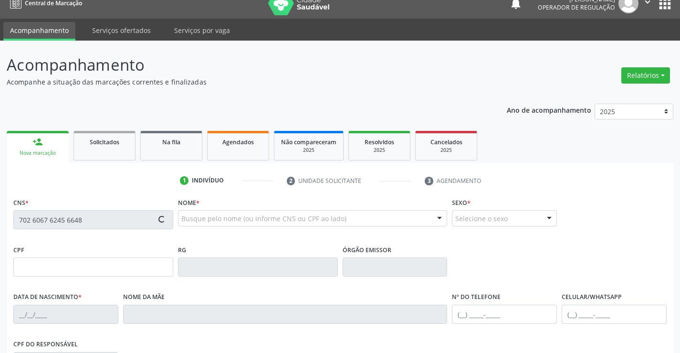
type input "0524729492"
type input "01/05/1971"
type input "(74) 99134-5748"
type input "(74) 99103-7729"
type input "907.821.605-06"
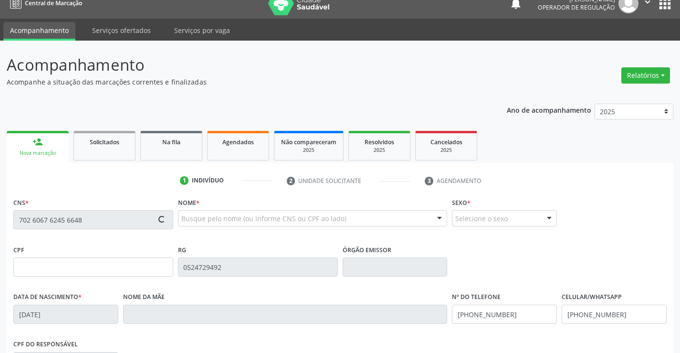
type input "SN"
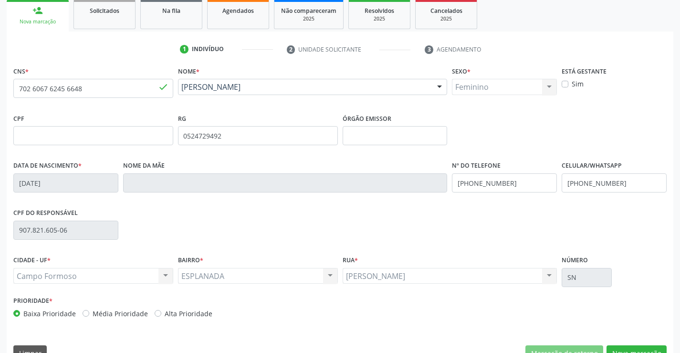
scroll to position [165, 0]
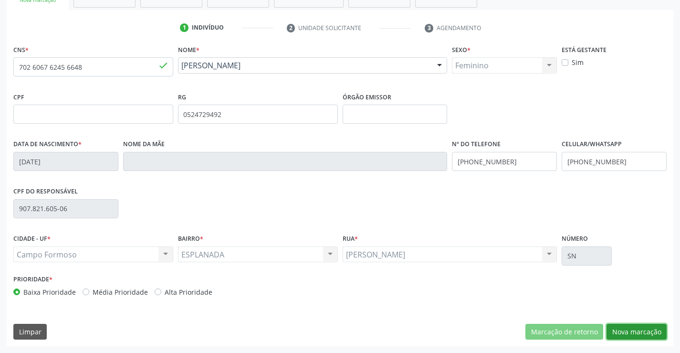
drag, startPoint x: 644, startPoint y: 331, endPoint x: 599, endPoint y: 309, distance: 49.9
click at [643, 332] on button "Nova marcação" at bounding box center [636, 331] width 60 height 16
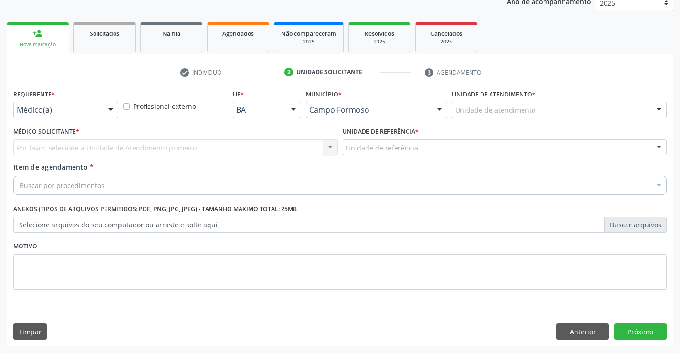
drag, startPoint x: 90, startPoint y: 110, endPoint x: 69, endPoint y: 123, distance: 24.5
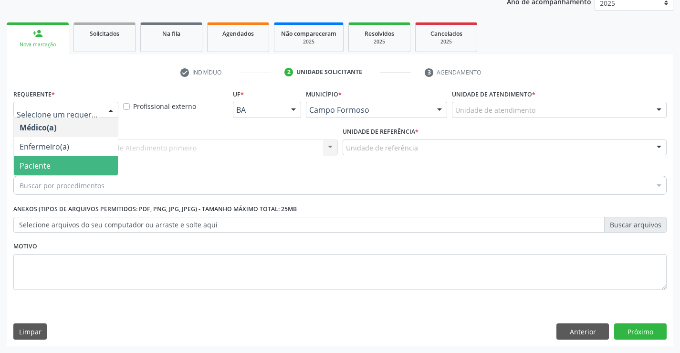
click at [46, 166] on span "Paciente" at bounding box center [35, 165] width 31 height 10
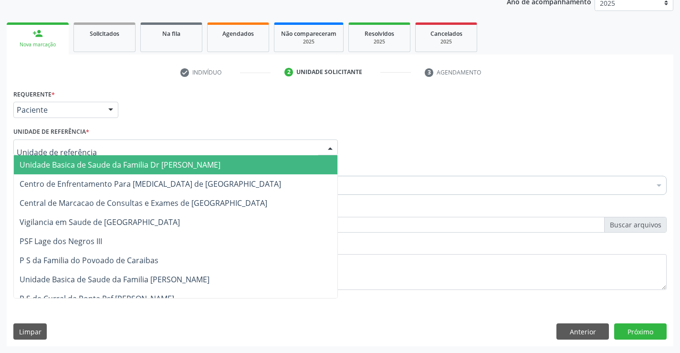
click at [109, 145] on div at bounding box center [175, 147] width 324 height 16
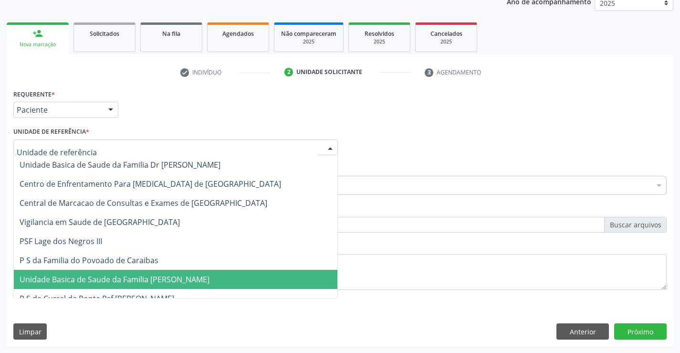
click at [104, 279] on span "Unidade Basica de Saude da Familia [PERSON_NAME]" at bounding box center [115, 279] width 190 height 10
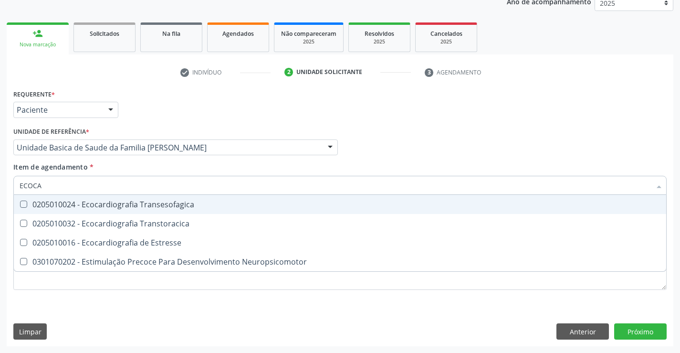
type input "ECOCAR"
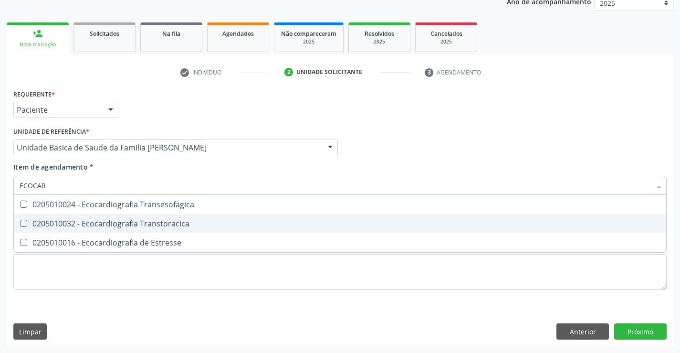
click at [97, 220] on div "0205010032 - Ecocardiografia Transtoracica" at bounding box center [340, 223] width 641 height 8
checkbox Transtoracica "true"
click at [627, 333] on div "Requerente * Paciente Médico(a) Enfermeiro(a) Paciente Nenhum resultado encontr…" at bounding box center [340, 216] width 666 height 259
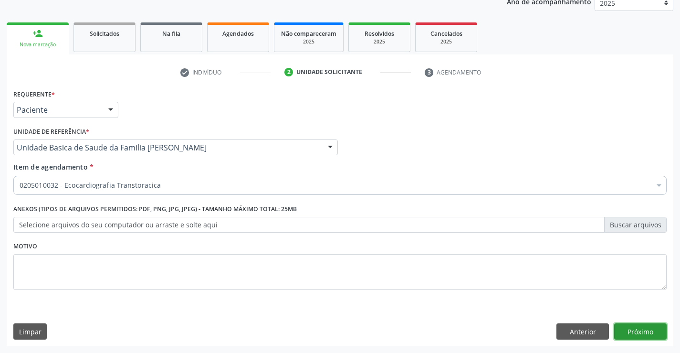
drag, startPoint x: 636, startPoint y: 332, endPoint x: 676, endPoint y: 309, distance: 46.6
click at [666, 338] on button "Próximo" at bounding box center [640, 331] width 52 height 16
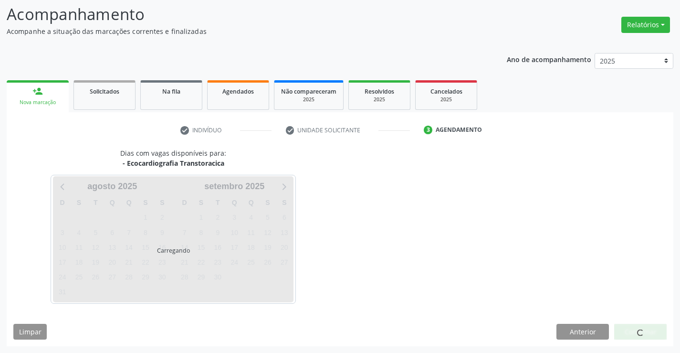
scroll to position [62, 0]
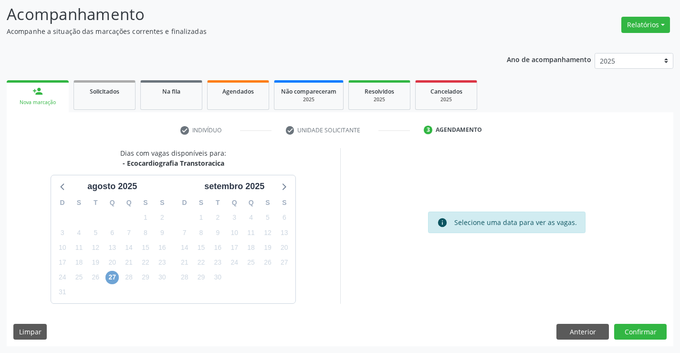
click at [112, 280] on span "27" at bounding box center [111, 276] width 13 height 13
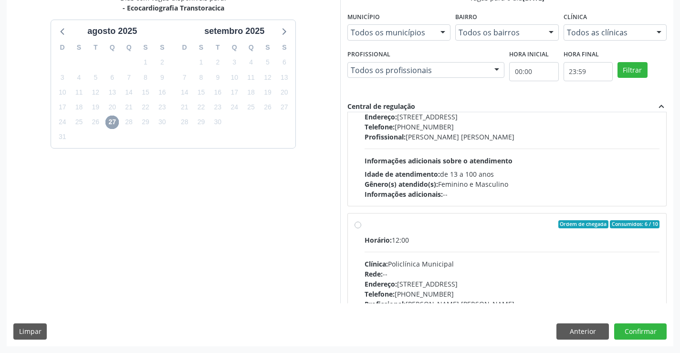
scroll to position [150, 0]
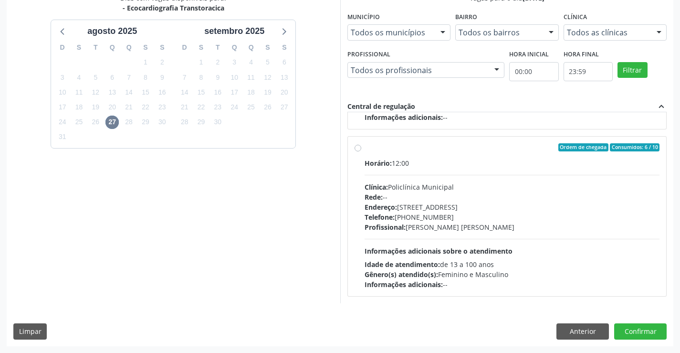
click at [467, 239] on hr at bounding box center [511, 239] width 295 height 0
click at [361, 152] on input "Ordem de chegada Consumidos: 6 / 10 Horário: 12:00 Clínica: Policlínica Municip…" at bounding box center [357, 147] width 7 height 9
radio input "true"
click at [622, 335] on button "Confirmar" at bounding box center [640, 331] width 52 height 16
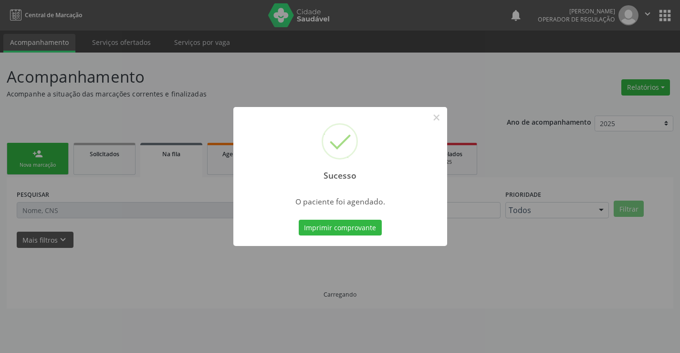
scroll to position [0, 0]
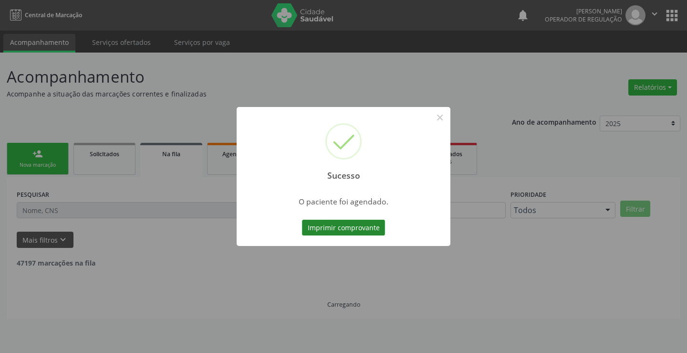
click at [345, 225] on button "Imprimir comprovante" at bounding box center [343, 227] width 83 height 16
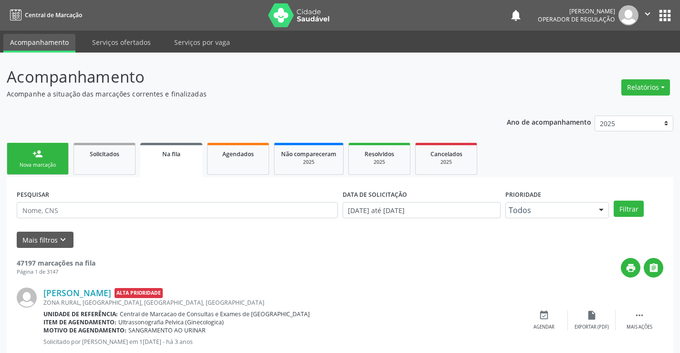
click at [44, 160] on link "person_add Nova marcação" at bounding box center [38, 159] width 62 height 32
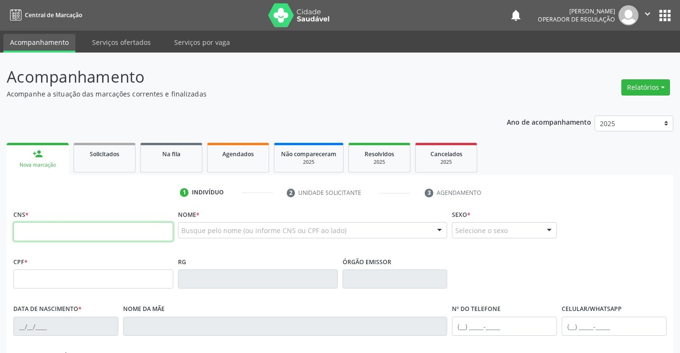
click at [60, 236] on input "text" at bounding box center [93, 231] width 160 height 19
type input "705 6004 8582 6518"
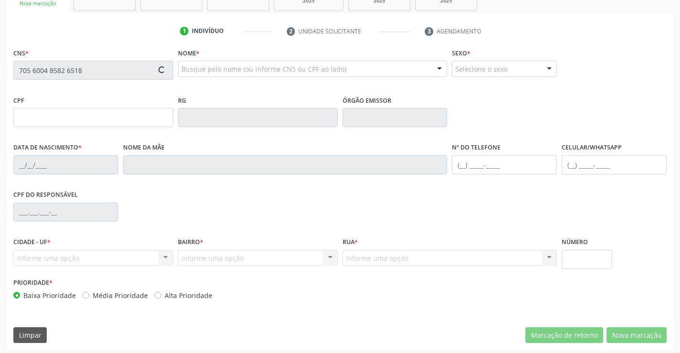
scroll to position [165, 0]
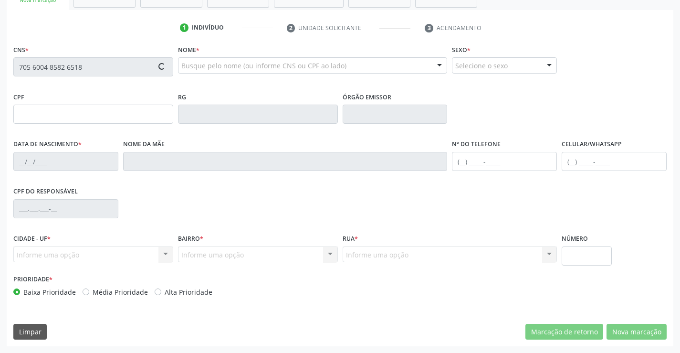
type input "859.522.235-59"
type input "1660525403"
type input "29/06/2000"
type input "(74) 98861-6333"
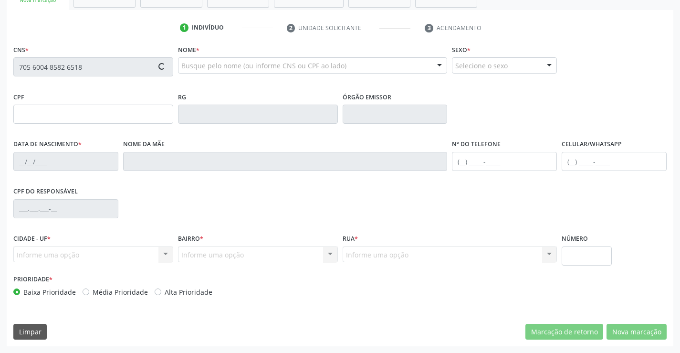
type input "859.522.235-59"
type input "SN"
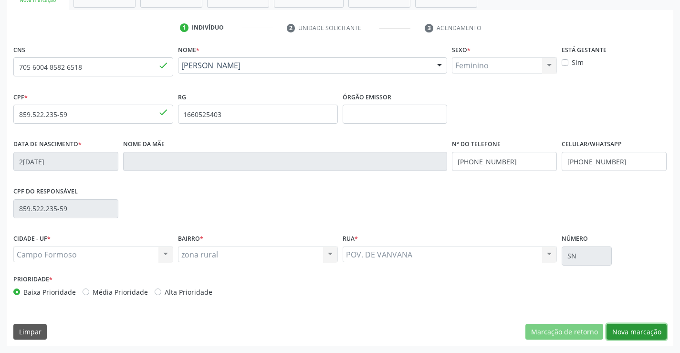
drag, startPoint x: 633, startPoint y: 328, endPoint x: 637, endPoint y: 331, distance: 4.9
click at [634, 330] on button "Nova marcação" at bounding box center [636, 331] width 60 height 16
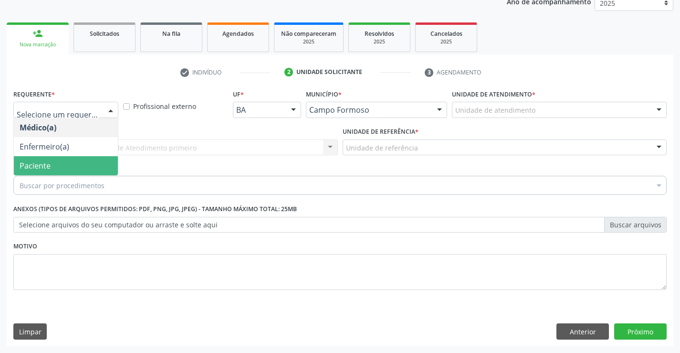
drag, startPoint x: 40, startPoint y: 163, endPoint x: 50, endPoint y: 161, distance: 10.1
click at [40, 163] on span "Paciente" at bounding box center [35, 165] width 31 height 10
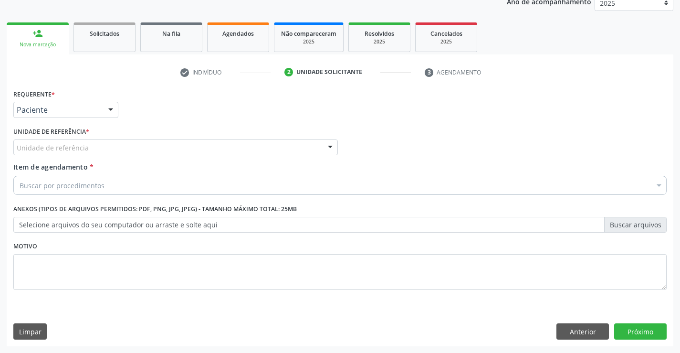
click at [103, 148] on div "Unidade de referência" at bounding box center [175, 147] width 324 height 16
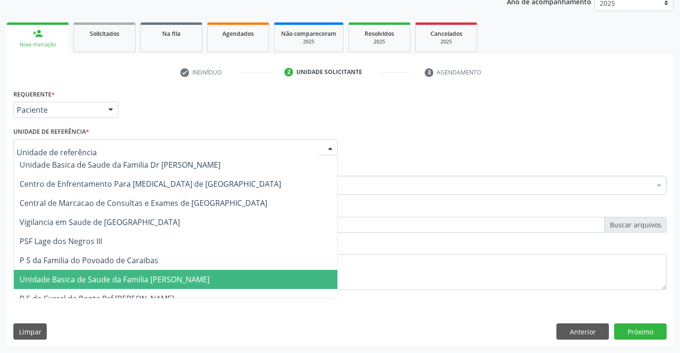
click at [130, 279] on span "Unidade Basica de Saude da Familia [PERSON_NAME]" at bounding box center [115, 279] width 190 height 10
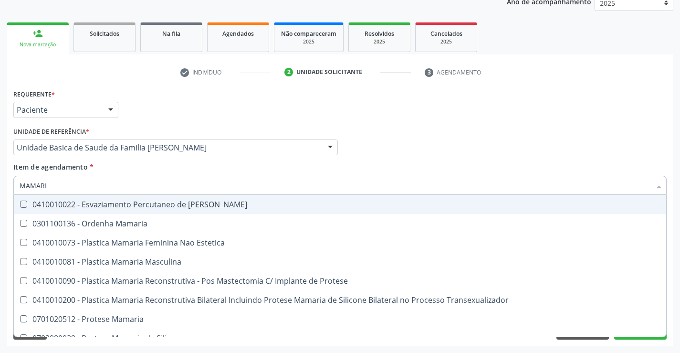
type input "MAMARIA"
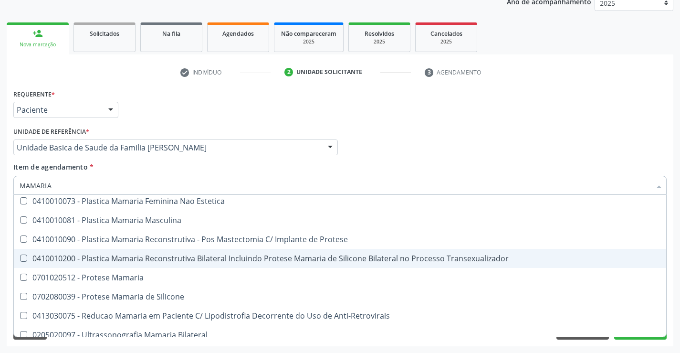
scroll to position [30, 0]
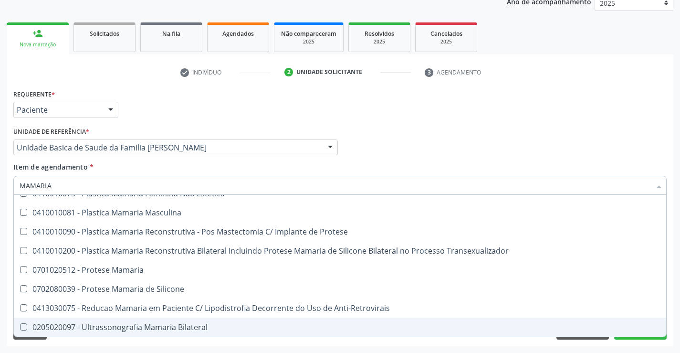
click at [185, 326] on div "0205020097 - Ultrassonografia Mamaria Bilateral" at bounding box center [340, 327] width 641 height 8
checkbox Bilateral "true"
click at [617, 149] on div "Médico Solicitante Por favor, selecione a Unidade de Atendimento primeiro Nenhu…" at bounding box center [340, 143] width 658 height 37
checkbox Estetica "true"
checkbox Bilateral "false"
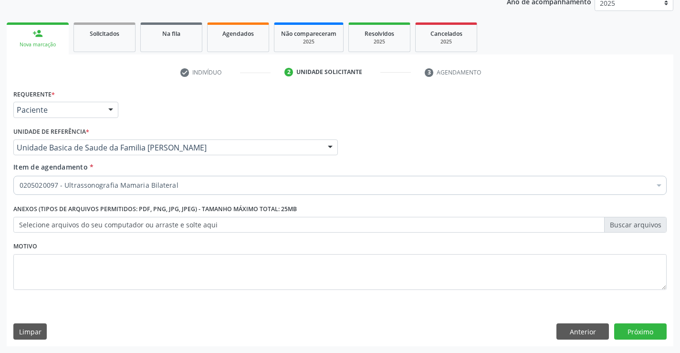
scroll to position [0, 0]
click at [629, 333] on button "Próximo" at bounding box center [640, 331] width 52 height 16
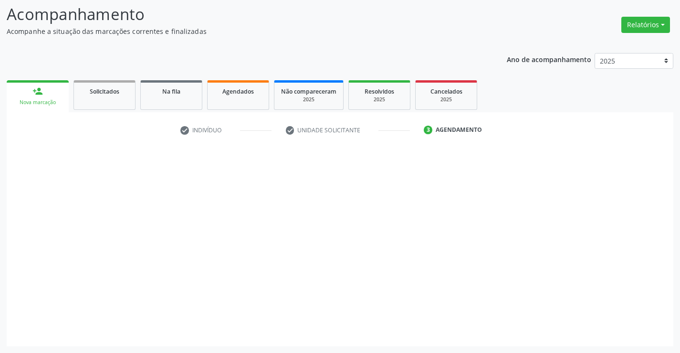
scroll to position [62, 0]
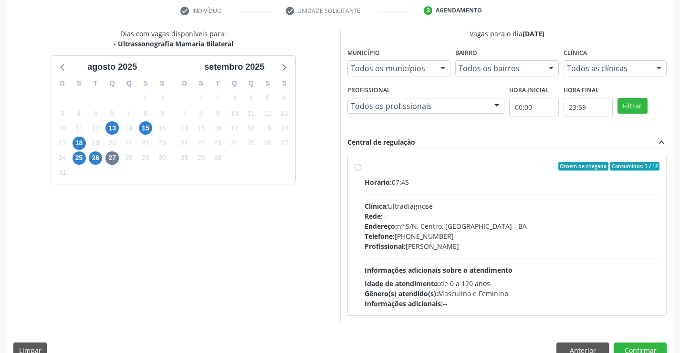
scroll to position [200, 0]
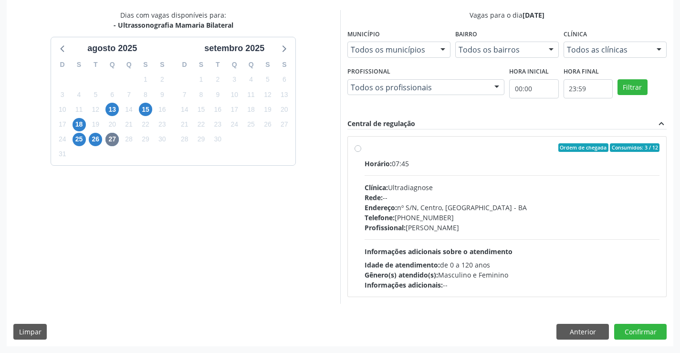
click at [206, 213] on div "Dias com vagas disponíveis para: - Ultrassonografia Mamaria Bilateral [DATE] D …" at bounding box center [173, 156] width 333 height 293
click at [206, 213] on div "Dias com vagas disponíveis para: - Ultrassonografia Mamaria Bilateral agosto 20…" at bounding box center [173, 156] width 333 height 293
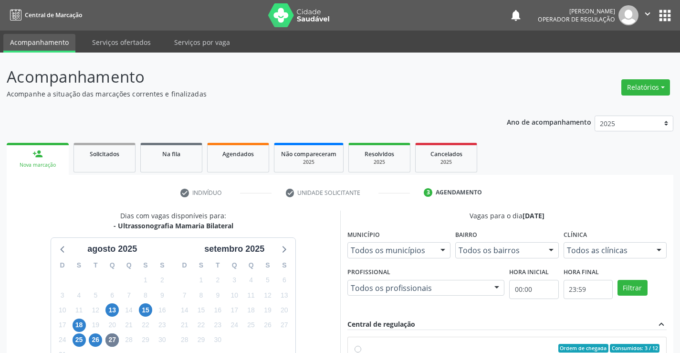
click at [36, 161] on div "Nova marcação" at bounding box center [37, 164] width 49 height 7
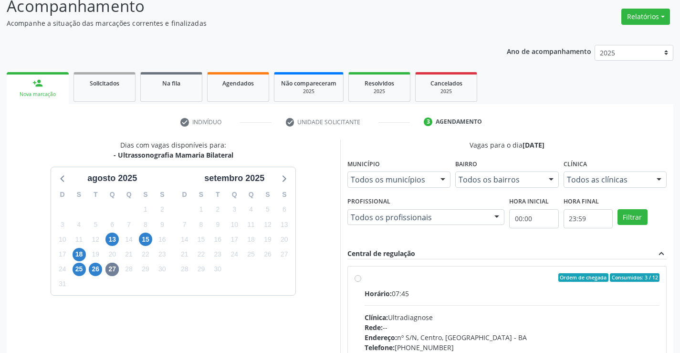
scroll to position [200, 0]
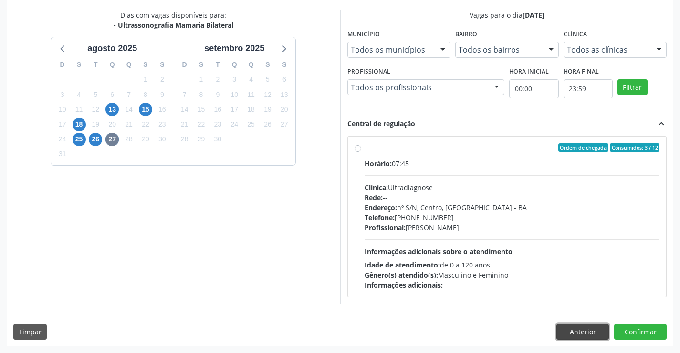
click at [577, 324] on button "Anterior" at bounding box center [582, 331] width 52 height 16
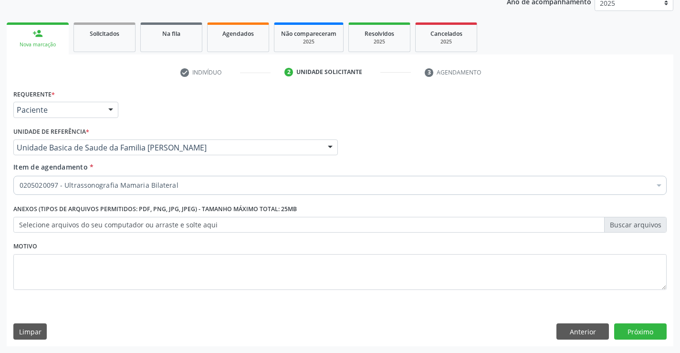
scroll to position [120, 0]
click at [588, 336] on button "Anterior" at bounding box center [582, 331] width 52 height 16
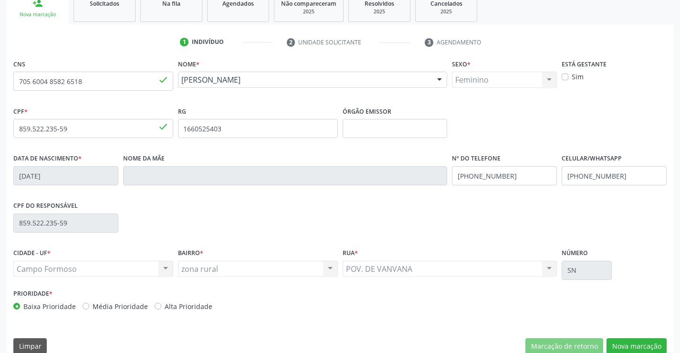
scroll to position [165, 0]
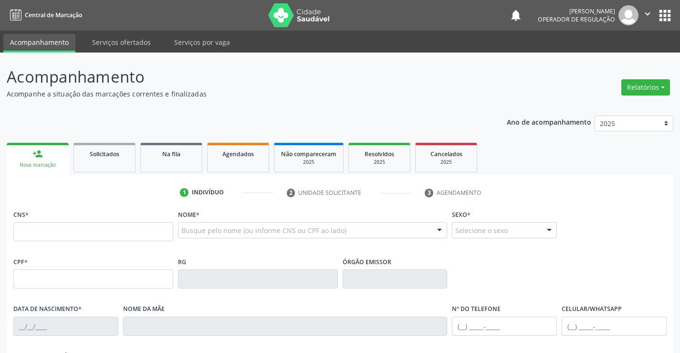
click at [61, 230] on input "text" at bounding box center [93, 231] width 160 height 19
type input "706 4031 9652 6380"
type input "5592614"
type input "[DATE]"
type input "[PHONE_NUMBER]"
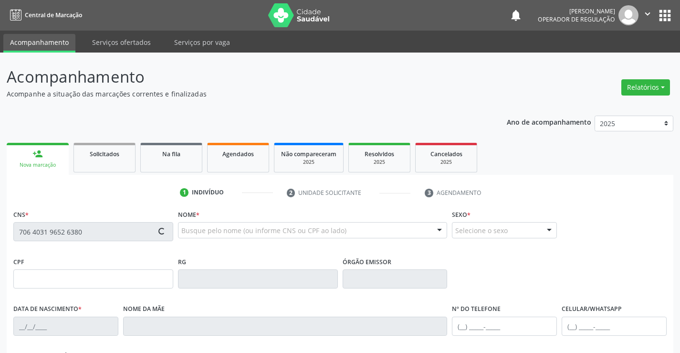
type input "sn"
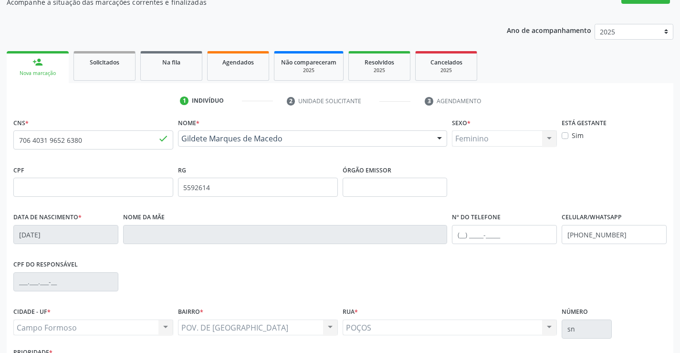
scroll to position [165, 0]
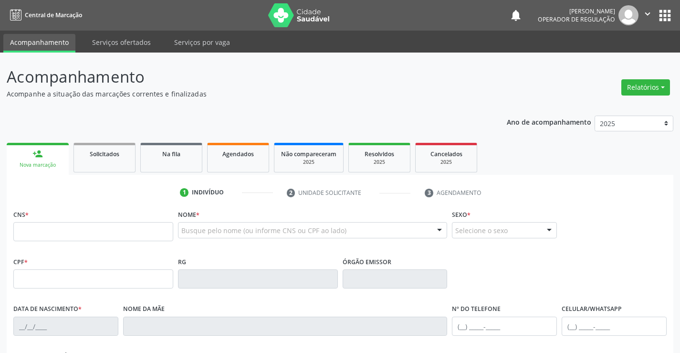
click at [58, 229] on input "text" at bounding box center [93, 231] width 160 height 19
type input "700 7059 2686 0375"
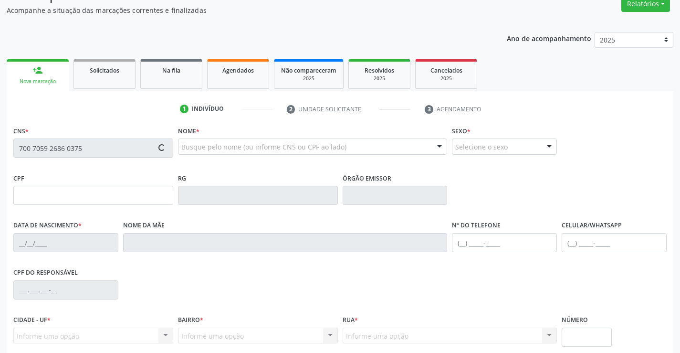
type input "[DATE]"
type input "sn"
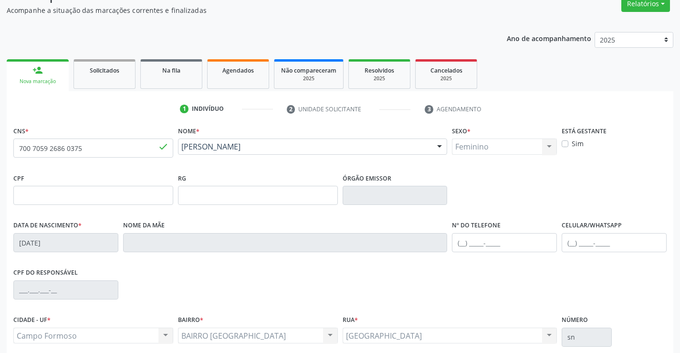
scroll to position [165, 0]
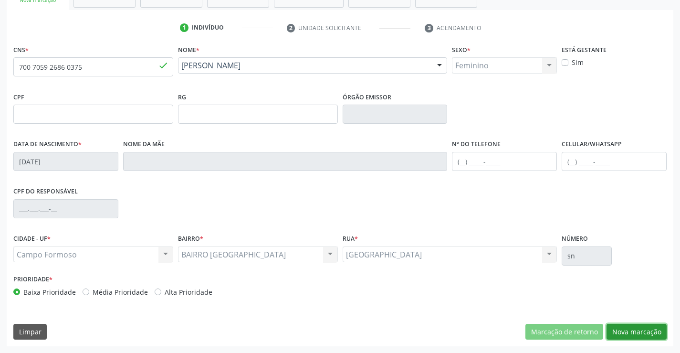
click at [634, 334] on button "Nova marcação" at bounding box center [636, 331] width 60 height 16
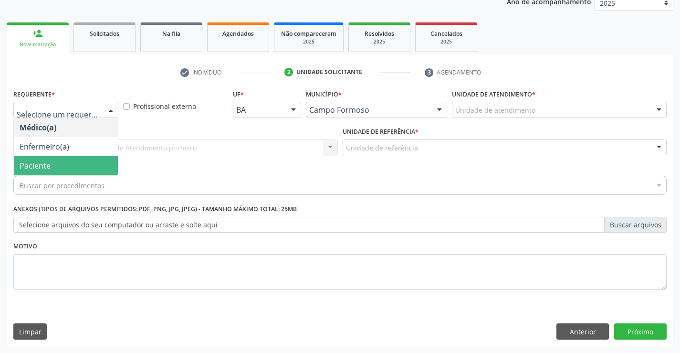
click at [41, 160] on span "Paciente" at bounding box center [35, 165] width 31 height 10
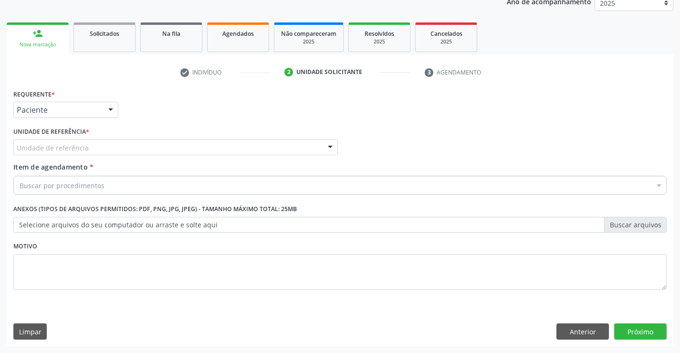
click at [104, 150] on div "Unidade de referência" at bounding box center [175, 147] width 324 height 16
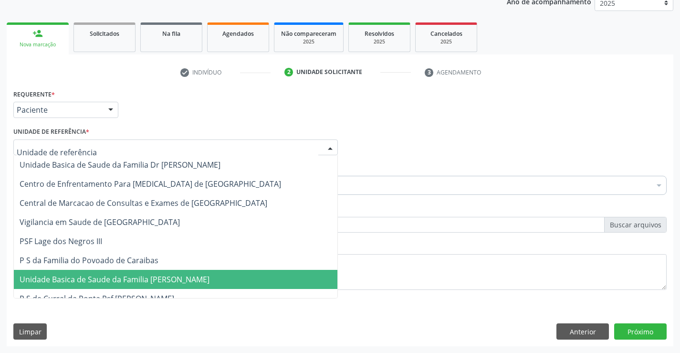
click at [127, 277] on span "Unidade Basica de Saude da Familia [PERSON_NAME]" at bounding box center [115, 279] width 190 height 10
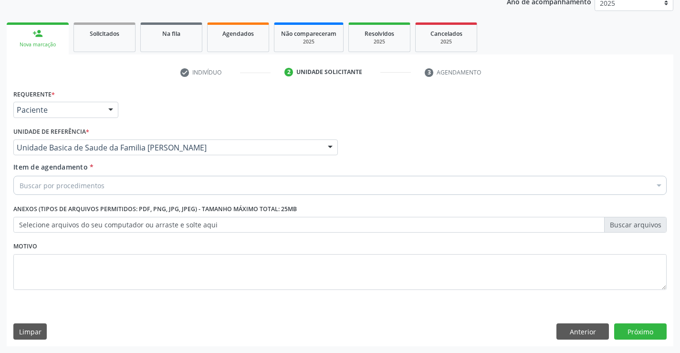
click at [109, 187] on div "Buscar por procedimentos" at bounding box center [339, 185] width 653 height 19
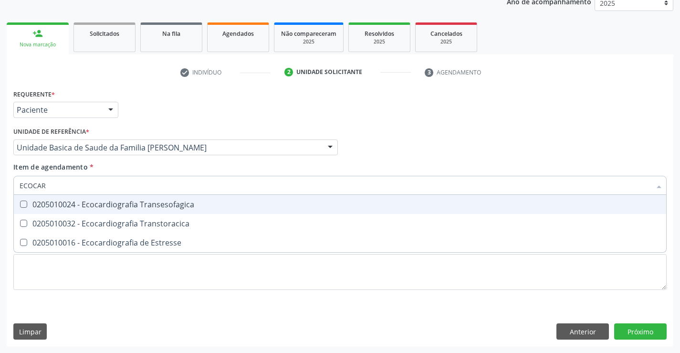
type input "ECOCARD"
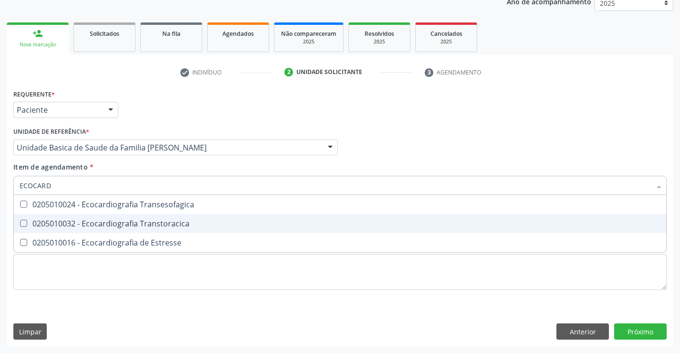
click at [109, 223] on div "0205010032 - Ecocardiografia Transtoracica" at bounding box center [340, 223] width 641 height 8
checkbox Transtoracica "true"
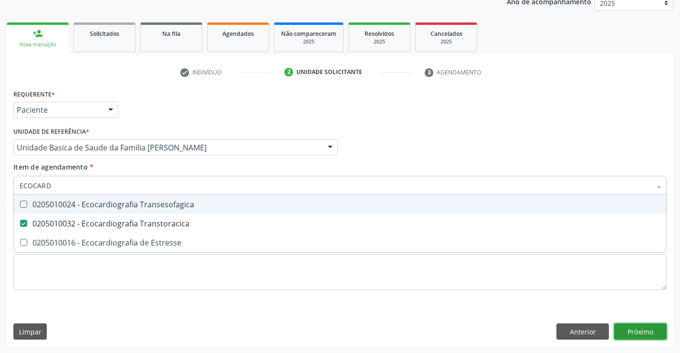
click at [642, 334] on div "Requerente * Paciente Médico(a) Enfermeiro(a) Paciente Nenhum resultado encontr…" at bounding box center [340, 216] width 666 height 259
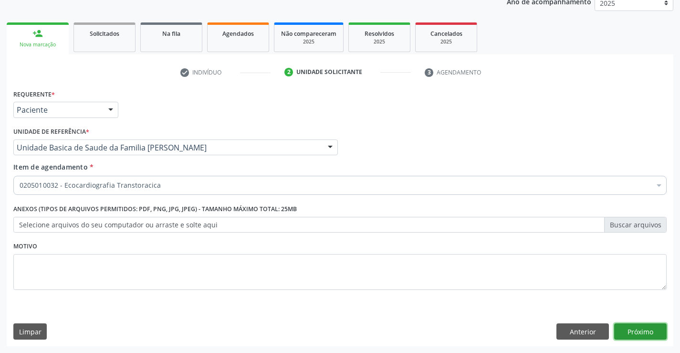
click at [642, 334] on button "Próximo" at bounding box center [640, 331] width 52 height 16
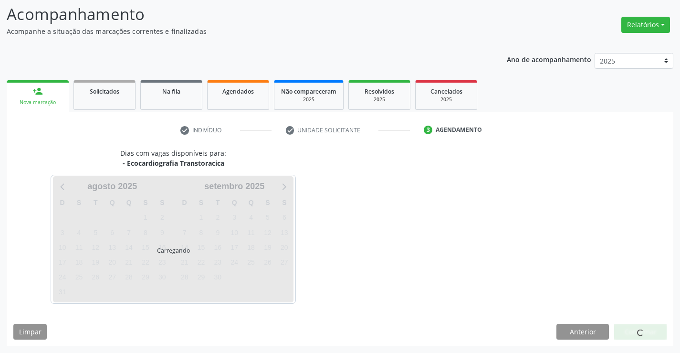
scroll to position [91, 0]
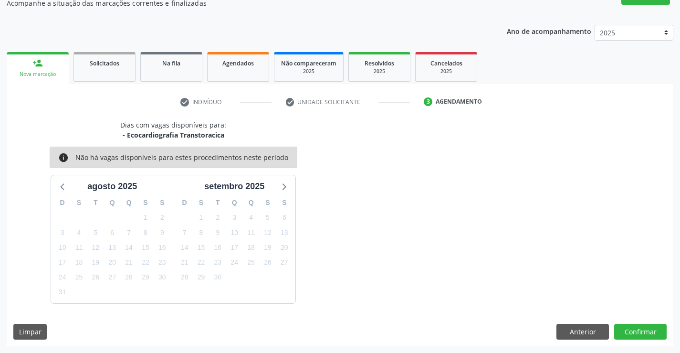
click at [375, 6] on p "Acompanhe a situação das marcações correntes e finalizadas" at bounding box center [240, 3] width 467 height 10
click at [576, 328] on button "Anterior" at bounding box center [582, 331] width 52 height 16
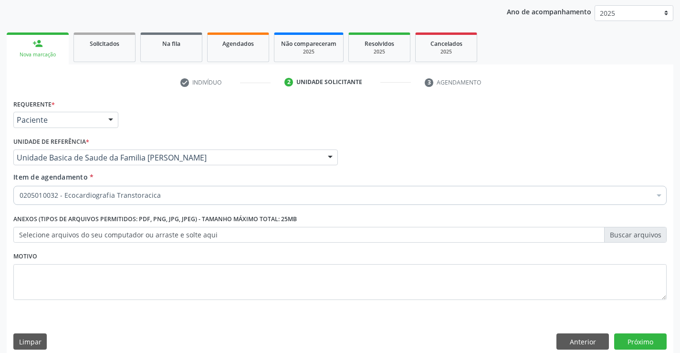
scroll to position [120, 0]
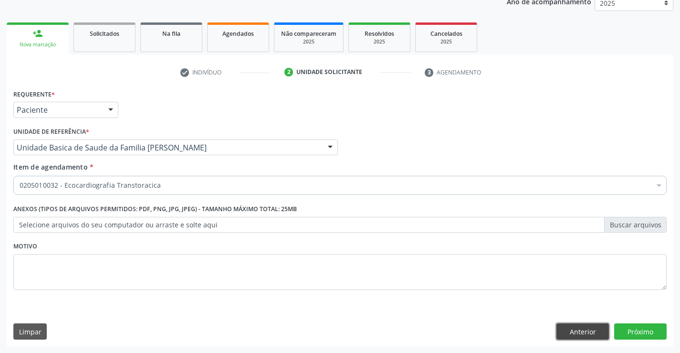
click at [576, 332] on button "Anterior" at bounding box center [582, 331] width 52 height 16
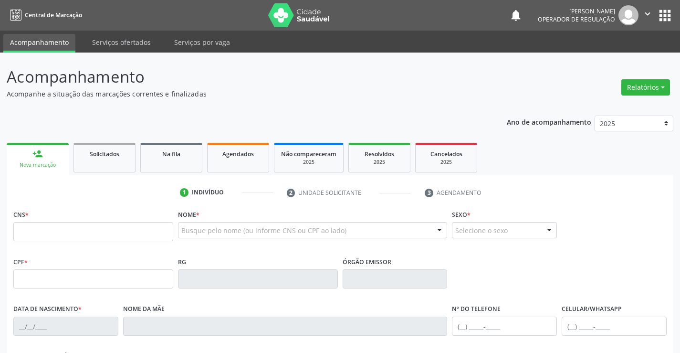
scroll to position [165, 0]
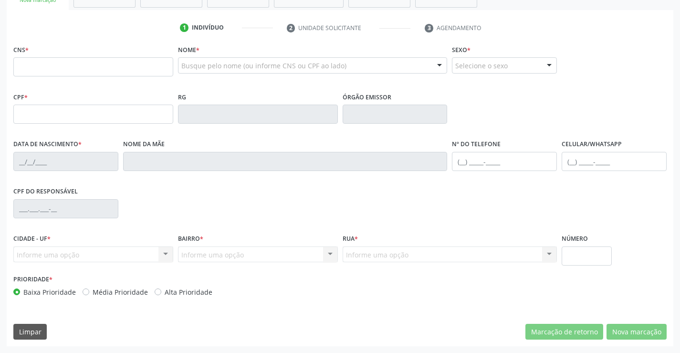
click at [47, 64] on input "text" at bounding box center [93, 66] width 160 height 19
click at [100, 64] on input "text" at bounding box center [93, 66] width 160 height 19
type input "708 2076 1428 1940"
type input "[DATE]"
type input "[PHONE_NUMBER]"
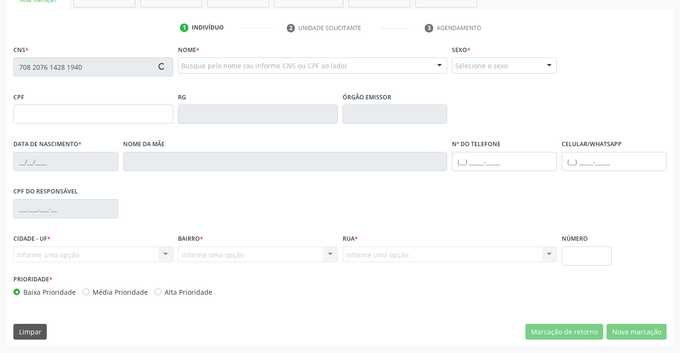
type input "S/N"
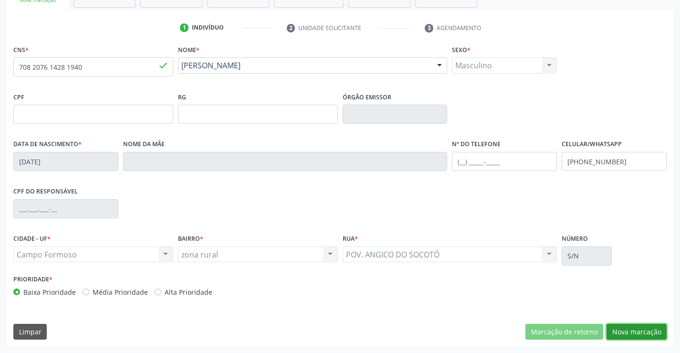
click at [633, 338] on button "Nova marcação" at bounding box center [636, 331] width 60 height 16
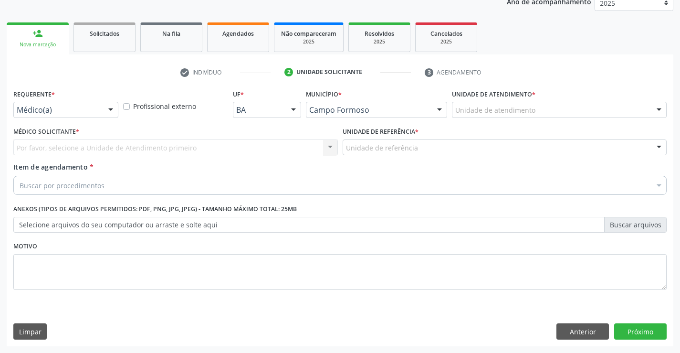
scroll to position [120, 0]
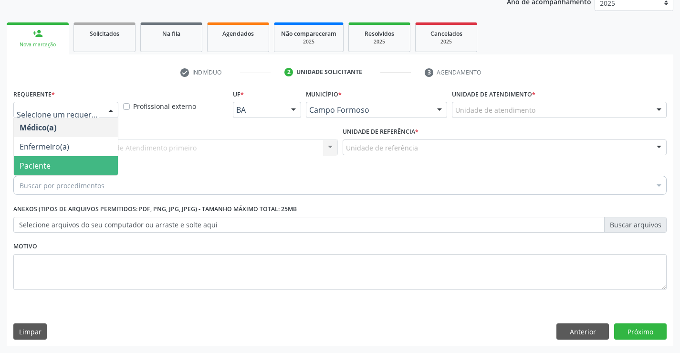
drag, startPoint x: 52, startPoint y: 166, endPoint x: 72, endPoint y: 157, distance: 21.3
click at [52, 166] on span "Paciente" at bounding box center [66, 165] width 104 height 19
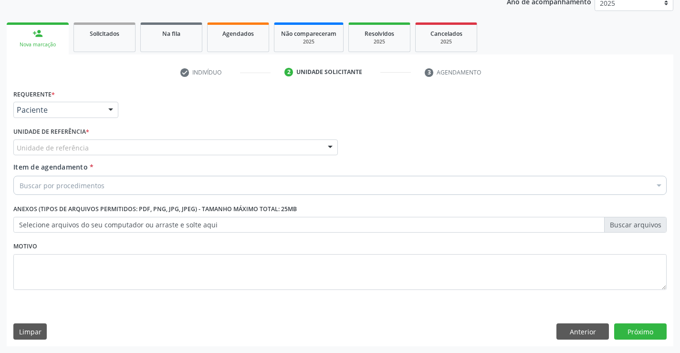
click at [88, 141] on div "Unidade de referência" at bounding box center [175, 147] width 324 height 16
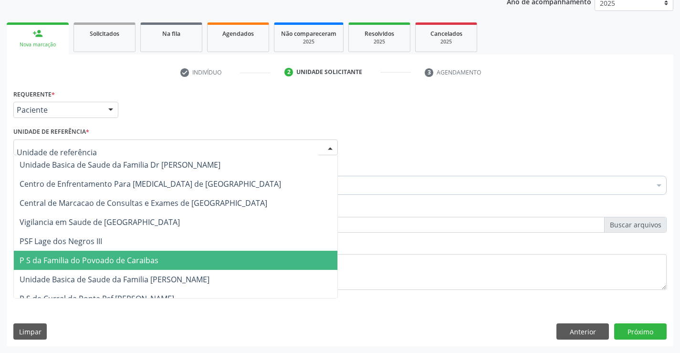
click at [97, 263] on span "P S da Familia do Povoado de Caraibas" at bounding box center [89, 260] width 139 height 10
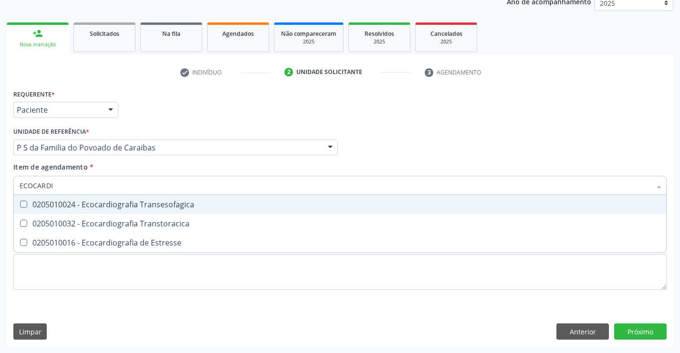
type input "ECOCARDIO"
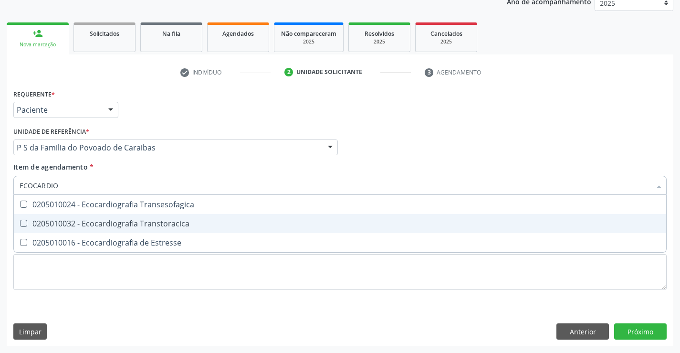
drag, startPoint x: 100, startPoint y: 226, endPoint x: 8, endPoint y: 210, distance: 93.4
click at [96, 226] on div "0205010032 - Ecocardiografia Transtoracica" at bounding box center [340, 223] width 641 height 8
checkbox Transtoracica "true"
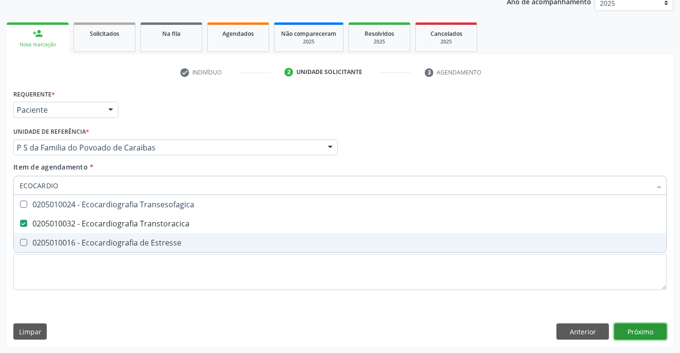
click at [655, 334] on div "Requerente * Paciente Médico(a) Enfermeiro(a) Paciente Nenhum resultado encontr…" at bounding box center [340, 216] width 666 height 259
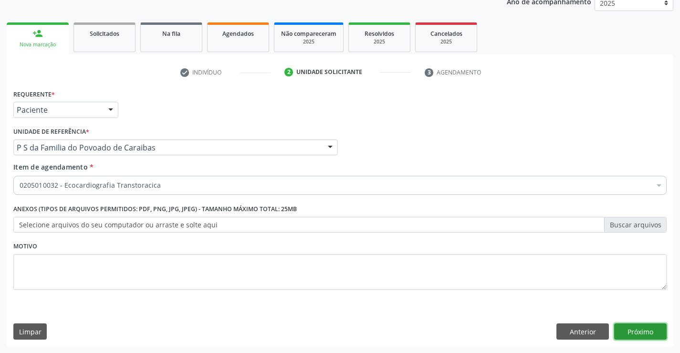
click at [642, 329] on button "Próximo" at bounding box center [640, 331] width 52 height 16
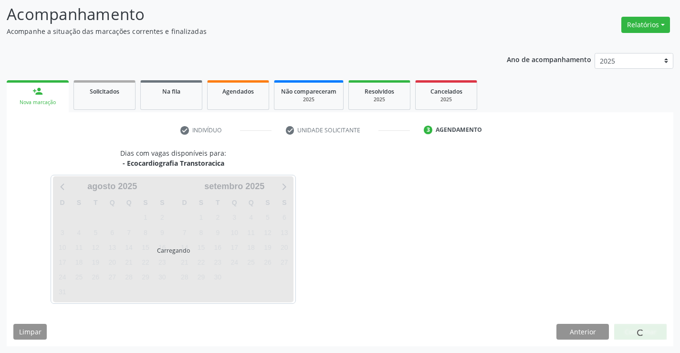
scroll to position [62, 0]
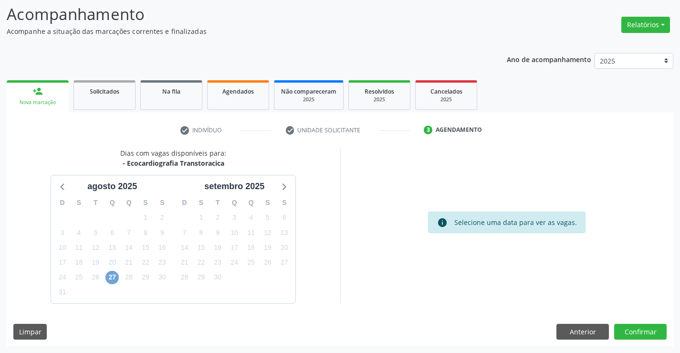
click at [112, 275] on span "27" at bounding box center [111, 276] width 13 height 13
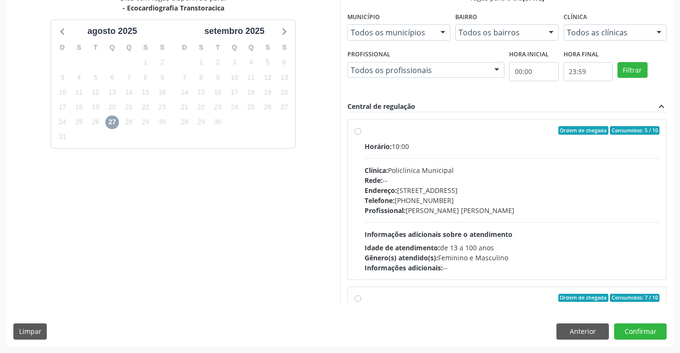
scroll to position [150, 0]
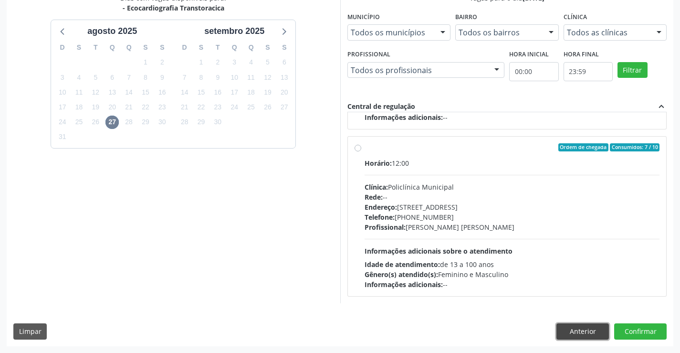
click at [576, 331] on button "Anterior" at bounding box center [582, 331] width 52 height 16
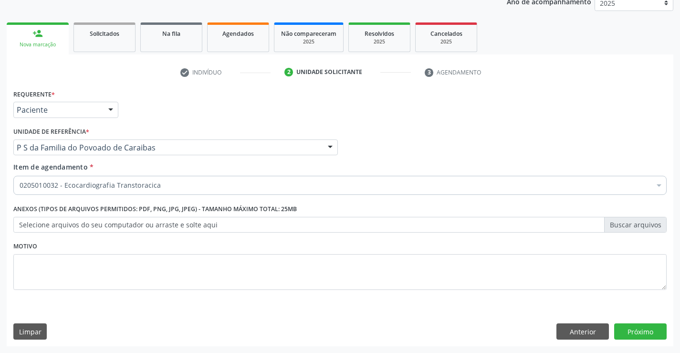
scroll to position [120, 0]
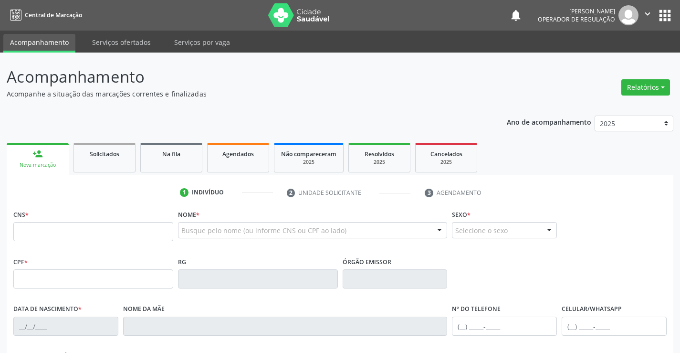
scroll to position [89, 0]
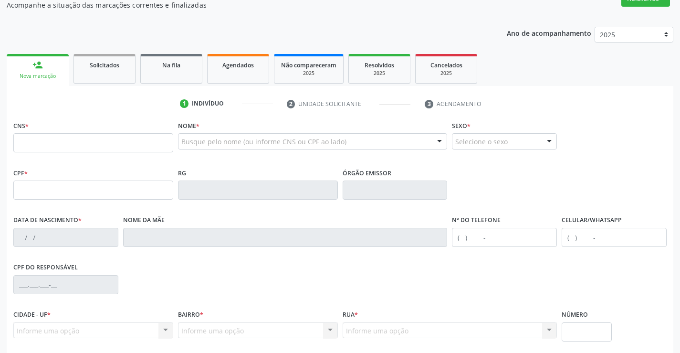
click at [56, 140] on input "text" at bounding box center [93, 142] width 160 height 19
type input "706 4031 9652 6380"
type input "5592614"
type input "06/[DATE]"
type input "[PHONE_NUMBER]"
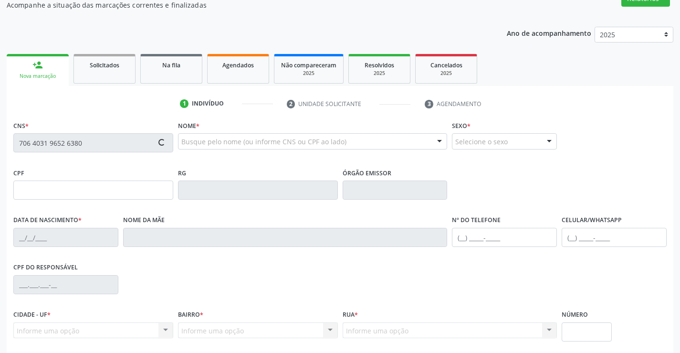
type input "sn"
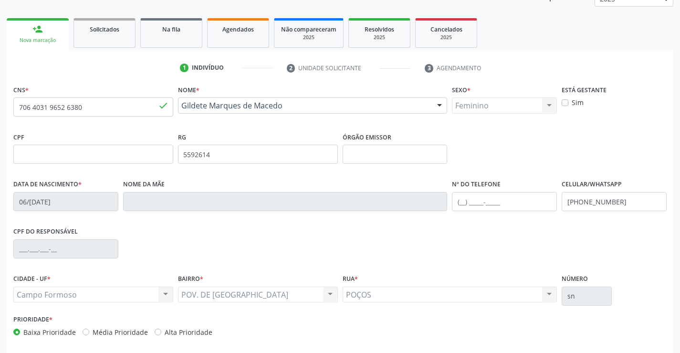
scroll to position [165, 0]
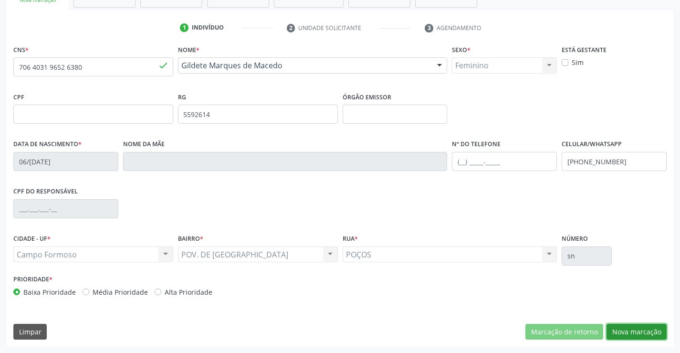
click at [634, 333] on button "Nova marcação" at bounding box center [636, 331] width 60 height 16
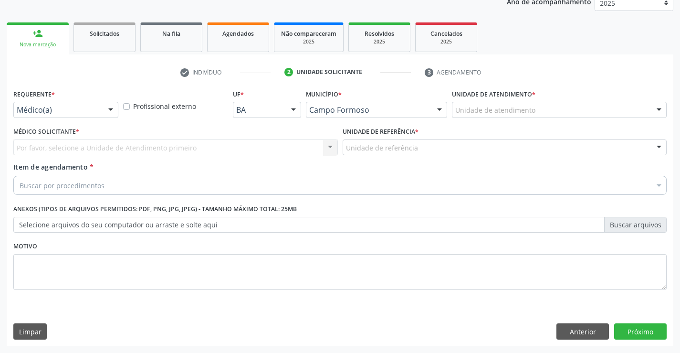
scroll to position [120, 0]
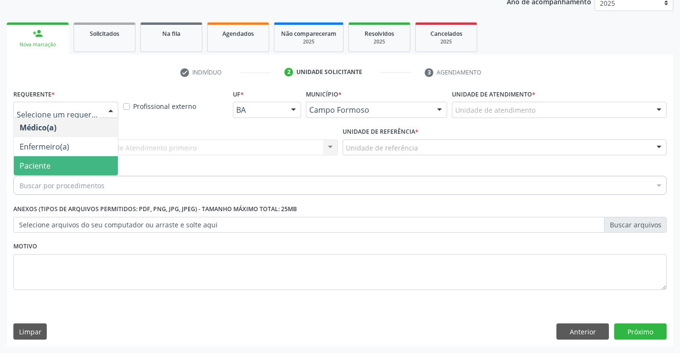
drag, startPoint x: 43, startPoint y: 168, endPoint x: 88, endPoint y: 158, distance: 45.6
click at [46, 167] on span "Paciente" at bounding box center [35, 165] width 31 height 10
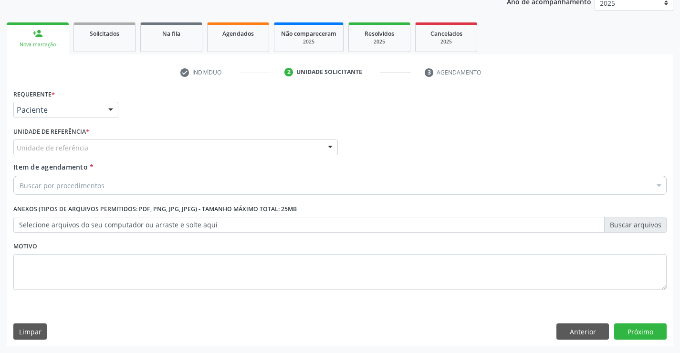
drag, startPoint x: 106, startPoint y: 149, endPoint x: 94, endPoint y: 206, distance: 58.0
click at [105, 150] on div "Unidade de referência" at bounding box center [175, 147] width 324 height 16
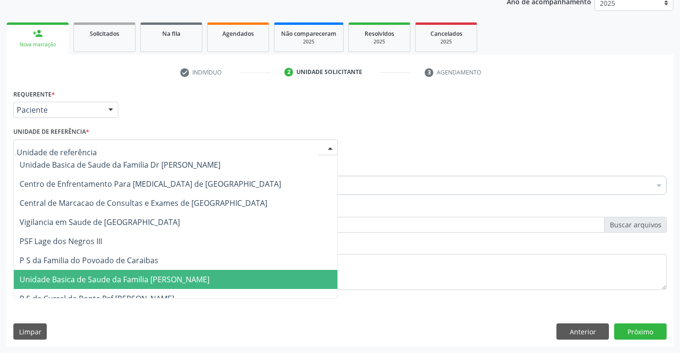
drag, startPoint x: 98, startPoint y: 280, endPoint x: 99, endPoint y: 260, distance: 20.1
click at [98, 280] on span "Unidade Basica de Saude da Familia [PERSON_NAME]" at bounding box center [115, 279] width 190 height 10
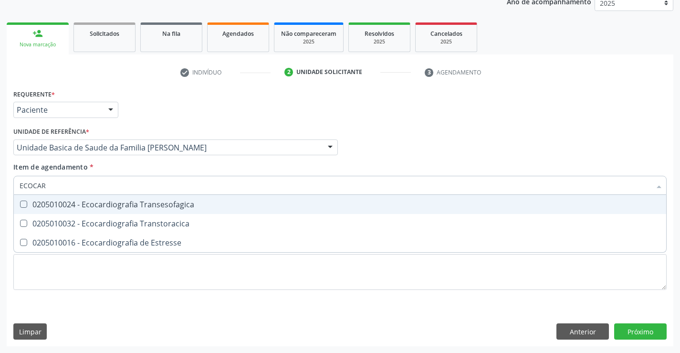
type input "ECOCARD"
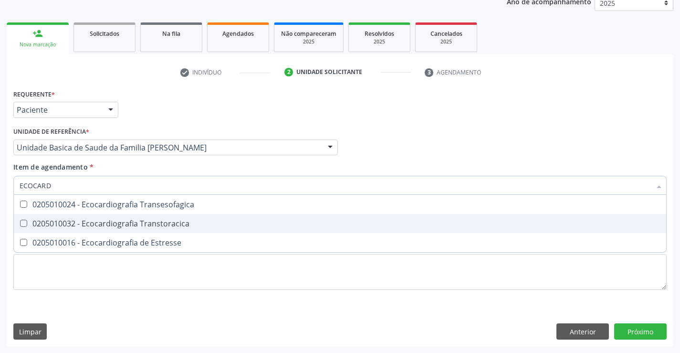
drag, startPoint x: 81, startPoint y: 222, endPoint x: 2, endPoint y: 207, distance: 80.2
click at [80, 221] on div "0205010032 - Ecocardiografia Transtoracica" at bounding box center [340, 223] width 641 height 8
checkbox Transtoracica "true"
click at [637, 327] on div "Requerente * Paciente Médico(a) Enfermeiro(a) Paciente Nenhum resultado encontr…" at bounding box center [340, 216] width 666 height 259
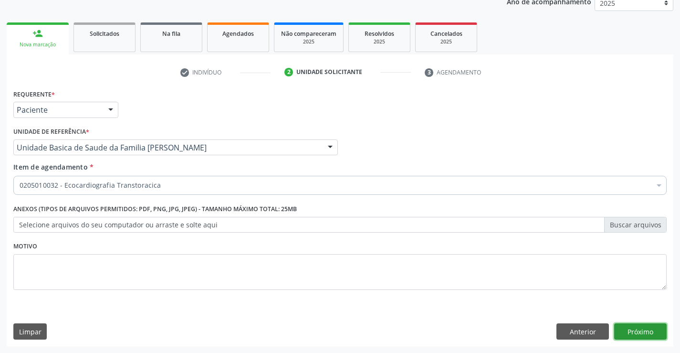
drag, startPoint x: 635, startPoint y: 333, endPoint x: 641, endPoint y: 333, distance: 6.2
click at [641, 333] on button "Próximo" at bounding box center [640, 331] width 52 height 16
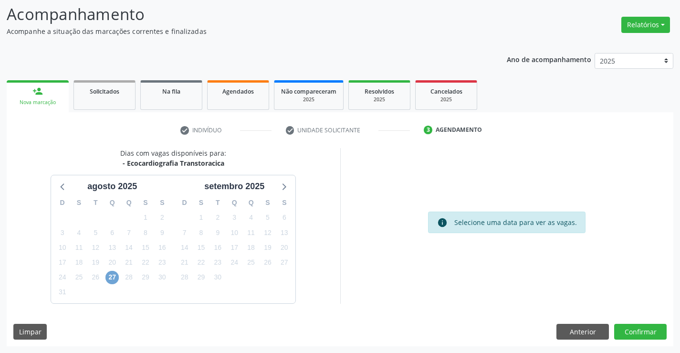
click at [112, 277] on span "27" at bounding box center [111, 276] width 13 height 13
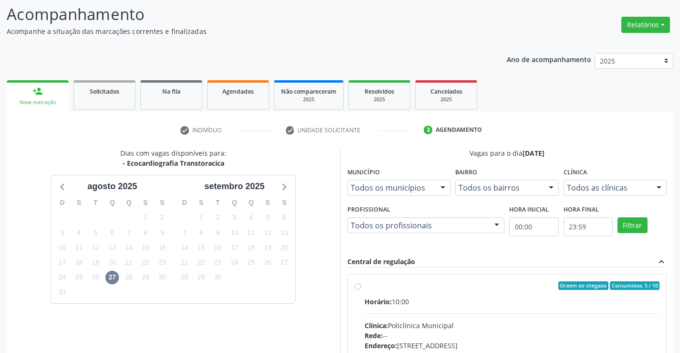
click at [361, 290] on input "Ordem de chegada Consumidos: 5 / 10 Horário: 10:00 Clínica: Policlínica Municip…" at bounding box center [357, 285] width 7 height 9
radio input "true"
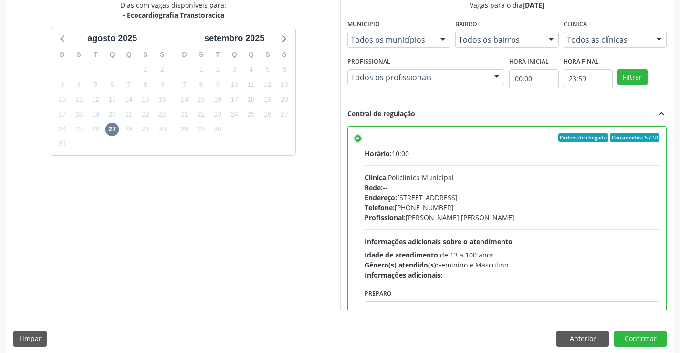
scroll to position [218, 0]
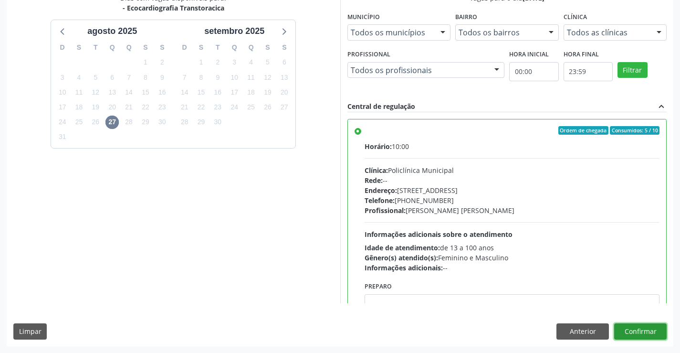
click at [636, 327] on button "Confirmar" at bounding box center [640, 331] width 52 height 16
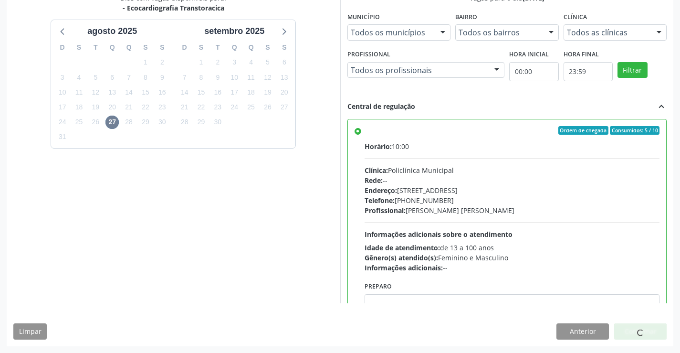
scroll to position [0, 0]
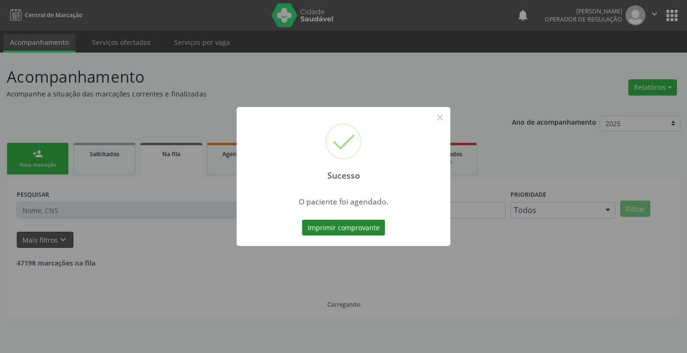
click at [358, 226] on button "Imprimir comprovante" at bounding box center [343, 227] width 83 height 16
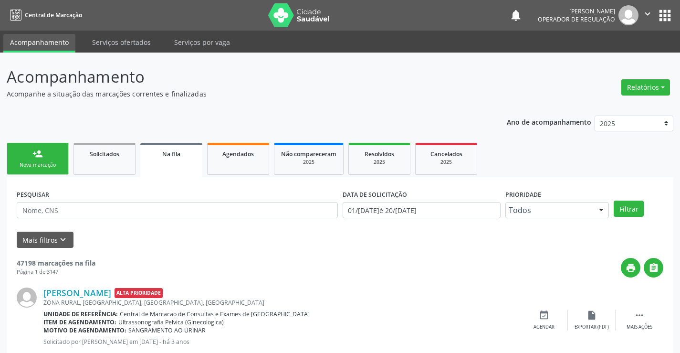
click at [41, 164] on div "Nova marcação" at bounding box center [38, 164] width 48 height 7
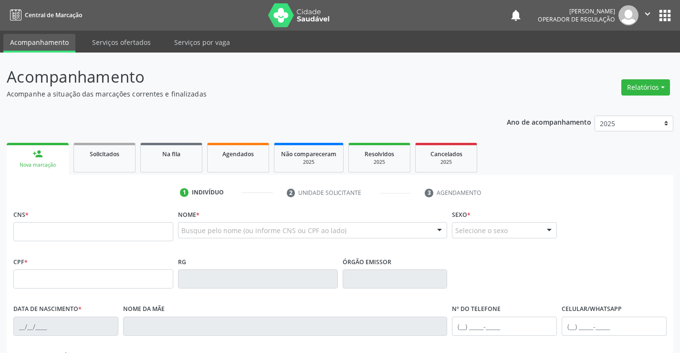
click at [56, 209] on div "CNS *" at bounding box center [93, 224] width 160 height 34
click at [50, 230] on input "text" at bounding box center [93, 231] width 160 height 19
type input "705 6034 7482 2519"
type input "2108768165"
type input "18/03/1999"
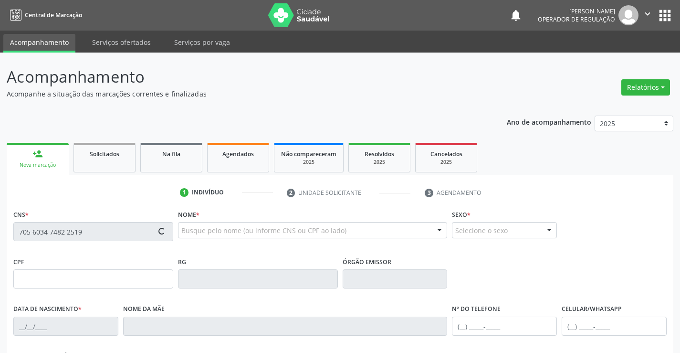
type input "(71) 99908-8516"
type input "334"
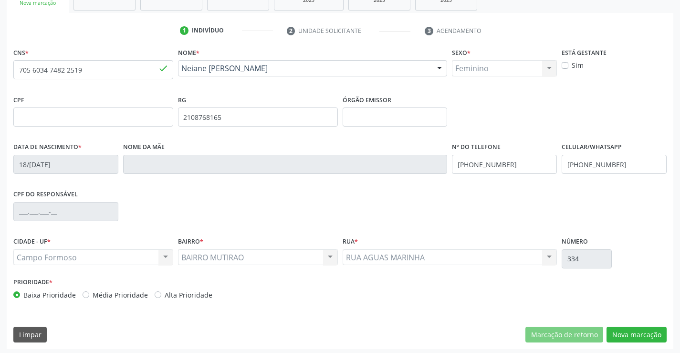
scroll to position [165, 0]
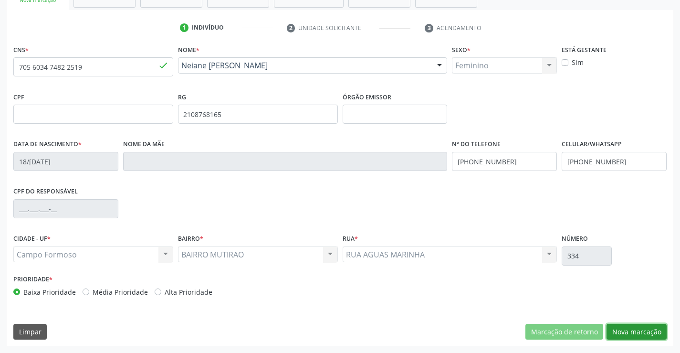
click at [624, 330] on button "Nova marcação" at bounding box center [636, 331] width 60 height 16
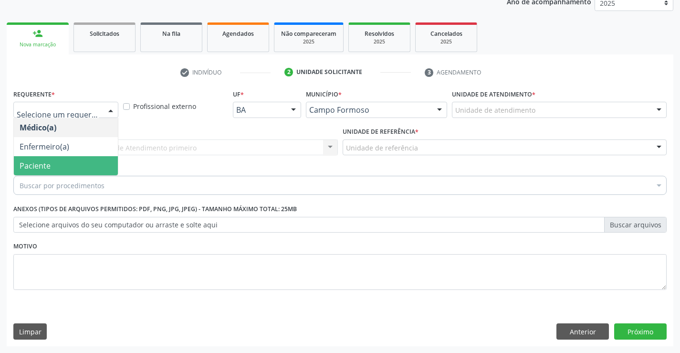
drag, startPoint x: 53, startPoint y: 164, endPoint x: 95, endPoint y: 147, distance: 45.6
click at [57, 163] on span "Paciente" at bounding box center [66, 165] width 104 height 19
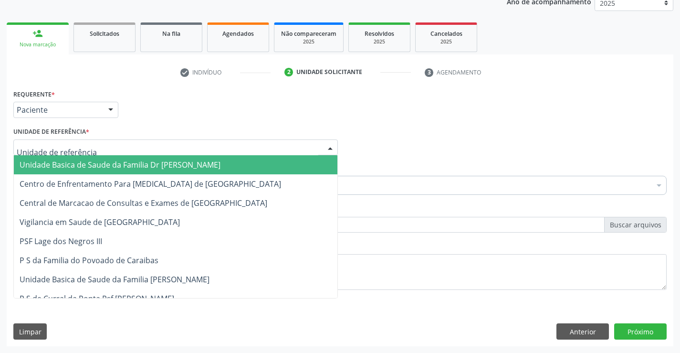
click at [98, 146] on div at bounding box center [175, 147] width 324 height 16
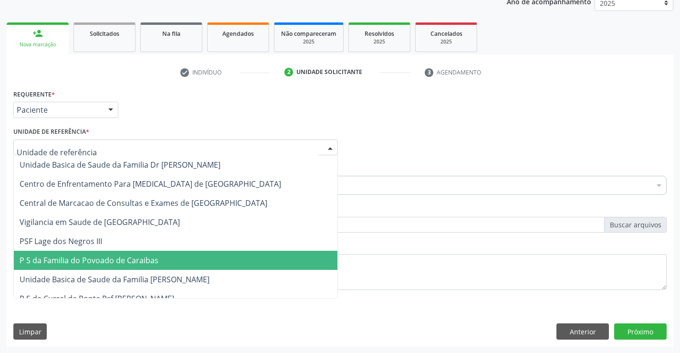
click at [101, 265] on span "P S da Familia do Povoado de Caraibas" at bounding box center [89, 260] width 139 height 10
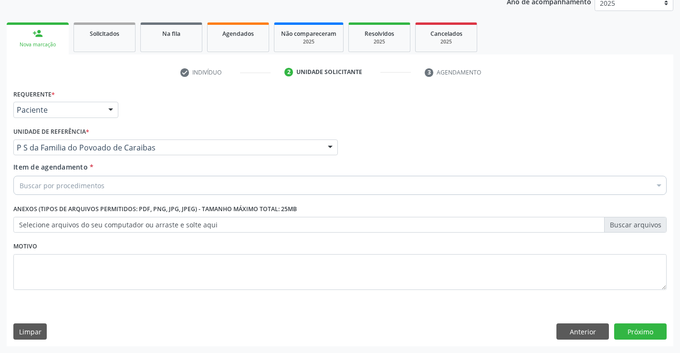
click at [101, 190] on div "Buscar por procedimentos" at bounding box center [339, 185] width 653 height 19
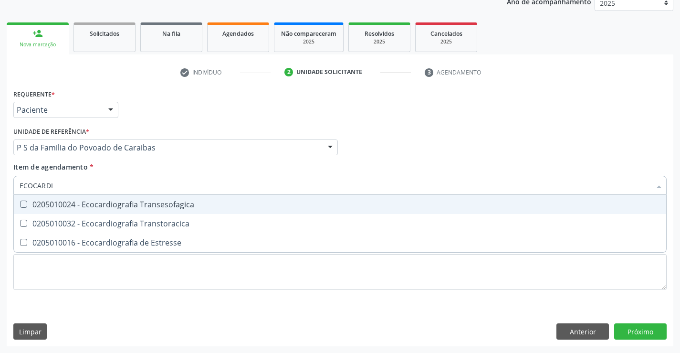
type input "ECOCARDIO"
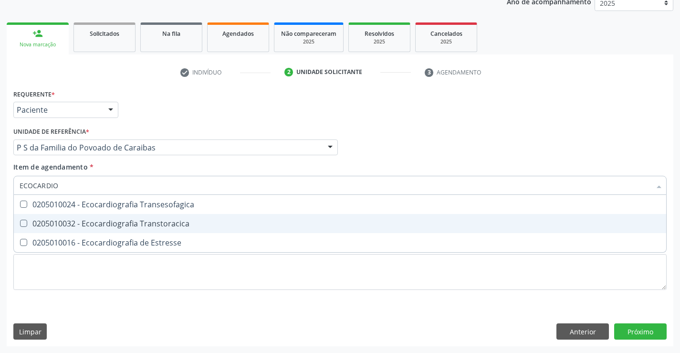
click at [109, 221] on div "0205010032 - Ecocardiografia Transtoracica" at bounding box center [340, 223] width 641 height 8
checkbox Transtoracica "true"
click at [628, 335] on div "Requerente * Paciente Médico(a) Enfermeiro(a) Paciente Nenhum resultado encontr…" at bounding box center [340, 216] width 666 height 259
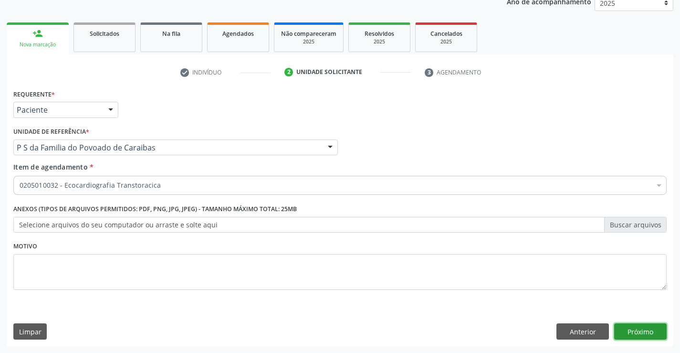
click at [640, 333] on button "Próximo" at bounding box center [640, 331] width 52 height 16
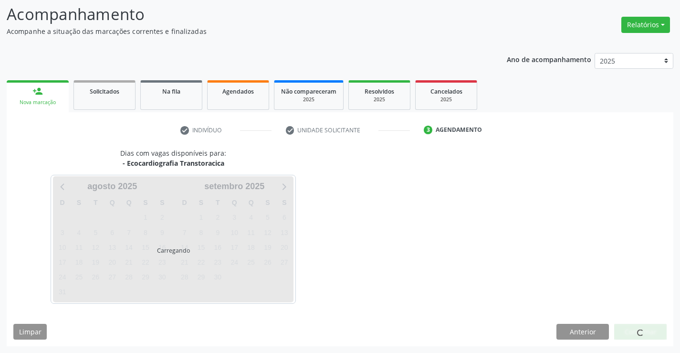
scroll to position [62, 0]
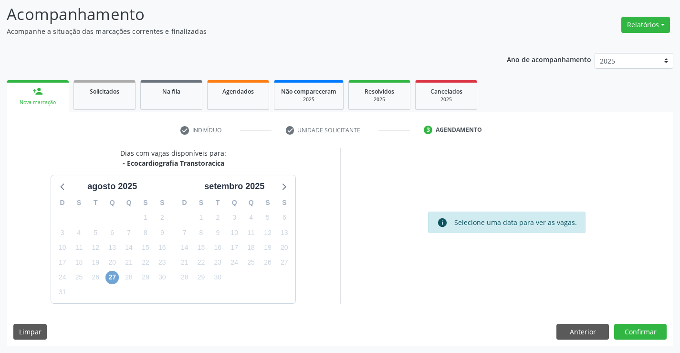
click at [108, 279] on span "27" at bounding box center [111, 276] width 13 height 13
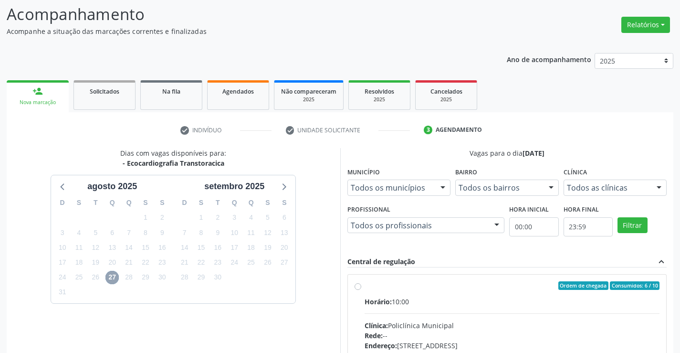
scroll to position [218, 0]
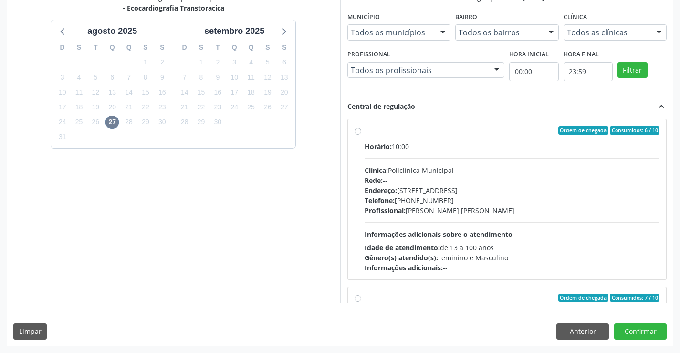
click at [504, 213] on div "Profissional: Vanessa Horta Leite Viana" at bounding box center [511, 210] width 295 height 10
click at [361, 135] on input "Ordem de chegada Consumidos: 6 / 10 Horário: 10:00 Clínica: Policlínica Municip…" at bounding box center [357, 130] width 7 height 9
radio input "true"
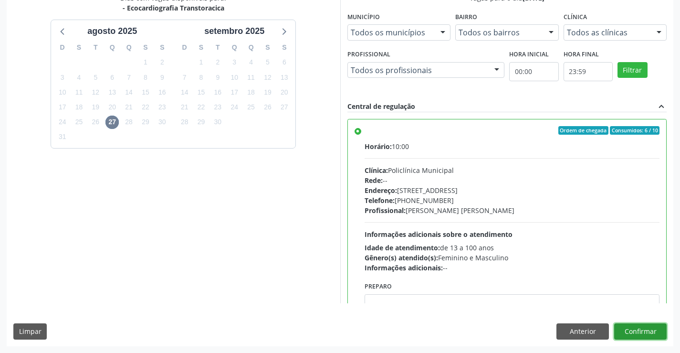
click at [649, 329] on button "Confirmar" at bounding box center [640, 331] width 52 height 16
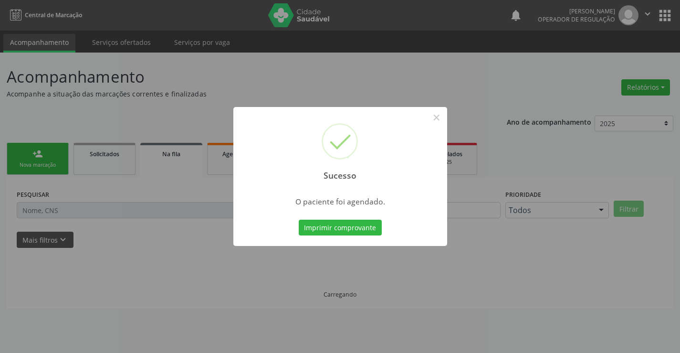
scroll to position [0, 0]
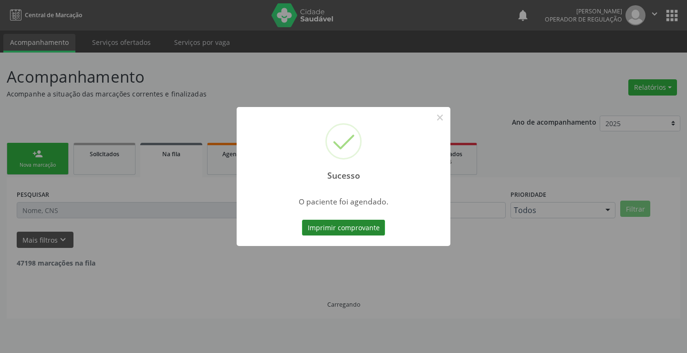
click at [357, 231] on button "Imprimir comprovante" at bounding box center [343, 227] width 83 height 16
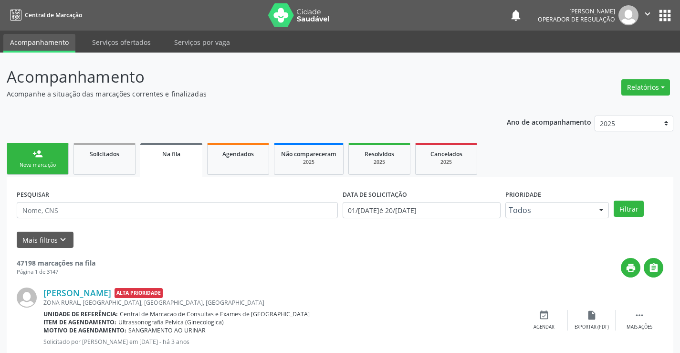
click at [54, 168] on div "Nova marcação" at bounding box center [38, 164] width 48 height 7
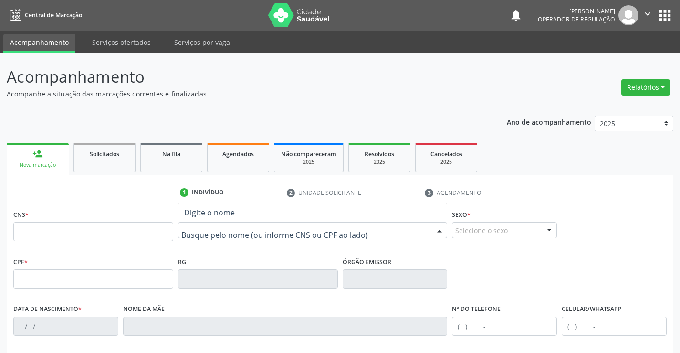
click at [282, 225] on div at bounding box center [313, 230] width 270 height 16
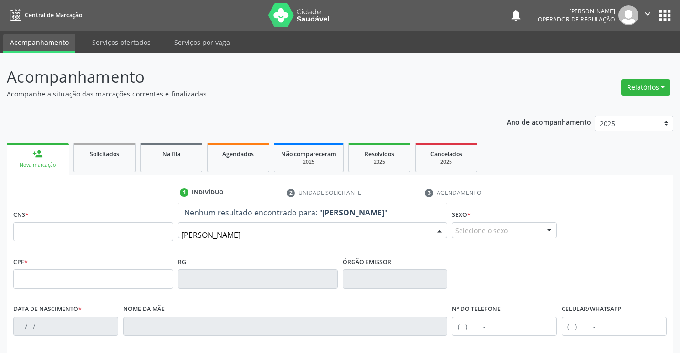
type input "DIAS FARIAS"
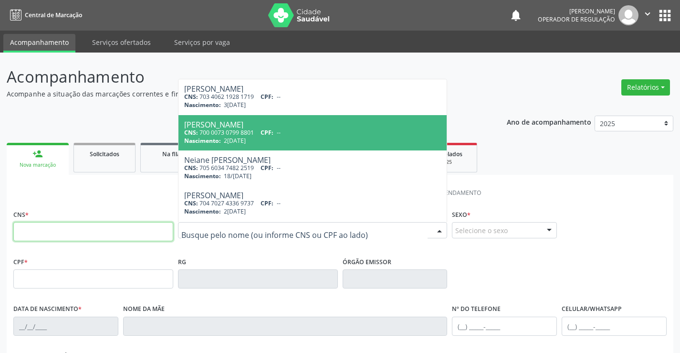
click at [48, 234] on input "text" at bounding box center [93, 231] width 160 height 19
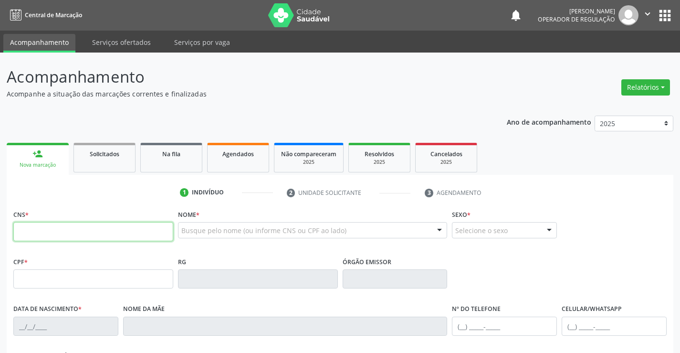
type input "700 0056 0181 0103"
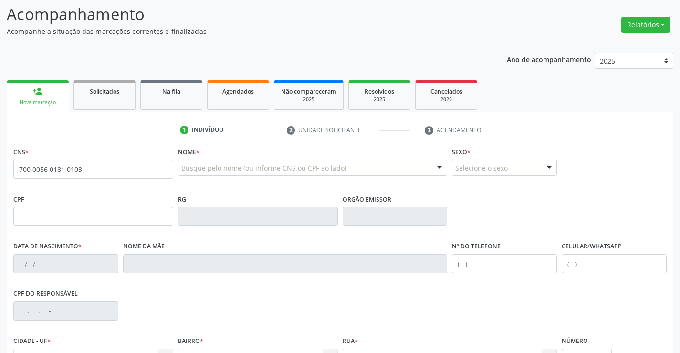
scroll to position [165, 0]
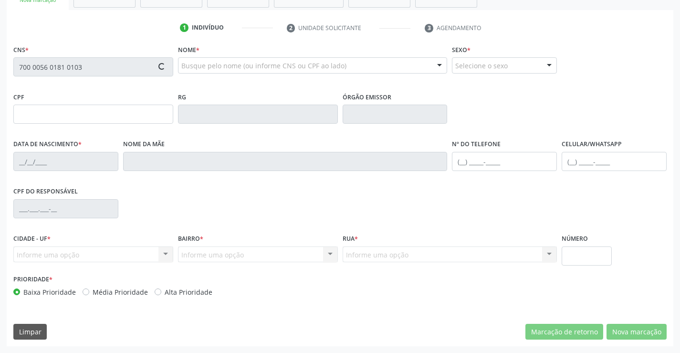
type input "0639859267"
type input "18/04/1974"
type input "(74) 98126-6399"
type input "(74) 99102-3643"
type input "619.348.875-87"
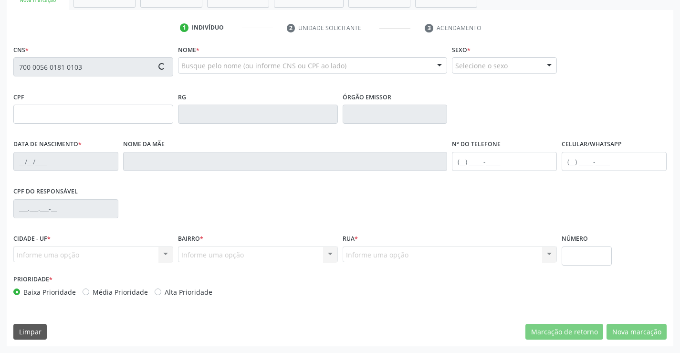
type input "BLOCO 10 APT 102"
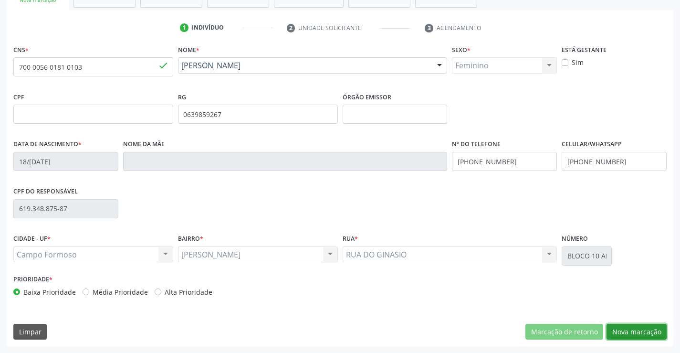
drag, startPoint x: 625, startPoint y: 339, endPoint x: 632, endPoint y: 338, distance: 6.7
click at [625, 340] on div "CNS * 700 0056 0181 0103 done Nome * Jargeane Silva dos Santos Jargeane Silva d…" at bounding box center [340, 193] width 666 height 303
click at [621, 330] on button "Nova marcação" at bounding box center [636, 331] width 60 height 16
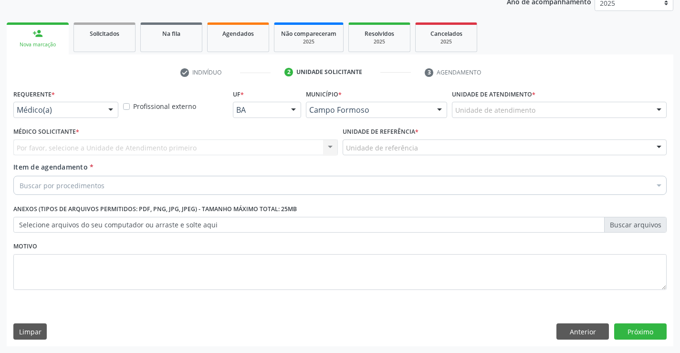
scroll to position [120, 0]
drag, startPoint x: 92, startPoint y: 111, endPoint x: 10, endPoint y: 135, distance: 85.6
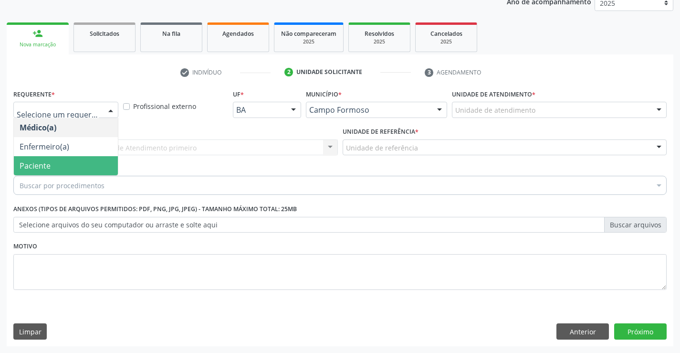
click at [39, 160] on span "Paciente" at bounding box center [35, 165] width 31 height 10
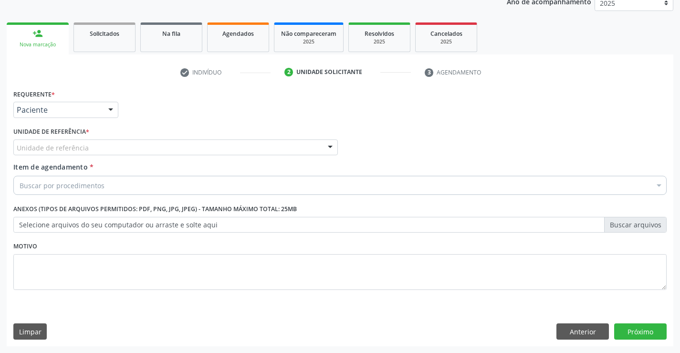
click at [114, 142] on div "Unidade de referência" at bounding box center [175, 147] width 324 height 16
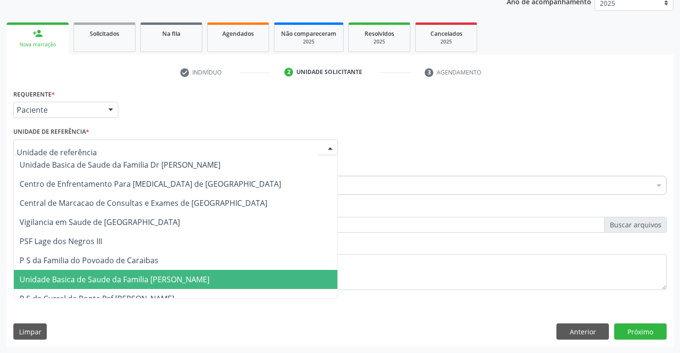
drag, startPoint x: 165, startPoint y: 283, endPoint x: 151, endPoint y: 272, distance: 17.7
click at [165, 281] on span "Unidade Basica de Saude da Familia [PERSON_NAME]" at bounding box center [115, 279] width 190 height 10
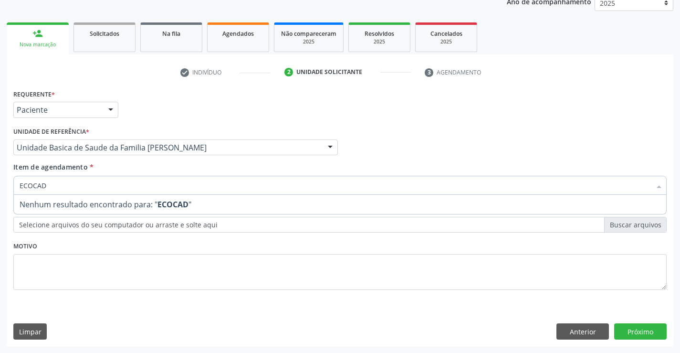
type input "ECOCA"
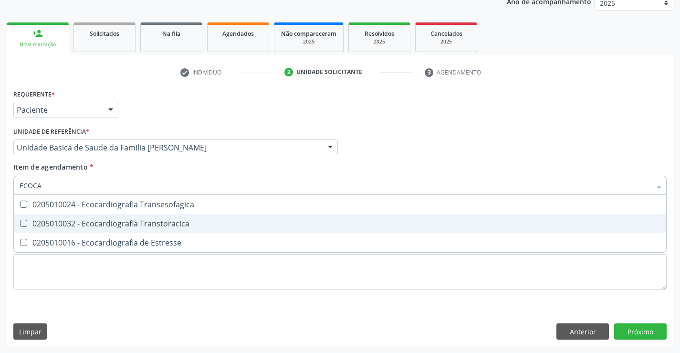
click at [91, 224] on div "0205010032 - Ecocardiografia Transtoracica" at bounding box center [340, 223] width 641 height 8
checkbox Transtoracica "true"
click at [637, 332] on div "Requerente * Paciente Médico(a) Enfermeiro(a) Paciente Nenhum resultado encontr…" at bounding box center [340, 216] width 666 height 259
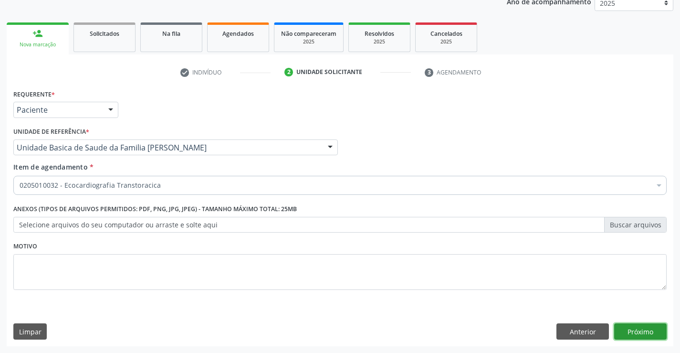
click at [642, 337] on button "Próximo" at bounding box center [640, 331] width 52 height 16
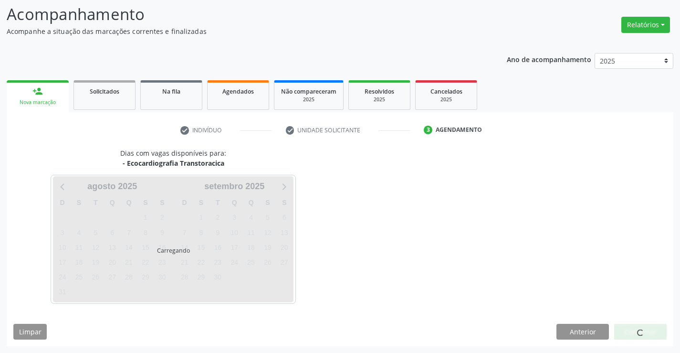
scroll to position [62, 0]
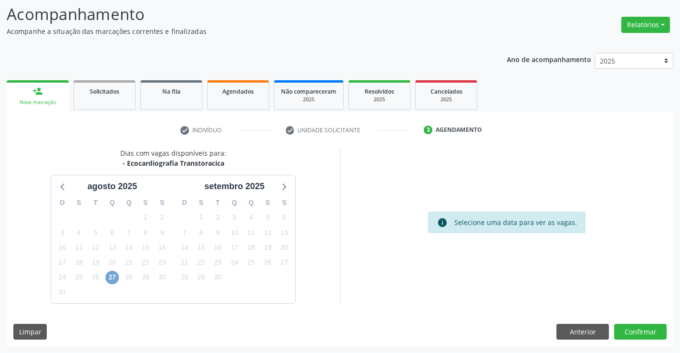
click at [110, 279] on span "27" at bounding box center [111, 276] width 13 height 13
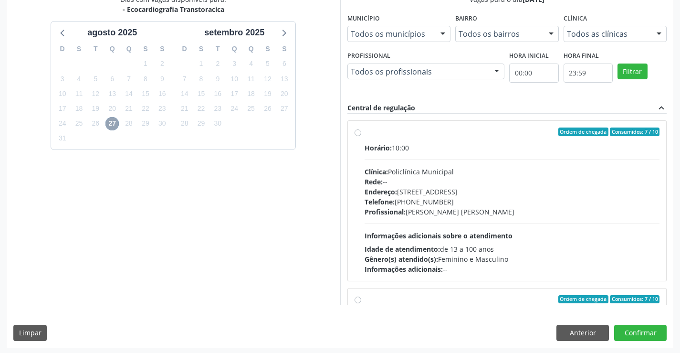
scroll to position [218, 0]
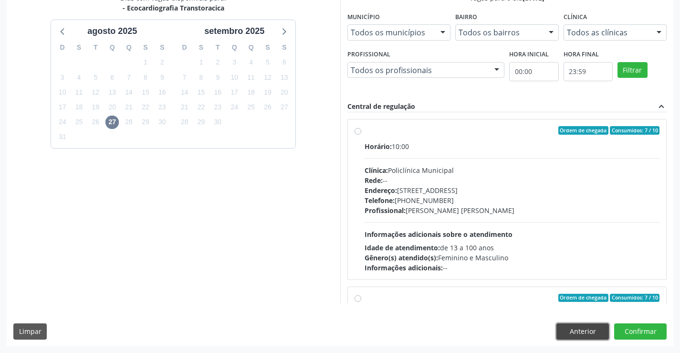
click at [579, 325] on button "Anterior" at bounding box center [582, 331] width 52 height 16
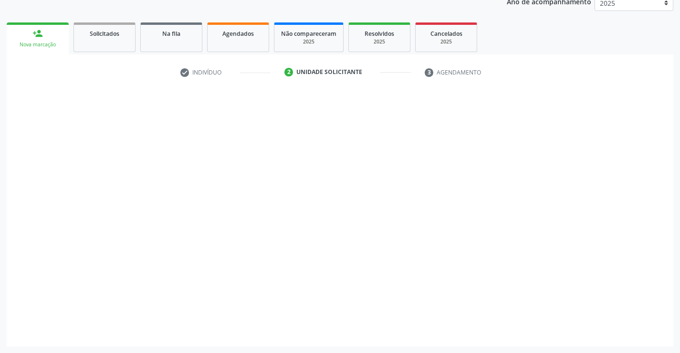
scroll to position [120, 0]
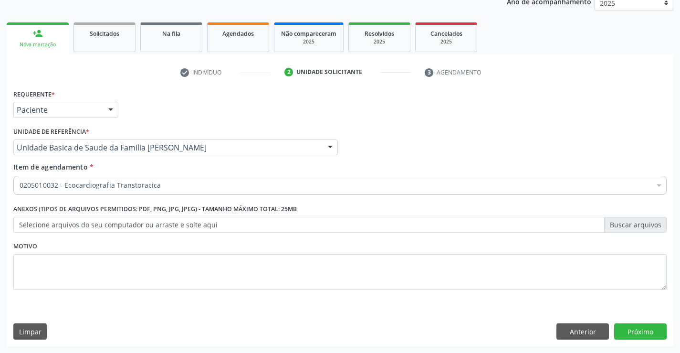
click at [431, 119] on div "Requerente * Paciente Médico(a) Enfermeiro(a) Paciente Nenhum resultado encontr…" at bounding box center [340, 105] width 658 height 37
click at [432, 123] on div "Requerente * Paciente Médico(a) Enfermeiro(a) Paciente Nenhum resultado encontr…" at bounding box center [340, 105] width 658 height 37
click at [177, 327] on div "Limpar Anterior Próximo" at bounding box center [339, 331] width 653 height 16
click at [177, 326] on div "Limpar Anterior Próximo" at bounding box center [339, 331] width 653 height 16
drag, startPoint x: 187, startPoint y: 306, endPoint x: 210, endPoint y: 297, distance: 24.6
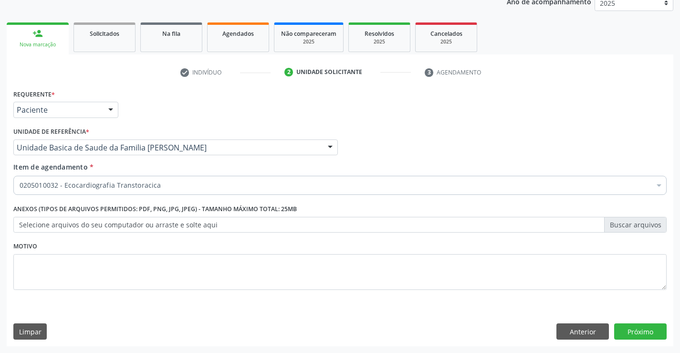
click at [201, 301] on div "Requerente * Paciente Médico(a) Enfermeiro(a) Paciente Nenhum resultado encontr…" at bounding box center [340, 216] width 666 height 259
click at [210, 298] on div "Motivo" at bounding box center [340, 271] width 658 height 64
drag, startPoint x: 197, startPoint y: 320, endPoint x: 189, endPoint y: 322, distance: 7.4
click at [197, 321] on div "Requerente * Paciente Médico(a) Enfermeiro(a) Paciente Nenhum resultado encontr…" at bounding box center [340, 216] width 666 height 259
drag, startPoint x: 131, startPoint y: 330, endPoint x: 103, endPoint y: 336, distance: 28.4
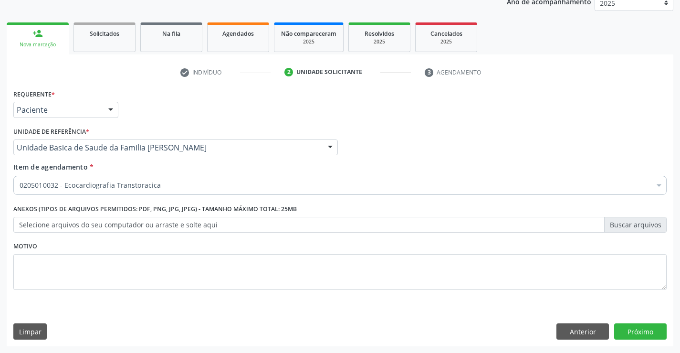
click at [130, 331] on div "Limpar Anterior Próximo" at bounding box center [339, 331] width 653 height 16
click at [184, 312] on div "Requerente * Paciente Médico(a) Enfermeiro(a) Paciente Nenhum resultado encontr…" at bounding box center [340, 216] width 666 height 259
click at [257, 314] on div "Requerente * Paciente Médico(a) Enfermeiro(a) Paciente Nenhum resultado encontr…" at bounding box center [340, 216] width 666 height 259
click at [156, 43] on link "Na fila" at bounding box center [171, 37] width 62 height 30
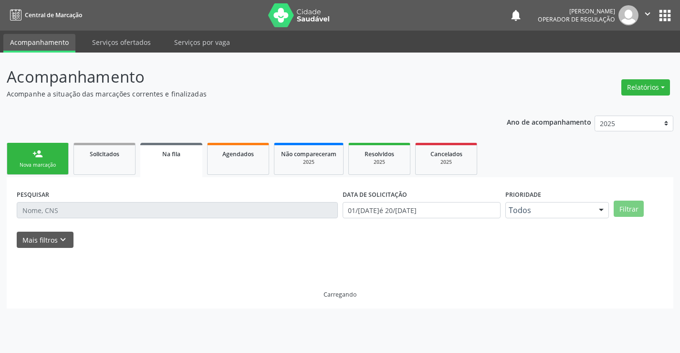
scroll to position [0, 0]
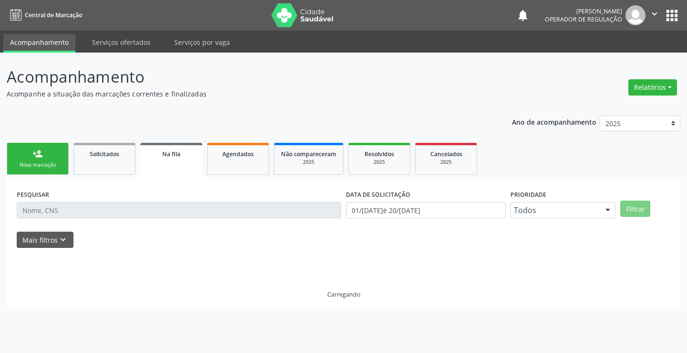
click at [50, 156] on link "person_add Nova marcação" at bounding box center [38, 159] width 62 height 32
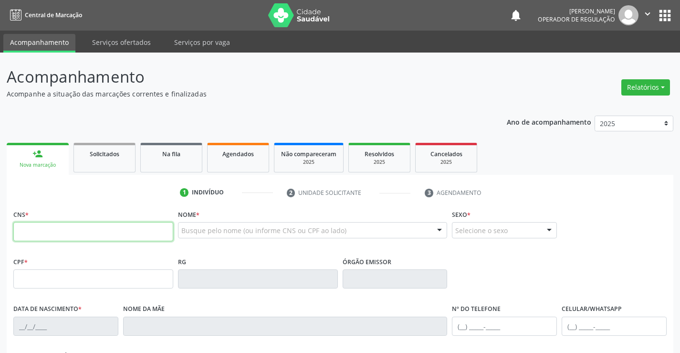
click at [49, 235] on input "text" at bounding box center [93, 231] width 160 height 19
click at [51, 229] on input "text" at bounding box center [93, 231] width 160 height 19
type input "704 1051 4523 3074"
type input "1337093700"
type input "20/05/1984"
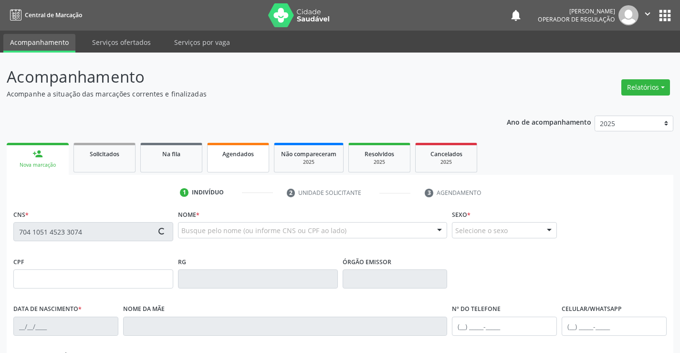
type input "(74) 9123-9245"
type input "026.026.295-10"
type input "70"
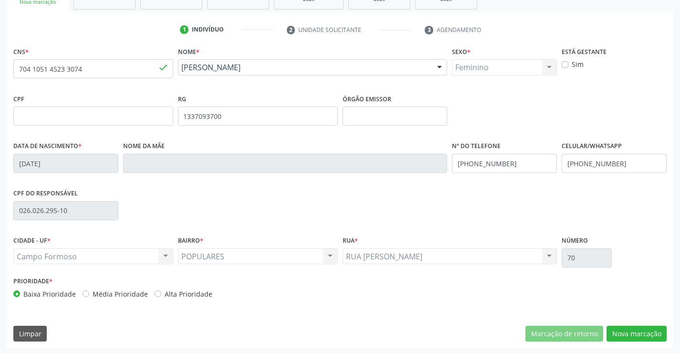
scroll to position [165, 0]
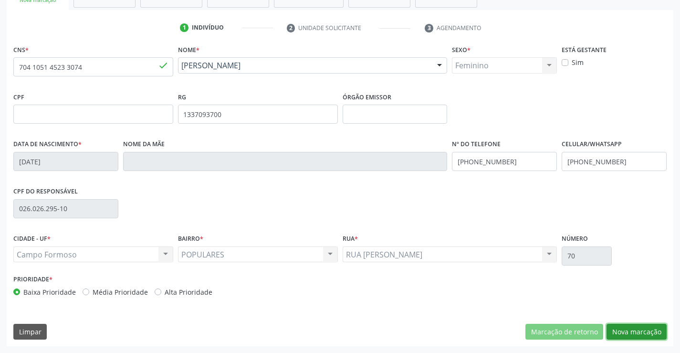
click at [648, 330] on button "Nova marcação" at bounding box center [636, 331] width 60 height 16
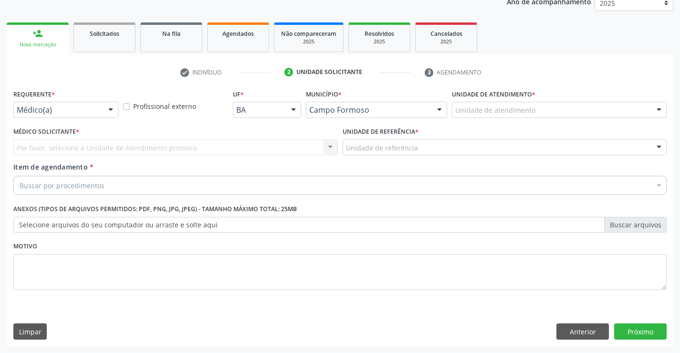
scroll to position [120, 0]
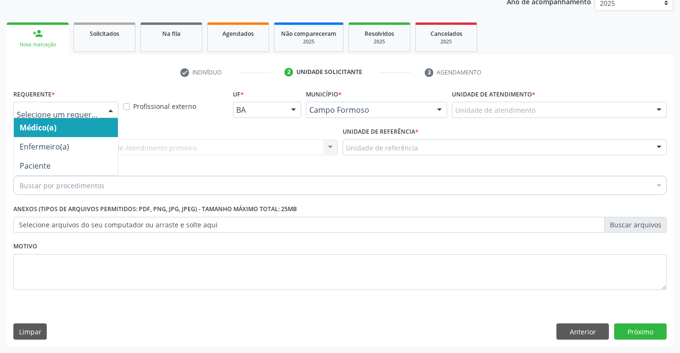
click at [139, 70] on ul "check Indivíduo 2 Unidade solicitante 3 Agendamento" at bounding box center [340, 72] width 666 height 16
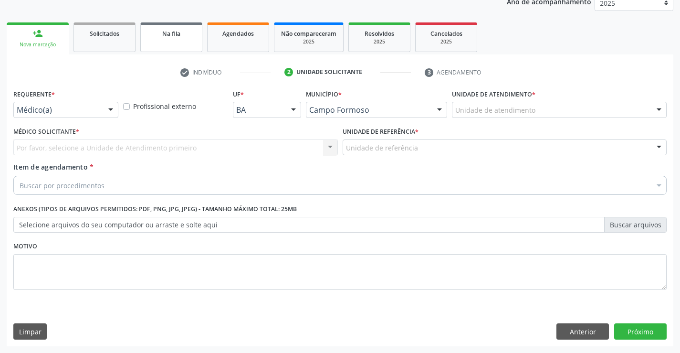
click at [181, 27] on link "Na fila" at bounding box center [171, 37] width 62 height 30
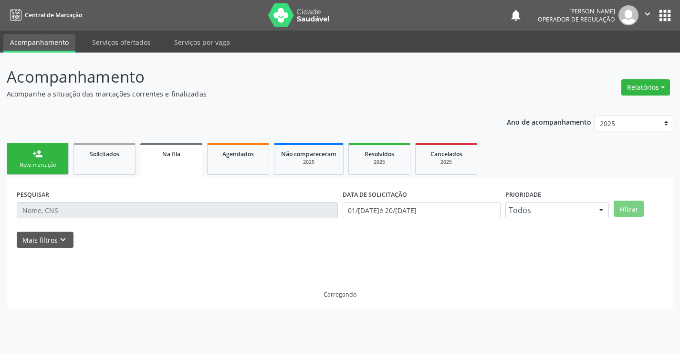
scroll to position [0, 0]
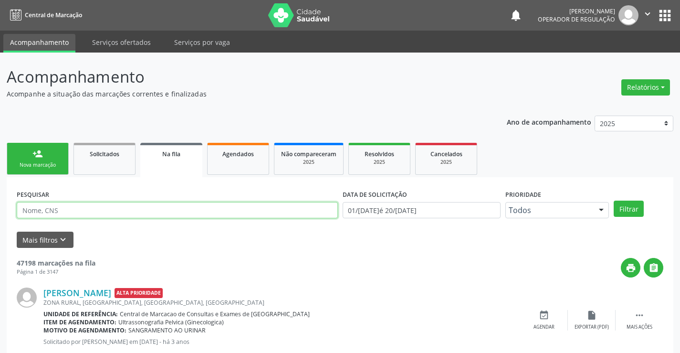
click at [50, 208] on input "text" at bounding box center [177, 210] width 321 height 16
type input "704105145233074"
click at [613, 200] on button "Filtrar" at bounding box center [628, 208] width 30 height 16
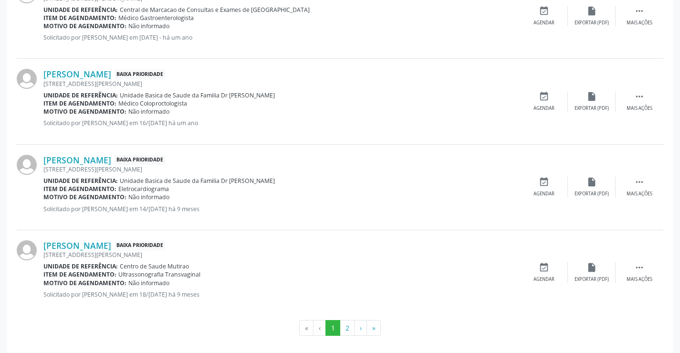
scroll to position [1259, 0]
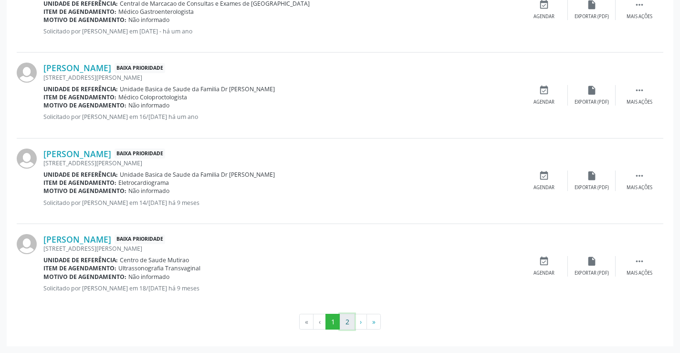
click at [348, 322] on button "2" at bounding box center [347, 321] width 15 height 16
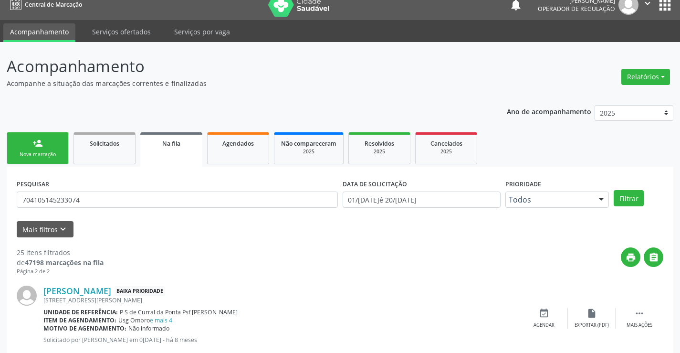
scroll to position [0, 0]
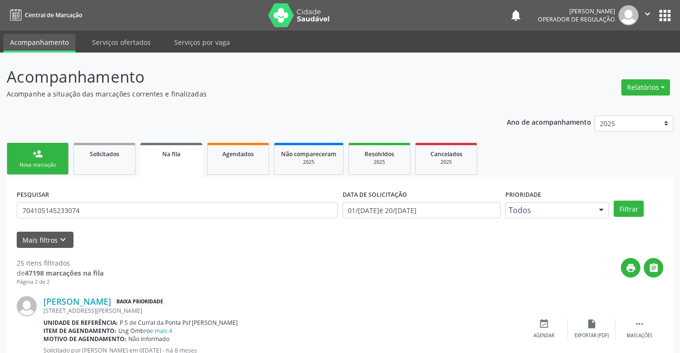
click at [61, 157] on link "person_add Nova marcação" at bounding box center [38, 159] width 62 height 32
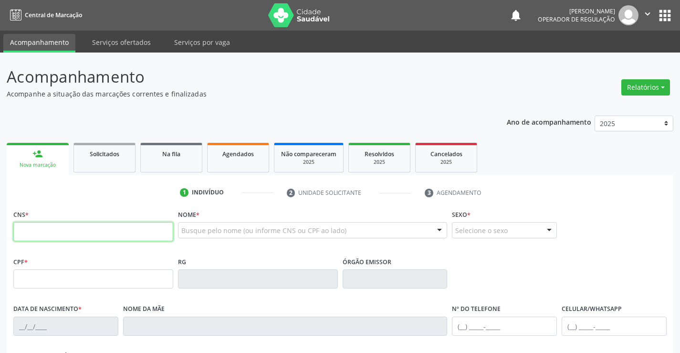
click at [52, 234] on input "text" at bounding box center [93, 231] width 160 height 19
type input "700 5057 1741 4757"
type input "607.057.795-72"
type input "0597801266"
type input "20/10/1969"
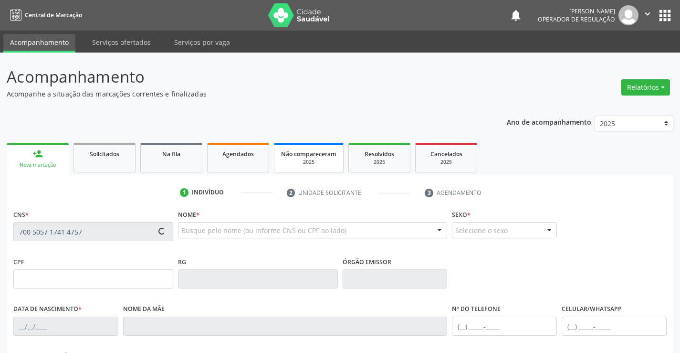
type input "(64) 8438-0070"
type input "S/N"
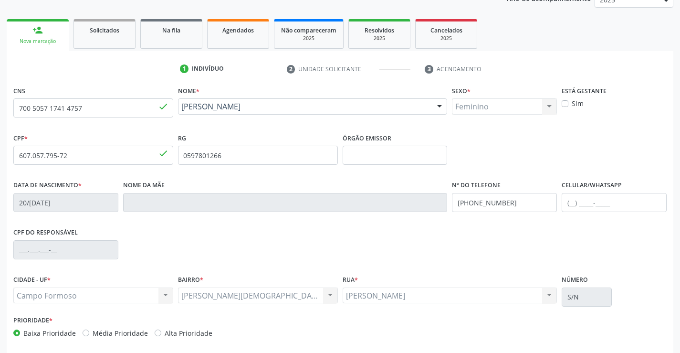
scroll to position [165, 0]
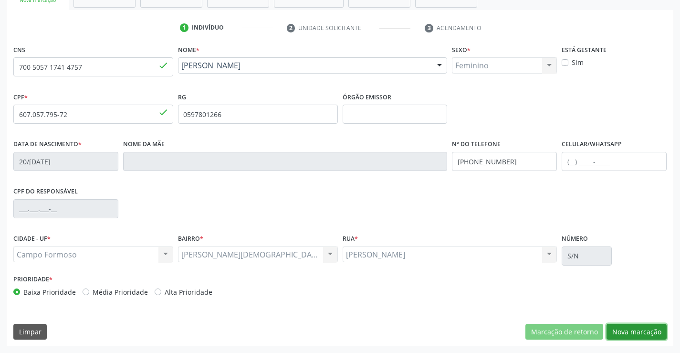
click at [652, 333] on button "Nova marcação" at bounding box center [636, 331] width 60 height 16
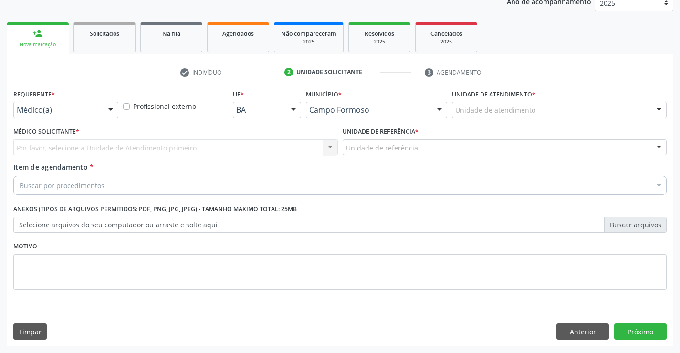
scroll to position [120, 0]
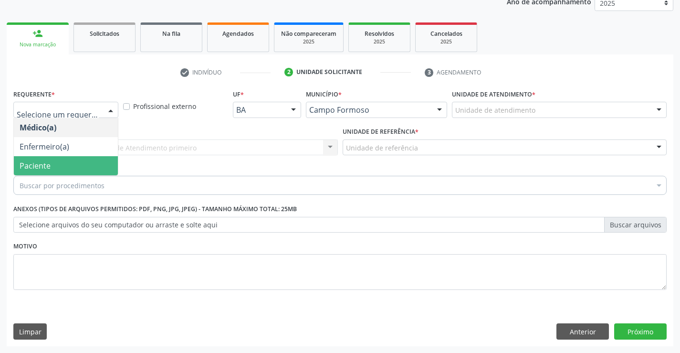
click at [45, 164] on span "Paciente" at bounding box center [35, 165] width 31 height 10
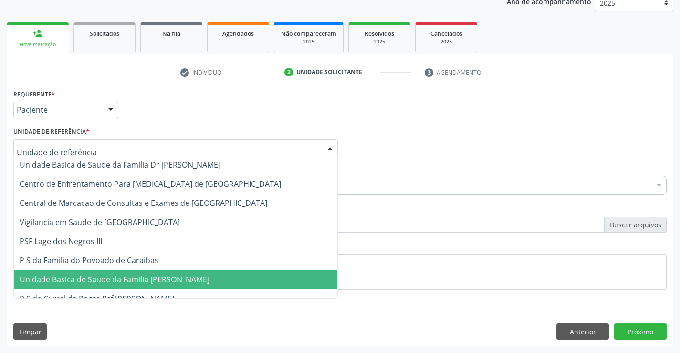
click at [108, 289] on span "P S de Curral da Ponta Psf [PERSON_NAME]" at bounding box center [175, 298] width 323 height 19
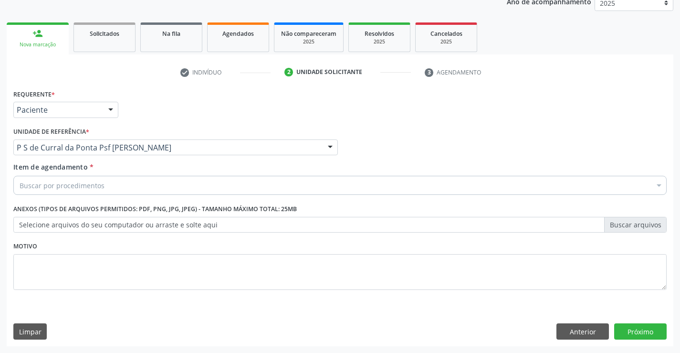
click at [119, 185] on div "Buscar por procedimentos" at bounding box center [339, 185] width 653 height 19
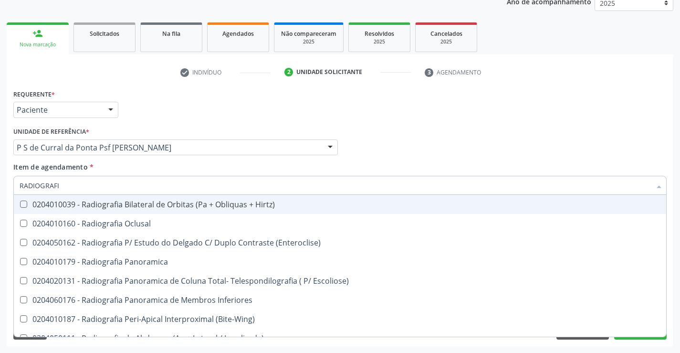
type input "RADIOGRAFIA"
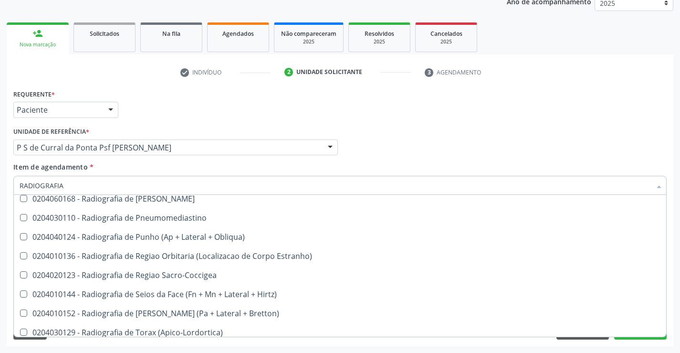
scroll to position [1097, 0]
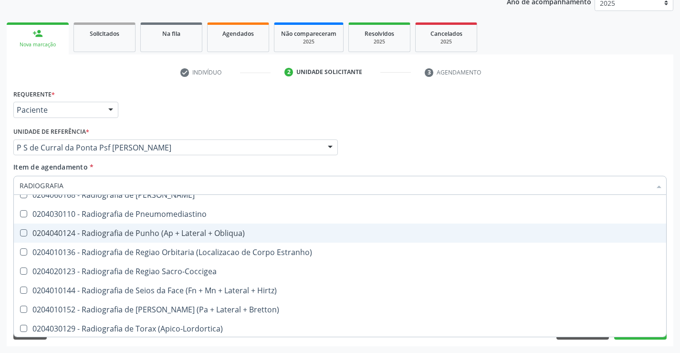
click at [225, 237] on div "0204040124 - Radiografia de Punho (Ap + Lateral + Obliqua)" at bounding box center [340, 233] width 641 height 8
checkbox Obliqua\) "true"
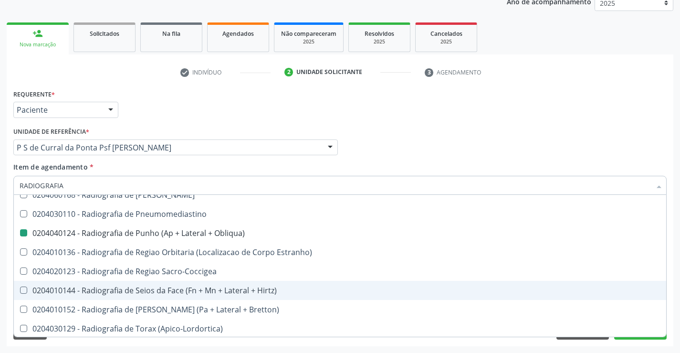
click at [594, 120] on div "Requerente * Paciente Médico(a) Enfermeiro(a) Paciente Nenhum resultado encontr…" at bounding box center [340, 105] width 658 height 37
checkbox Oclusal "true"
checkbox Obliqua\) "false"
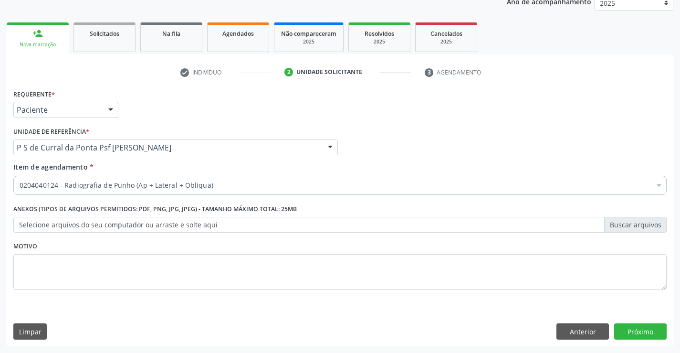
scroll to position [0, 0]
click at [634, 330] on button "Próximo" at bounding box center [640, 331] width 52 height 16
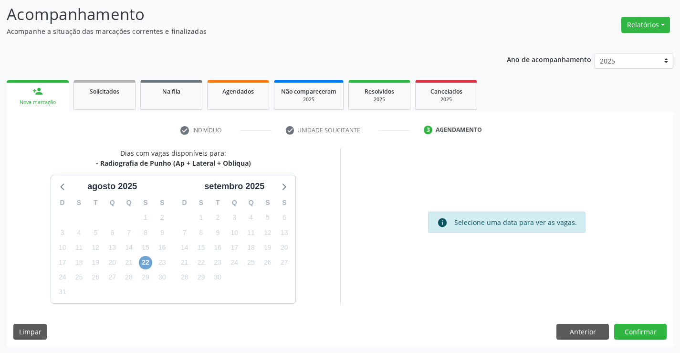
click at [143, 262] on span "22" at bounding box center [145, 262] width 13 height 13
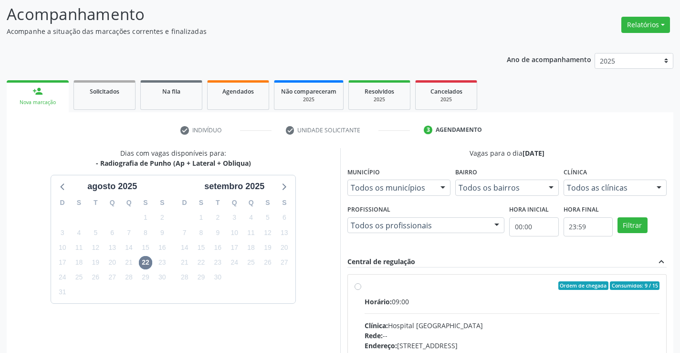
click at [461, 298] on div "Horário: 09:00" at bounding box center [511, 301] width 295 height 10
click at [361, 290] on input "Ordem de chegada Consumidos: 9 / 15 Horário: 09:00 Clínica: Hospital Sao Franci…" at bounding box center [357, 285] width 7 height 9
radio input "true"
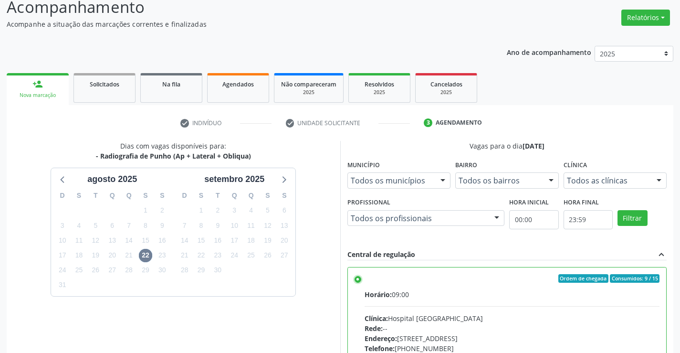
scroll to position [218, 0]
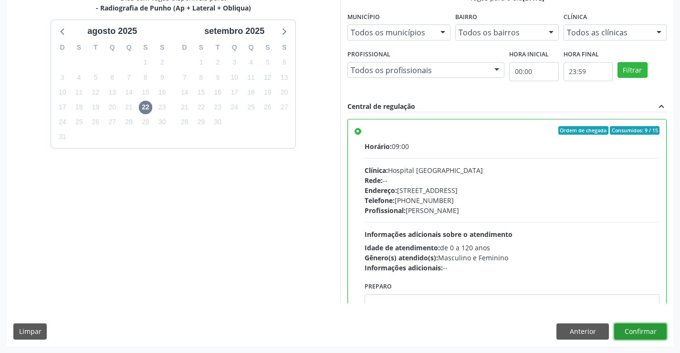
click at [650, 329] on button "Confirmar" at bounding box center [640, 331] width 52 height 16
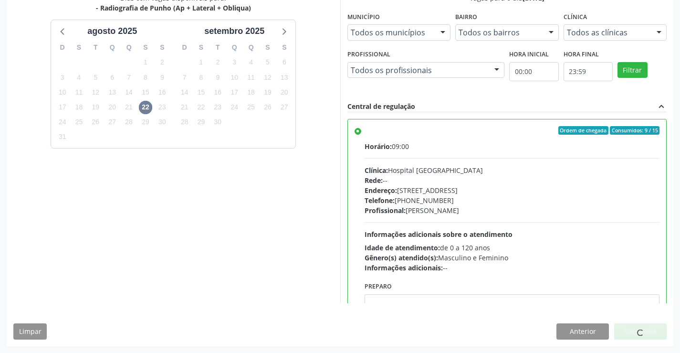
scroll to position [0, 0]
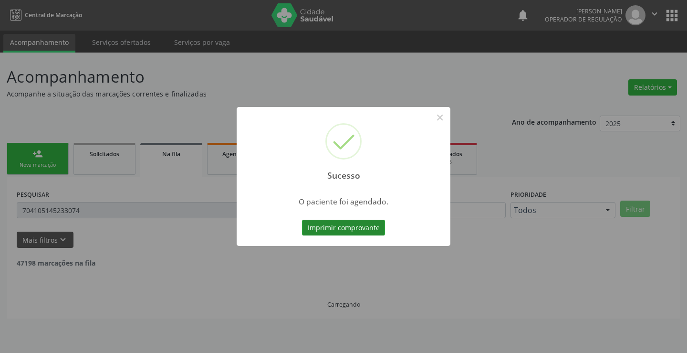
click at [359, 231] on button "Imprimir comprovante" at bounding box center [343, 227] width 83 height 16
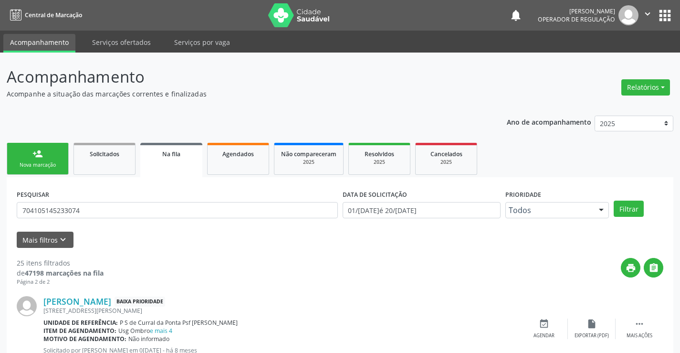
click at [51, 161] on div "Nova marcação" at bounding box center [38, 164] width 48 height 7
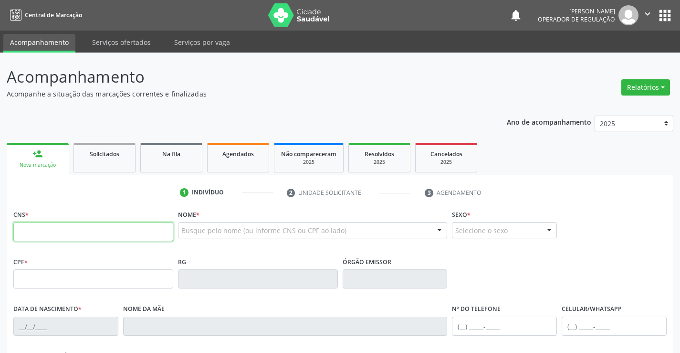
click at [66, 235] on input "text" at bounding box center [93, 231] width 160 height 19
type input "700 5057 1741 4757"
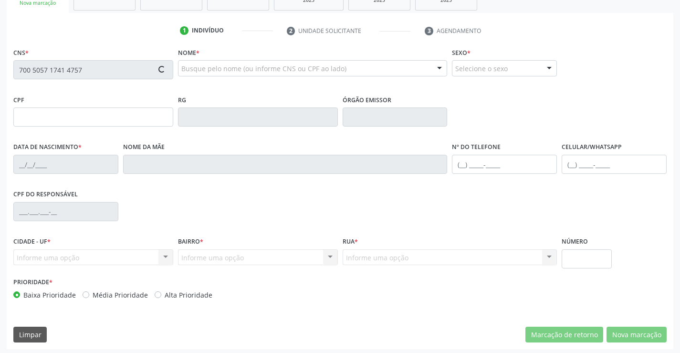
scroll to position [165, 0]
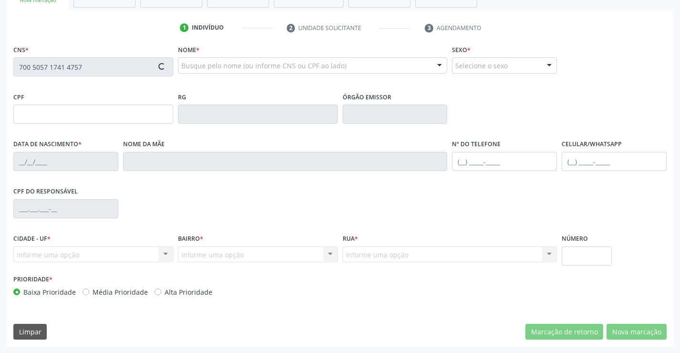
type input "607.057.795-72"
type input "0597801266"
type input "20/10/1969"
type input "(64) 8438-0070"
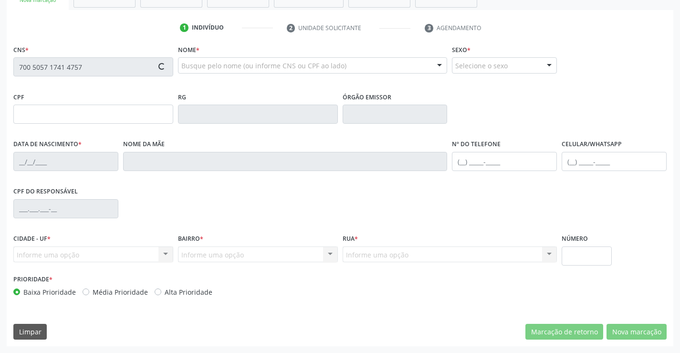
type input "S/N"
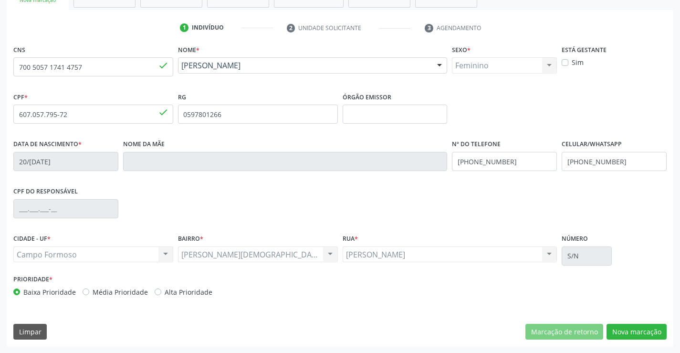
click at [637, 320] on div "CNS 700 5057 1741 4757 done Nome * Elaine Freitas de Carvalho Francisco Elaine …" at bounding box center [340, 193] width 666 height 303
click at [637, 338] on button "Nova marcação" at bounding box center [636, 331] width 60 height 16
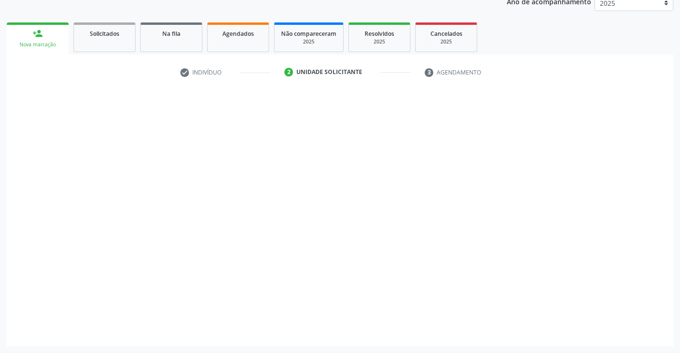
scroll to position [120, 0]
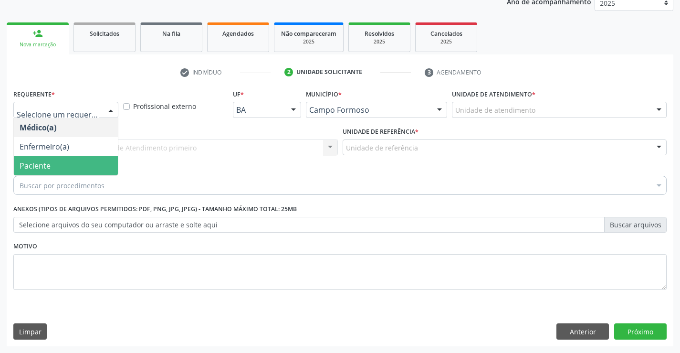
click at [44, 165] on span "Paciente" at bounding box center [35, 165] width 31 height 10
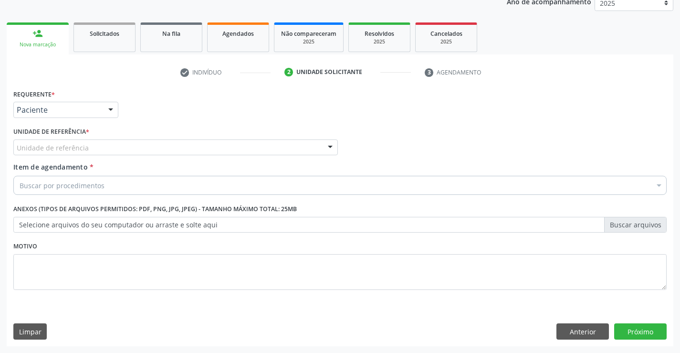
click at [113, 147] on div "Unidade de referência" at bounding box center [175, 147] width 324 height 16
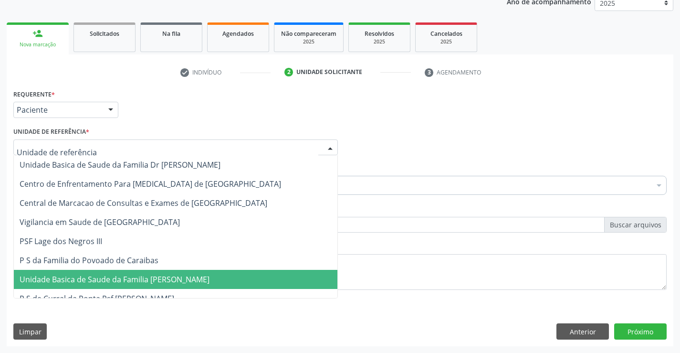
click at [121, 272] on span "Unidade Basica de Saude da Familia [PERSON_NAME]" at bounding box center [175, 279] width 323 height 19
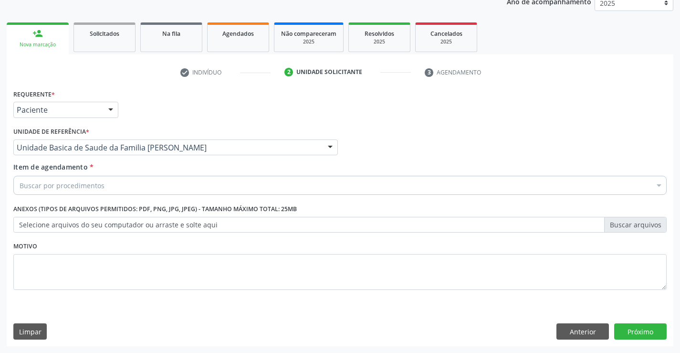
click at [114, 187] on div "Buscar por procedimentos" at bounding box center [339, 185] width 653 height 19
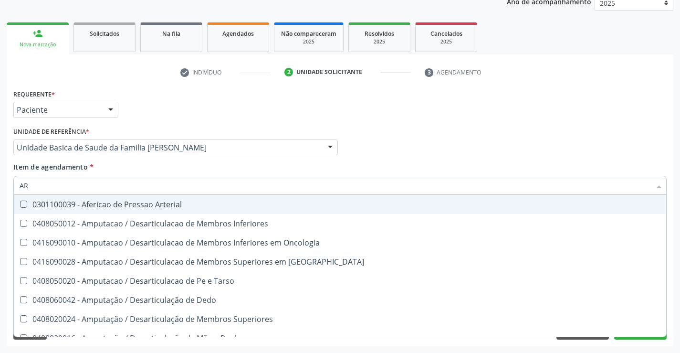
type input "A"
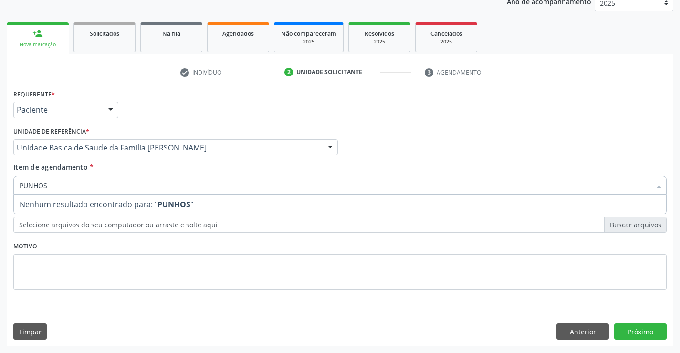
type input "PUNHO"
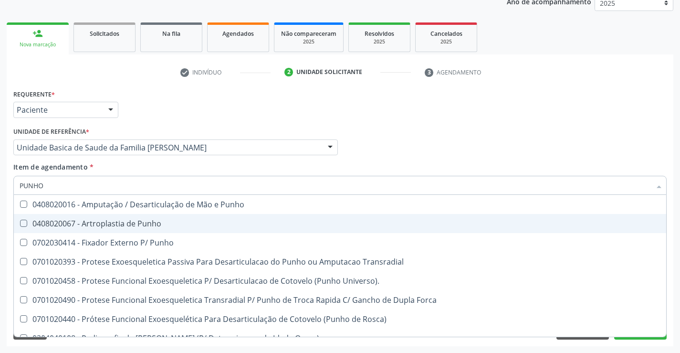
scroll to position [164, 0]
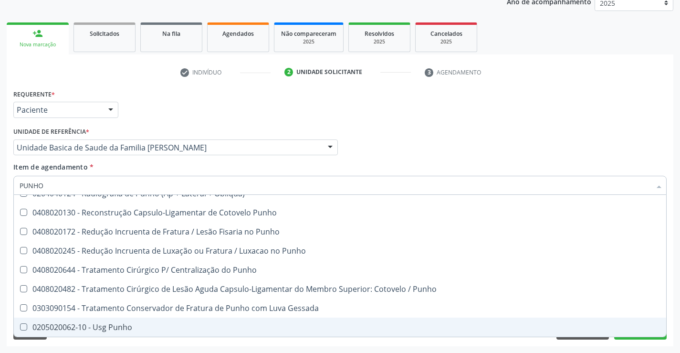
click at [125, 324] on div "0205020062-10 - Usg Punho" at bounding box center [340, 327] width 641 height 8
checkbox Punho "true"
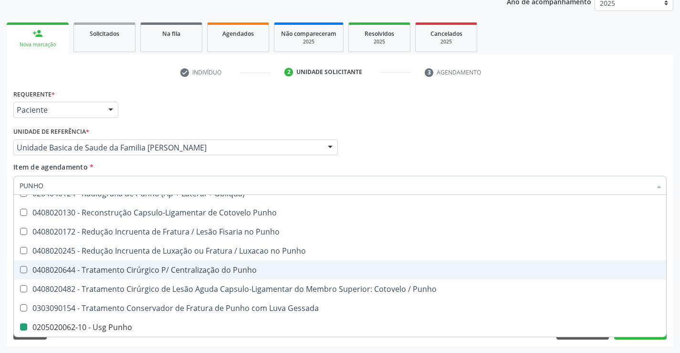
click at [602, 78] on ul "check Indivíduo 2 Unidade solicitante 3 Agendamento" at bounding box center [340, 72] width 666 height 16
checkbox Punho "true"
checkbox Punho "false"
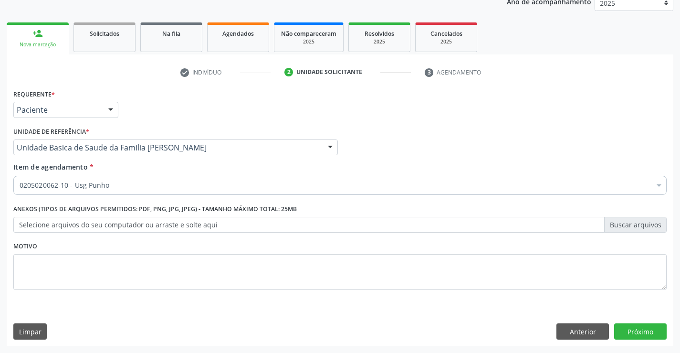
scroll to position [0, 0]
click at [602, 78] on ul "check Indivíduo 2 Unidade solicitante 3 Agendamento" at bounding box center [340, 72] width 666 height 16
click at [634, 341] on div "Requerente * Paciente Médico(a) Enfermeiro(a) Paciente Nenhum resultado encontr…" at bounding box center [340, 216] width 666 height 259
click at [630, 326] on button "Próximo" at bounding box center [640, 331] width 52 height 16
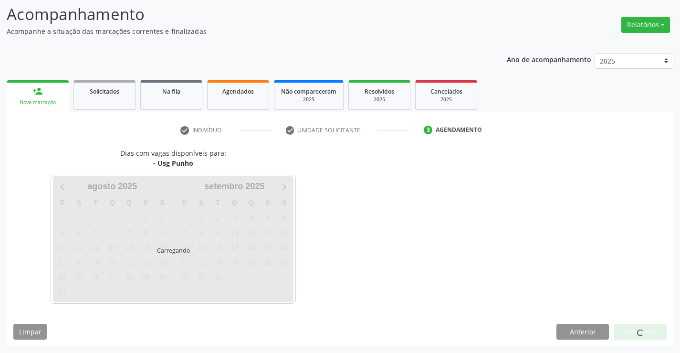
scroll to position [62, 0]
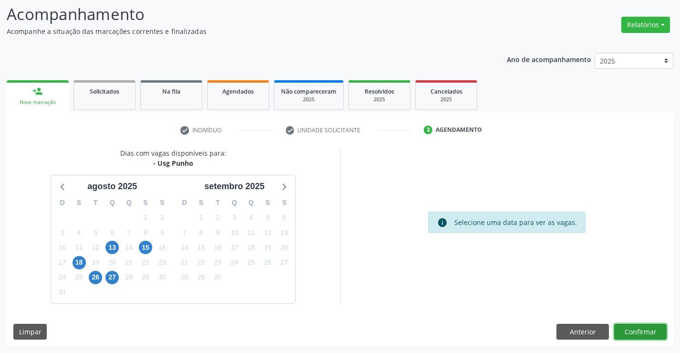
drag, startPoint x: 633, startPoint y: 329, endPoint x: 628, endPoint y: 331, distance: 5.3
click at [628, 331] on button "Confirmar" at bounding box center [640, 331] width 52 height 16
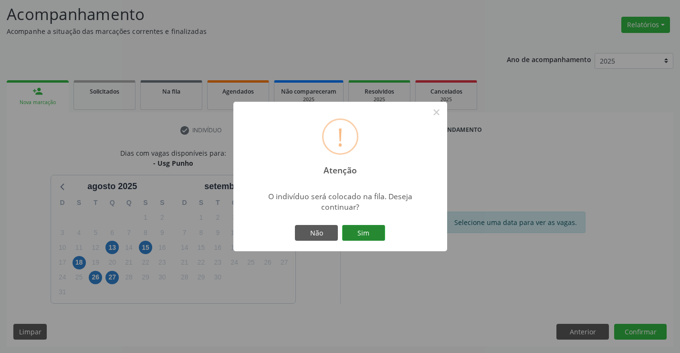
click at [368, 231] on button "Sim" at bounding box center [363, 233] width 43 height 16
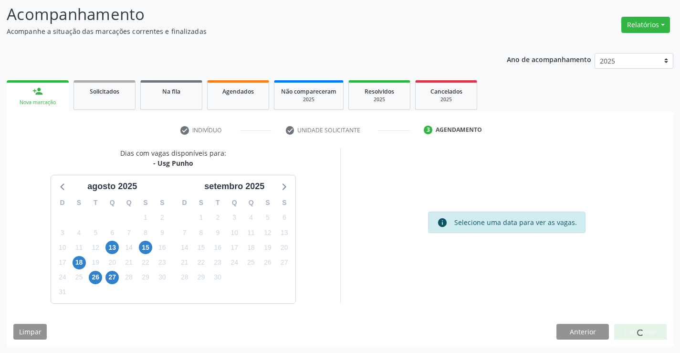
scroll to position [0, 0]
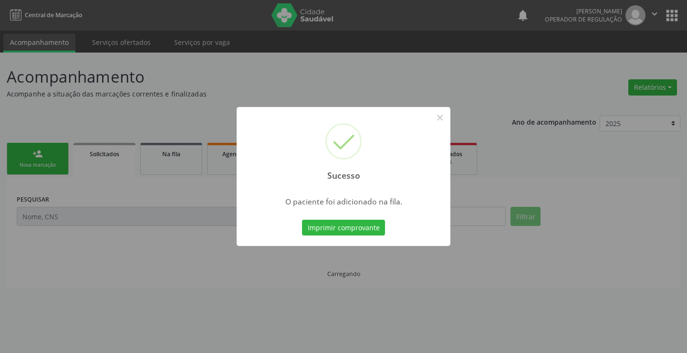
drag, startPoint x: 367, startPoint y: 228, endPoint x: 565, endPoint y: 320, distance: 218.1
click at [408, 246] on div "Sucesso × O paciente foi adicionado na fila. Imprimir comprovante Cancel" at bounding box center [343, 176] width 687 height 353
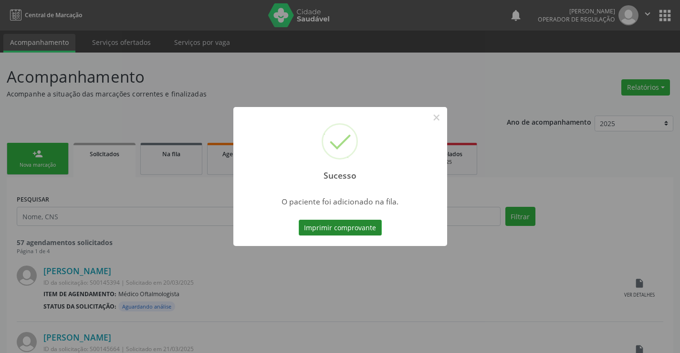
click at [360, 228] on button "Imprimir comprovante" at bounding box center [340, 227] width 83 height 16
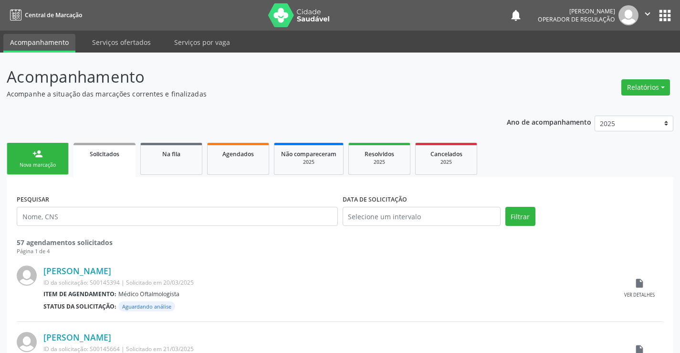
click at [402, 98] on p "Acompanhe a situação das marcações correntes e finalizadas" at bounding box center [240, 94] width 467 height 10
click at [402, 96] on p "Acompanhe a situação das marcações correntes e finalizadas" at bounding box center [240, 94] width 467 height 10
click at [402, 93] on p "Acompanhe a situação das marcações correntes e finalizadas" at bounding box center [240, 94] width 467 height 10
click at [409, 91] on p "Acompanhe a situação das marcações correntes e finalizadas" at bounding box center [240, 94] width 467 height 10
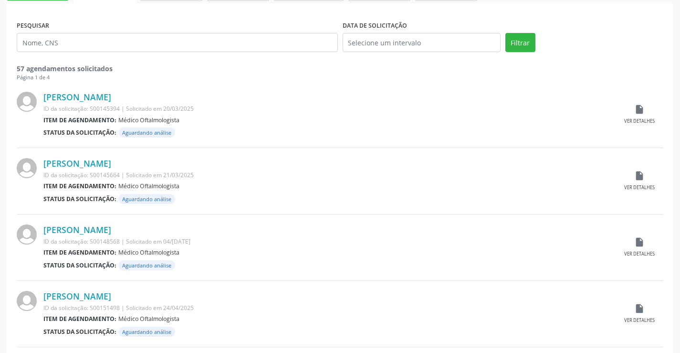
scroll to position [191, 0]
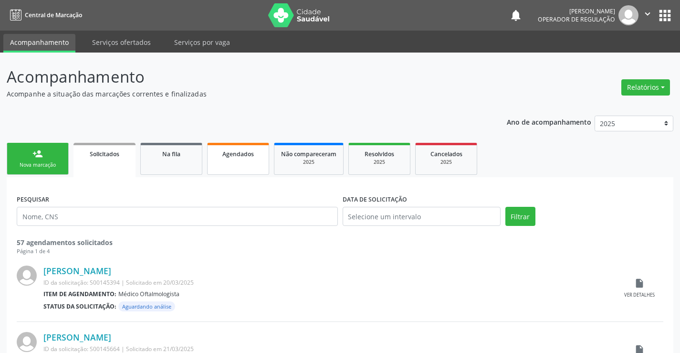
click at [233, 159] on link "Agendados" at bounding box center [238, 159] width 62 height 32
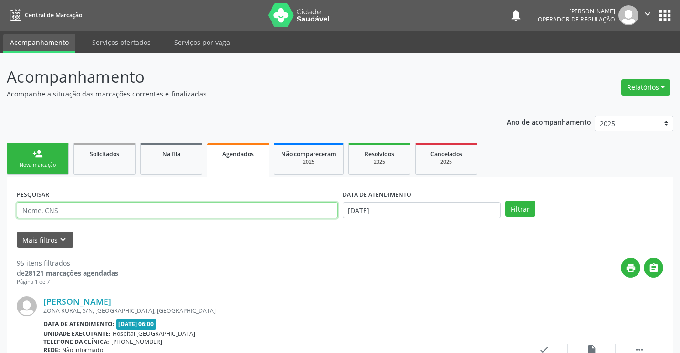
click at [32, 214] on input "text" at bounding box center [177, 210] width 321 height 16
type input "705405462320193"
click at [392, 201] on label "DATA DE ATENDIMENTO" at bounding box center [377, 194] width 69 height 15
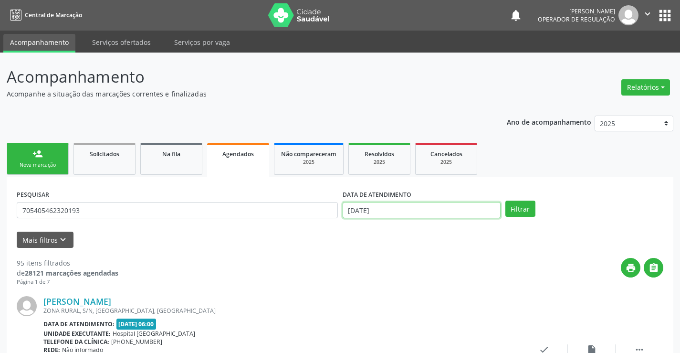
click at [405, 206] on input "[DATE]" at bounding box center [422, 210] width 158 height 16
click at [516, 203] on button "Filtrar" at bounding box center [520, 208] width 30 height 16
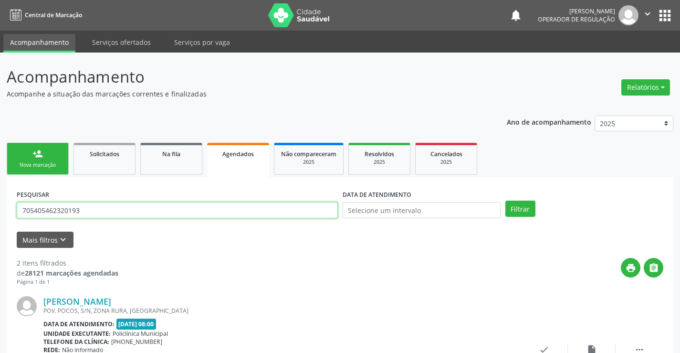
drag, startPoint x: 108, startPoint y: 209, endPoint x: 0, endPoint y: 218, distance: 108.2
click at [0, 218] on div "Acompanhamento Acompanhe a situação das marcações correntes e finalizadas Relat…" at bounding box center [340, 314] width 680 height 525
click at [57, 211] on input "text" at bounding box center [177, 210] width 321 height 16
type input "704104190310375"
click at [505, 200] on button "Filtrar" at bounding box center [520, 208] width 30 height 16
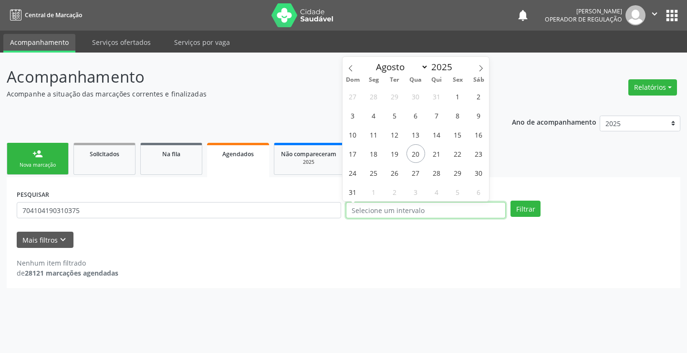
click at [437, 213] on input "text" at bounding box center [426, 210] width 160 height 16
click at [433, 208] on input "text" at bounding box center [426, 210] width 160 height 16
click at [416, 156] on span "20" at bounding box center [415, 153] width 19 height 19
type input "[DATE]"
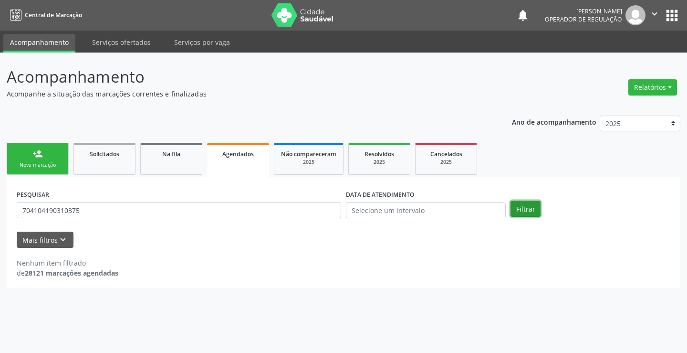
click at [520, 205] on button "Filtrar" at bounding box center [525, 208] width 30 height 16
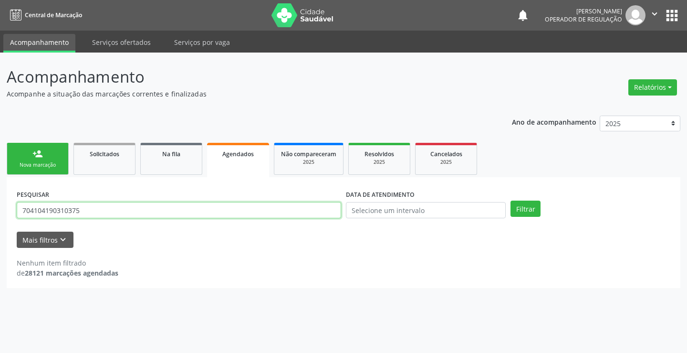
drag, startPoint x: 95, startPoint y: 214, endPoint x: 0, endPoint y: 233, distance: 96.7
click at [0, 233] on div "Acompanhamento Acompanhe a situação das marcações correntes e finalizadas Relat…" at bounding box center [343, 202] width 687 height 300
click at [510, 200] on button "Filtrar" at bounding box center [525, 208] width 30 height 16
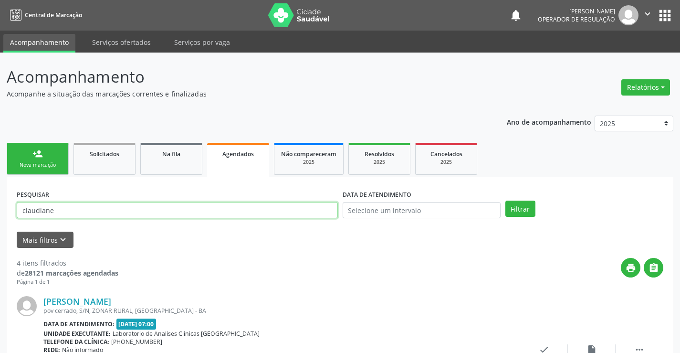
drag, startPoint x: 77, startPoint y: 210, endPoint x: 4, endPoint y: 213, distance: 73.1
click at [505, 200] on button "Filtrar" at bounding box center [520, 208] width 30 height 16
drag, startPoint x: 67, startPoint y: 215, endPoint x: 46, endPoint y: 208, distance: 21.9
click at [21, 215] on input "claudiane" at bounding box center [177, 210] width 321 height 16
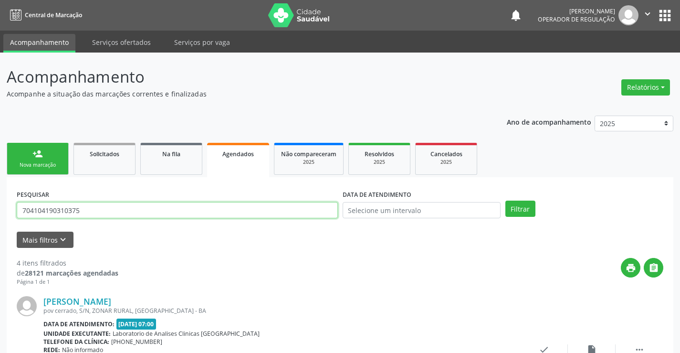
type input "704104190310375"
click at [505, 200] on button "Filtrar" at bounding box center [520, 208] width 30 height 16
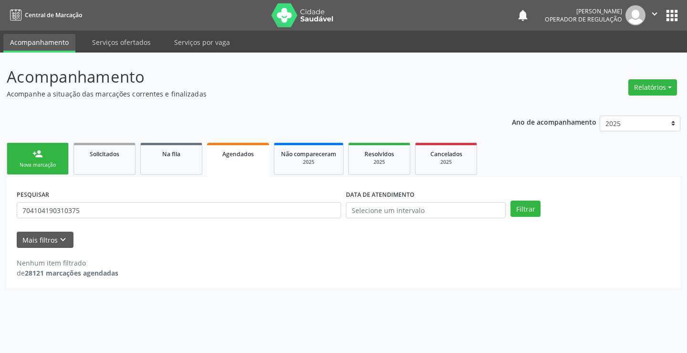
click at [41, 160] on link "person_add Nova marcação" at bounding box center [38, 159] width 62 height 32
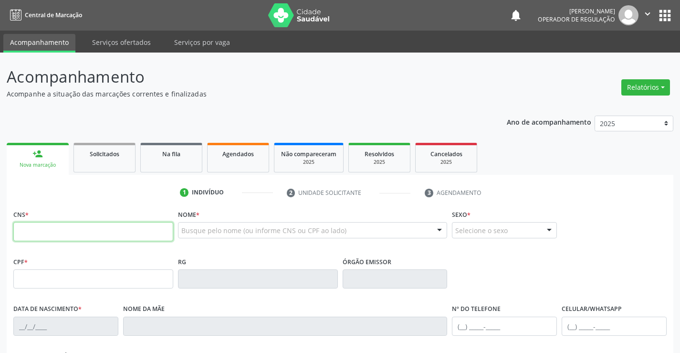
click at [49, 230] on input "text" at bounding box center [93, 231] width 160 height 19
type input "706 7035 0096 3819"
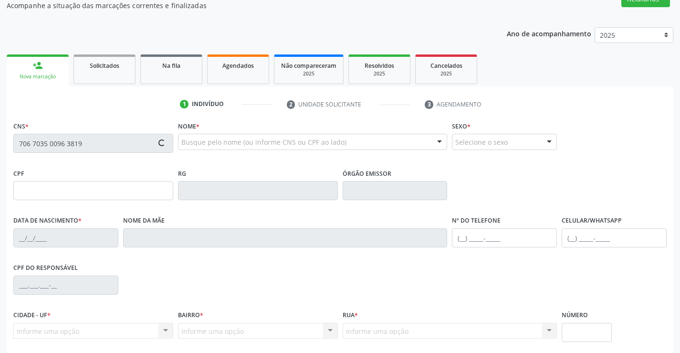
scroll to position [165, 0]
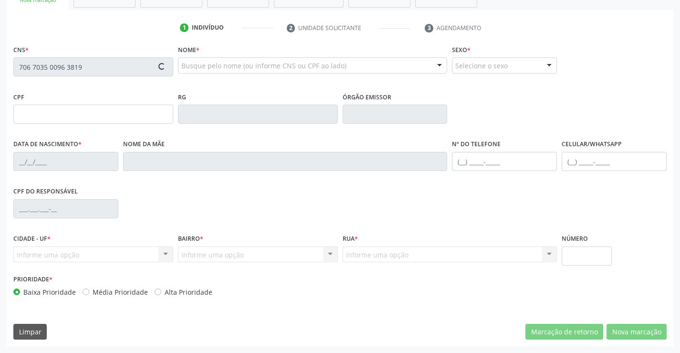
click at [529, 201] on div "CPF do responsável" at bounding box center [340, 207] width 658 height 47
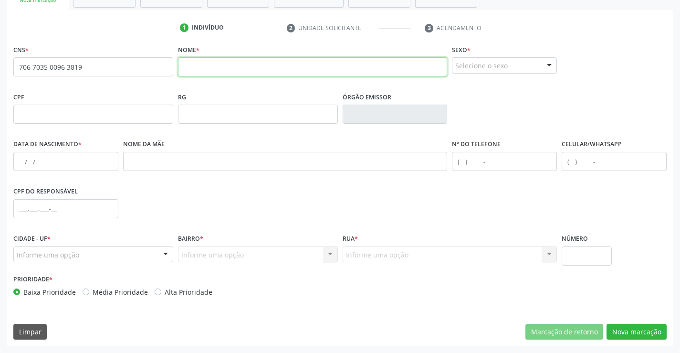
click at [212, 58] on input "text" at bounding box center [313, 66] width 270 height 19
type input "[PERSON_NAME]"
click at [507, 68] on div "Selecione o sexo" at bounding box center [504, 65] width 105 height 16
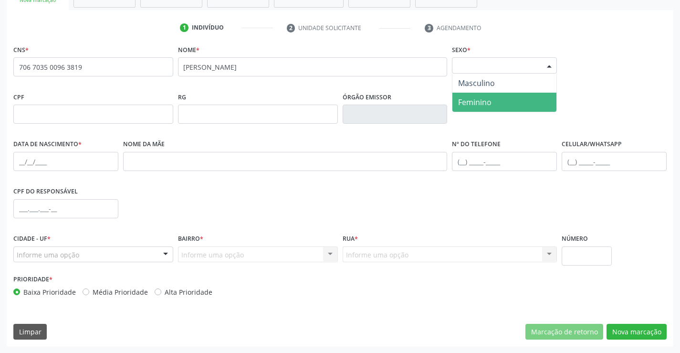
click at [496, 102] on span "Feminino" at bounding box center [504, 102] width 104 height 19
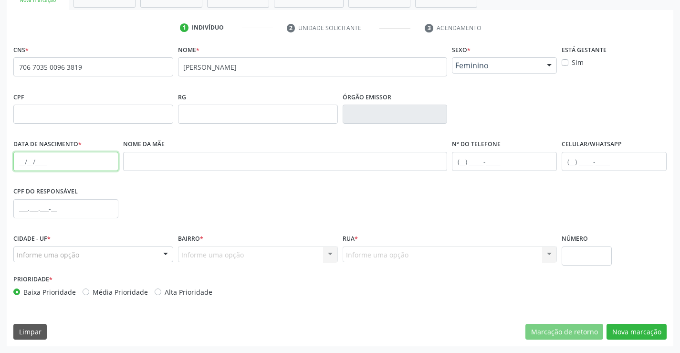
click at [70, 168] on input "text" at bounding box center [65, 161] width 105 height 19
type input "[DATE]"
click at [118, 263] on div "Cidade - UF * Informe uma opção Campo Formoso - [GEOGRAPHIC_DATA] resultado enc…" at bounding box center [93, 251] width 165 height 41
click at [118, 250] on div "Informe uma opção" at bounding box center [93, 254] width 160 height 16
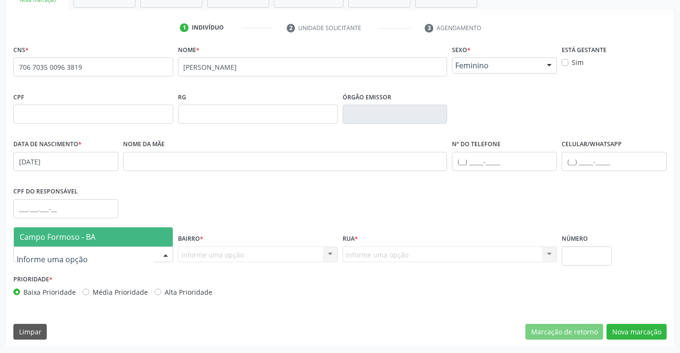
click at [79, 237] on span "Campo Formoso - BA" at bounding box center [58, 236] width 76 height 10
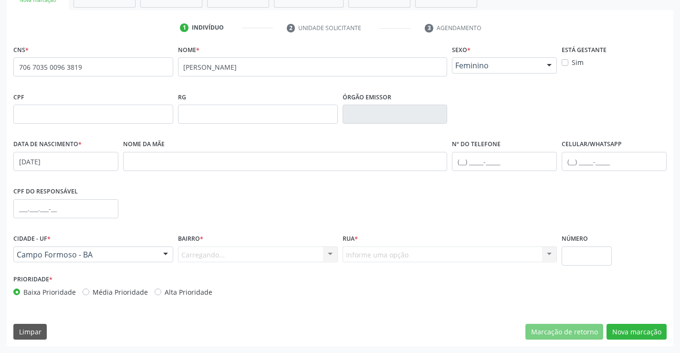
click at [222, 256] on div "Carregando... Nenhum resultado encontrado para: " " Nenhuma opção encontrada. D…" at bounding box center [258, 254] width 160 height 16
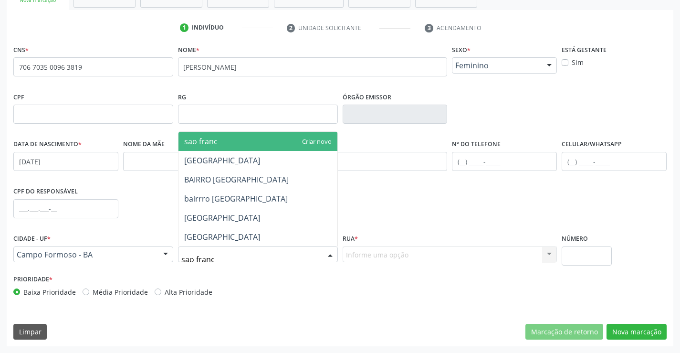
type input "sao franci"
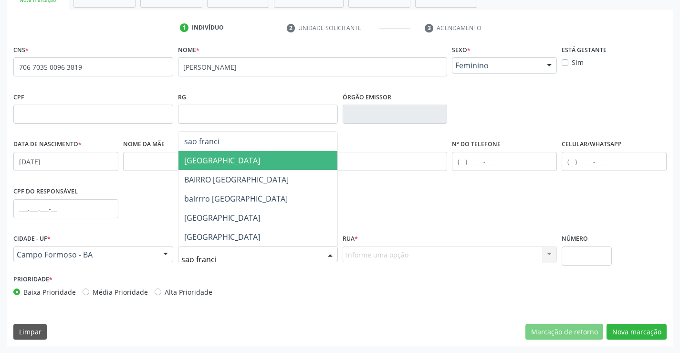
click at [221, 151] on span "[GEOGRAPHIC_DATA]" at bounding box center [257, 160] width 159 height 19
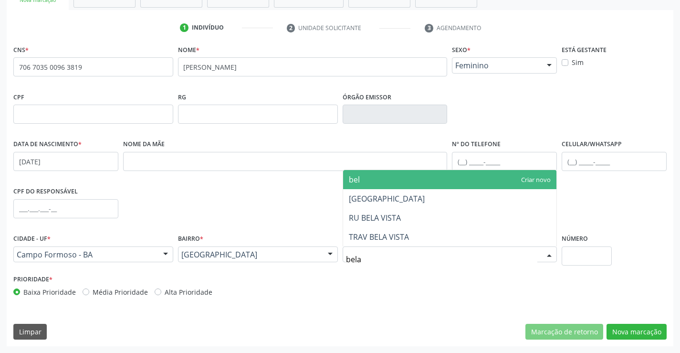
type input "bela"
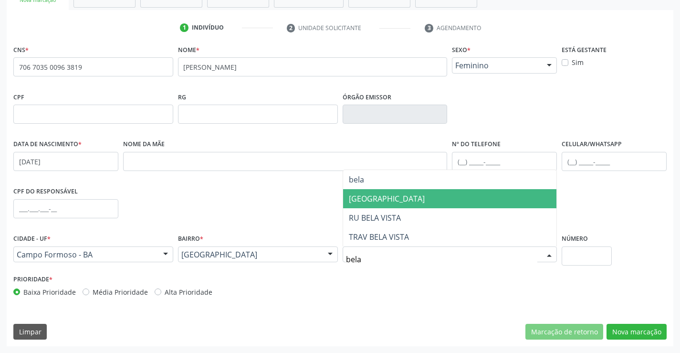
click at [382, 200] on span "[GEOGRAPHIC_DATA]" at bounding box center [387, 198] width 76 height 10
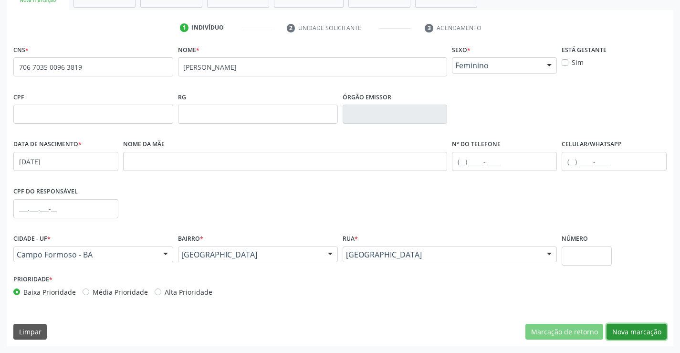
click at [634, 324] on button "Nova marcação" at bounding box center [636, 331] width 60 height 16
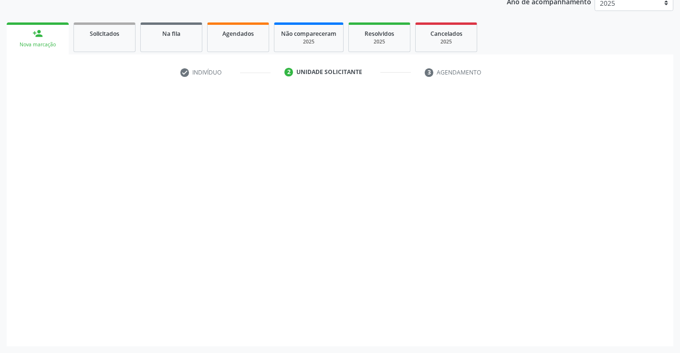
scroll to position [120, 0]
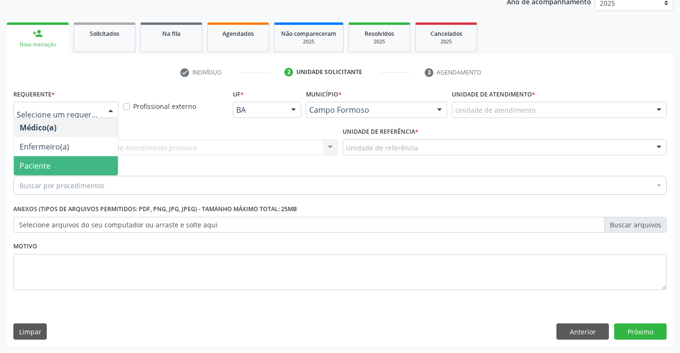
click at [37, 166] on span "Paciente" at bounding box center [35, 165] width 31 height 10
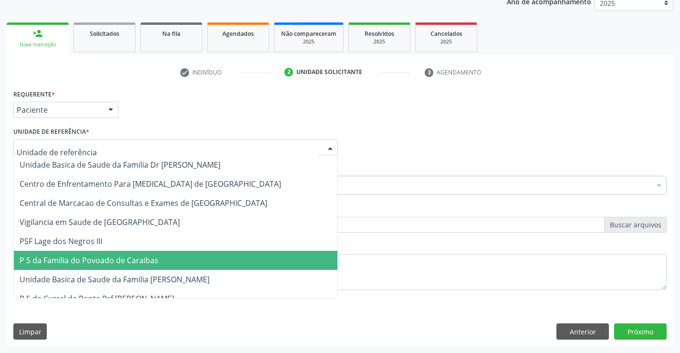
drag, startPoint x: 86, startPoint y: 262, endPoint x: 75, endPoint y: 205, distance: 58.8
click at [86, 262] on span "P S da Familia do Povoado de Caraibas" at bounding box center [89, 260] width 139 height 10
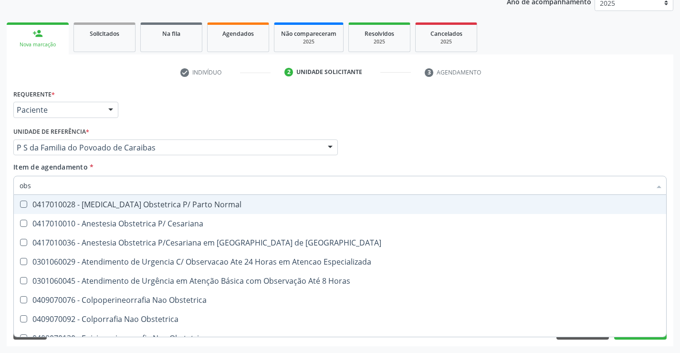
type input "obst"
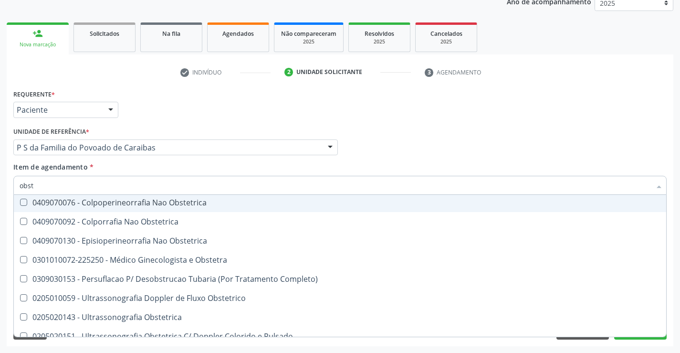
scroll to position [68, 0]
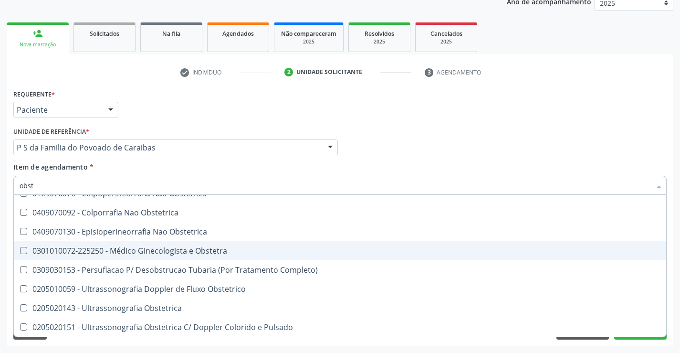
drag, startPoint x: 194, startPoint y: 253, endPoint x: 39, endPoint y: 253, distance: 155.5
click at [189, 253] on div "0301010072-225250 - Médico Ginecologista e Obstetra" at bounding box center [340, 251] width 641 height 8
checkbox Obstetra "true"
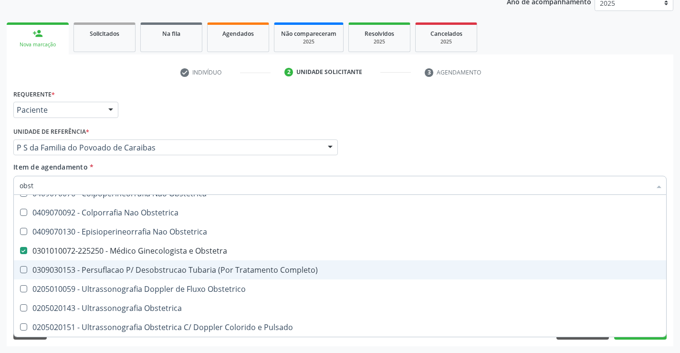
click at [627, 122] on div "Requerente * Paciente Médico(a) Enfermeiro(a) Paciente Nenhum resultado encontr…" at bounding box center [340, 105] width 658 height 37
checkbox Cesariana "true"
checkbox Obstetra "false"
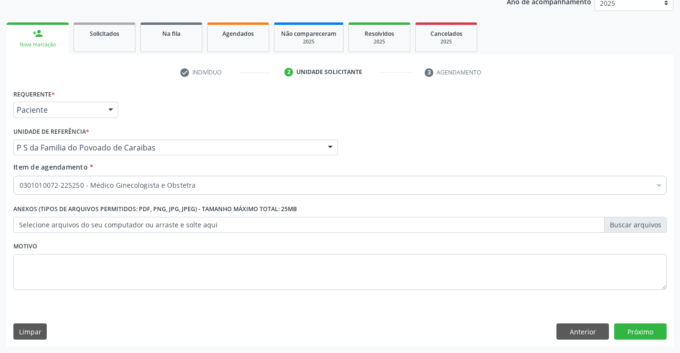
scroll to position [0, 0]
click at [634, 333] on button "Próximo" at bounding box center [640, 331] width 52 height 16
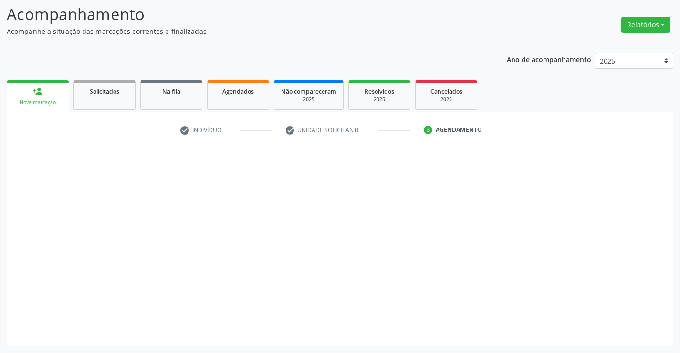
scroll to position [62, 0]
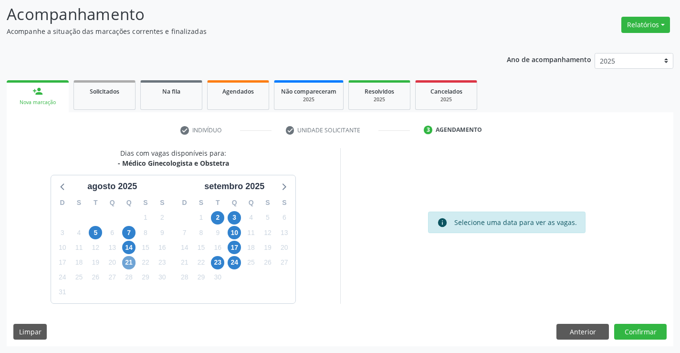
click at [128, 262] on span "21" at bounding box center [128, 262] width 13 height 13
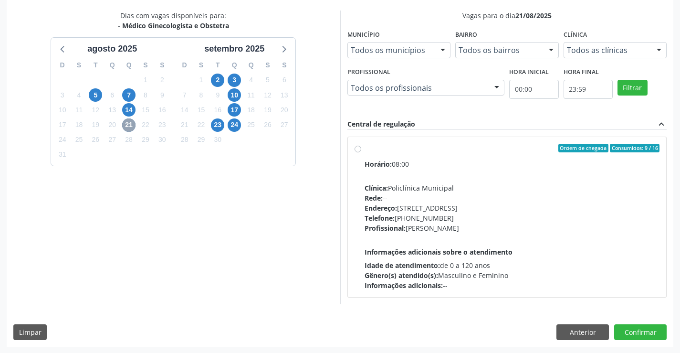
scroll to position [200, 0]
click at [454, 213] on div "Telefone: [PHONE_NUMBER]" at bounding box center [511, 217] width 295 height 10
click at [361, 152] on input "Ordem de chegada Consumidos: 9 / 16 Horário: 08:00 Clínica: Policlínica Municip…" at bounding box center [357, 147] width 7 height 9
radio input "true"
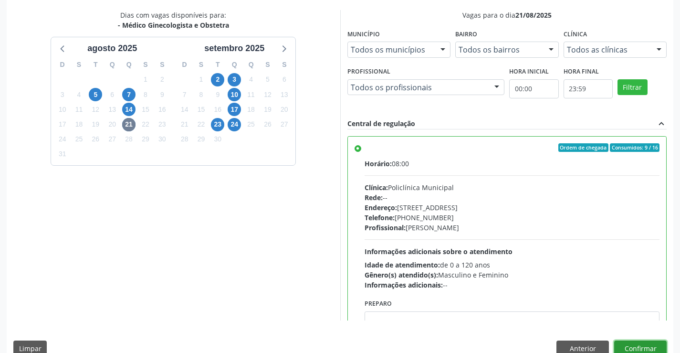
click at [636, 343] on button "Confirmar" at bounding box center [640, 348] width 52 height 16
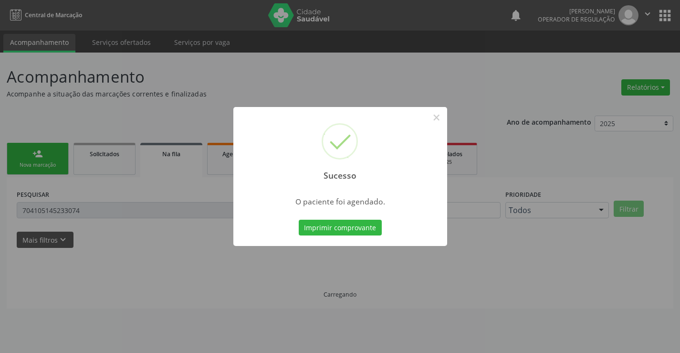
scroll to position [0, 0]
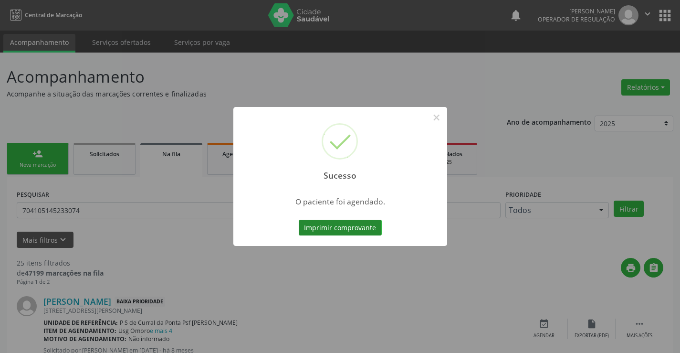
click at [350, 228] on button "Imprimir comprovante" at bounding box center [340, 227] width 83 height 16
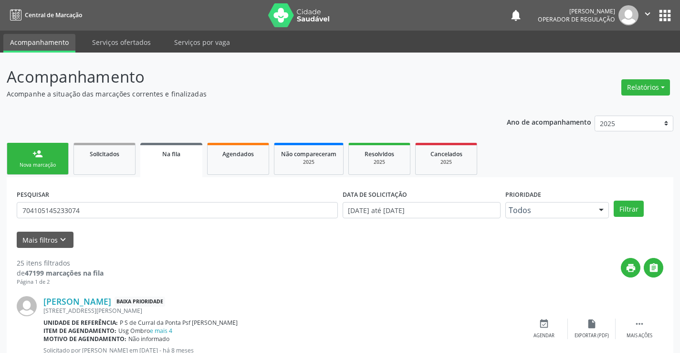
click at [53, 156] on link "person_add Nova marcação" at bounding box center [38, 159] width 62 height 32
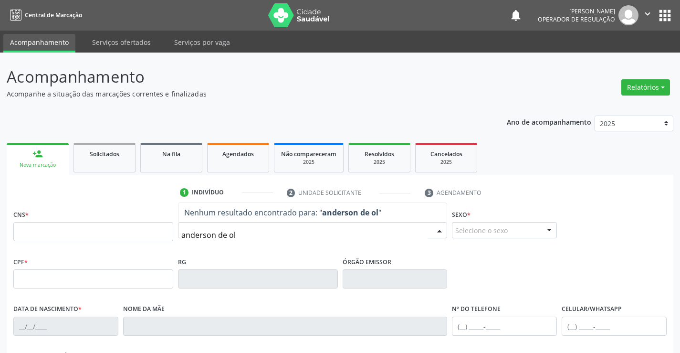
type input "[PERSON_NAME] de oli"
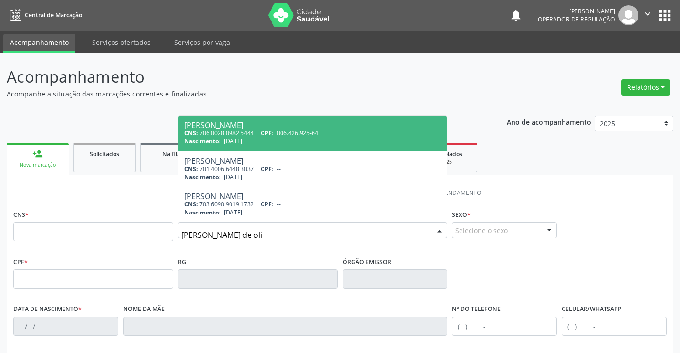
click at [287, 135] on span "006.426.925-64" at bounding box center [298, 133] width 42 height 8
type input "706 0028 0982 5444"
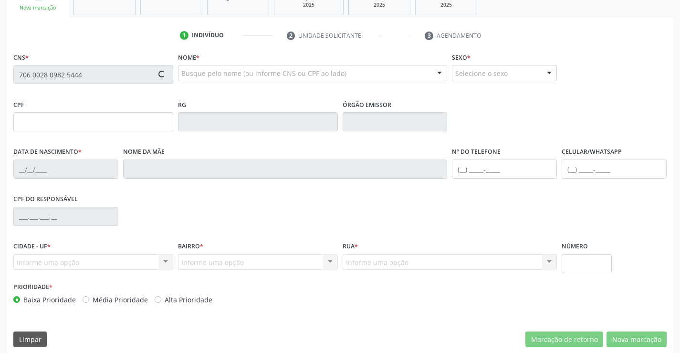
scroll to position [165, 0]
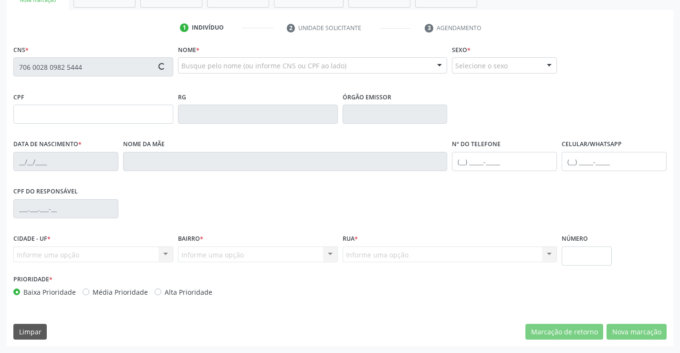
type input "006.426.925-64"
type input "1117119084"
type input "[DATE]"
type input "[PHONE_NUMBER]"
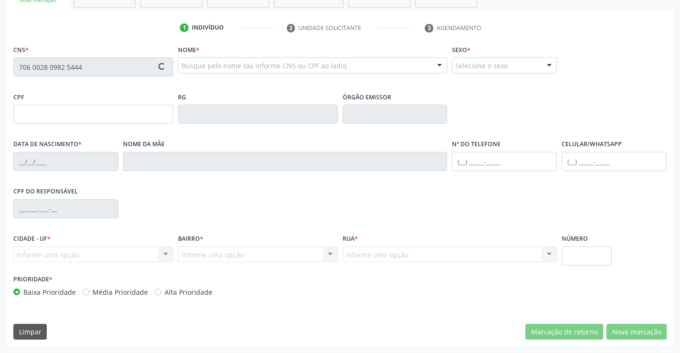
type input "006.426.925-64"
type input "16"
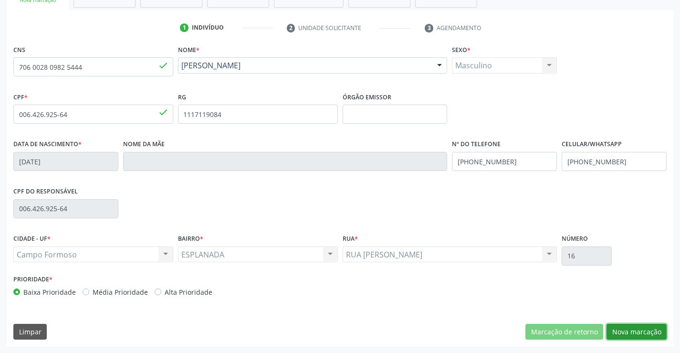
click at [627, 337] on button "Nova marcação" at bounding box center [636, 331] width 60 height 16
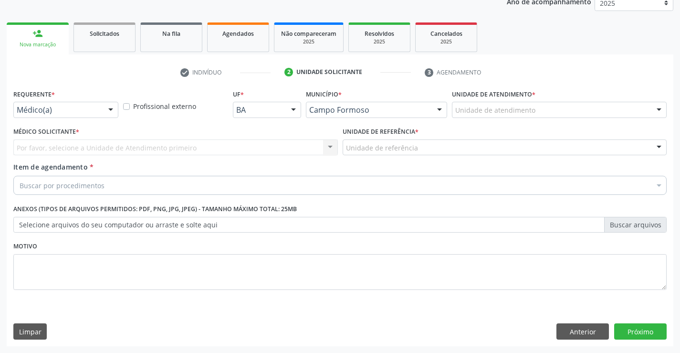
scroll to position [120, 0]
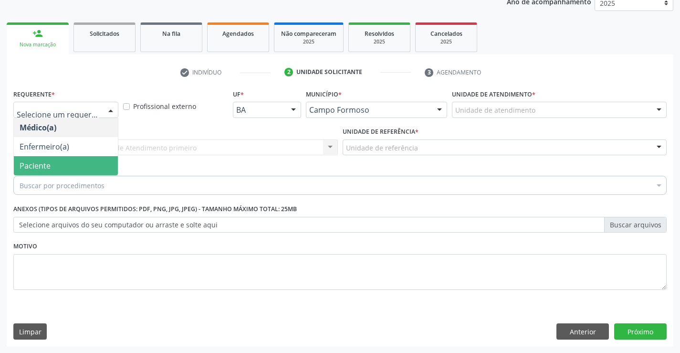
click at [44, 167] on span "Paciente" at bounding box center [35, 165] width 31 height 10
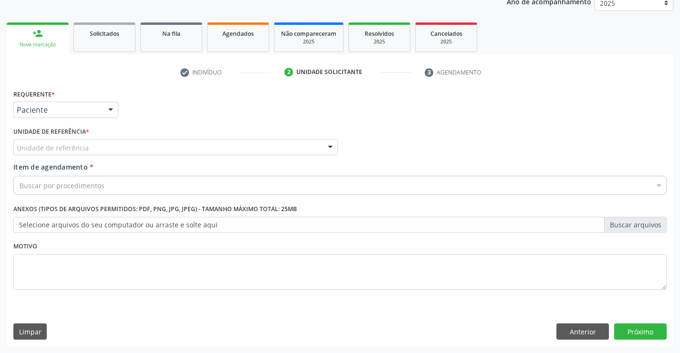
click at [87, 145] on div "Unidade de referência" at bounding box center [175, 147] width 324 height 16
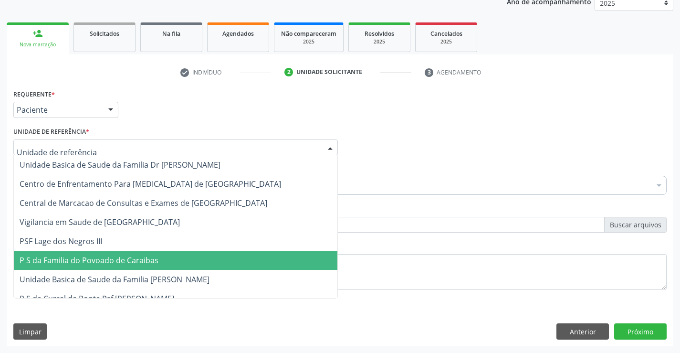
click at [100, 268] on span "P S da Familia do Povoado de Caraibas" at bounding box center [175, 259] width 323 height 19
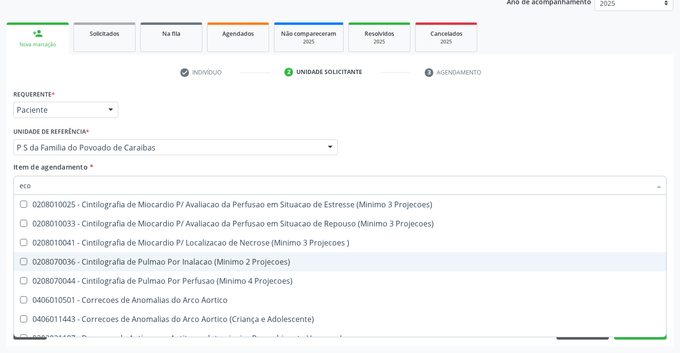
scroll to position [334, 0]
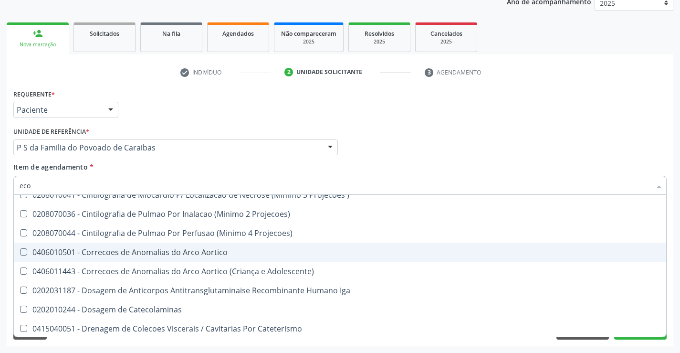
type input "ecoc"
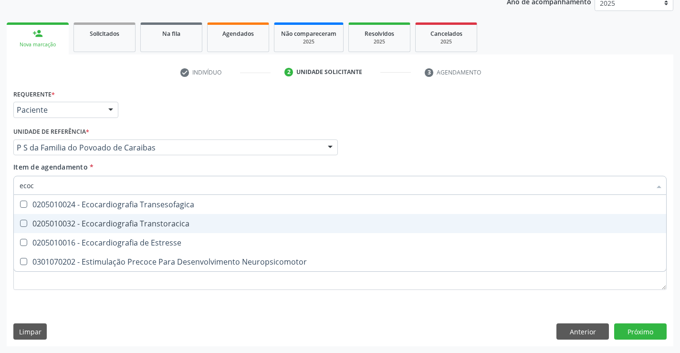
click at [165, 224] on div "0205010032 - Ecocardiografia Transtoracica" at bounding box center [340, 223] width 641 height 8
checkbox Transtoracica "true"
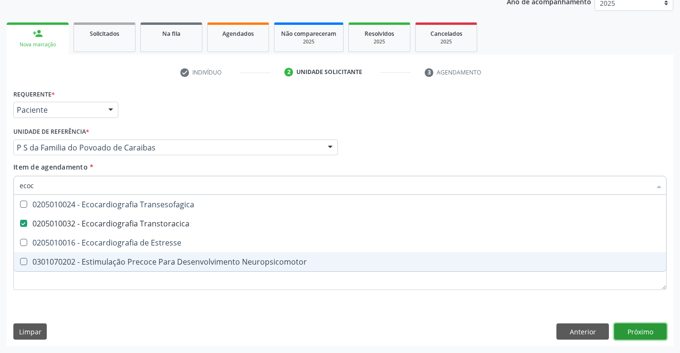
click at [647, 330] on div "Requerente * Paciente Médico(a) Enfermeiro(a) Paciente Nenhum resultado encontr…" at bounding box center [340, 216] width 666 height 259
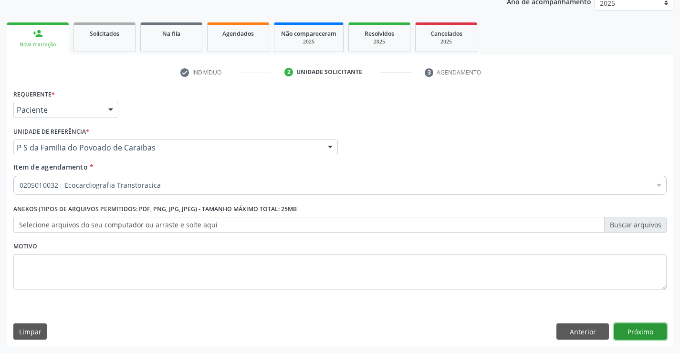
click at [634, 326] on button "Próximo" at bounding box center [640, 331] width 52 height 16
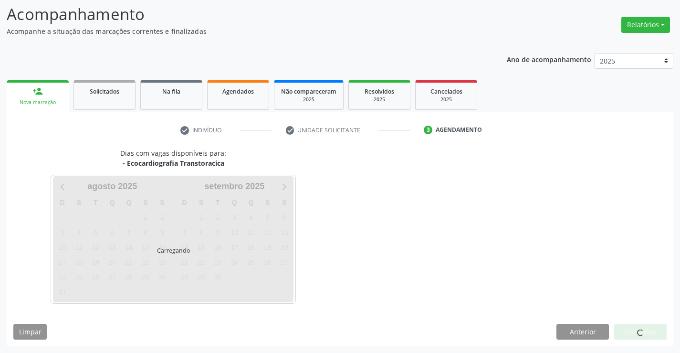
scroll to position [62, 0]
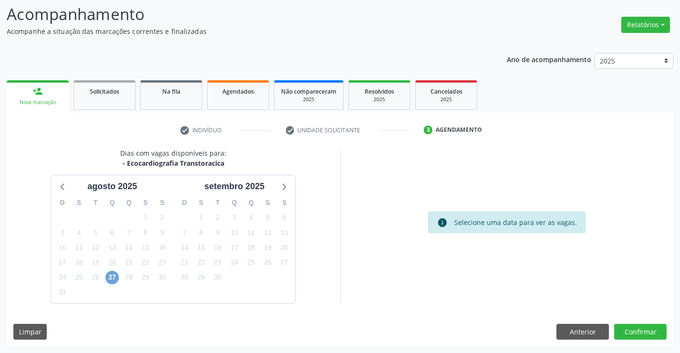
click at [114, 282] on span "27" at bounding box center [111, 276] width 13 height 13
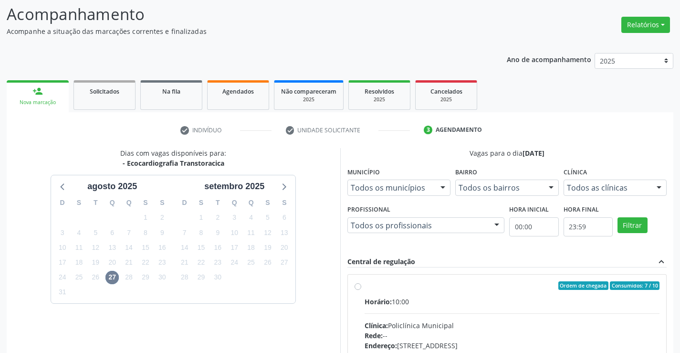
click at [361, 290] on input "Ordem de chegada Consumidos: 7 / 10 Horário: 10:00 Clínica: Policlínica Municip…" at bounding box center [357, 285] width 7 height 9
radio input "true"
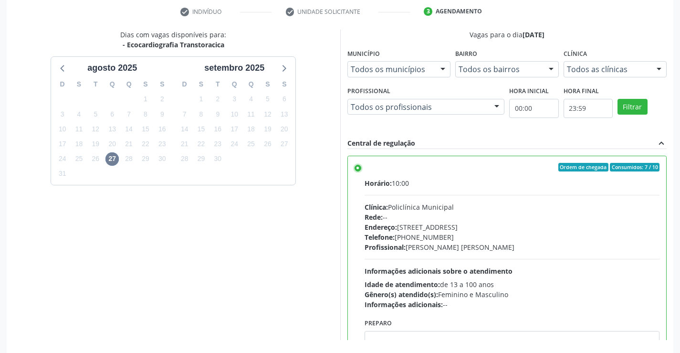
scroll to position [218, 0]
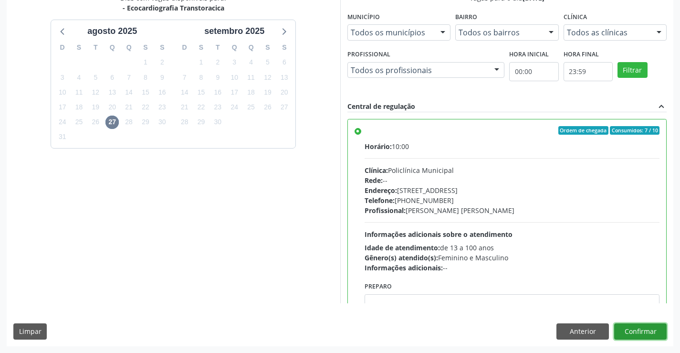
click at [642, 329] on button "Confirmar" at bounding box center [640, 331] width 52 height 16
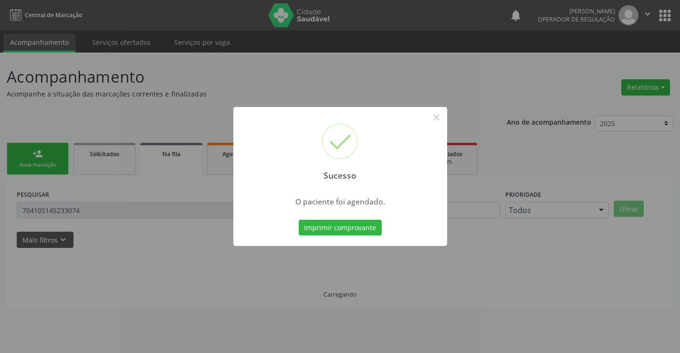
scroll to position [0, 0]
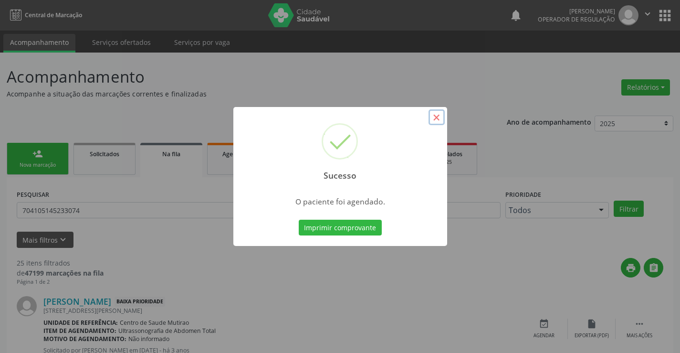
click at [440, 118] on button "×" at bounding box center [436, 117] width 16 height 16
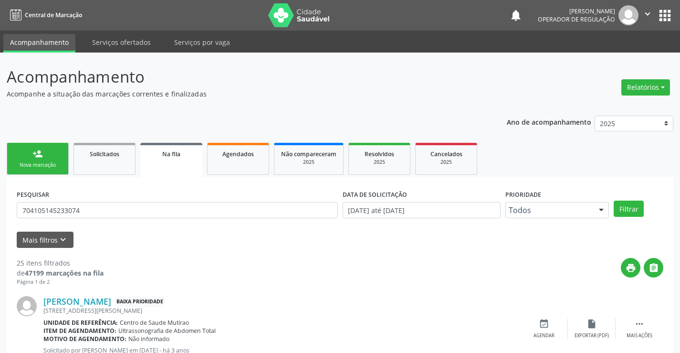
click at [41, 153] on div "person_add" at bounding box center [37, 153] width 10 height 10
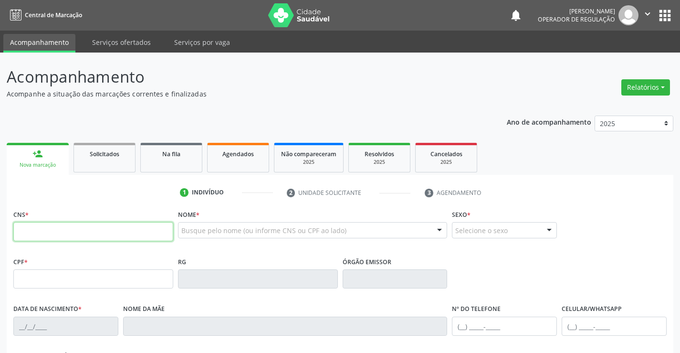
click at [69, 230] on input "text" at bounding box center [93, 231] width 160 height 19
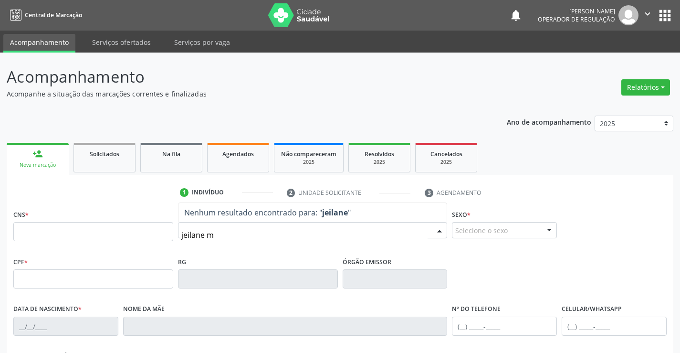
type input "jeilane ma"
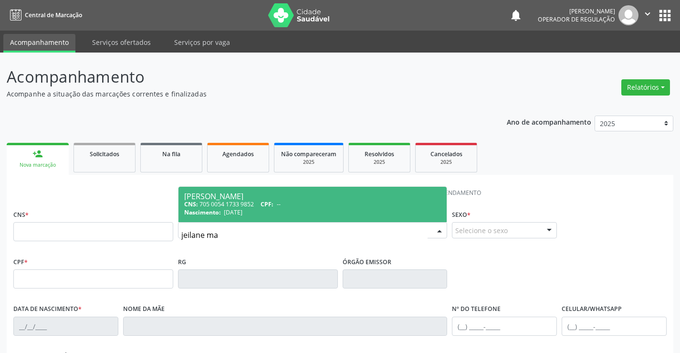
click at [239, 187] on span "[PERSON_NAME] CNS: 705 0054 1733 9852 CPF: -- Nascimento: [DATE]" at bounding box center [312, 204] width 269 height 35
type input "705 0054 1733 9852"
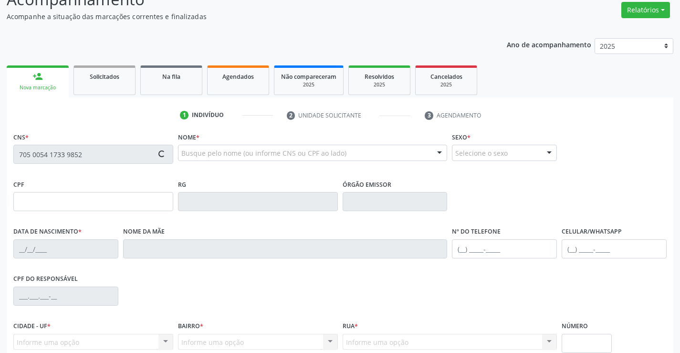
type input "1412279232"
type input "[DATE]"
type input "[PHONE_NUMBER]"
type input "026.013.595-01"
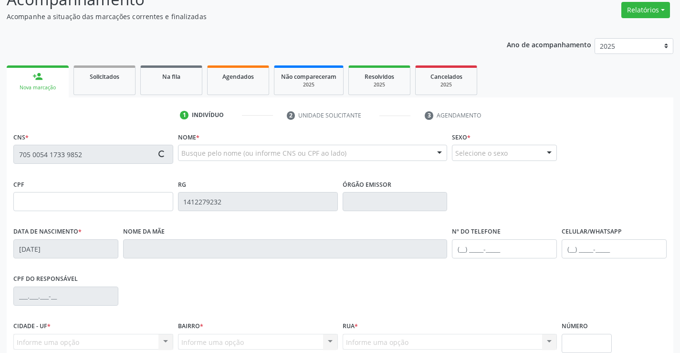
type input "16"
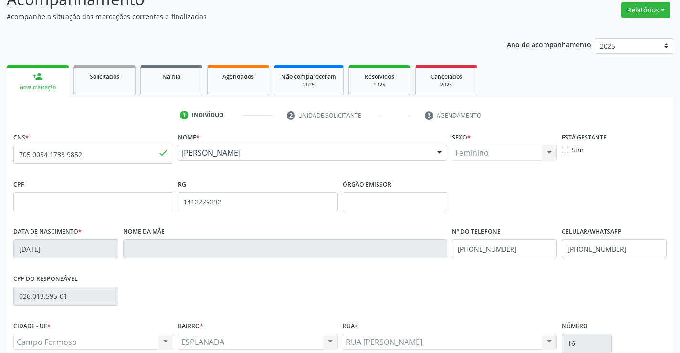
scroll to position [165, 0]
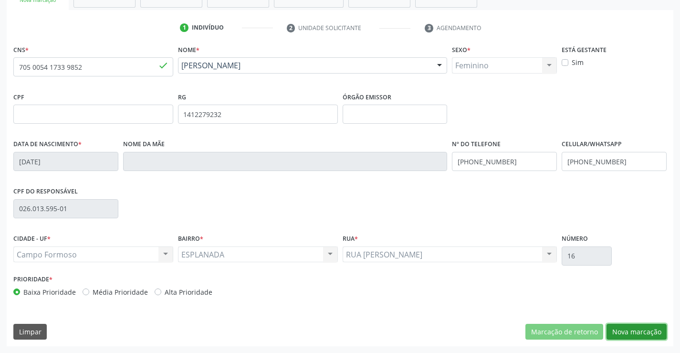
click at [637, 333] on button "Nova marcação" at bounding box center [636, 331] width 60 height 16
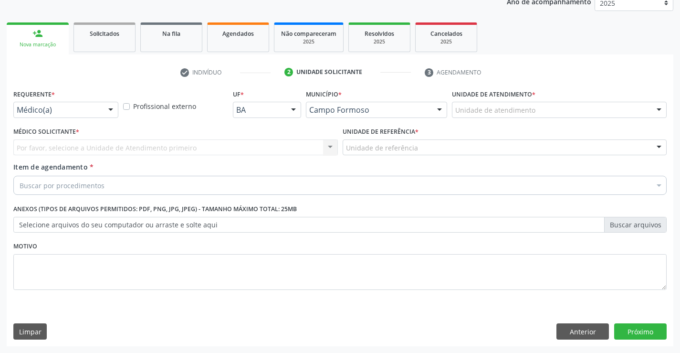
scroll to position [120, 0]
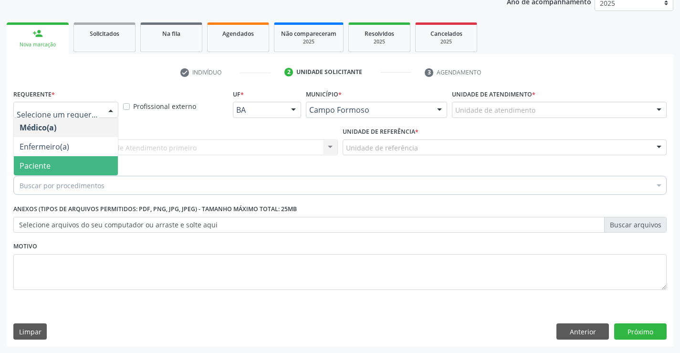
drag, startPoint x: 43, startPoint y: 167, endPoint x: 77, endPoint y: 150, distance: 38.2
click at [45, 165] on span "Paciente" at bounding box center [35, 165] width 31 height 10
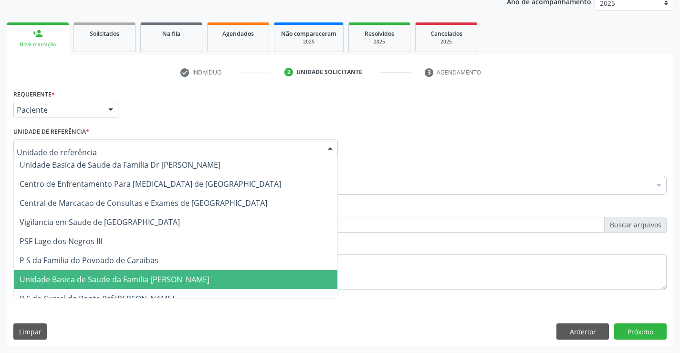
click at [89, 270] on span "Unidade Basica de Saude da Familia [PERSON_NAME]" at bounding box center [175, 279] width 323 height 19
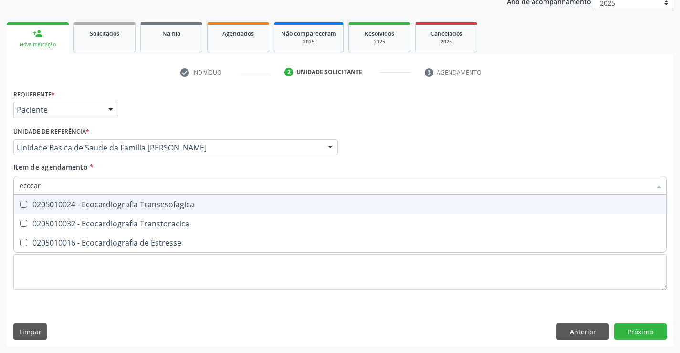
type input "ecocard"
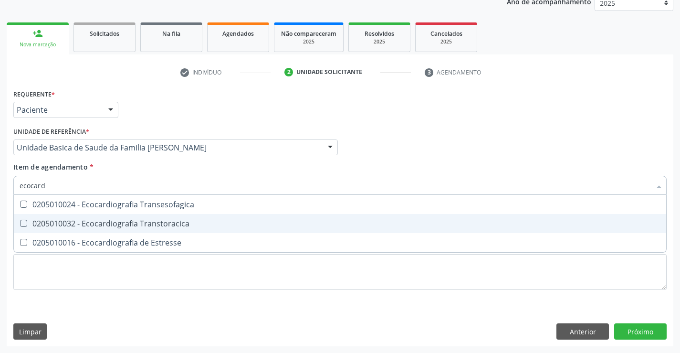
click at [85, 222] on div "0205010032 - Ecocardiografia Transtoracica" at bounding box center [340, 223] width 641 height 8
checkbox Transtoracica "true"
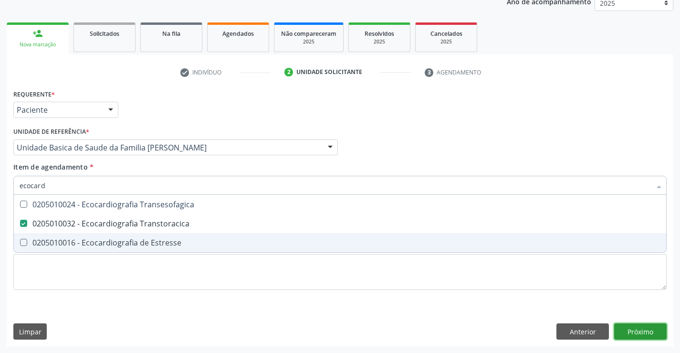
click at [635, 325] on div "Requerente * Paciente Médico(a) Enfermeiro(a) Paciente Nenhum resultado encontr…" at bounding box center [340, 216] width 666 height 259
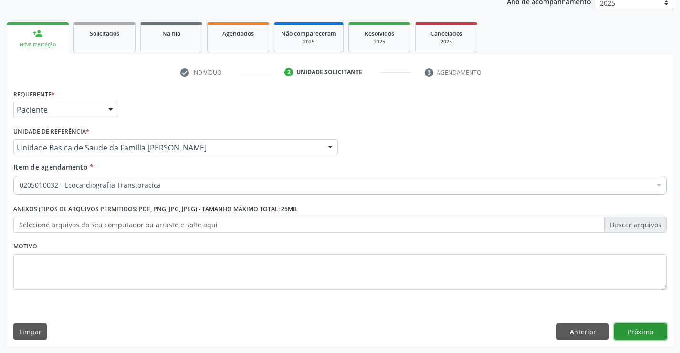
scroll to position [0, 0]
click at [642, 333] on button "Próximo" at bounding box center [640, 331] width 52 height 16
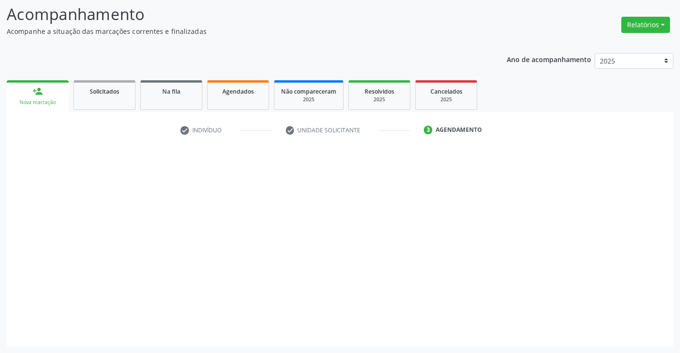
scroll to position [62, 0]
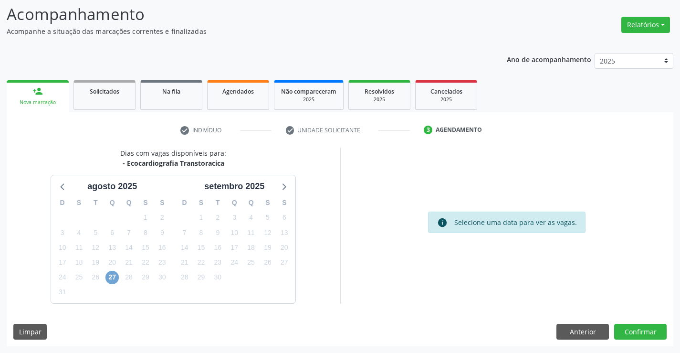
click at [114, 274] on span "27" at bounding box center [111, 276] width 13 height 13
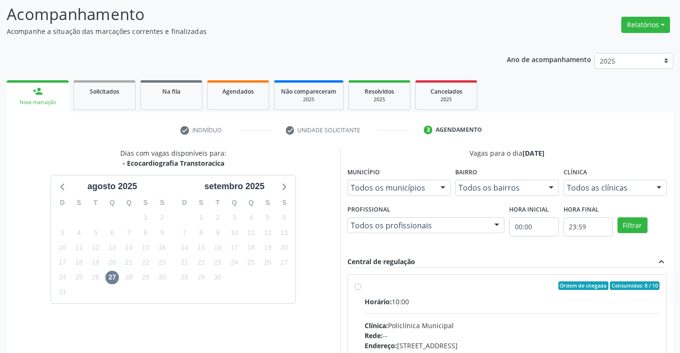
click at [444, 329] on div "Clínica: Policlínica Municipal" at bounding box center [511, 325] width 295 height 10
click at [361, 290] on input "Ordem de chegada Consumidos: 8 / 10 Horário: 10:00 Clínica: Policlínica Municip…" at bounding box center [357, 285] width 7 height 9
radio input "true"
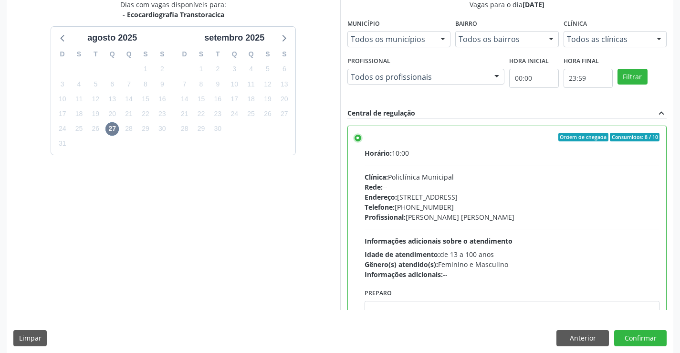
scroll to position [218, 0]
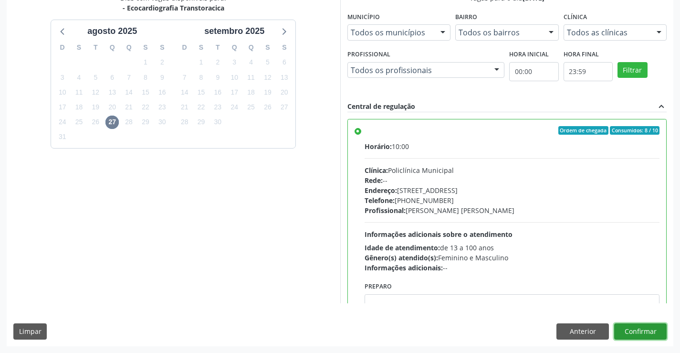
click at [638, 328] on button "Confirmar" at bounding box center [640, 331] width 52 height 16
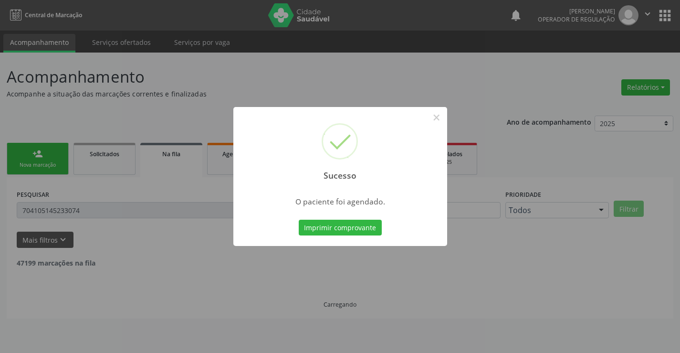
scroll to position [0, 0]
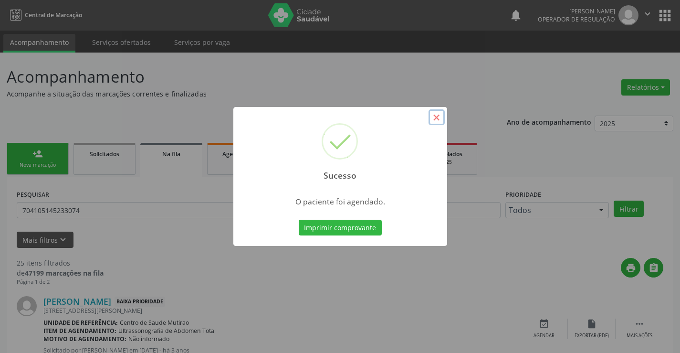
click at [438, 120] on button "×" at bounding box center [436, 117] width 16 height 16
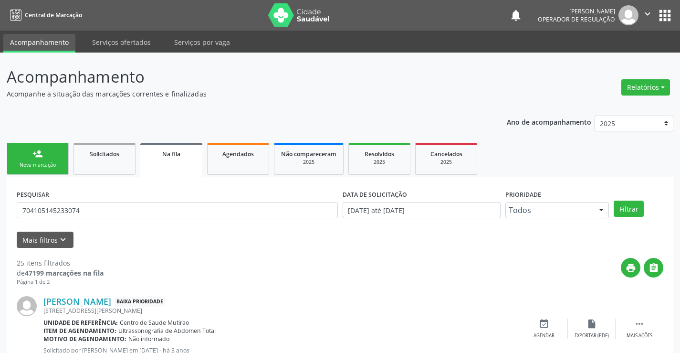
click at [643, 12] on icon "" at bounding box center [647, 14] width 10 height 10
click at [614, 60] on link "Sair" at bounding box center [623, 58] width 66 height 13
